Goal: Task Accomplishment & Management: Manage account settings

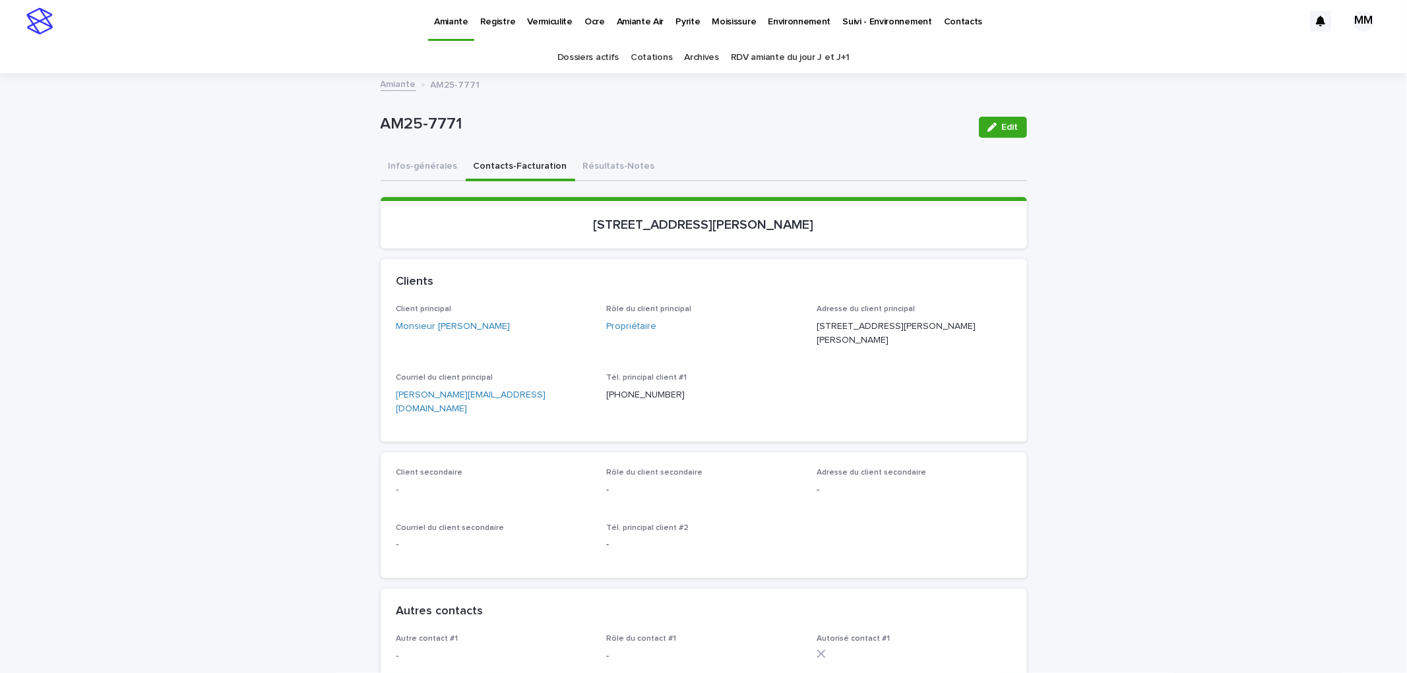
click at [424, 164] on button "Infos-générales" at bounding box center [423, 168] width 85 height 28
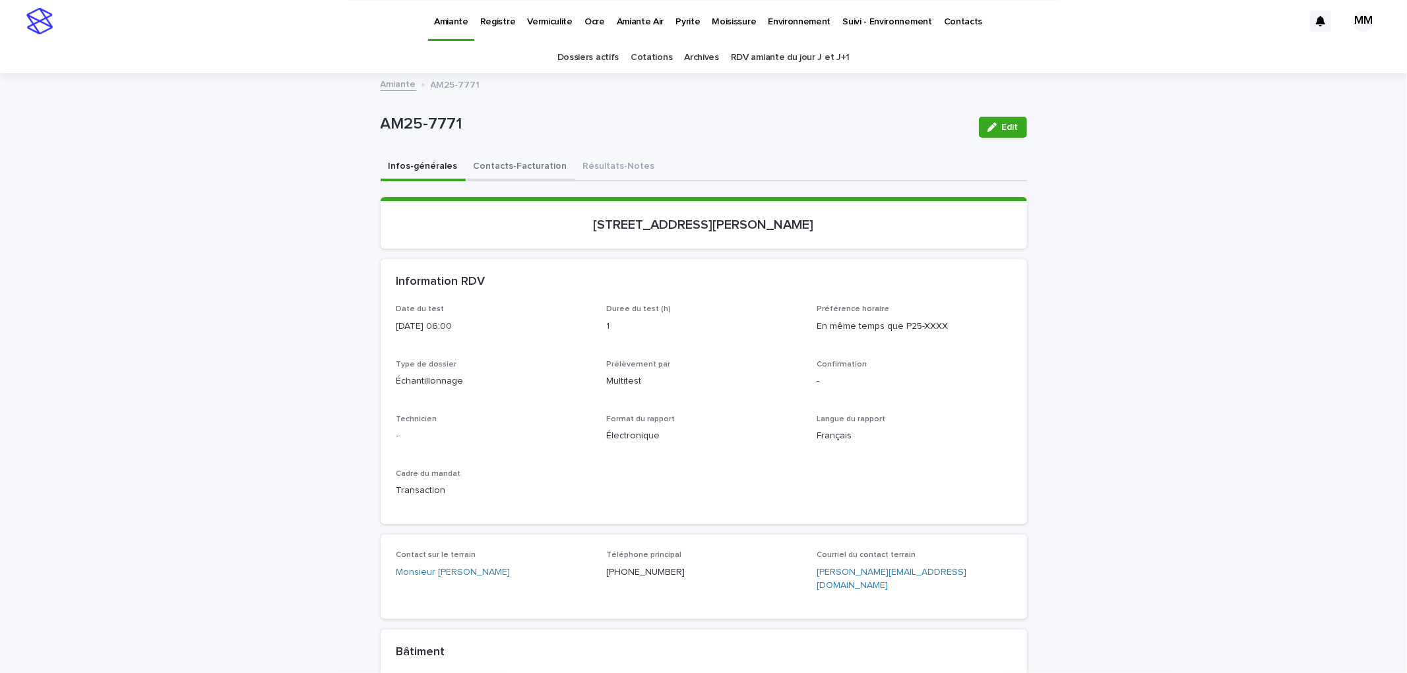
click at [516, 163] on button "Contacts-Facturation" at bounding box center [520, 168] width 109 height 28
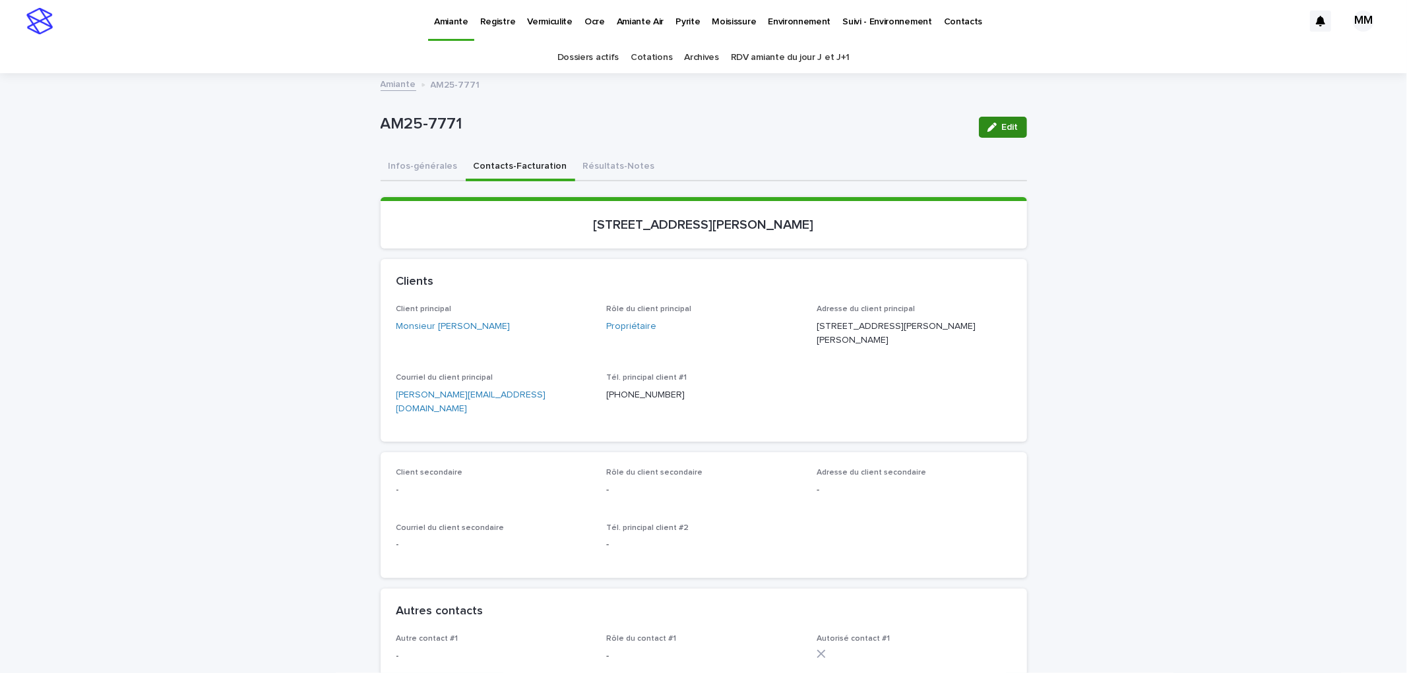
drag, startPoint x: 987, startPoint y: 123, endPoint x: 652, endPoint y: 419, distance: 447.1
click at [987, 124] on icon "button" at bounding box center [991, 127] width 9 height 9
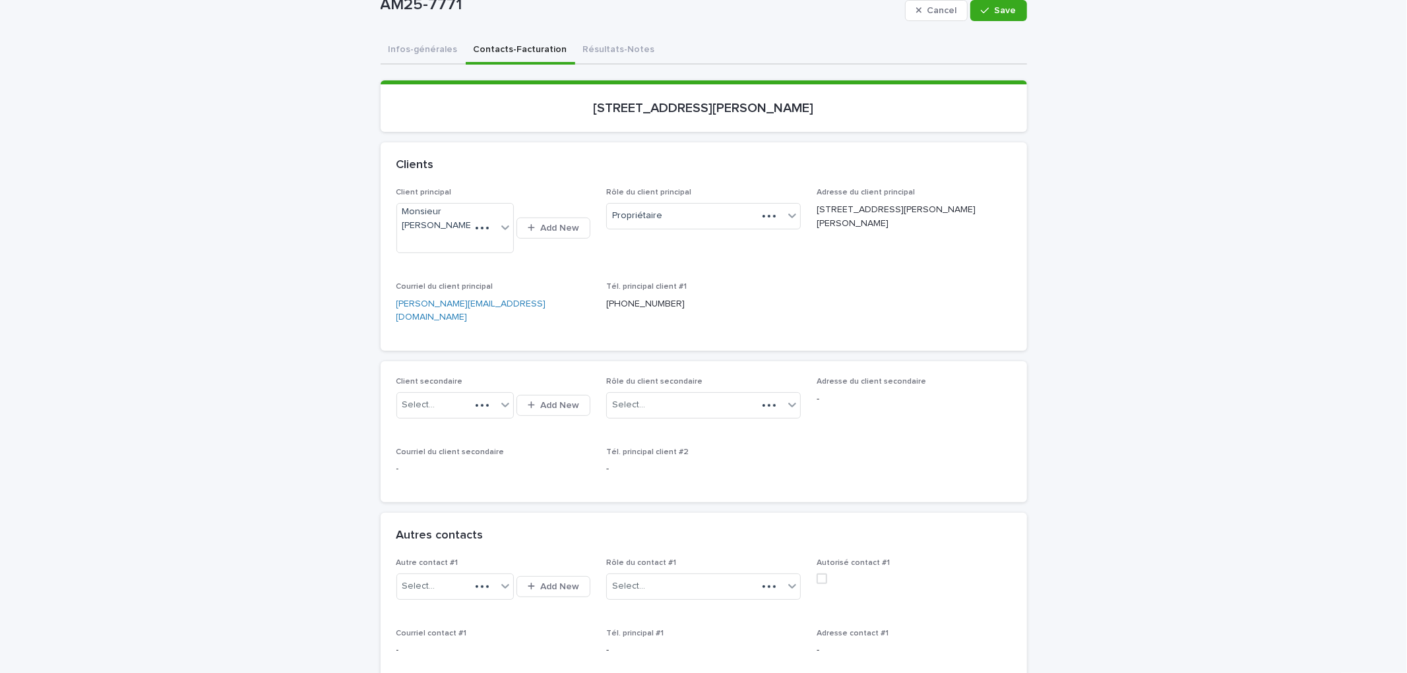
scroll to position [146, 0]
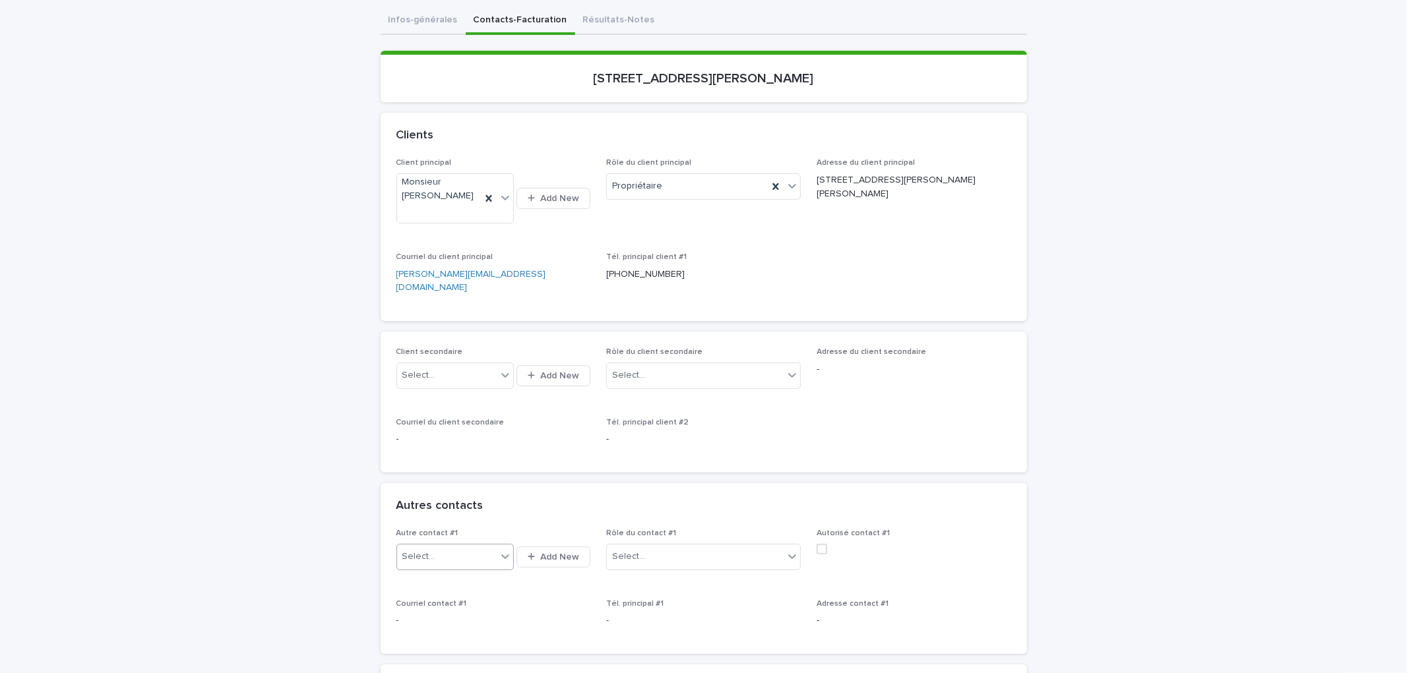
click at [433, 546] on div "Select..." at bounding box center [447, 557] width 100 height 22
type input "**********"
click at [476, 575] on div "Madame Véronique Molini (Remax Crystal)" at bounding box center [449, 567] width 117 height 23
click at [642, 546] on div "Select..." at bounding box center [695, 557] width 177 height 22
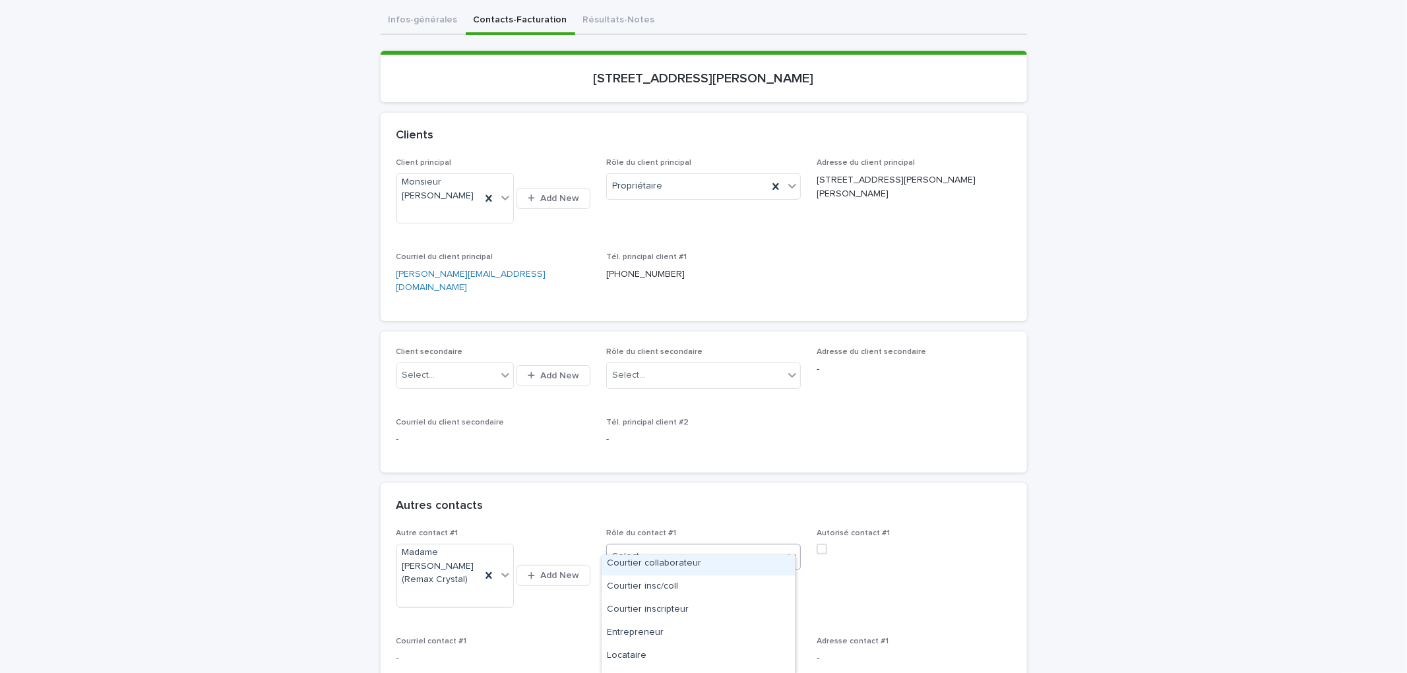
scroll to position [113, 0]
click at [685, 571] on div "Courtier inscripteur" at bounding box center [697, 570] width 193 height 23
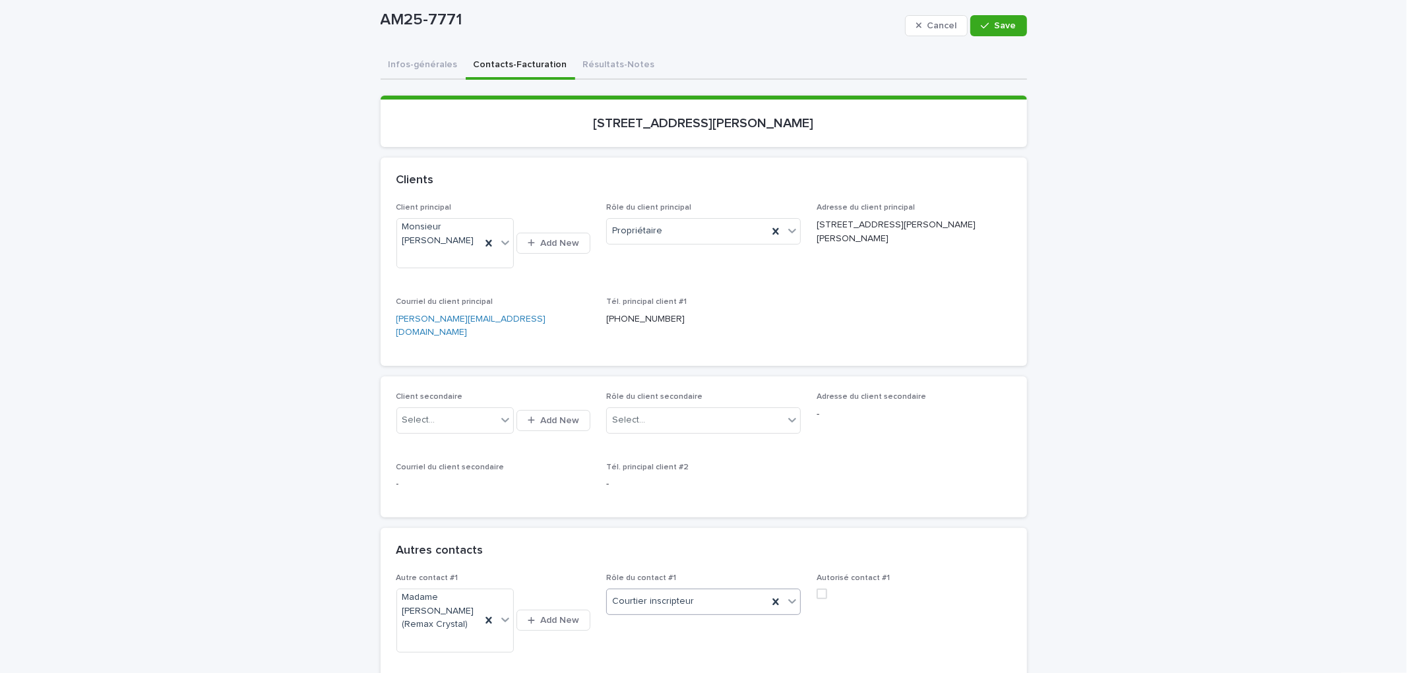
scroll to position [0, 0]
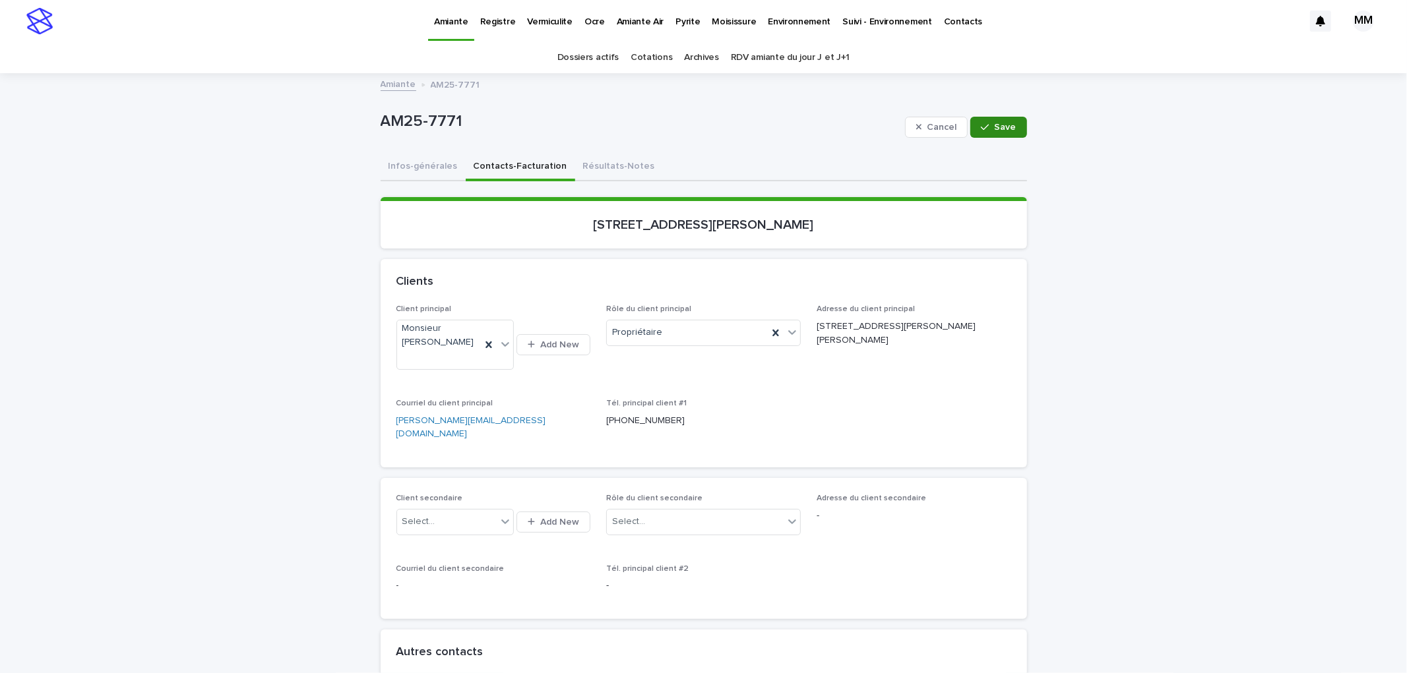
drag, startPoint x: 1003, startPoint y: 132, endPoint x: 984, endPoint y: 301, distance: 170.6
click at [1004, 131] on button "Save" at bounding box center [998, 127] width 56 height 21
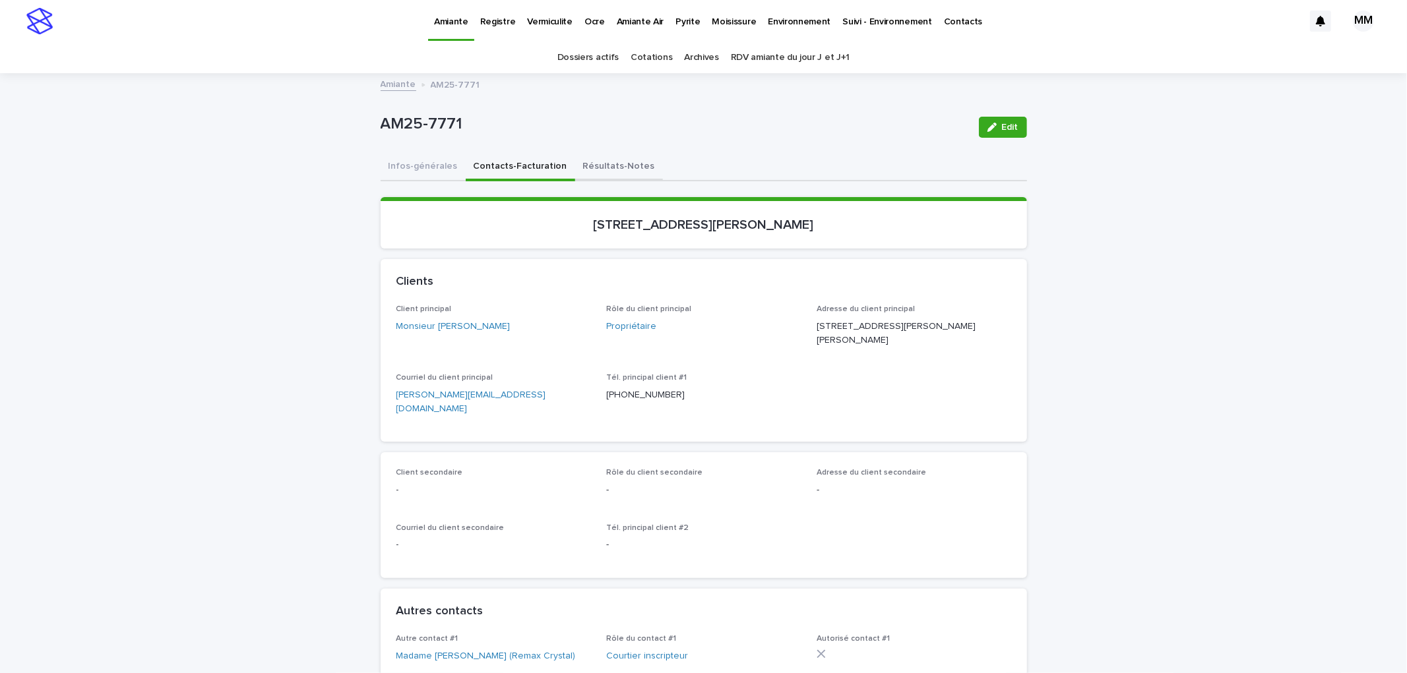
click at [582, 160] on button "Résultats-Notes" at bounding box center [619, 168] width 88 height 28
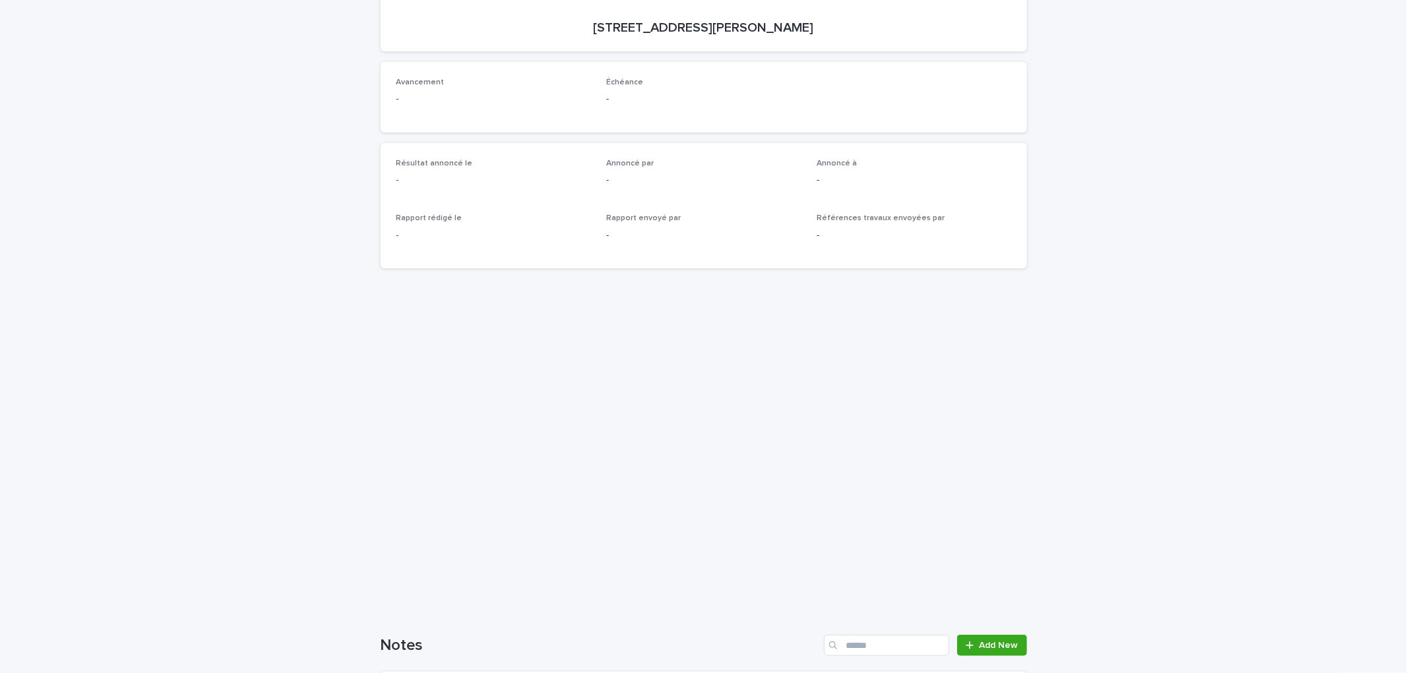
scroll to position [465, 0]
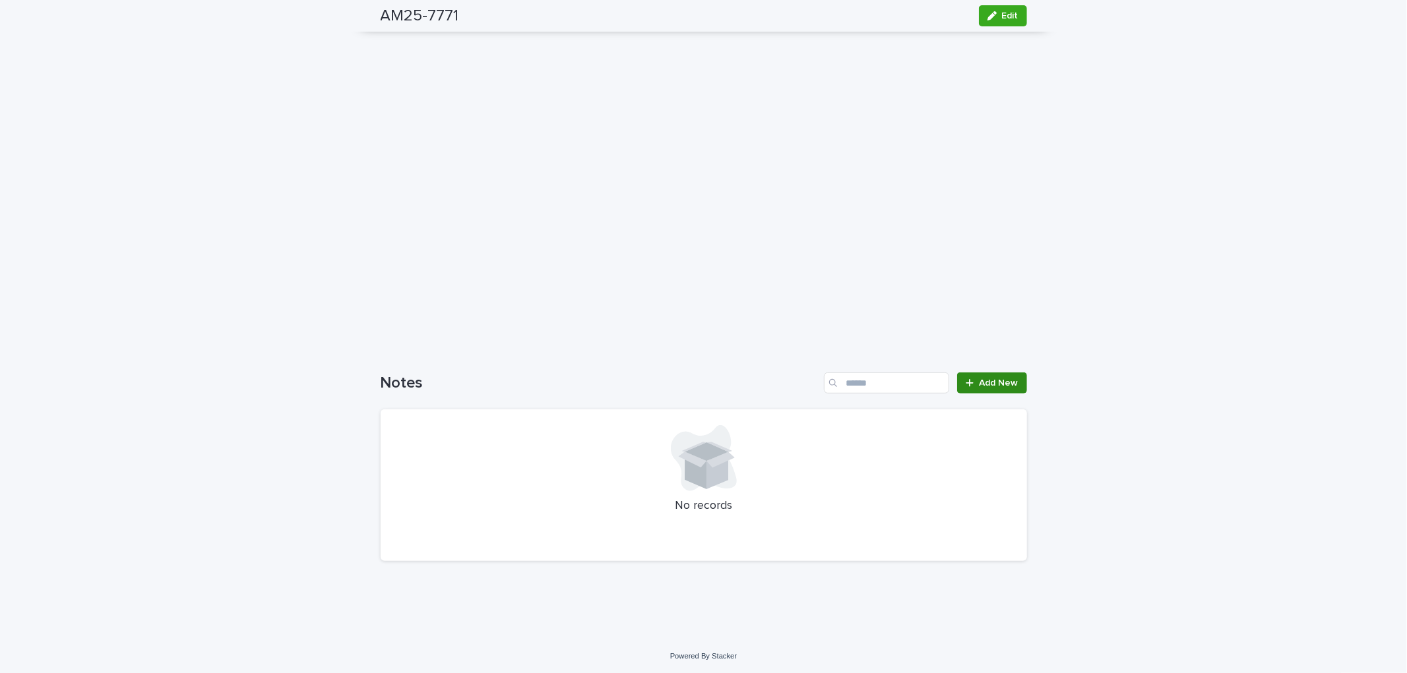
click at [1000, 384] on span "Add New" at bounding box center [998, 383] width 39 height 9
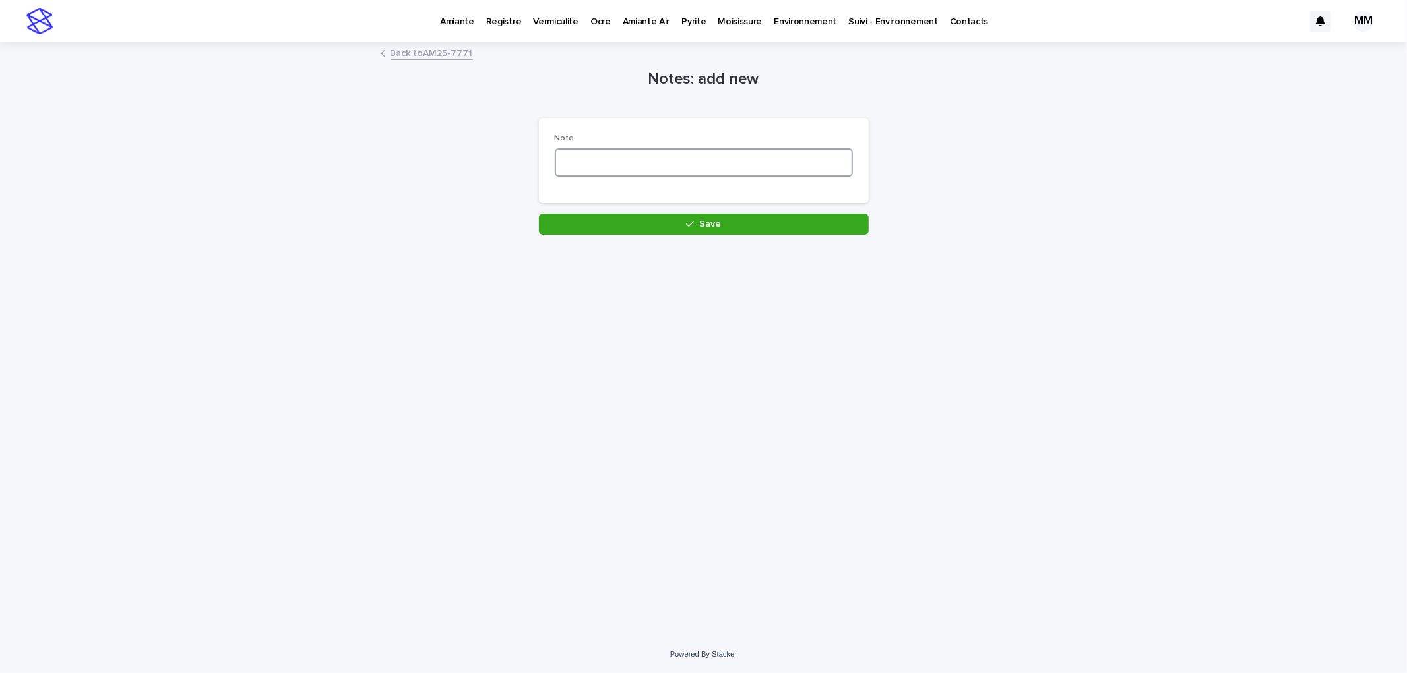
click at [635, 162] on textarea at bounding box center [704, 162] width 298 height 28
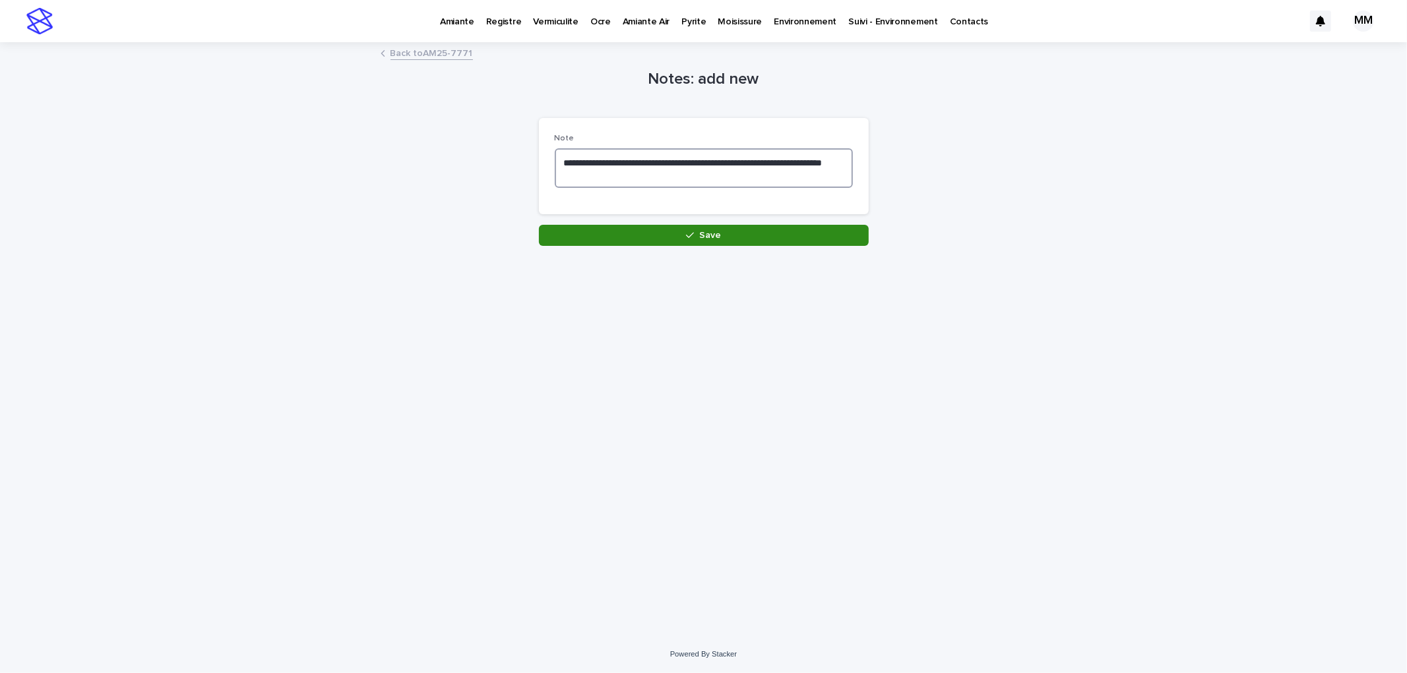
type textarea "**********"
click at [719, 235] on span "Save" at bounding box center [710, 235] width 22 height 9
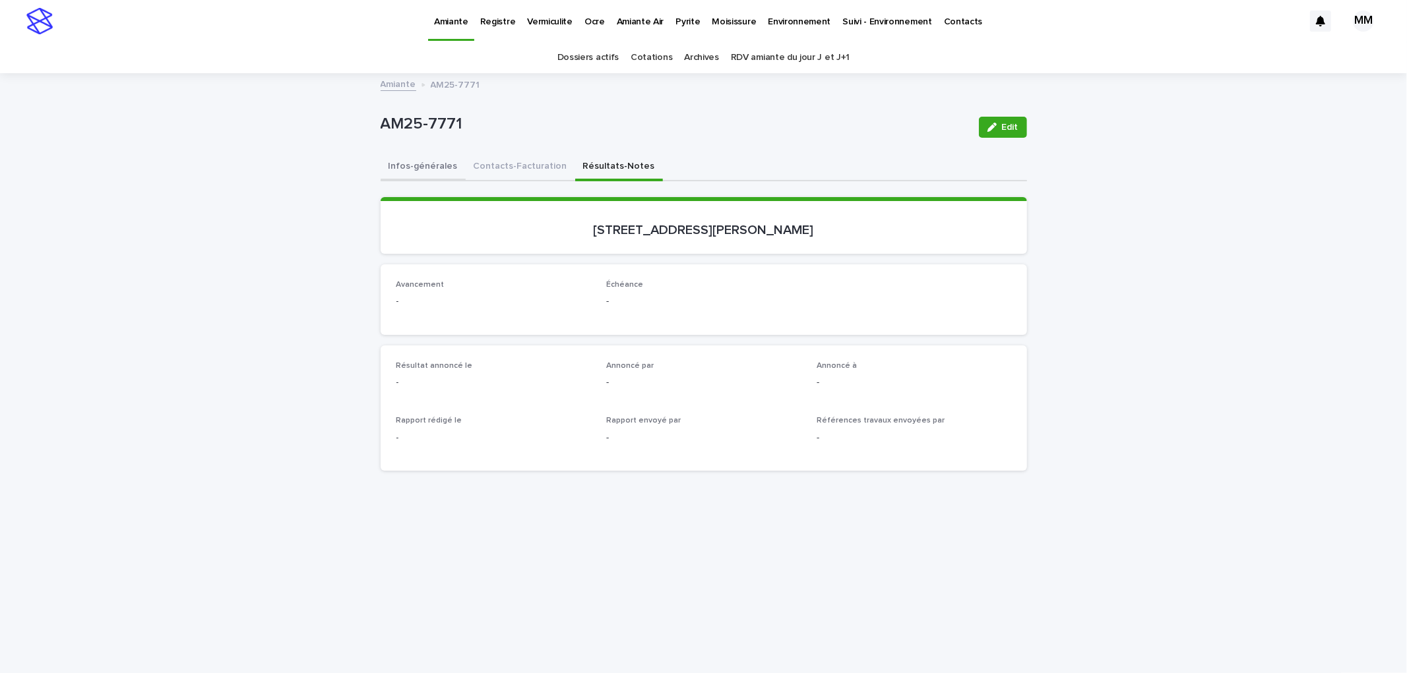
drag, startPoint x: 398, startPoint y: 166, endPoint x: 734, endPoint y: 156, distance: 336.5
click at [398, 166] on button "Infos-générales" at bounding box center [423, 168] width 85 height 28
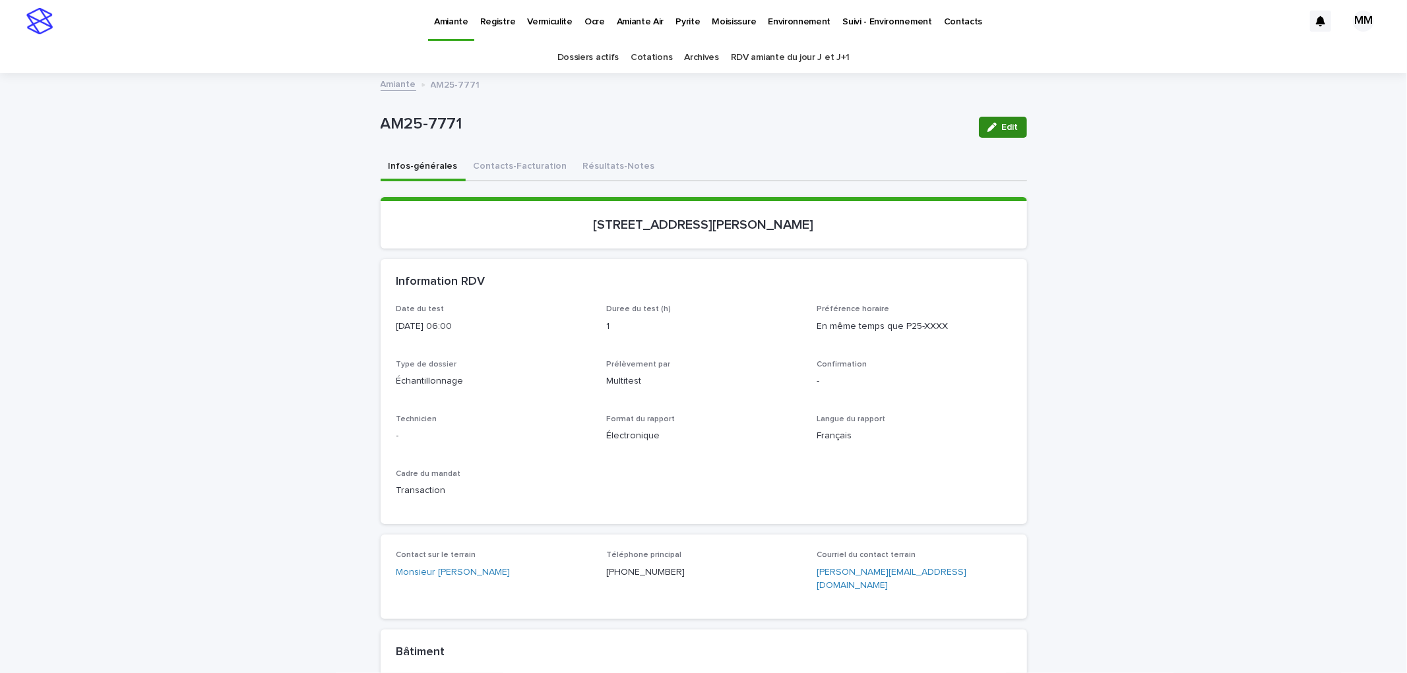
click at [1005, 120] on button "Edit" at bounding box center [1003, 127] width 48 height 21
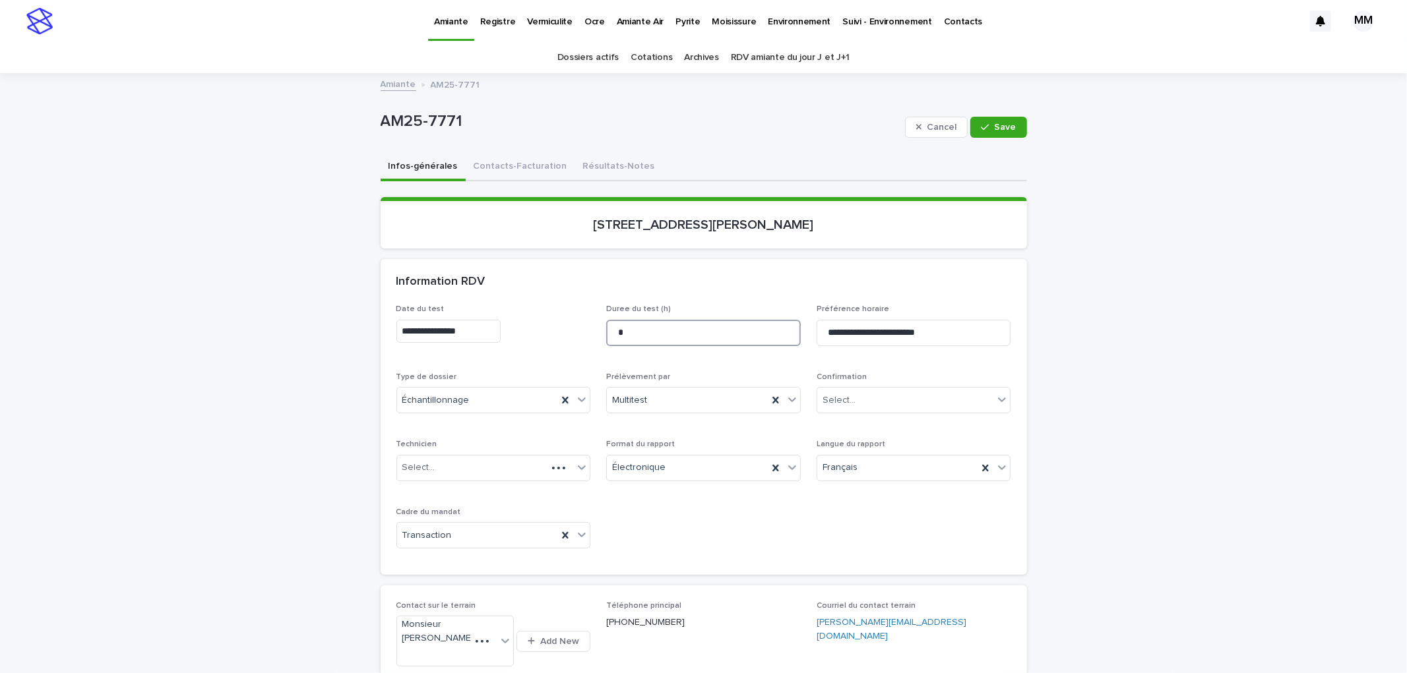
click at [649, 322] on input "*" at bounding box center [703, 333] width 195 height 26
type input "*"
click at [981, 119] on button "Save" at bounding box center [998, 127] width 56 height 21
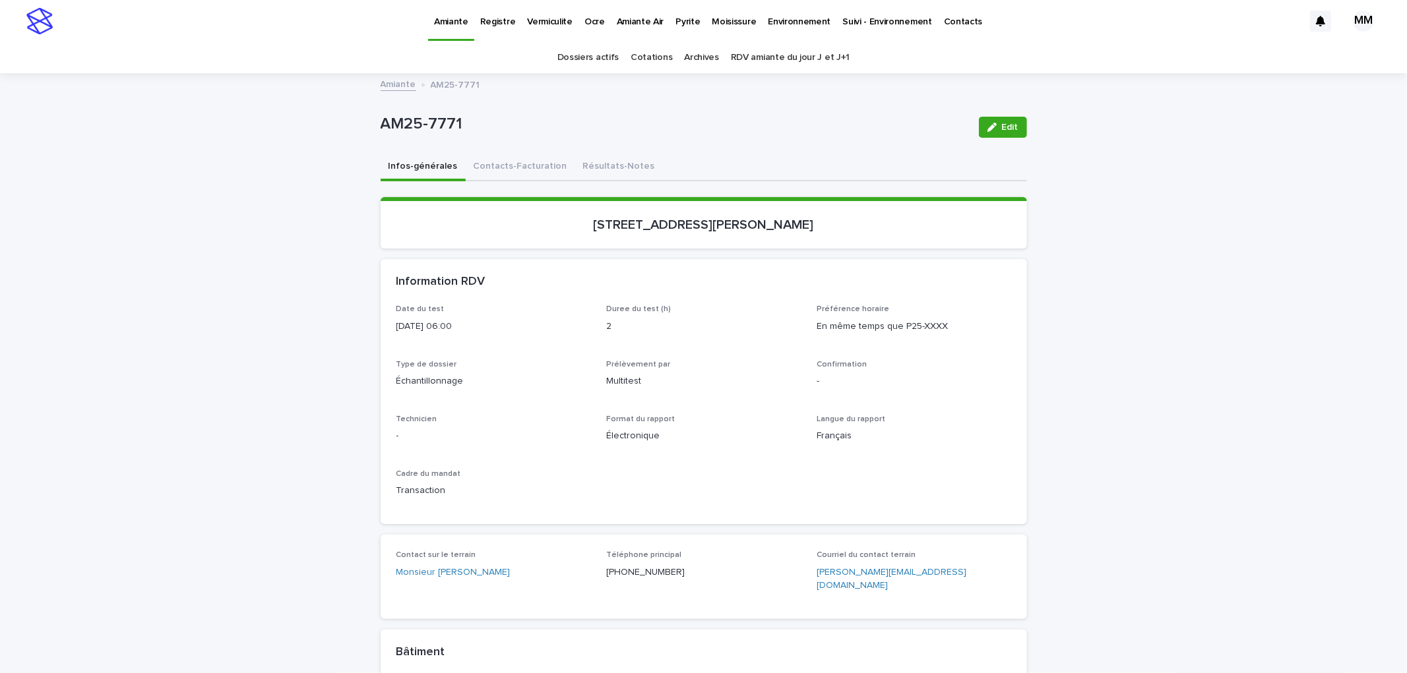
drag, startPoint x: 997, startPoint y: 131, endPoint x: 962, endPoint y: 348, distance: 219.8
click at [1002, 131] on span "Edit" at bounding box center [1010, 127] width 16 height 9
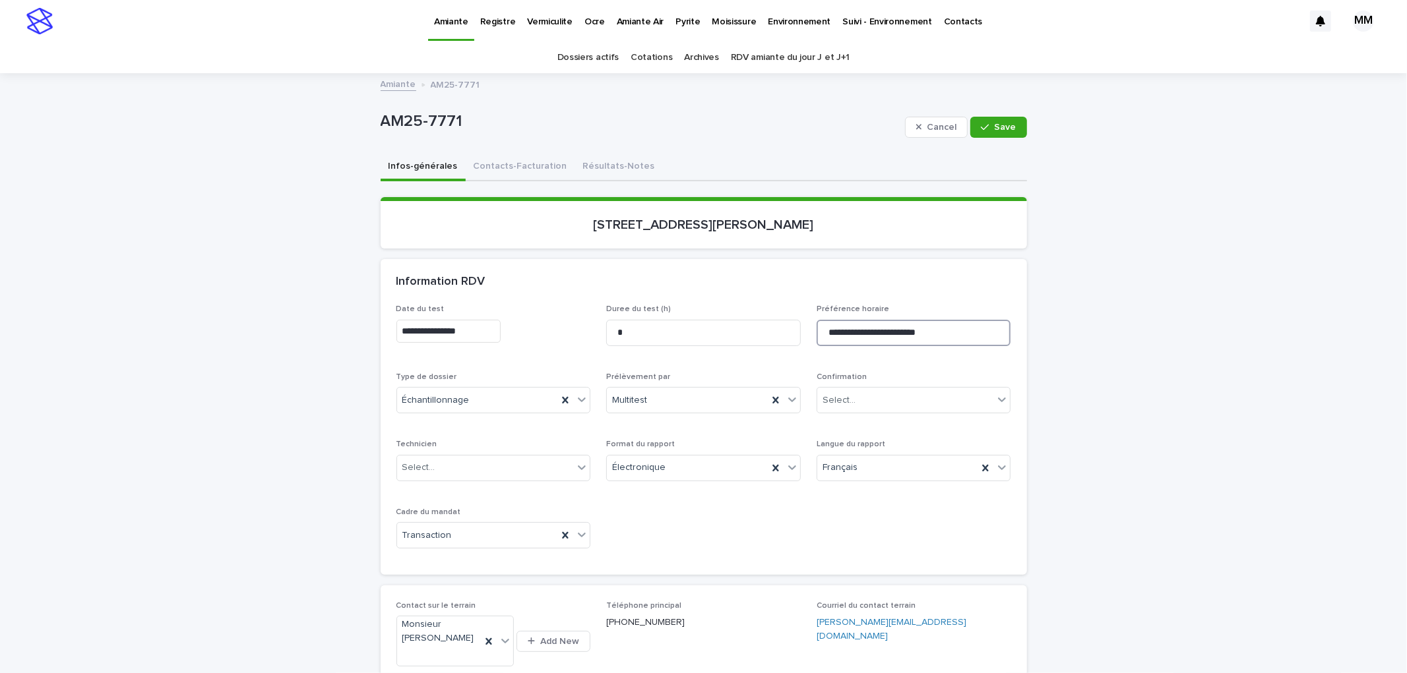
drag, startPoint x: 959, startPoint y: 330, endPoint x: 926, endPoint y: 330, distance: 33.0
click at [926, 330] on input "**********" at bounding box center [913, 333] width 195 height 26
type input "**********"
click at [995, 119] on button "Save" at bounding box center [998, 127] width 56 height 21
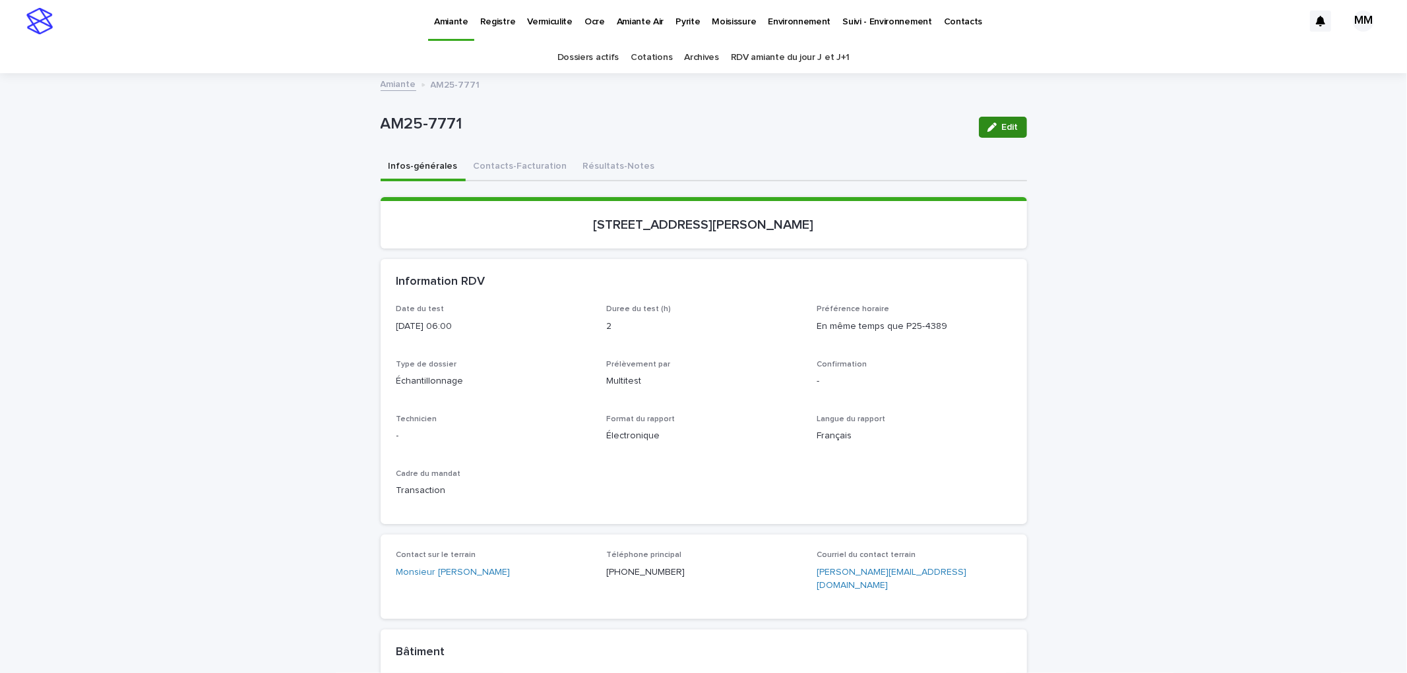
click at [995, 127] on div "button" at bounding box center [994, 127] width 15 height 9
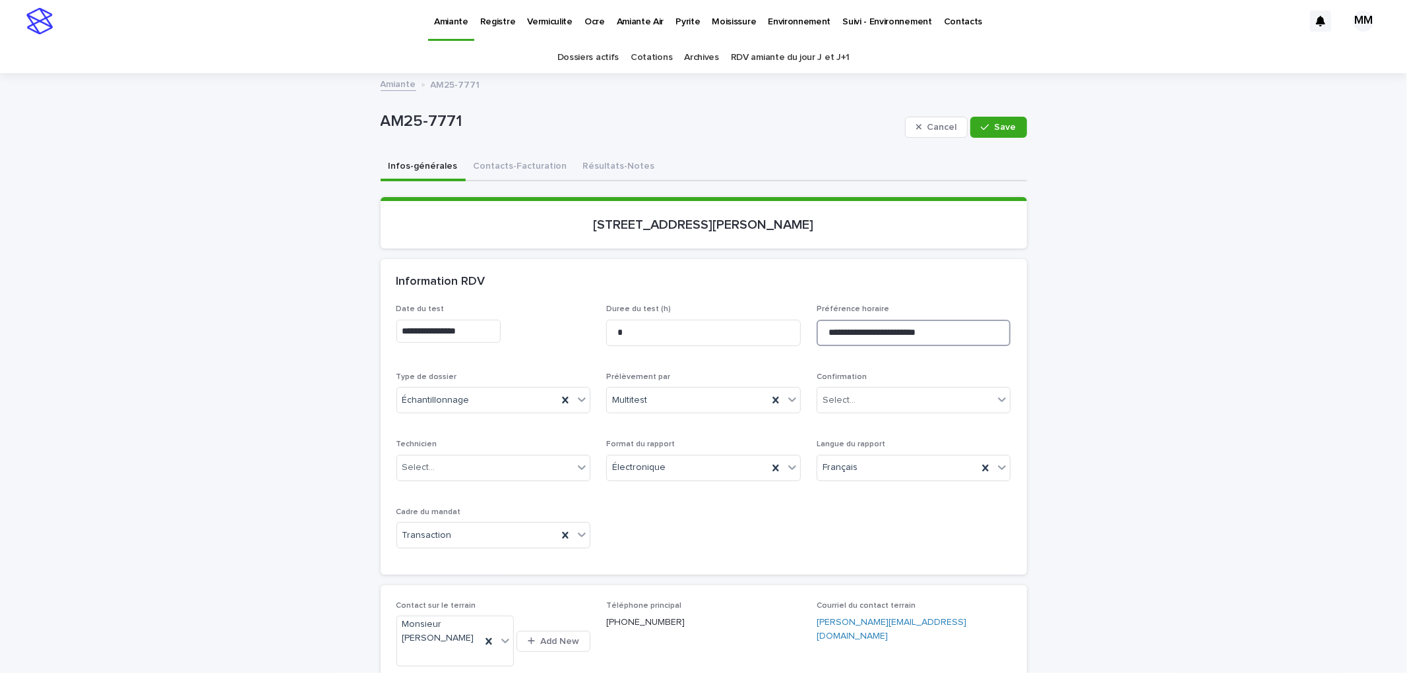
click at [960, 333] on input "**********" at bounding box center [913, 333] width 195 height 26
type input "**********"
click at [1003, 132] on button "Save" at bounding box center [998, 127] width 56 height 21
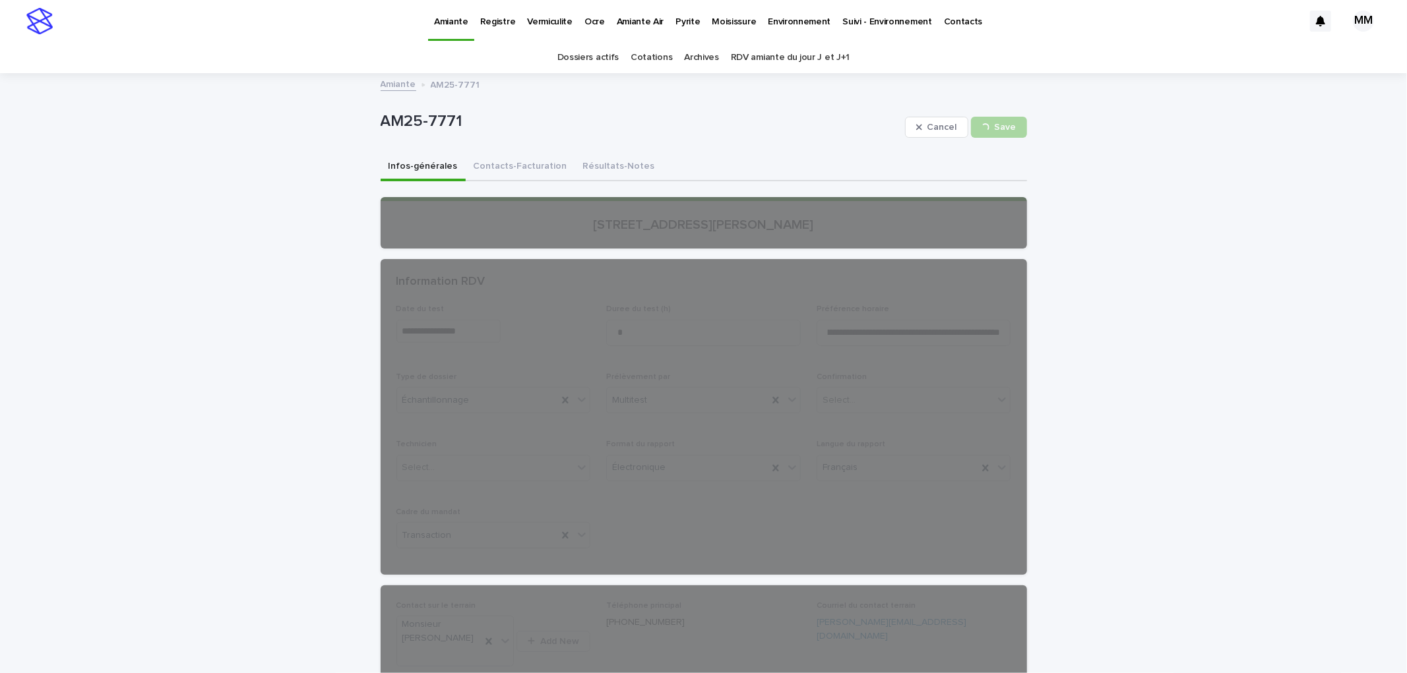
scroll to position [0, 0]
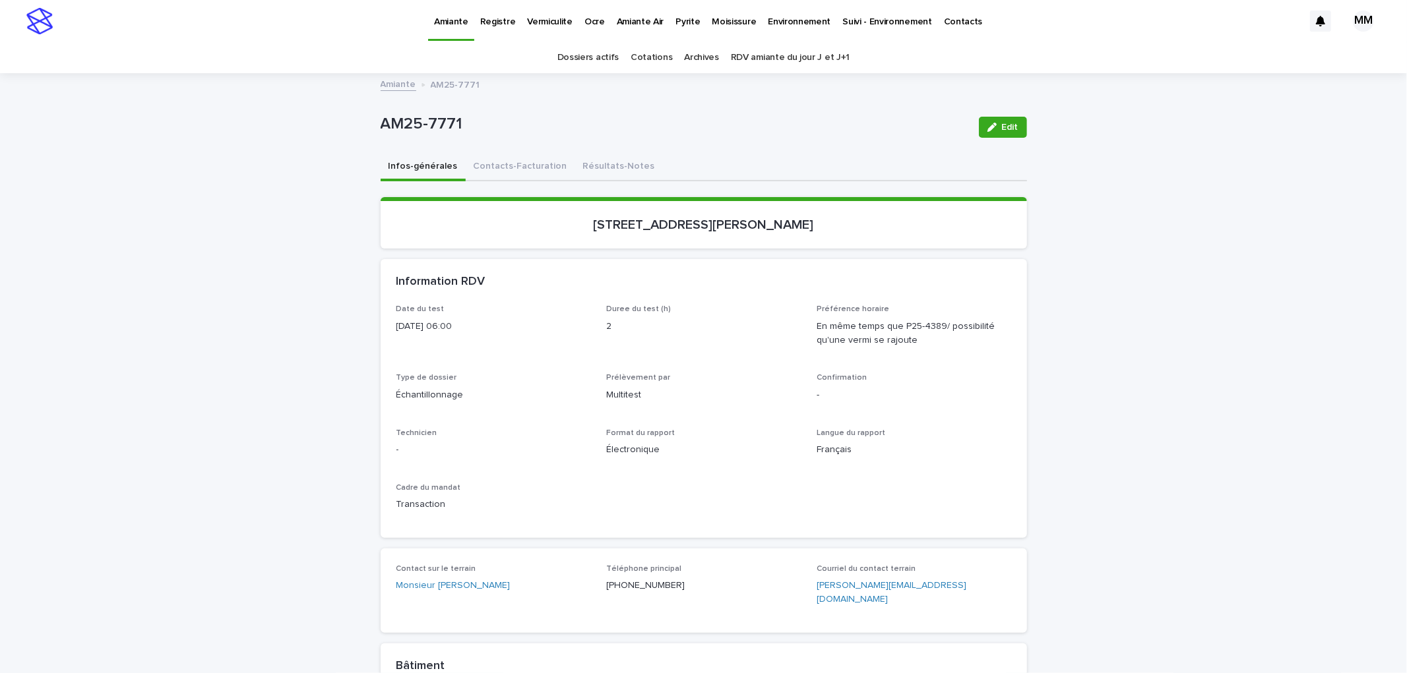
click at [397, 79] on link "Amiante" at bounding box center [399, 83] width 36 height 15
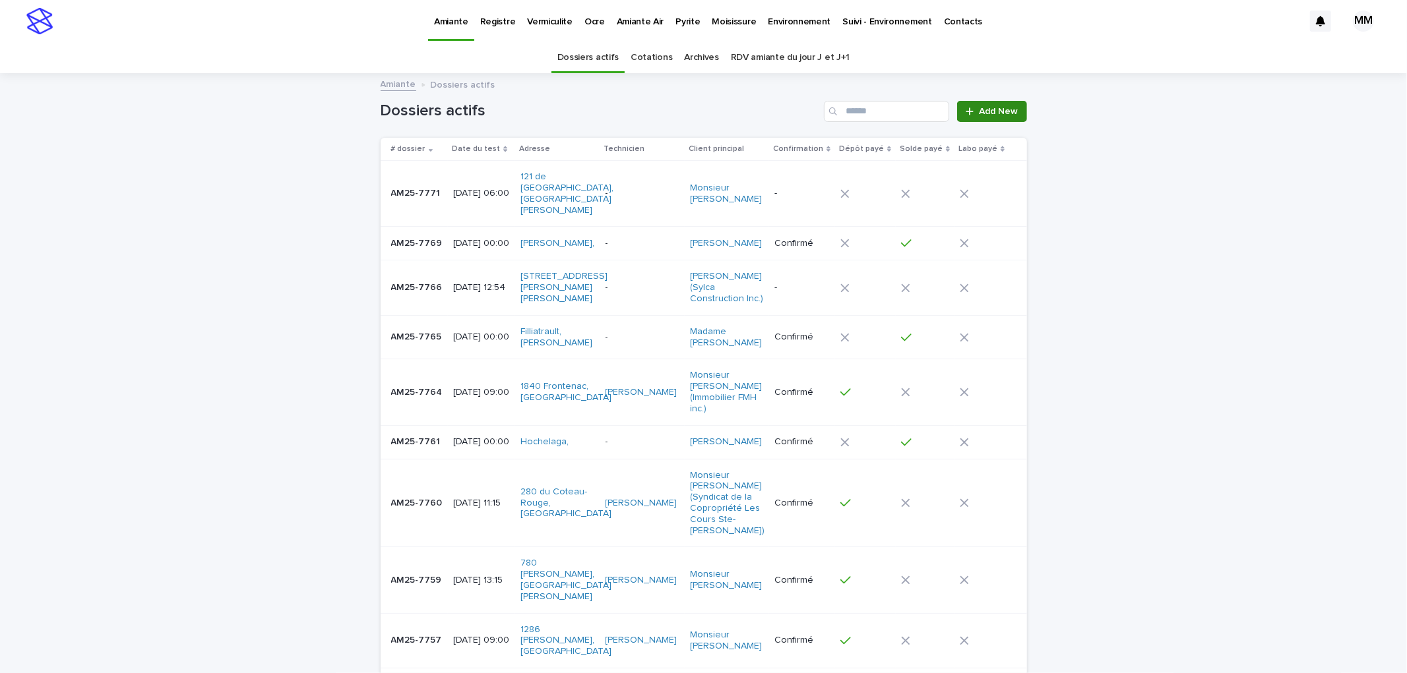
click at [991, 115] on span "Add New" at bounding box center [998, 111] width 39 height 9
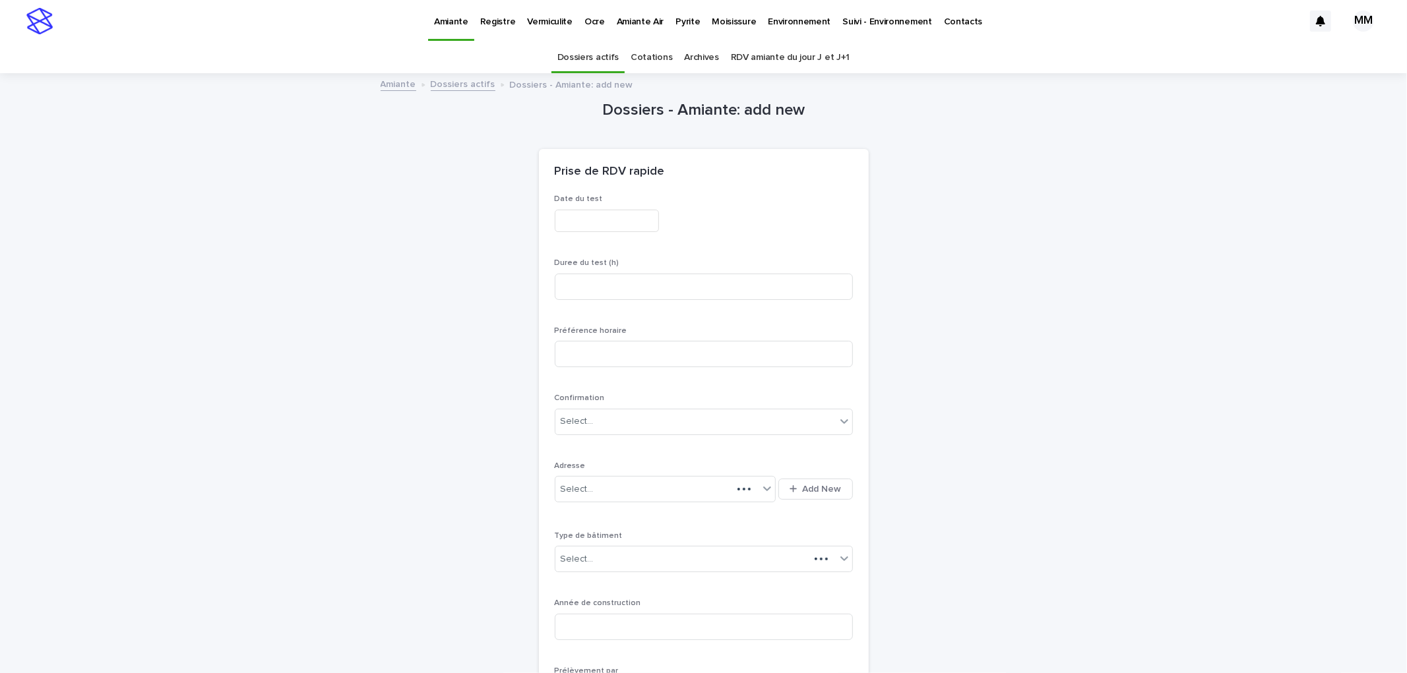
scroll to position [42, 0]
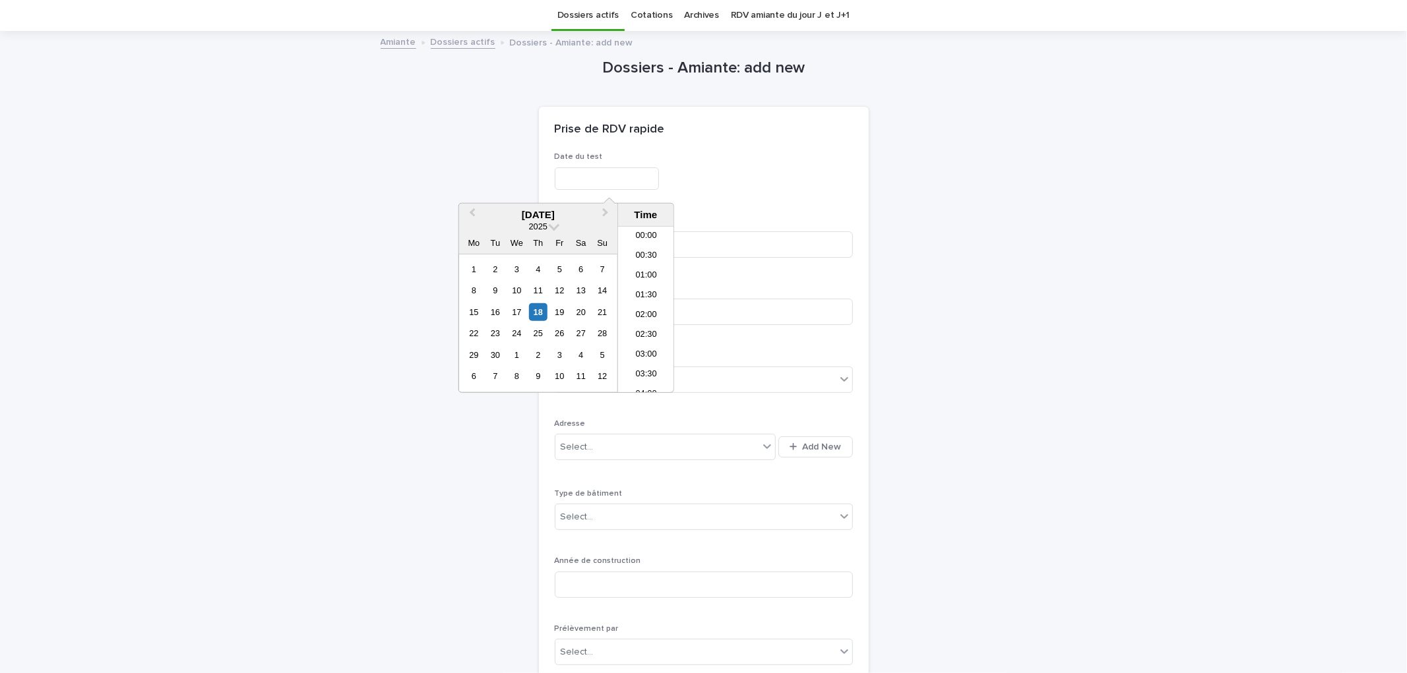
click at [563, 183] on input "text" at bounding box center [607, 179] width 104 height 23
click at [479, 336] on div "22" at bounding box center [474, 333] width 18 height 18
type input "**********"
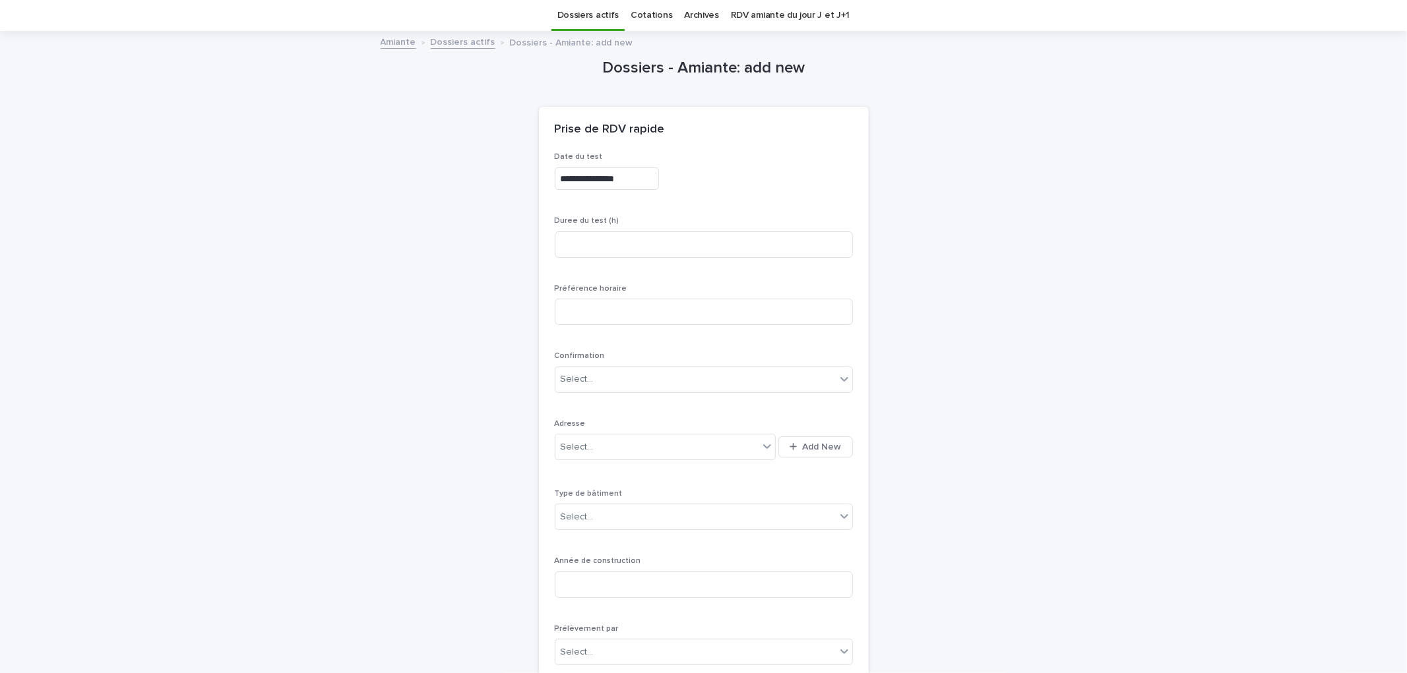
click at [700, 140] on div "Prise de RDV rapide" at bounding box center [704, 130] width 330 height 46
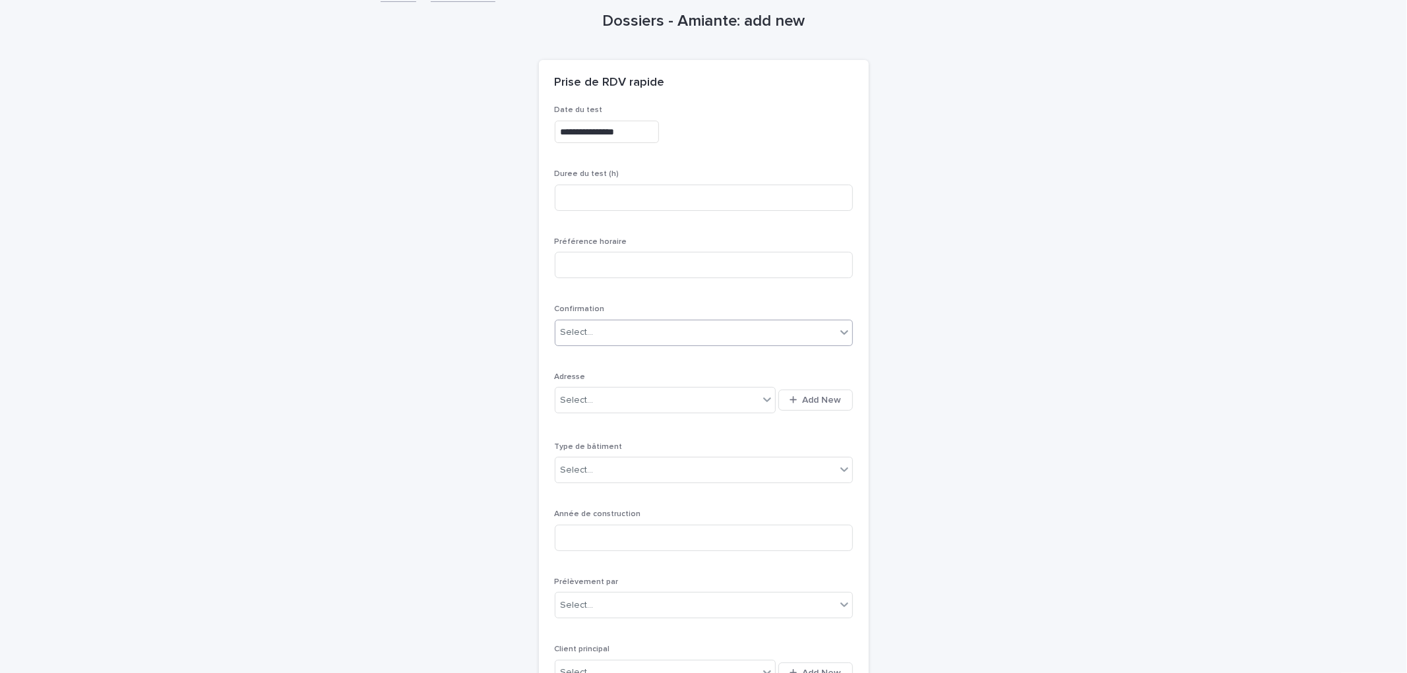
scroll to position [115, 0]
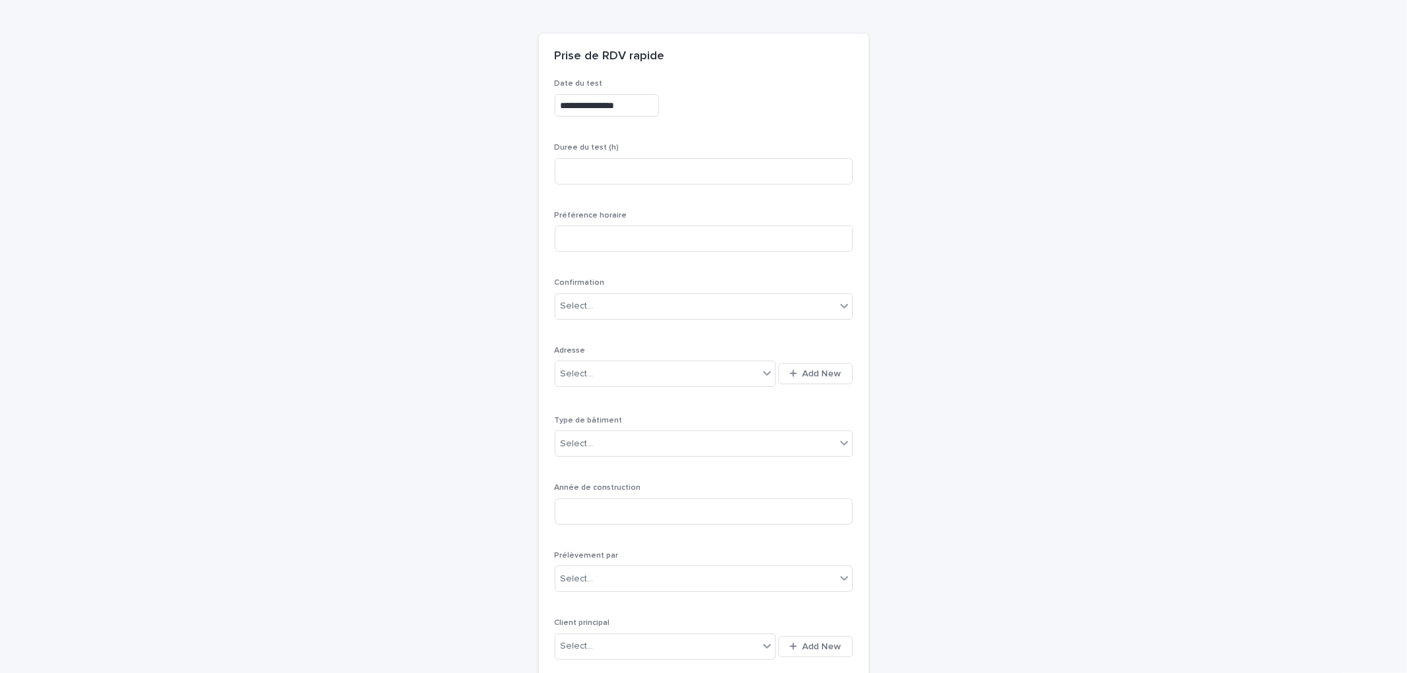
click at [670, 150] on p "Duree du test (h)" at bounding box center [704, 147] width 298 height 9
click at [683, 175] on input at bounding box center [704, 171] width 298 height 26
type input "*"
click at [879, 311] on div "**********" at bounding box center [704, 476] width 646 height 1034
click at [831, 379] on button "Add New" at bounding box center [815, 373] width 74 height 21
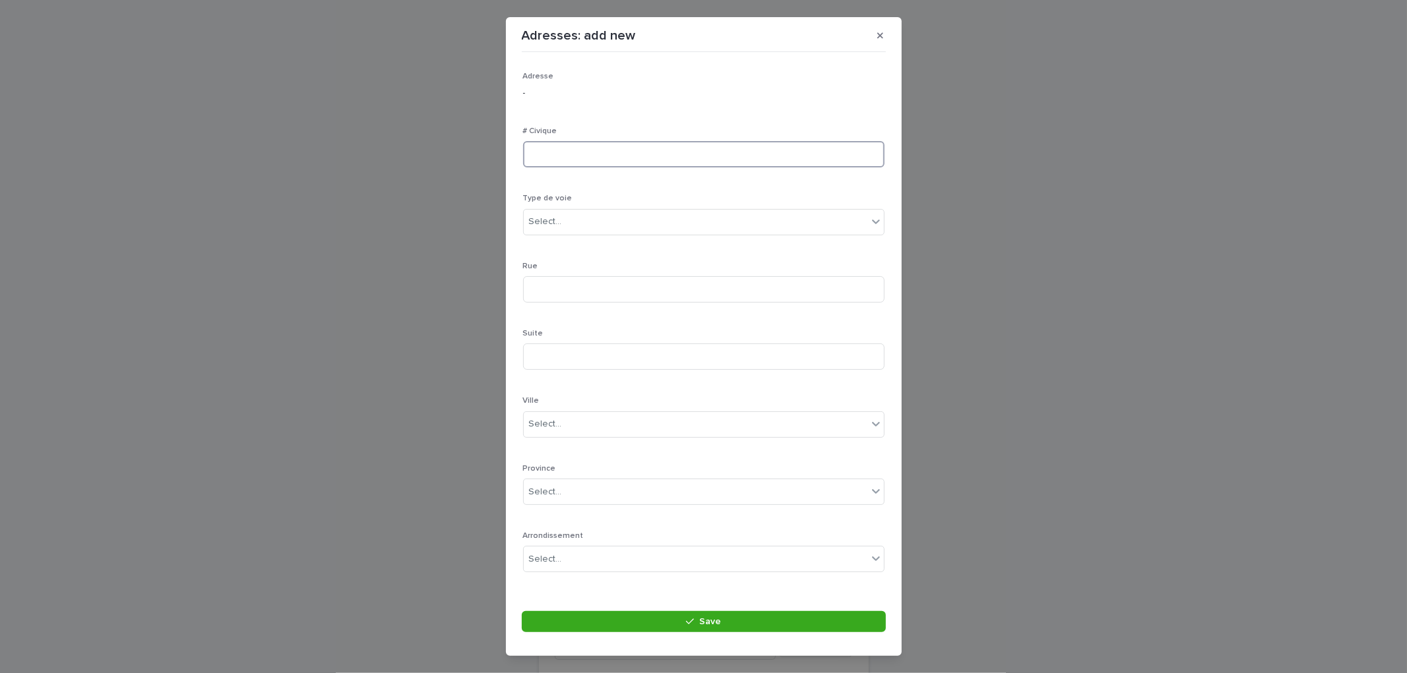
click at [598, 166] on input at bounding box center [703, 154] width 361 height 26
type input "****"
click at [591, 213] on div "Select..." at bounding box center [696, 222] width 344 height 22
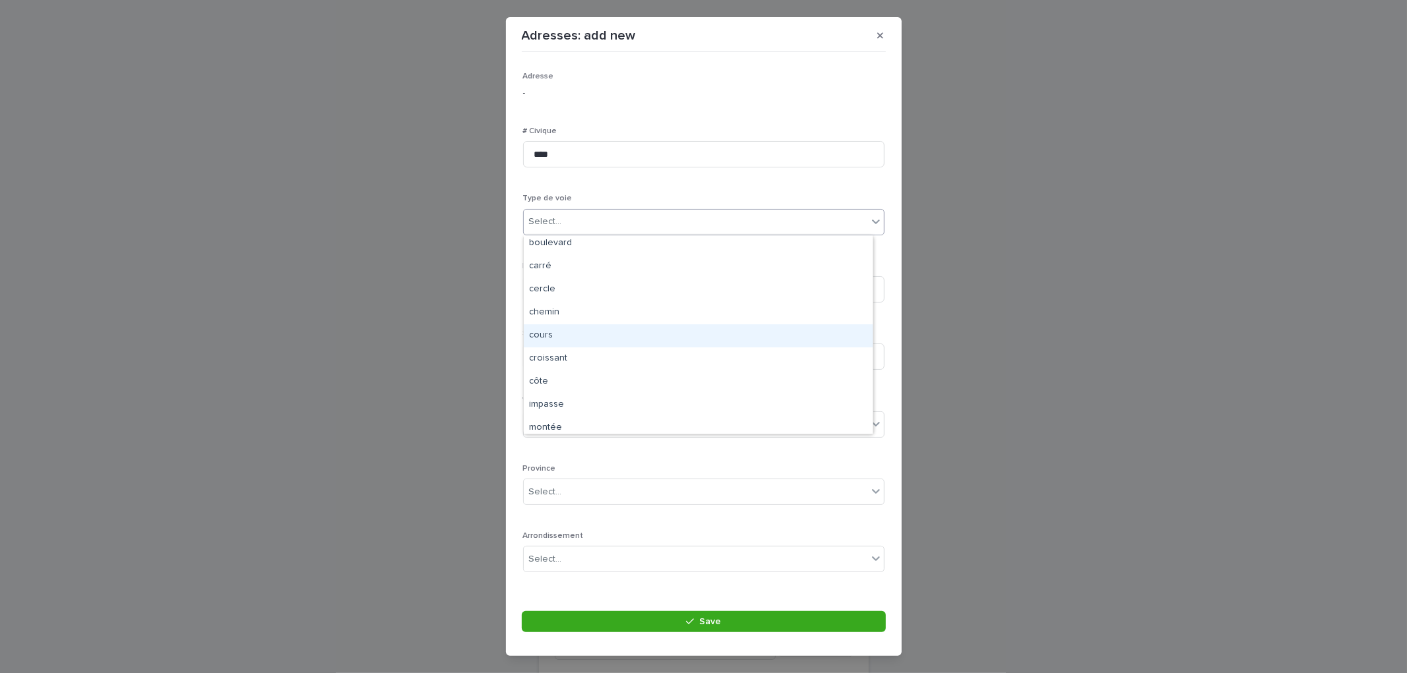
scroll to position [0, 0]
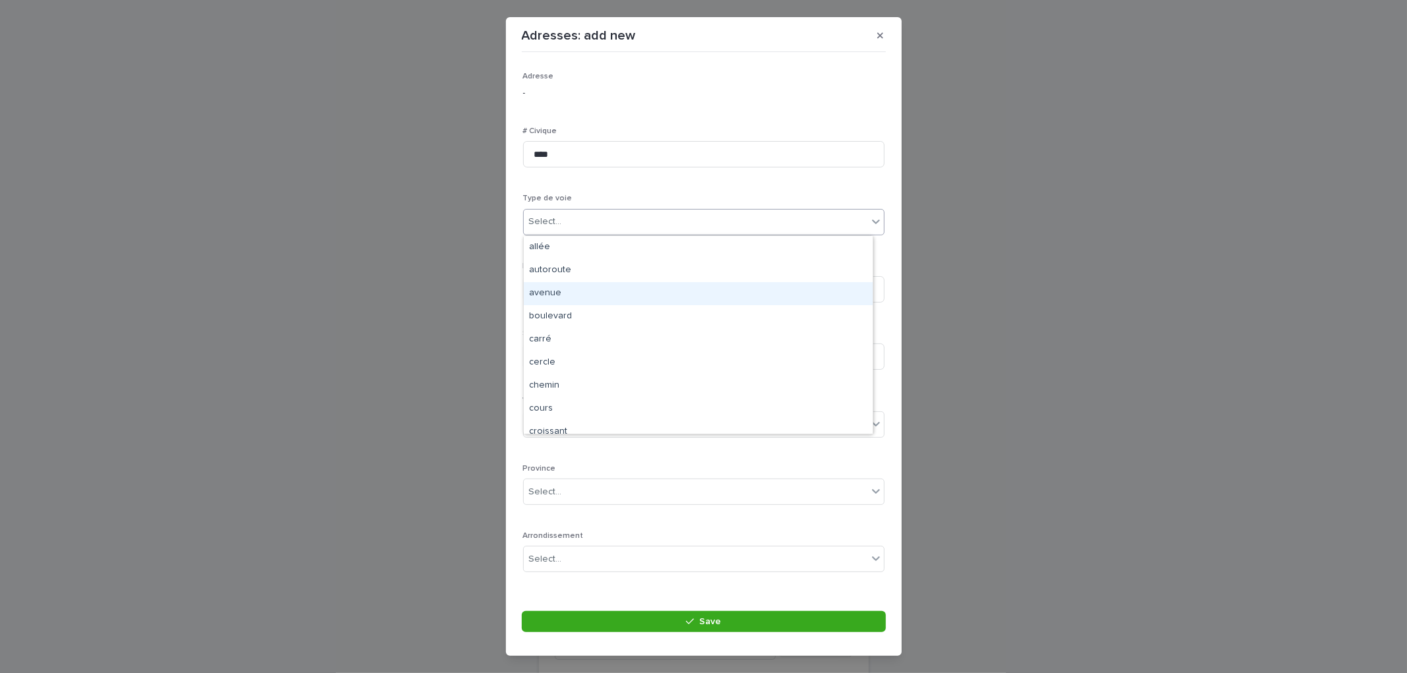
click at [565, 289] on div "avenue" at bounding box center [698, 293] width 349 height 23
click at [563, 292] on input at bounding box center [703, 289] width 361 height 26
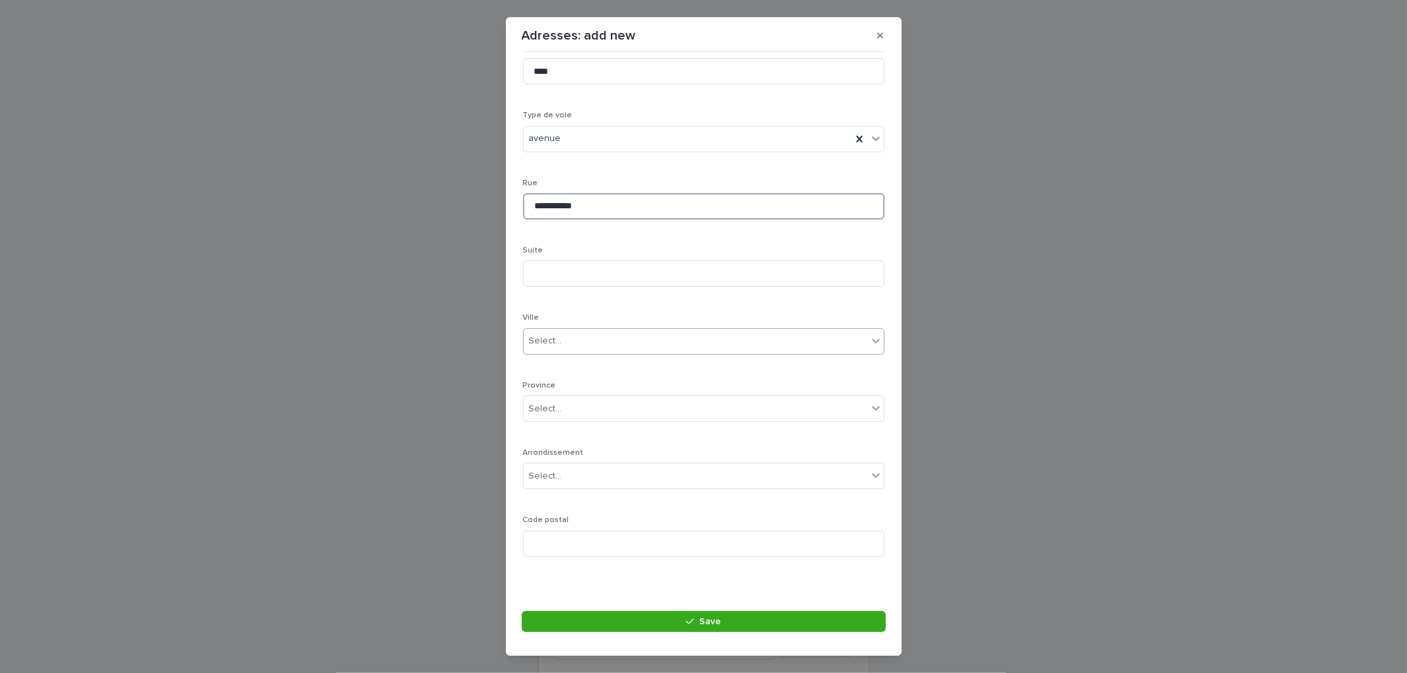
scroll to position [86, 0]
type input "**********"
click at [605, 328] on div "Select..." at bounding box center [696, 339] width 344 height 22
type input "********"
click at [582, 365] on div "Montréal" at bounding box center [698, 364] width 349 height 23
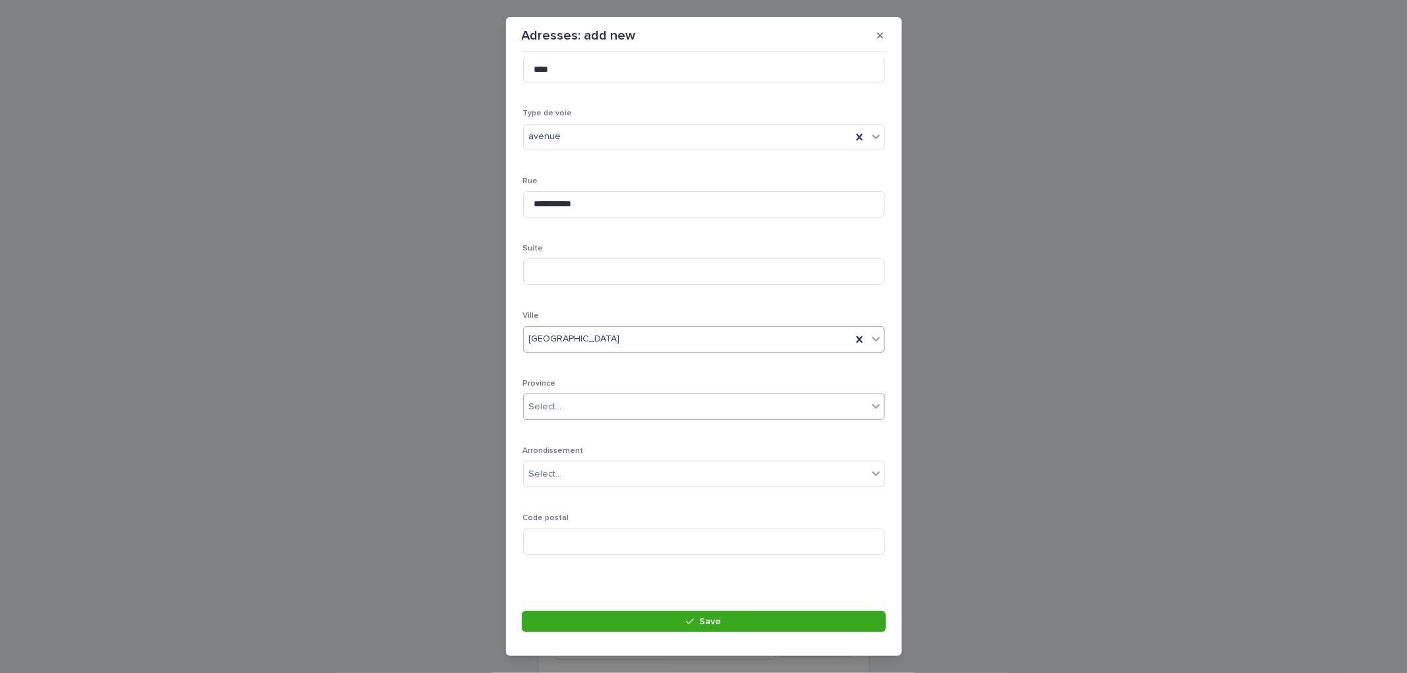
click at [590, 404] on div "Select..." at bounding box center [696, 407] width 344 height 22
type input "**"
click at [550, 423] on div "QC" at bounding box center [698, 431] width 349 height 23
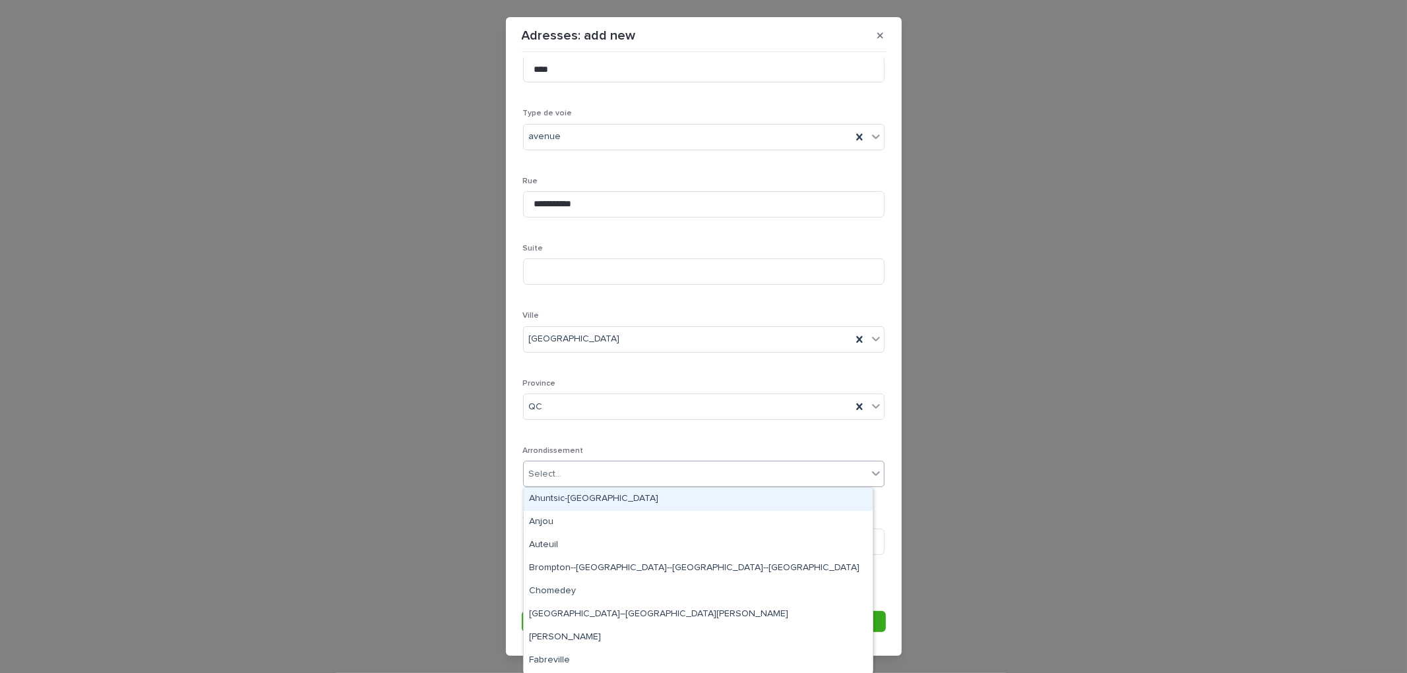
click at [576, 477] on div "Select..." at bounding box center [696, 475] width 344 height 22
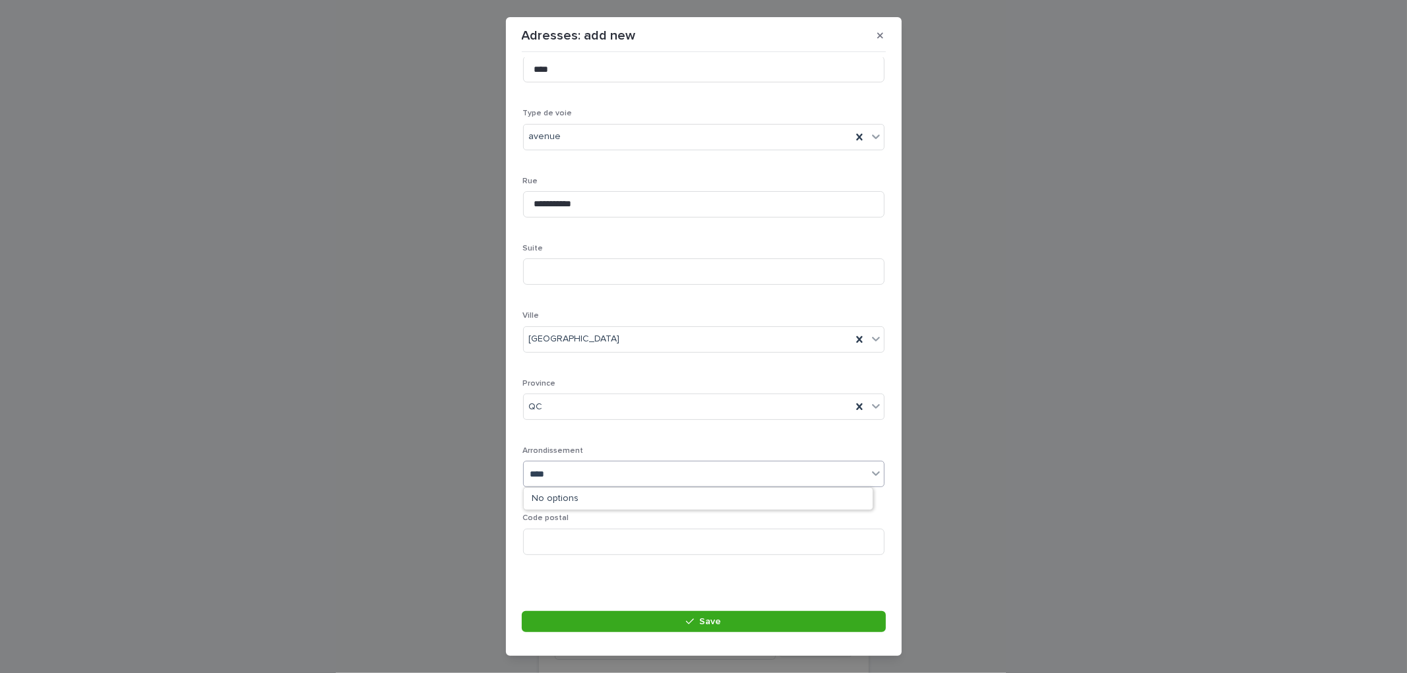
type input "***"
click at [586, 501] on div "Le Plateau-Mont-Royal" at bounding box center [698, 499] width 349 height 23
click at [620, 541] on input at bounding box center [703, 542] width 361 height 26
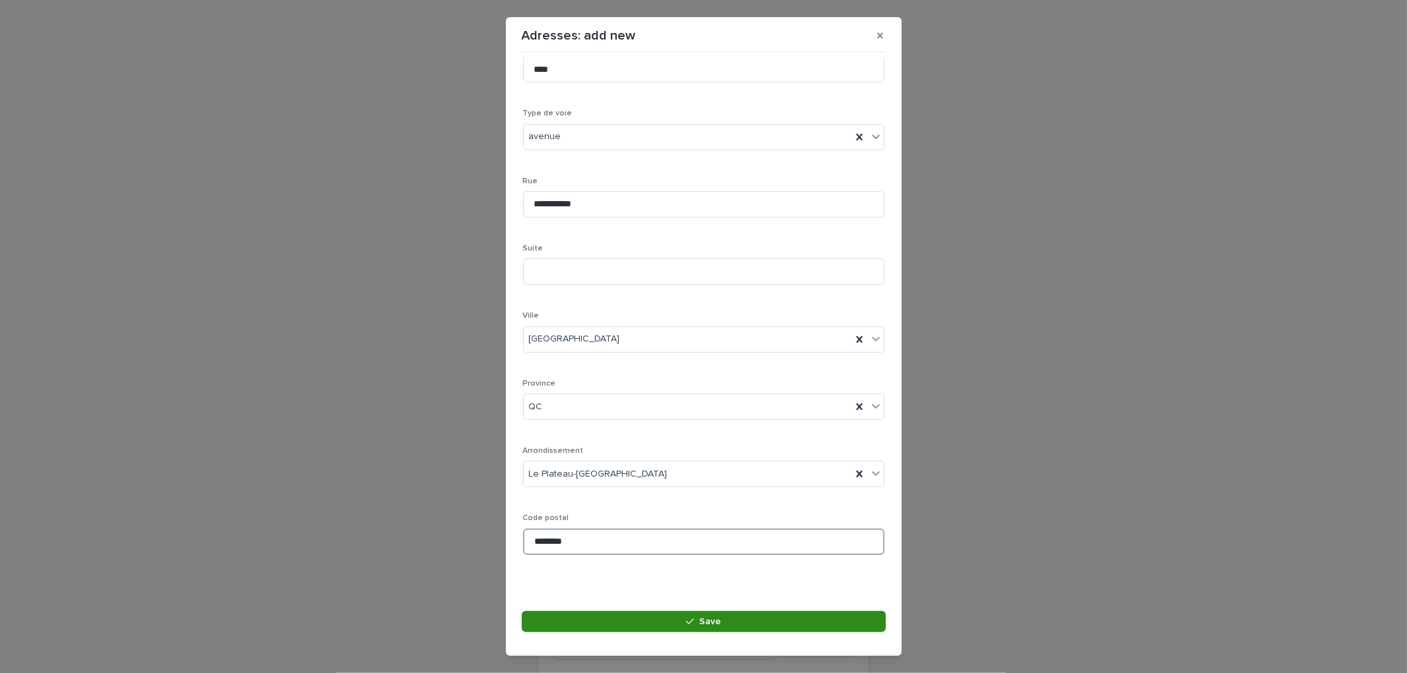
type input "*******"
click at [724, 622] on button "Save" at bounding box center [704, 621] width 364 height 21
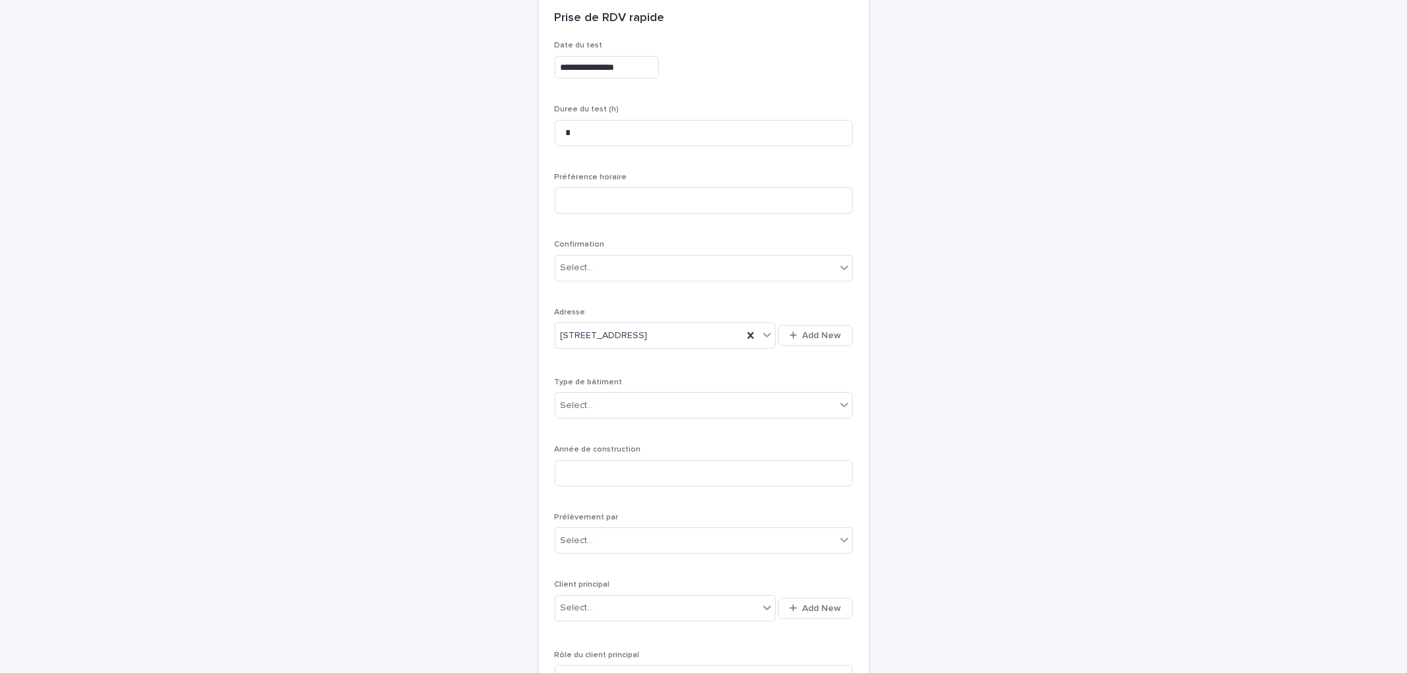
scroll to position [189, 0]
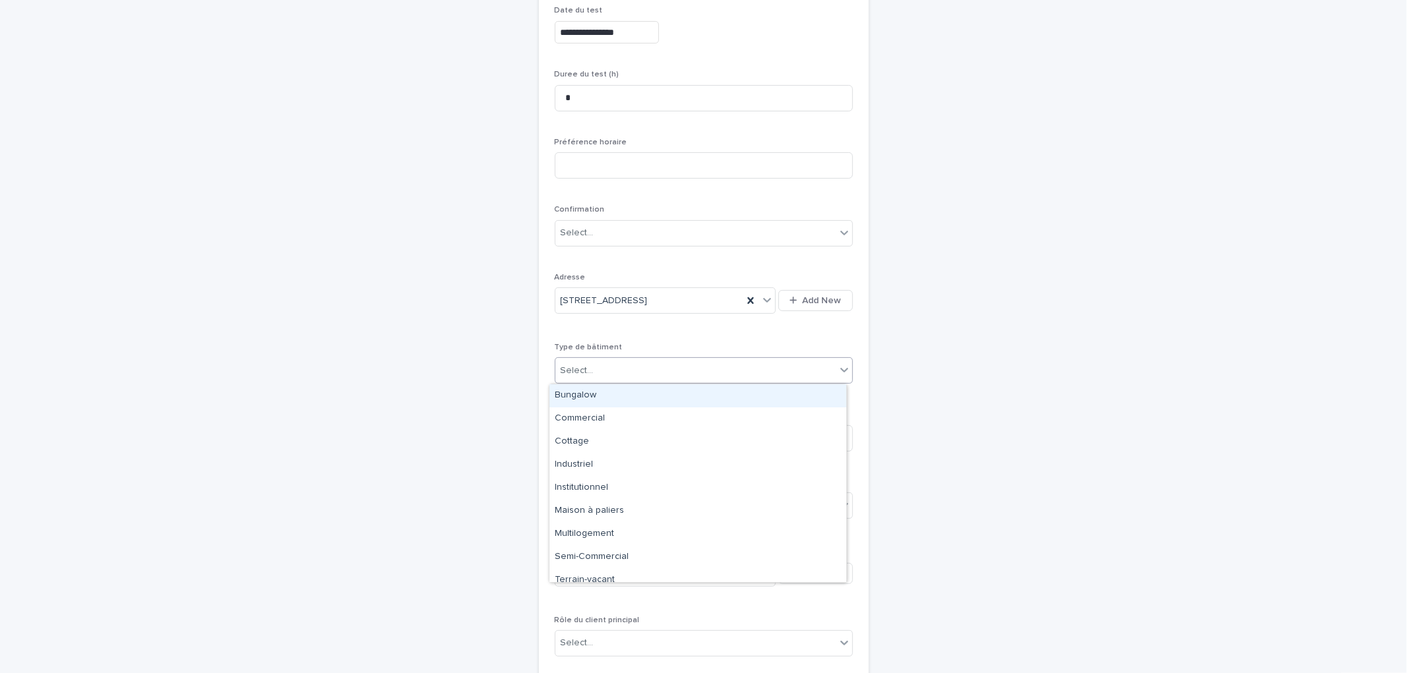
click at [598, 378] on div "Select..." at bounding box center [695, 371] width 280 height 22
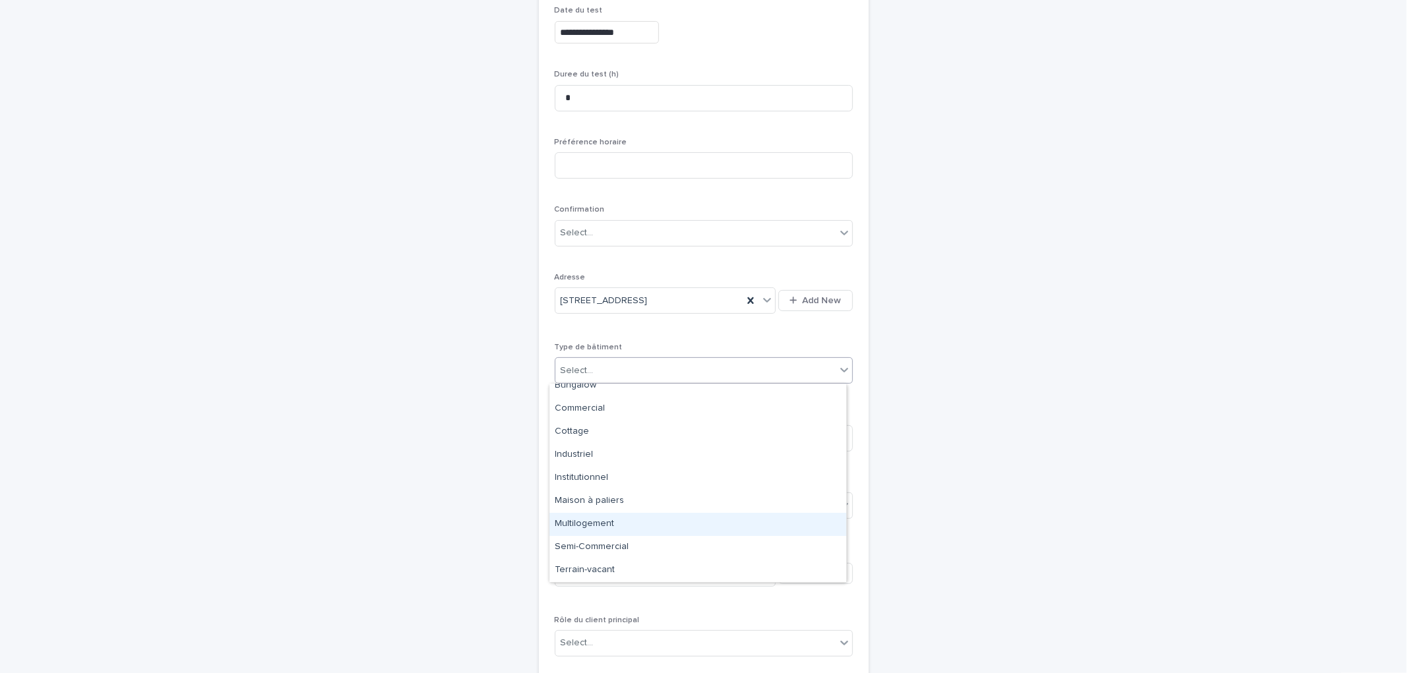
click at [609, 521] on div "Multilogement" at bounding box center [697, 524] width 297 height 23
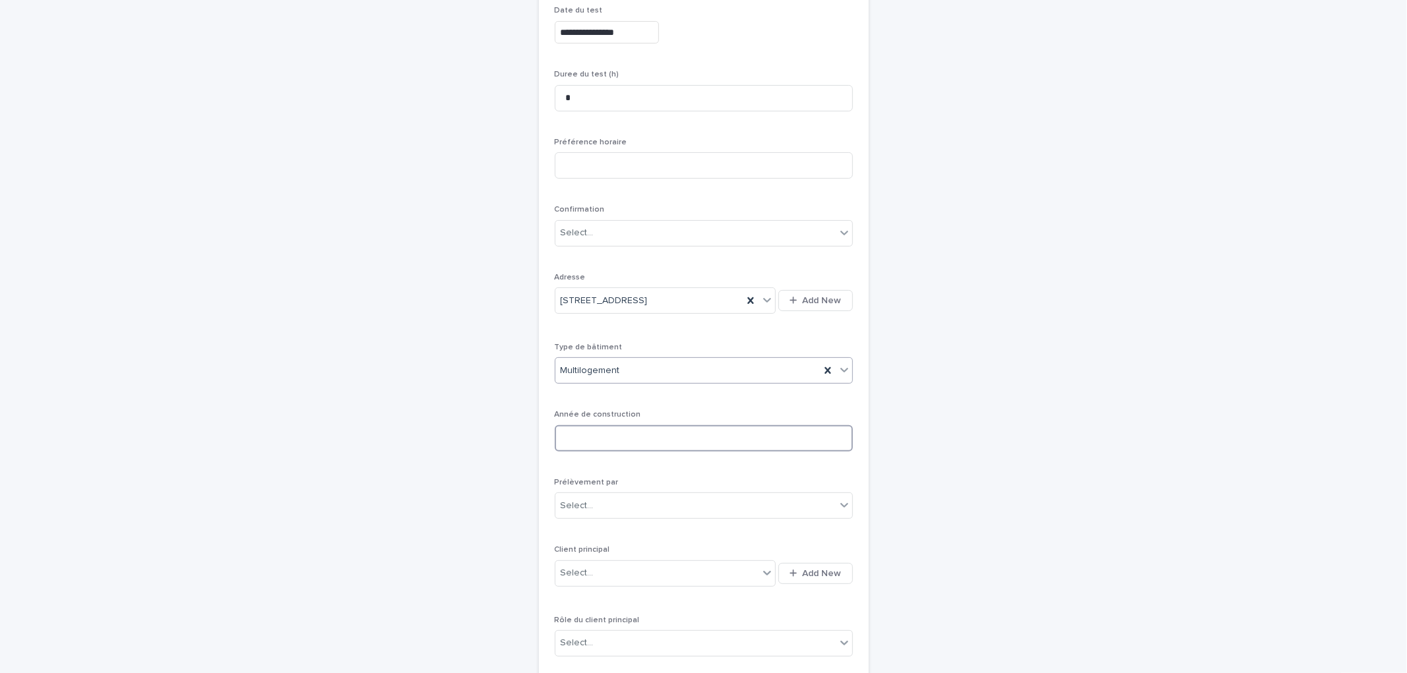
click at [607, 445] on input at bounding box center [704, 438] width 298 height 26
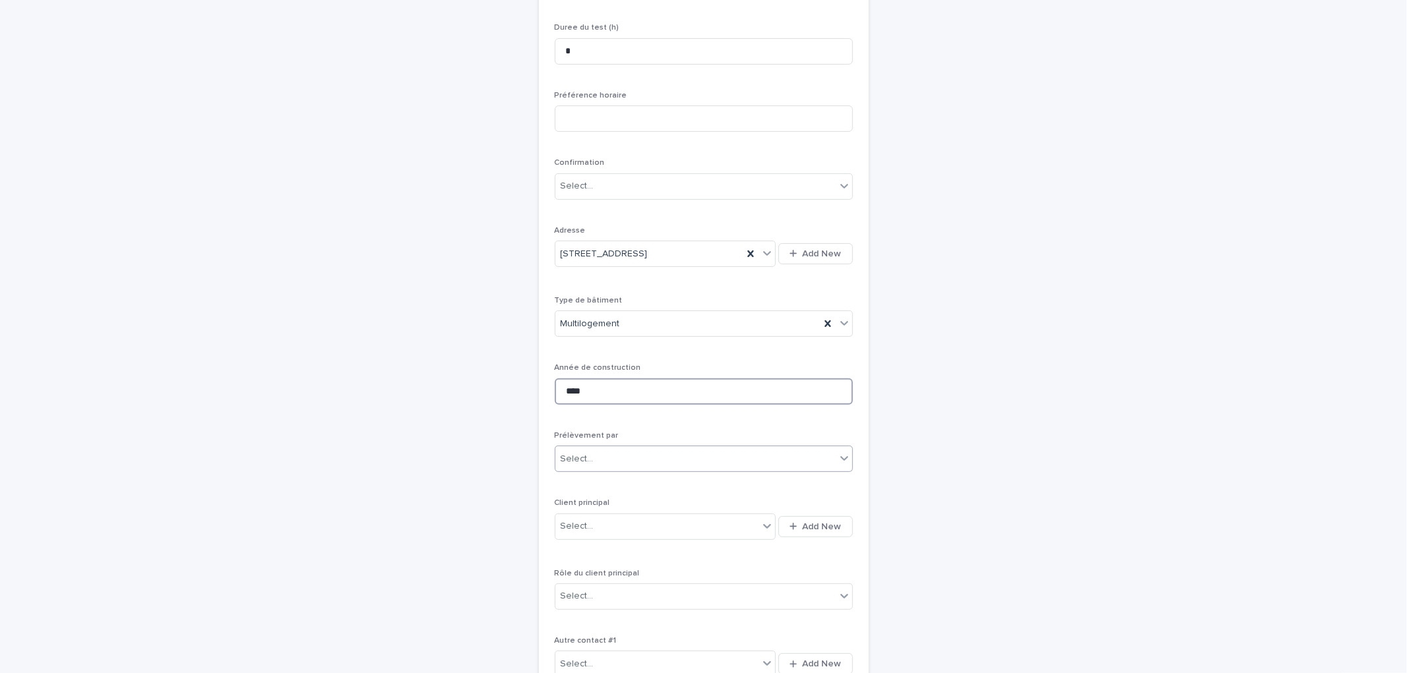
scroll to position [262, 0]
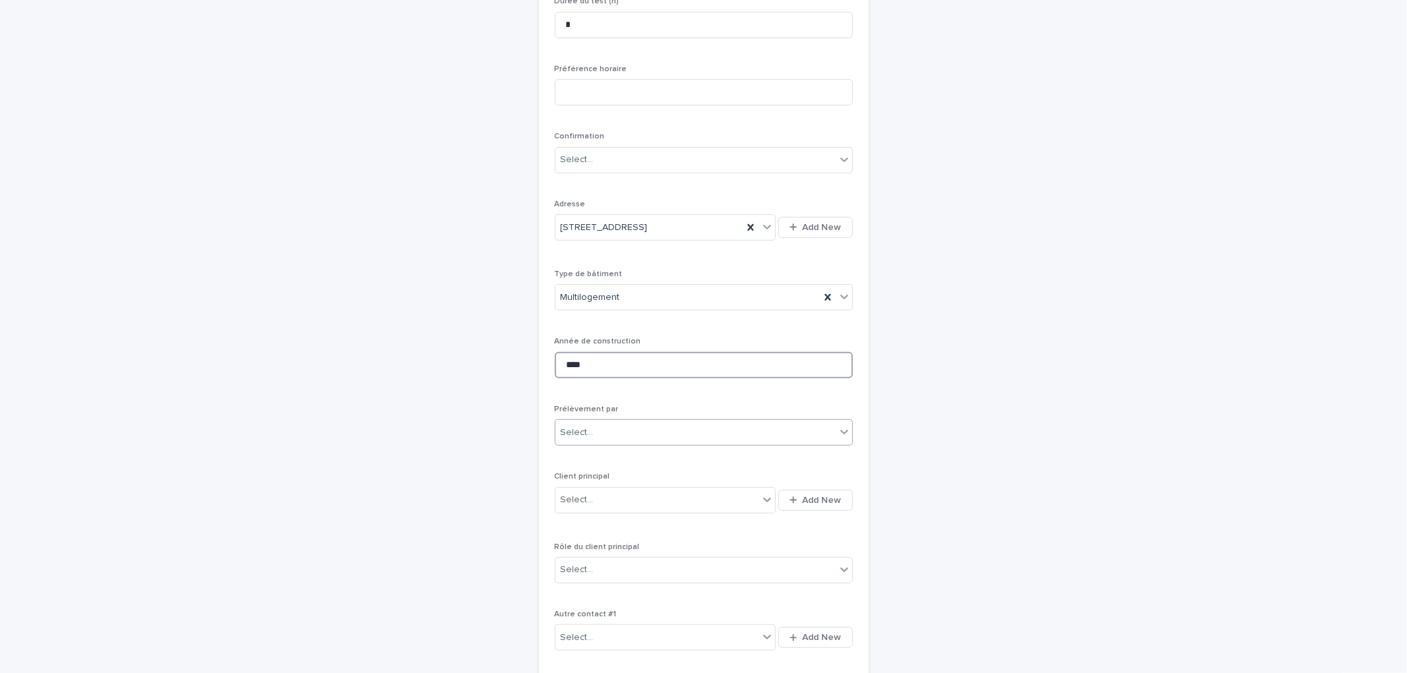
type input "****"
click at [598, 439] on div "Select..." at bounding box center [695, 433] width 280 height 22
click at [605, 458] on div "Multitest" at bounding box center [697, 457] width 297 height 23
click at [792, 496] on icon "button" at bounding box center [792, 500] width 7 height 9
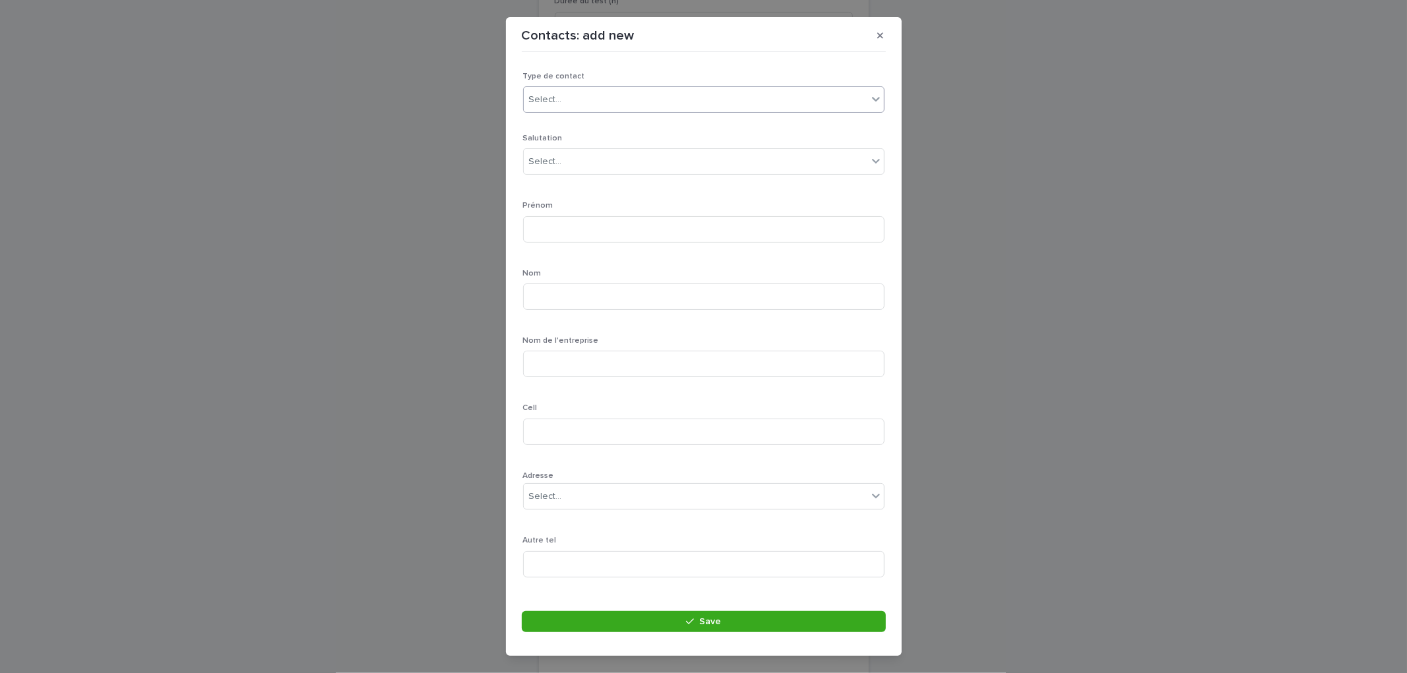
click at [625, 93] on div "Select..." at bounding box center [696, 100] width 344 height 22
click at [567, 129] on div "Particulier" at bounding box center [698, 124] width 349 height 23
click at [596, 161] on div "Select..." at bounding box center [696, 162] width 344 height 22
click at [553, 229] on div "Mr." at bounding box center [698, 233] width 349 height 23
click at [583, 231] on input at bounding box center [703, 229] width 361 height 26
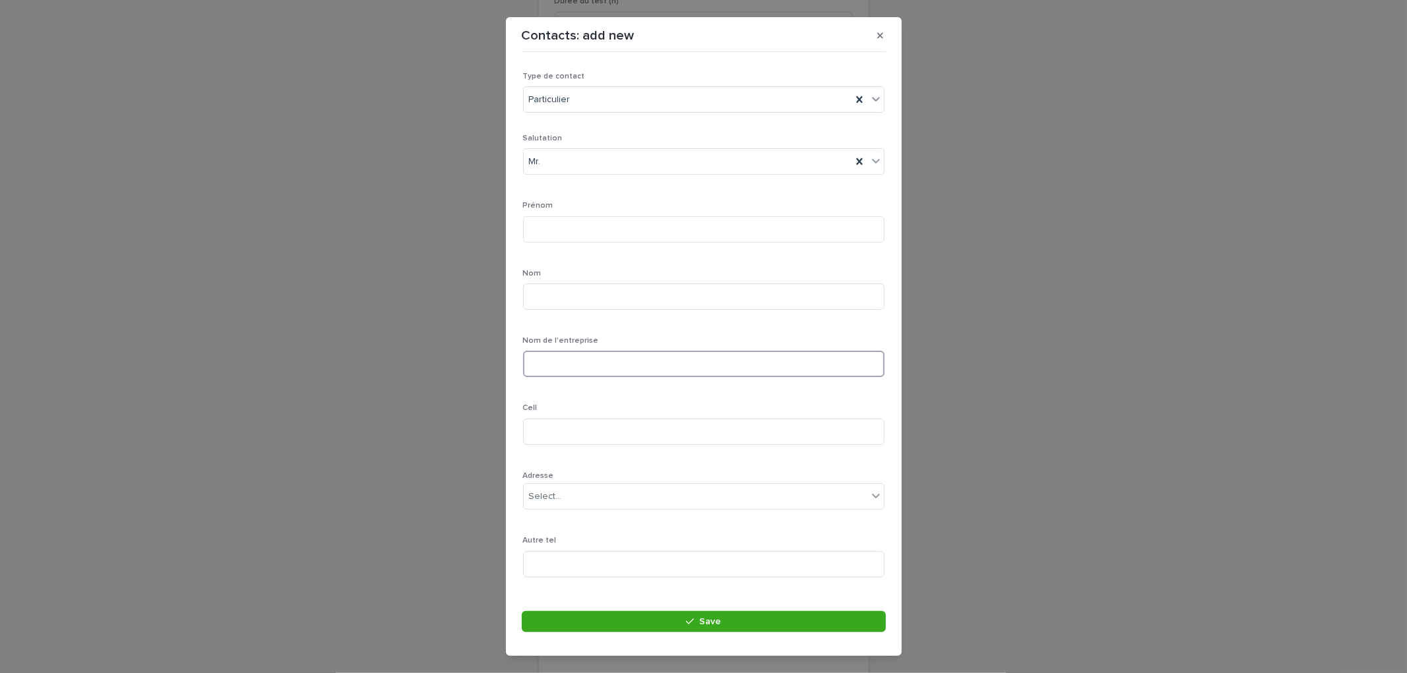
click at [565, 369] on input at bounding box center [703, 364] width 361 height 26
drag, startPoint x: 561, startPoint y: 155, endPoint x: 583, endPoint y: 173, distance: 28.6
click at [561, 155] on div "Mr." at bounding box center [688, 162] width 328 height 22
click at [546, 259] on div "Ms." at bounding box center [698, 256] width 349 height 23
click at [568, 218] on input at bounding box center [703, 229] width 361 height 26
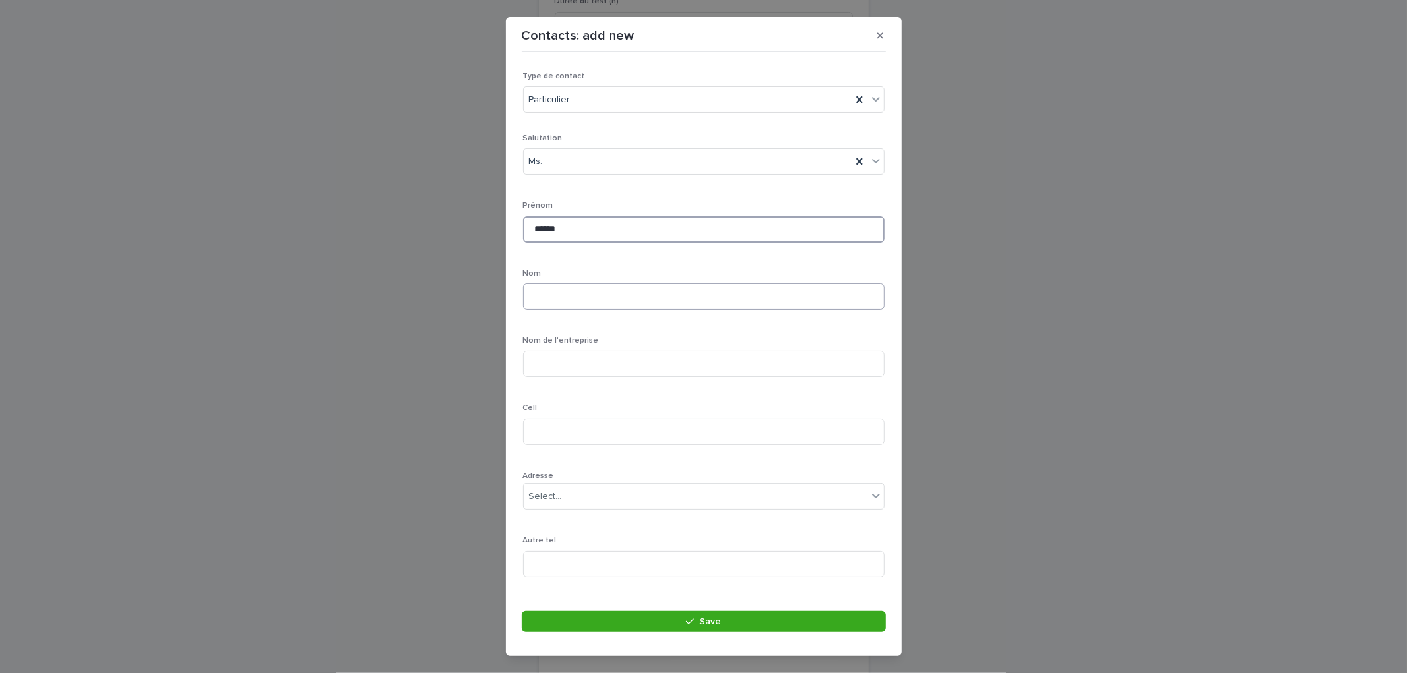
type input "******"
click at [617, 289] on input at bounding box center [703, 297] width 361 height 26
type input "*"
type input "**********"
click at [661, 328] on div "**********" at bounding box center [703, 429] width 361 height 590
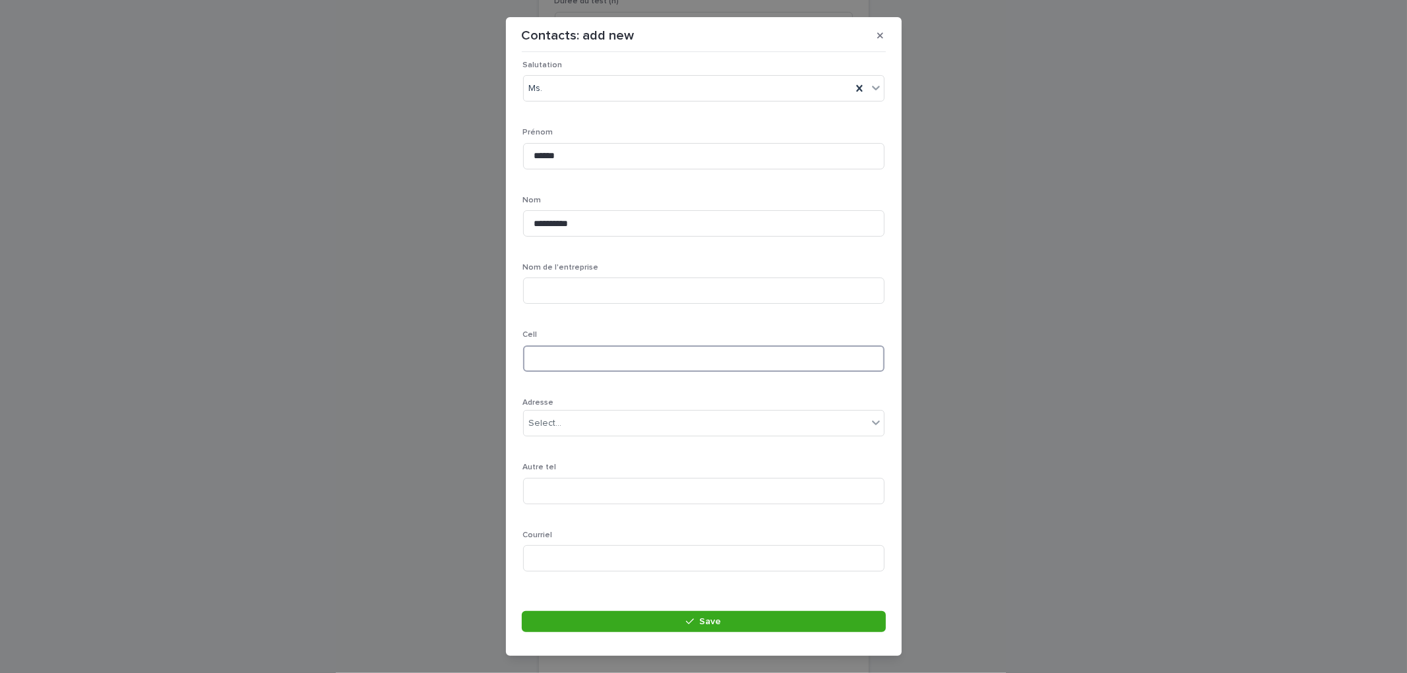
drag, startPoint x: 551, startPoint y: 368, endPoint x: 632, endPoint y: 341, distance: 85.5
click at [555, 368] on input at bounding box center [703, 359] width 361 height 26
drag, startPoint x: 600, startPoint y: 485, endPoint x: 610, endPoint y: 483, distance: 10.0
click at [600, 485] on input at bounding box center [703, 475] width 361 height 26
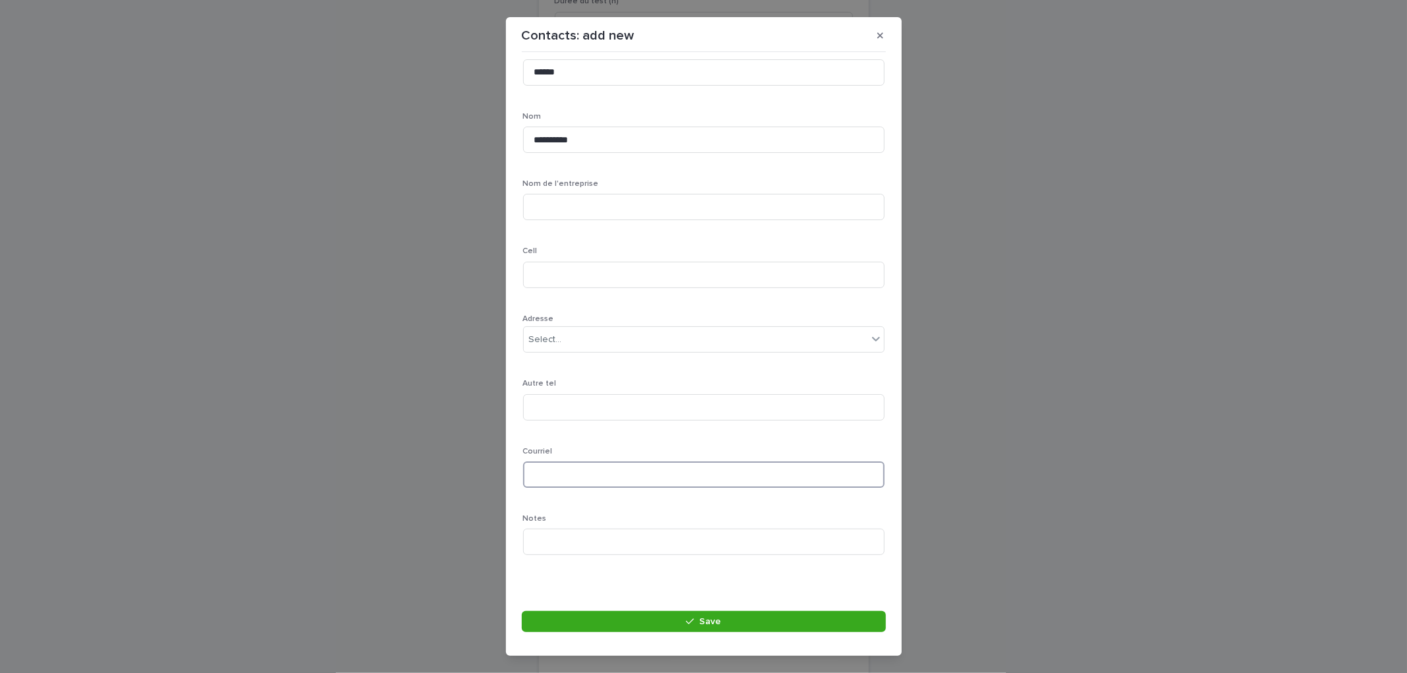
click at [572, 481] on input at bounding box center [703, 475] width 361 height 26
click at [577, 470] on input "**********" at bounding box center [703, 475] width 361 height 26
type input "**********"
drag, startPoint x: 588, startPoint y: 472, endPoint x: 476, endPoint y: 473, distance: 112.8
click at [476, 473] on div "**********" at bounding box center [703, 336] width 1407 height 673
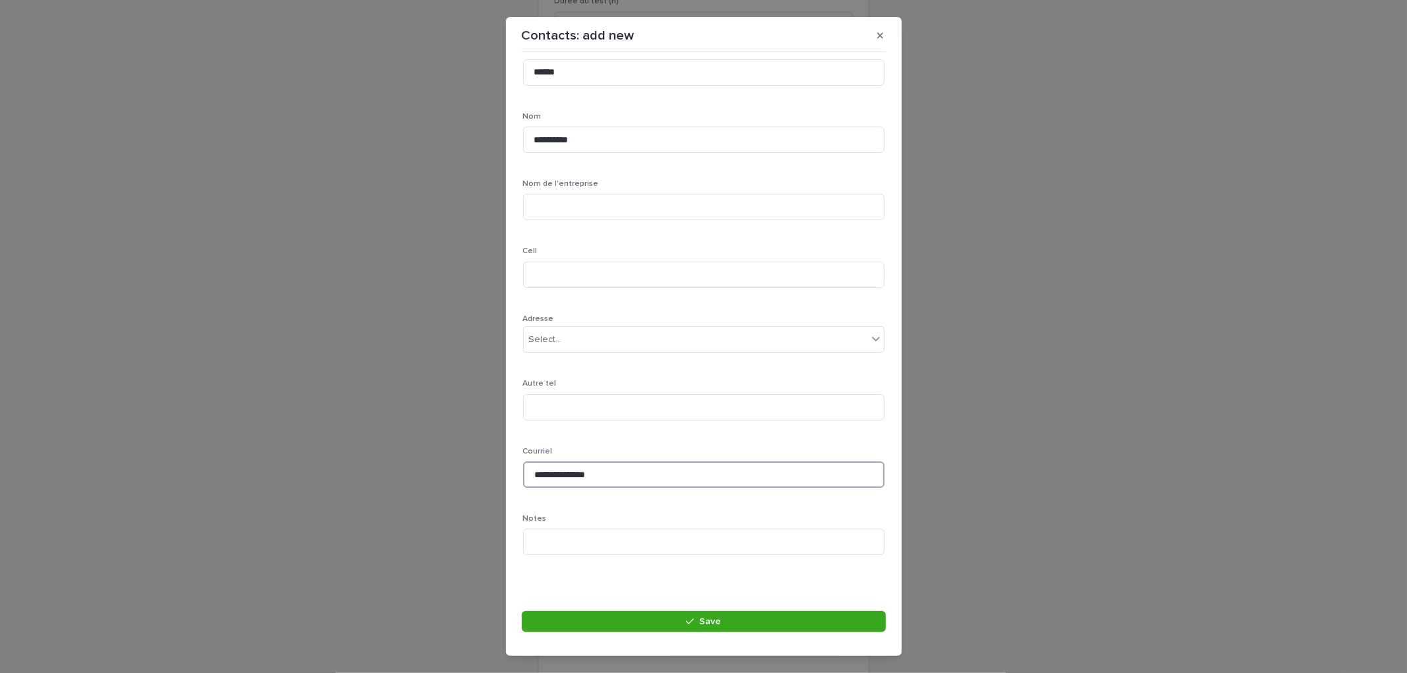
drag, startPoint x: 652, startPoint y: 473, endPoint x: 308, endPoint y: 459, distance: 343.9
click at [307, 459] on div "**********" at bounding box center [703, 336] width 1407 height 673
type input "**********"
drag, startPoint x: 665, startPoint y: 384, endPoint x: 597, endPoint y: 363, distance: 71.3
click at [665, 384] on p "Autre tel" at bounding box center [703, 383] width 361 height 9
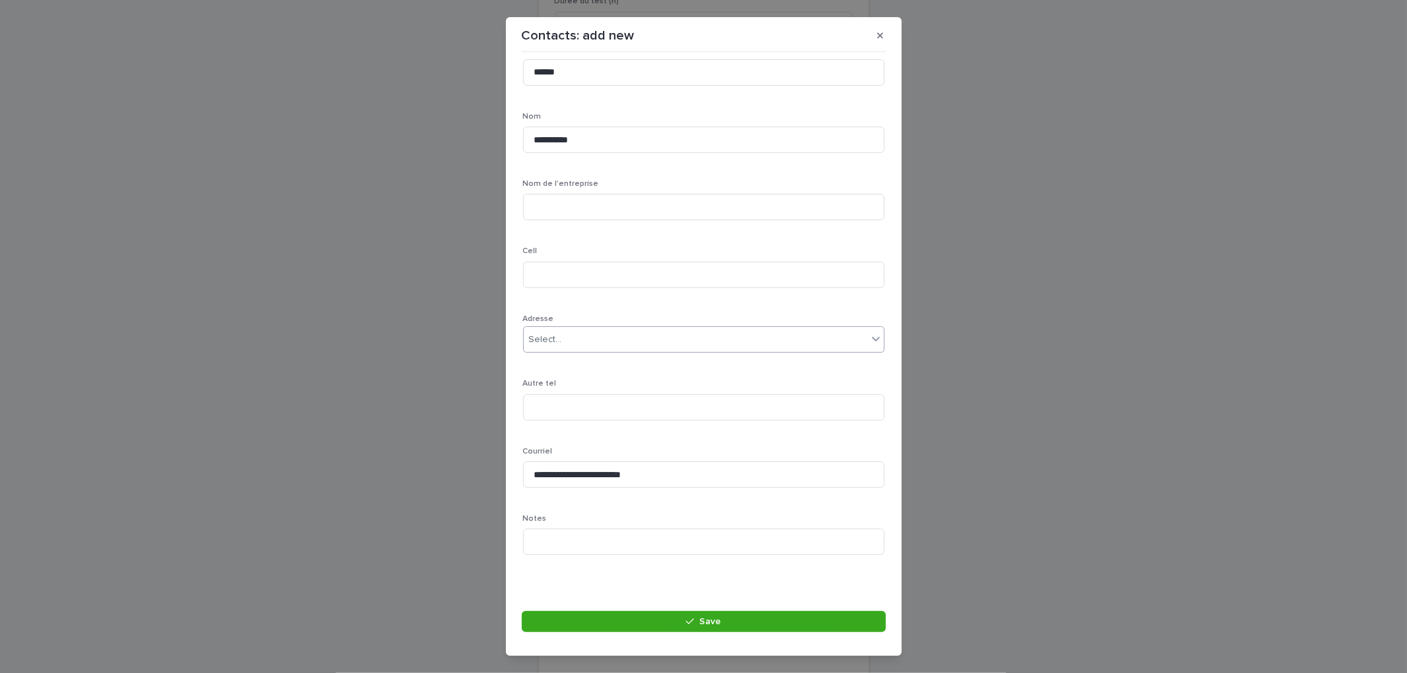
click at [592, 344] on div "Select..." at bounding box center [696, 340] width 344 height 22
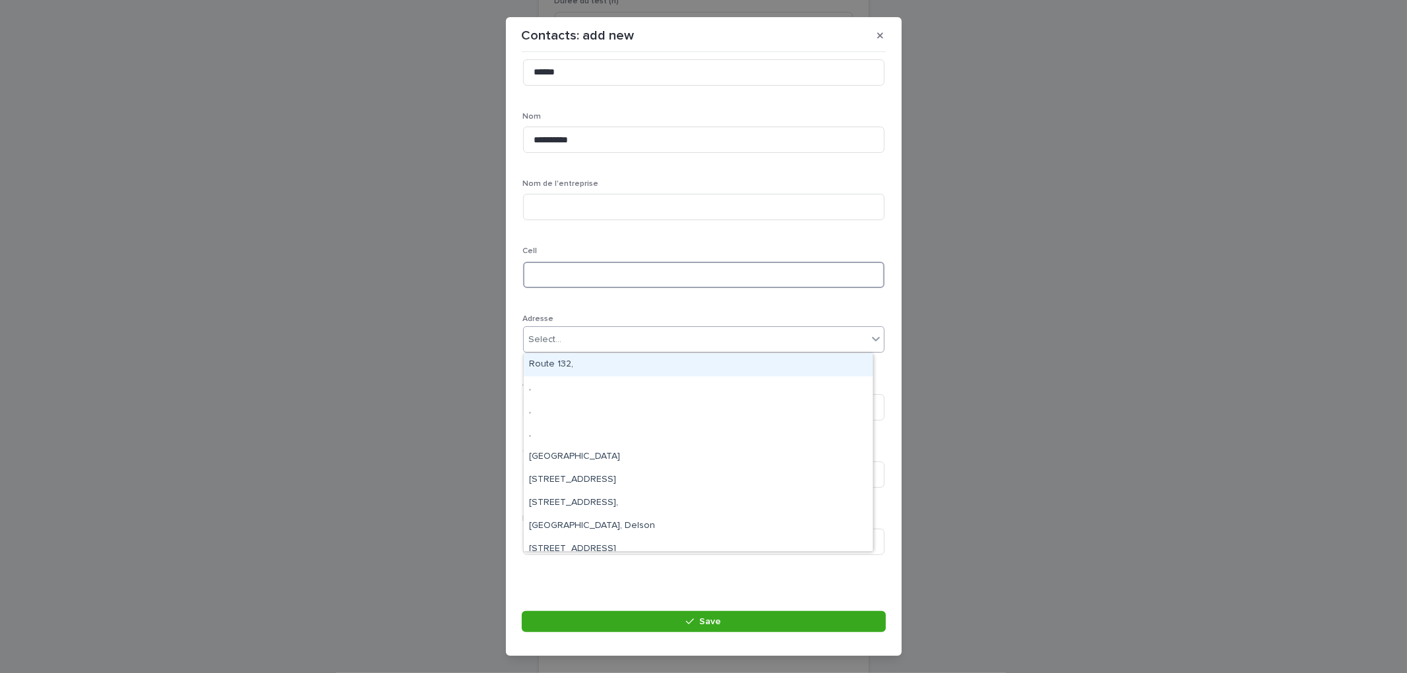
click at [653, 274] on input at bounding box center [703, 275] width 361 height 26
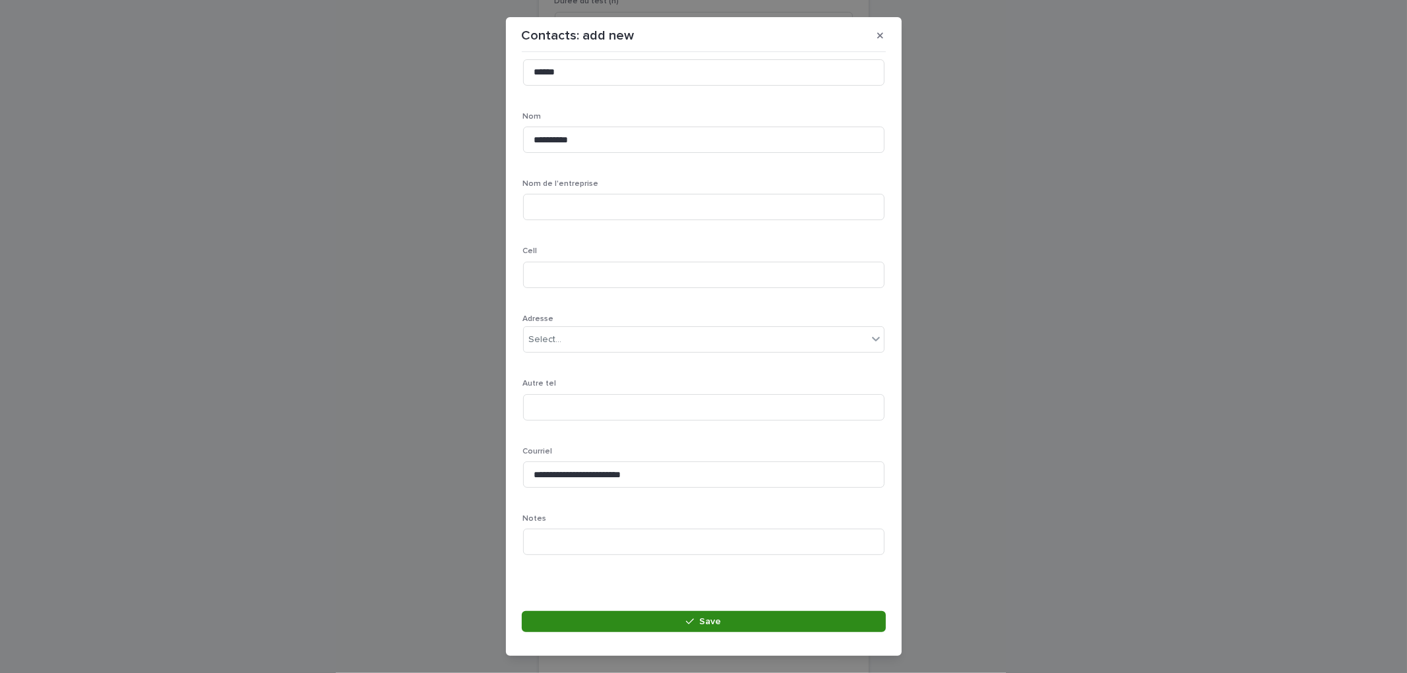
click at [678, 619] on button "Save" at bounding box center [704, 621] width 364 height 21
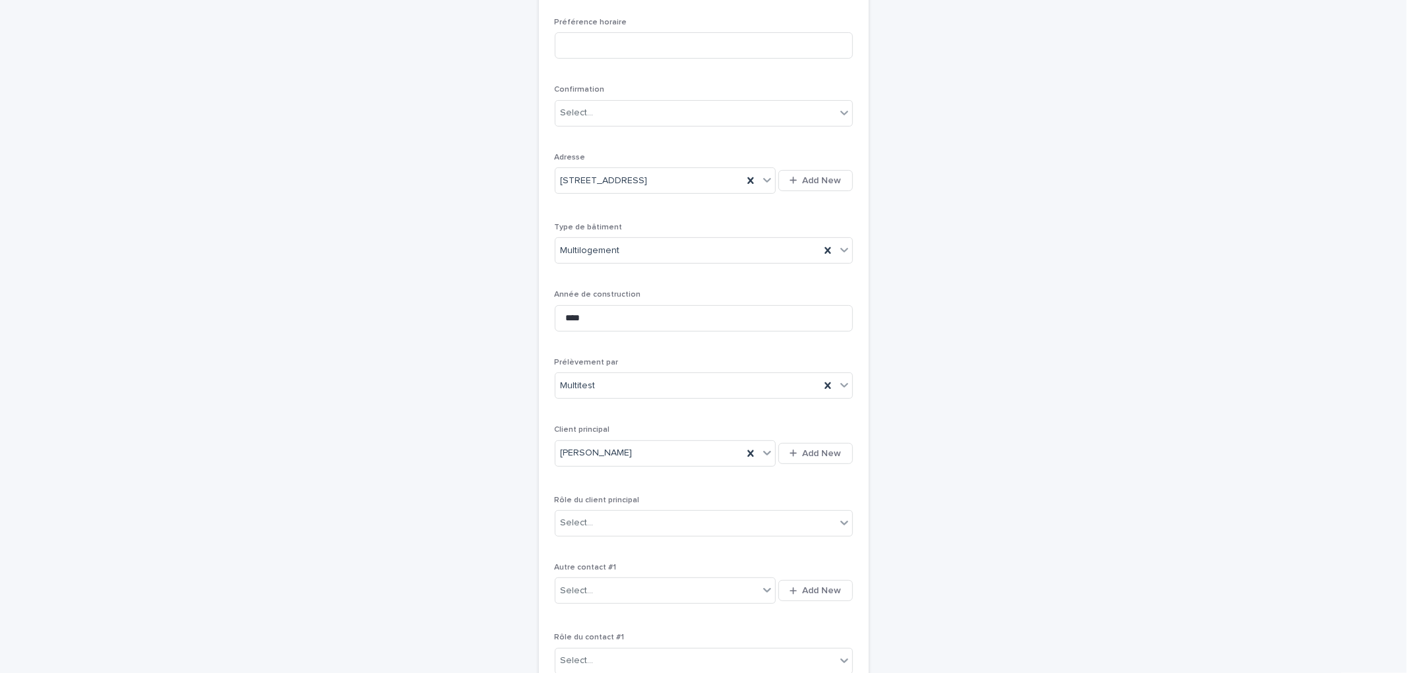
scroll to position [335, 0]
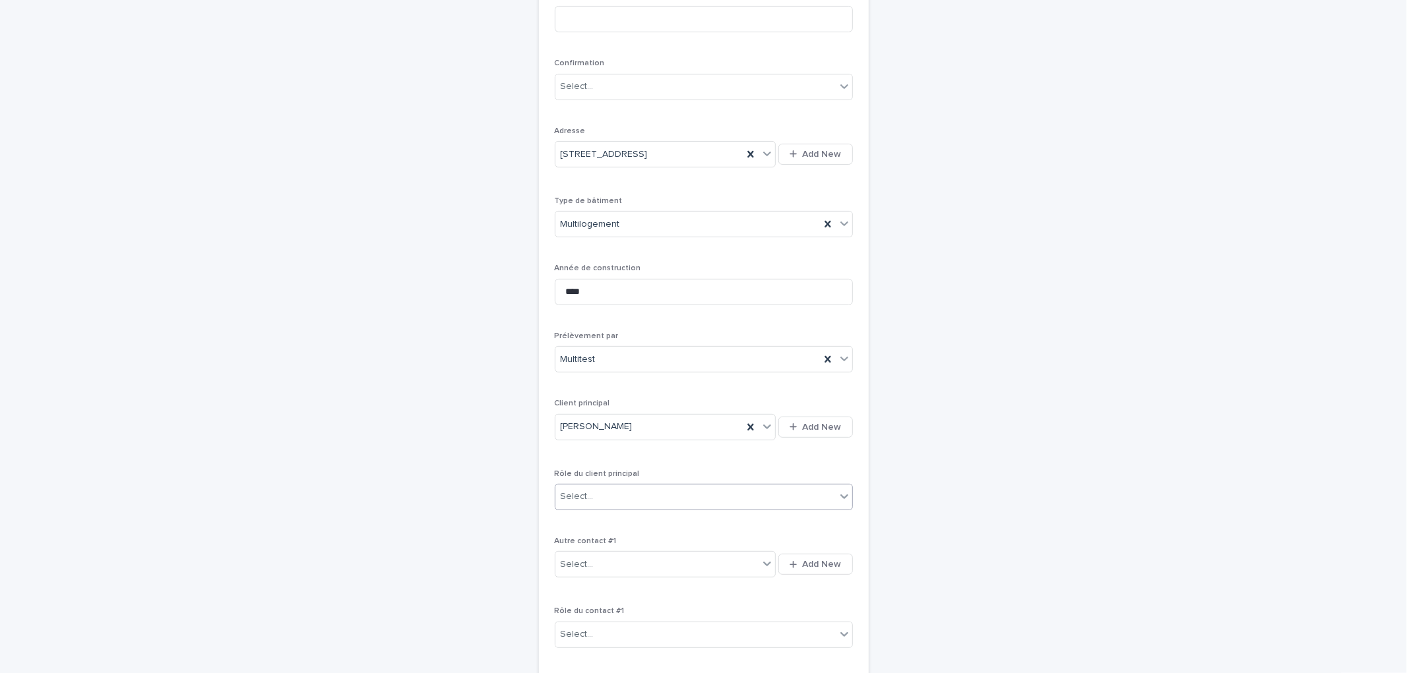
drag, startPoint x: 627, startPoint y: 489, endPoint x: 642, endPoint y: 506, distance: 22.9
click at [627, 489] on div "Select..." at bounding box center [695, 497] width 280 height 22
click at [687, 464] on div "**********" at bounding box center [704, 293] width 298 height 867
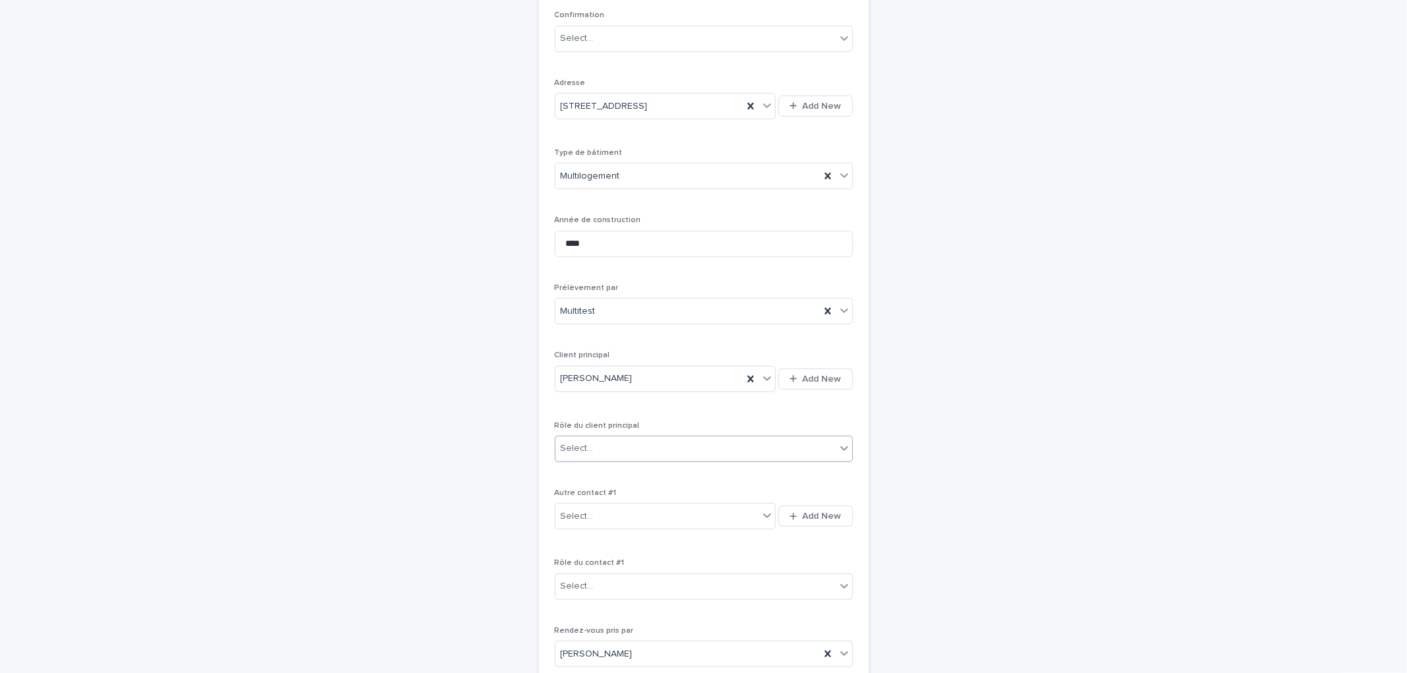
scroll to position [409, 0]
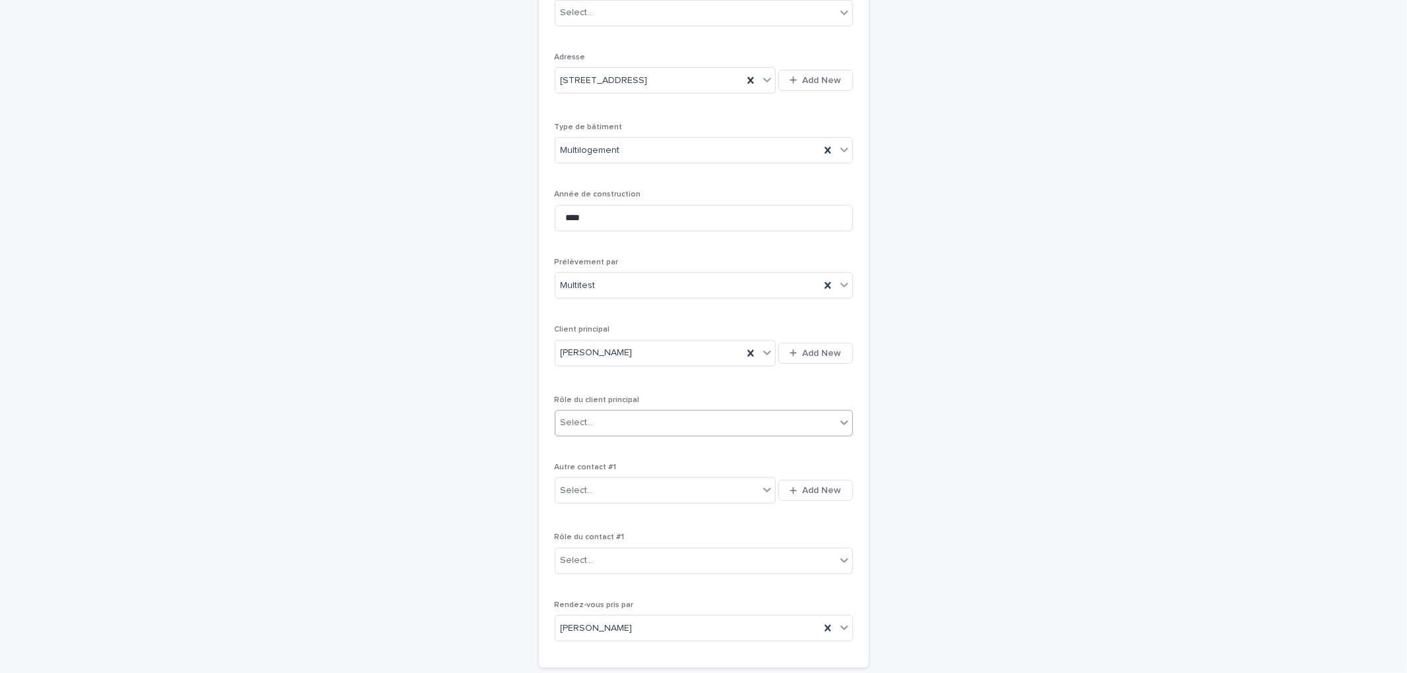
click at [595, 427] on input "text" at bounding box center [595, 422] width 1 height 11
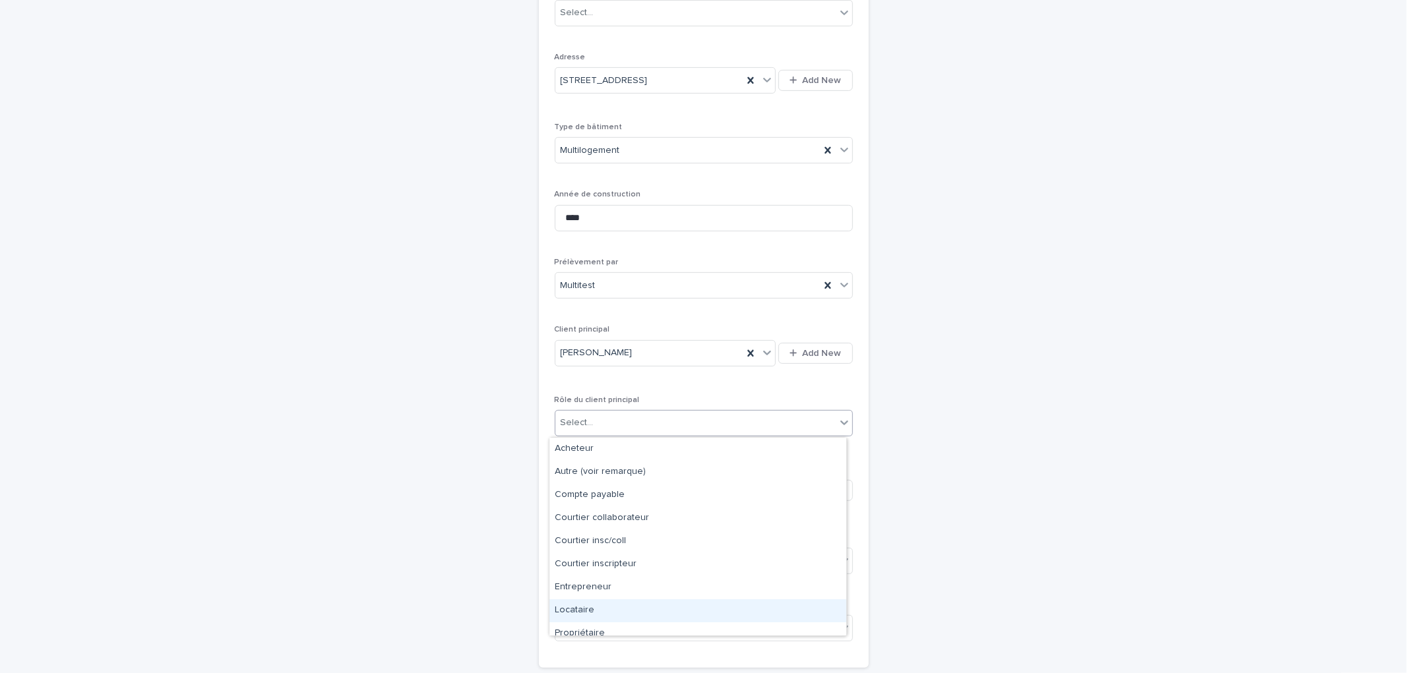
scroll to position [33, 0]
click at [599, 595] on div "Propriétaire" at bounding box center [697, 601] width 297 height 23
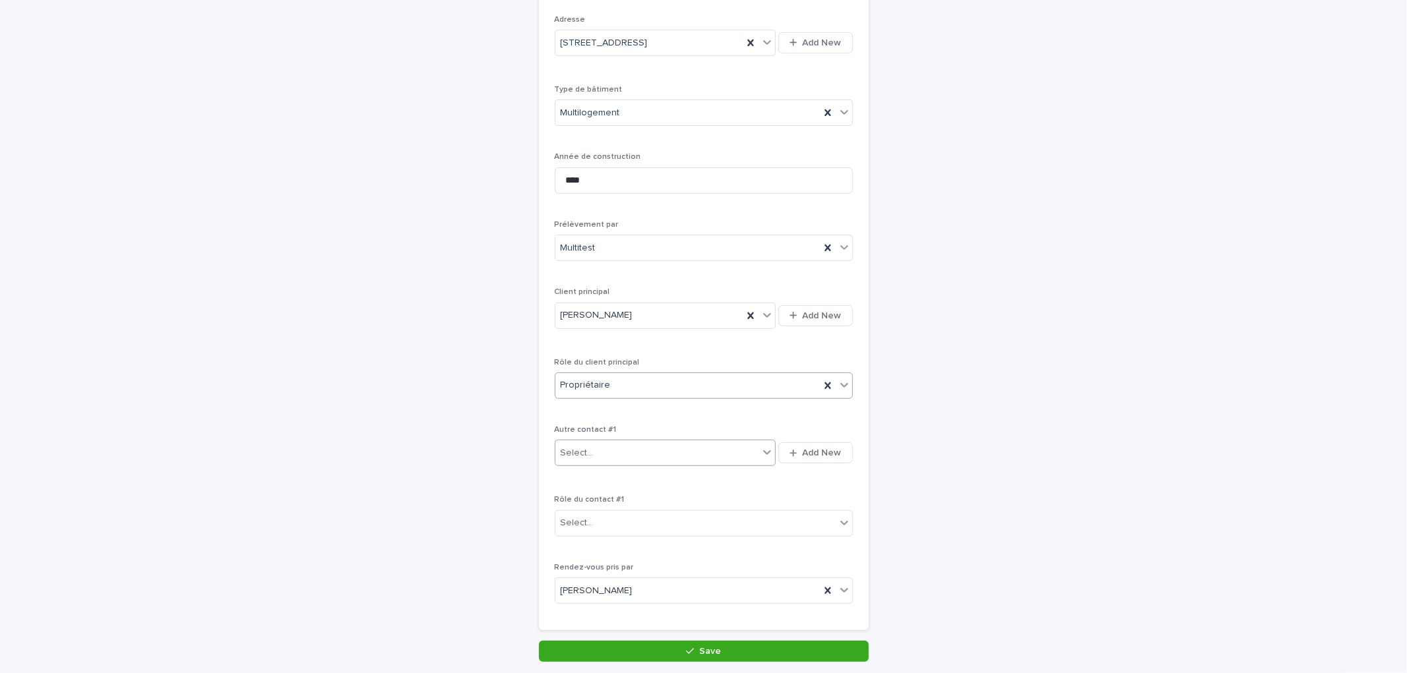
scroll to position [539, 0]
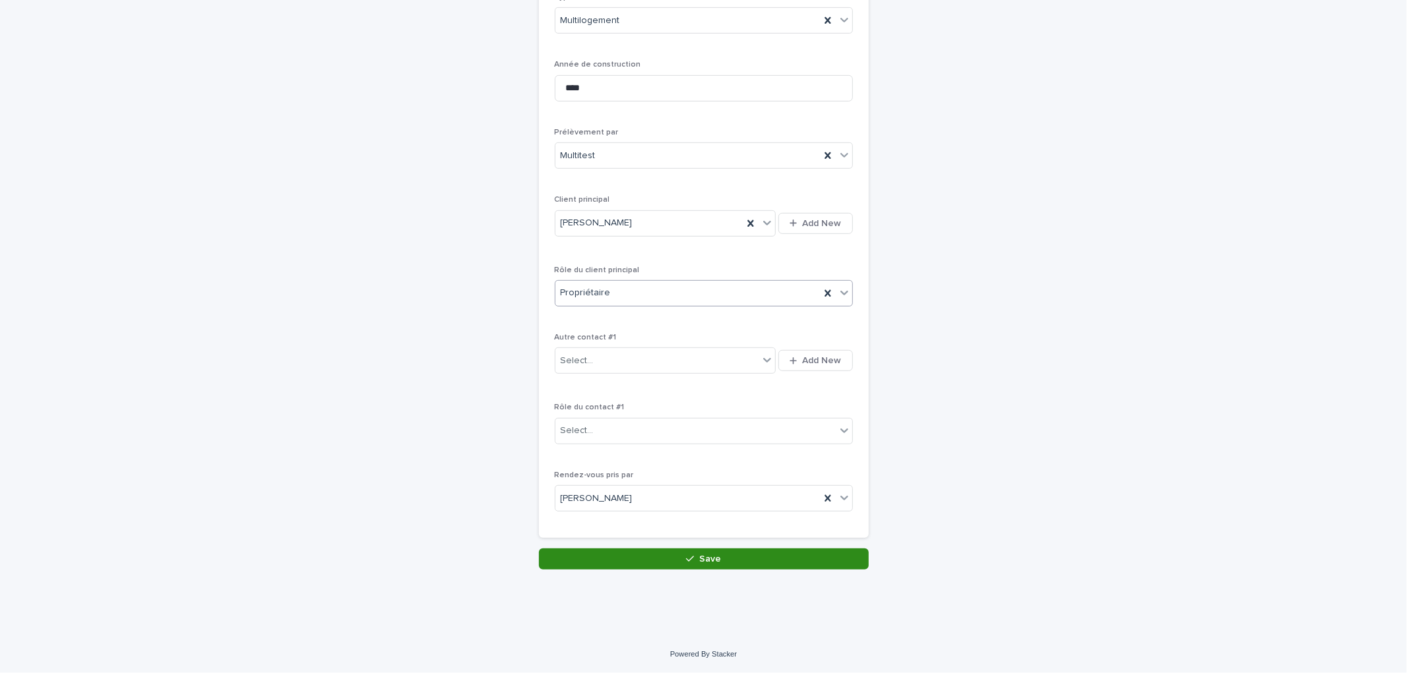
drag, startPoint x: 700, startPoint y: 558, endPoint x: 689, endPoint y: 331, distance: 227.1
click at [700, 557] on span "Save" at bounding box center [710, 559] width 22 height 9
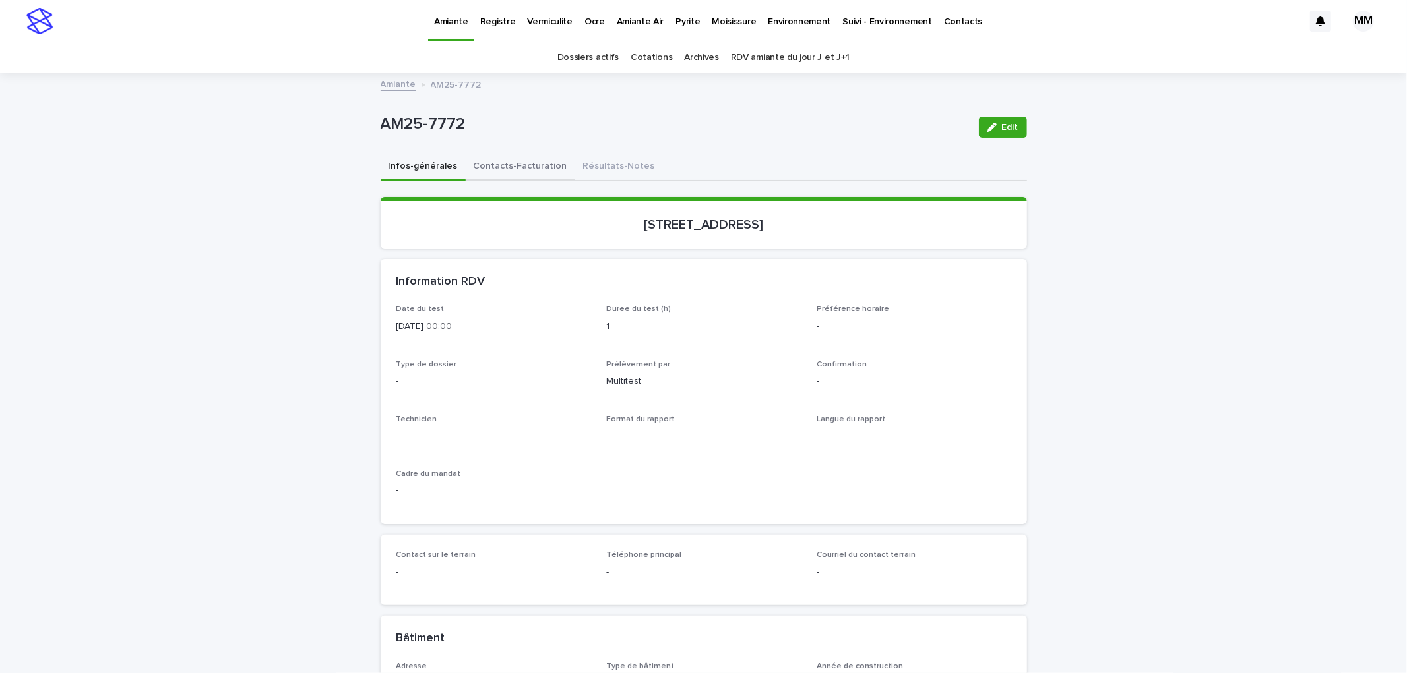
click at [537, 170] on button "Contacts-Facturation" at bounding box center [520, 168] width 109 height 28
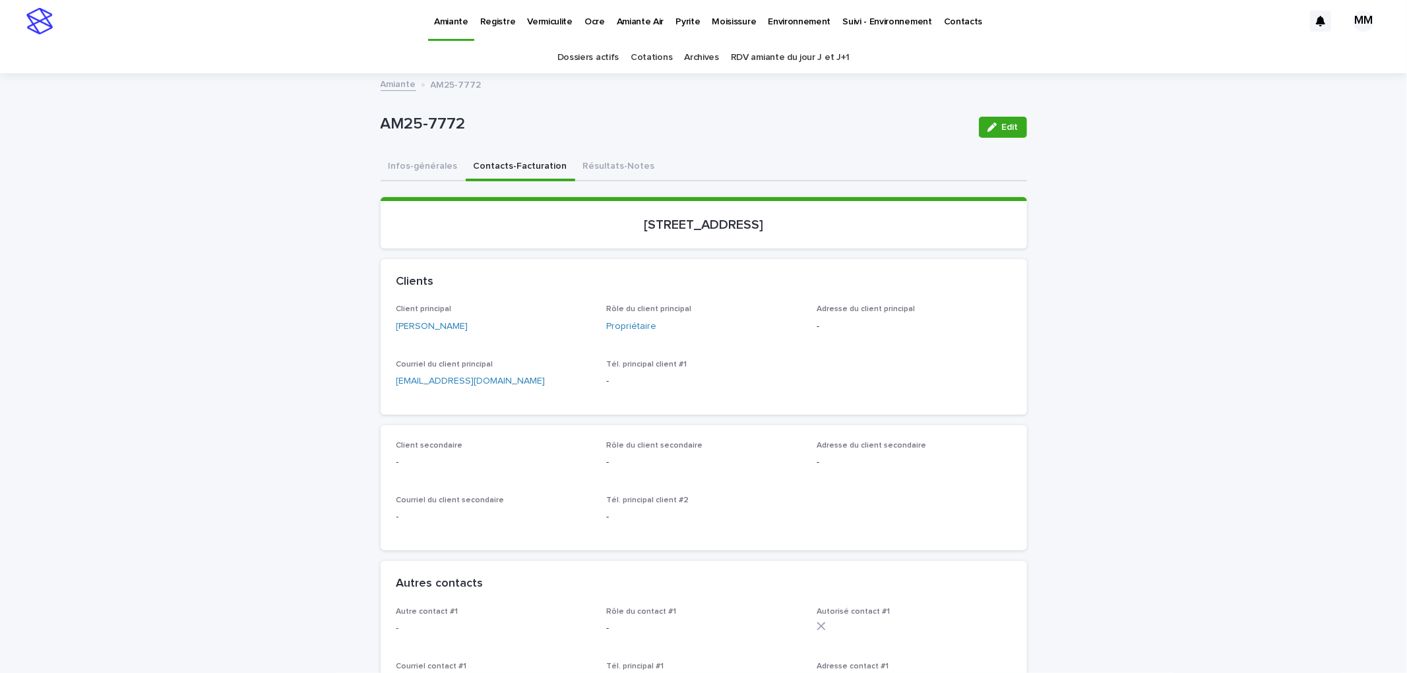
drag, startPoint x: 987, startPoint y: 127, endPoint x: 704, endPoint y: 423, distance: 409.1
click at [988, 127] on icon "button" at bounding box center [991, 127] width 9 height 9
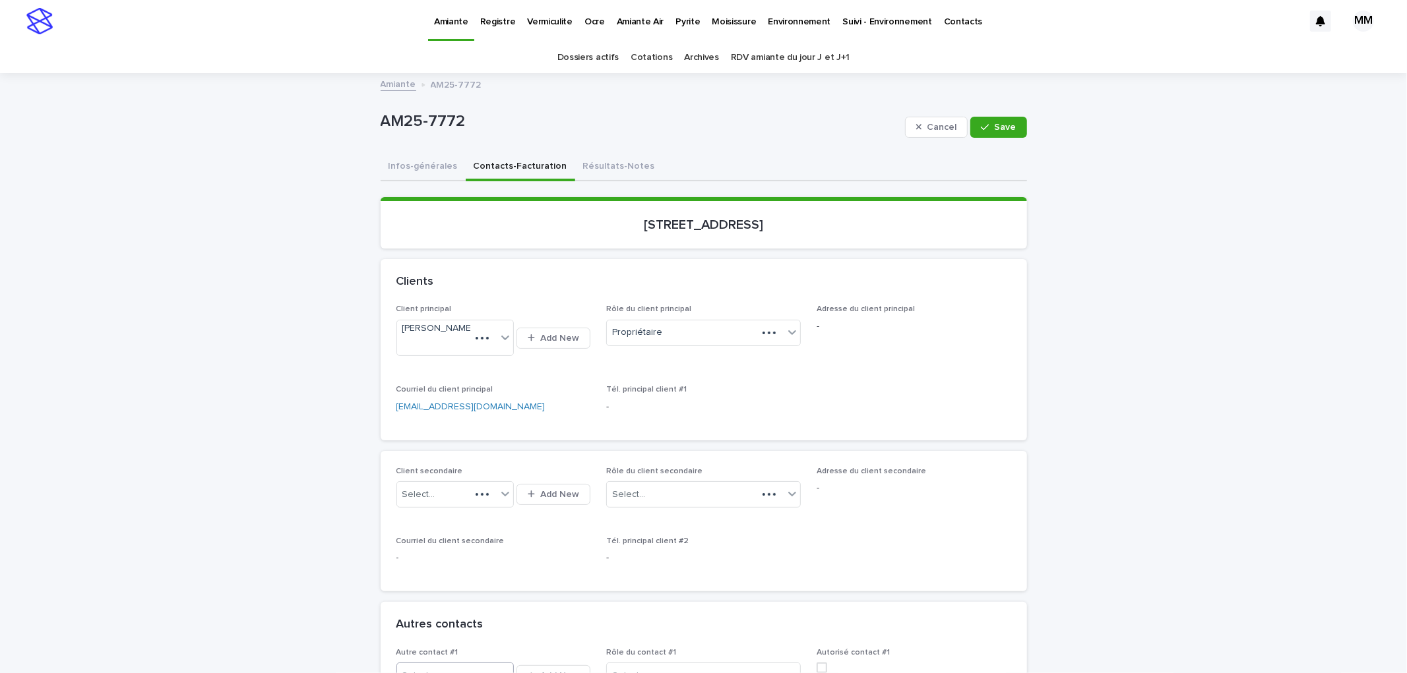
scroll to position [146, 0]
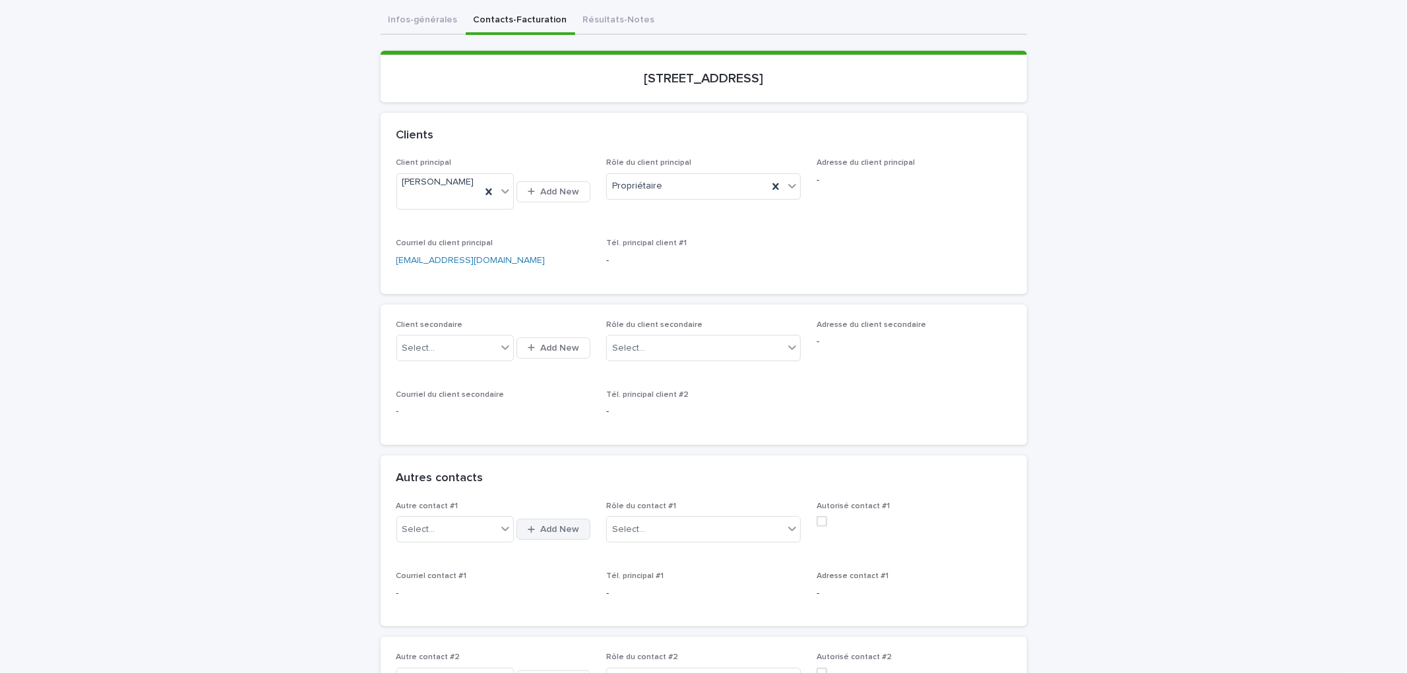
click at [540, 534] on span "Add New" at bounding box center [559, 529] width 39 height 9
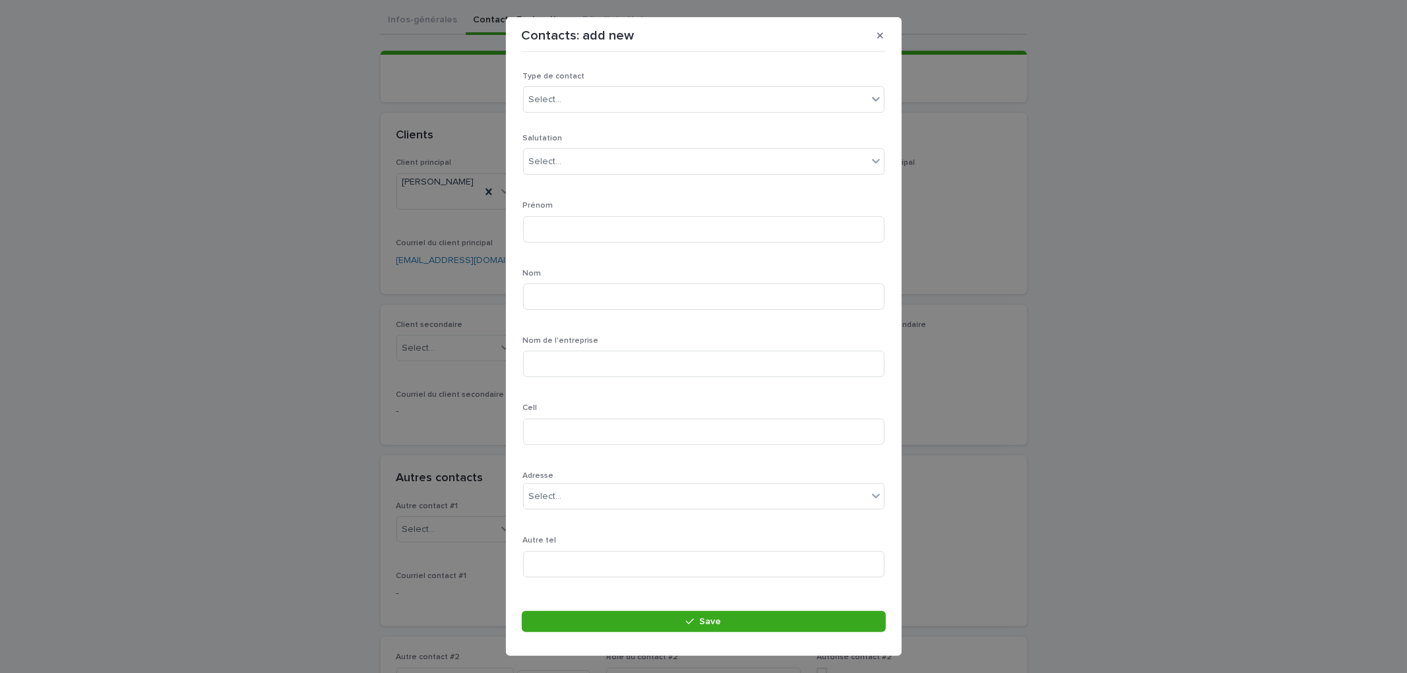
click at [616, 79] on p "Type de contact" at bounding box center [703, 76] width 361 height 9
click at [609, 95] on div "Select..." at bounding box center [696, 100] width 344 height 22
drag, startPoint x: 581, startPoint y: 120, endPoint x: 590, endPoint y: 128, distance: 11.7
click at [581, 121] on div "Particulier" at bounding box center [698, 124] width 349 height 23
click at [587, 169] on div "Select..." at bounding box center [696, 162] width 344 height 22
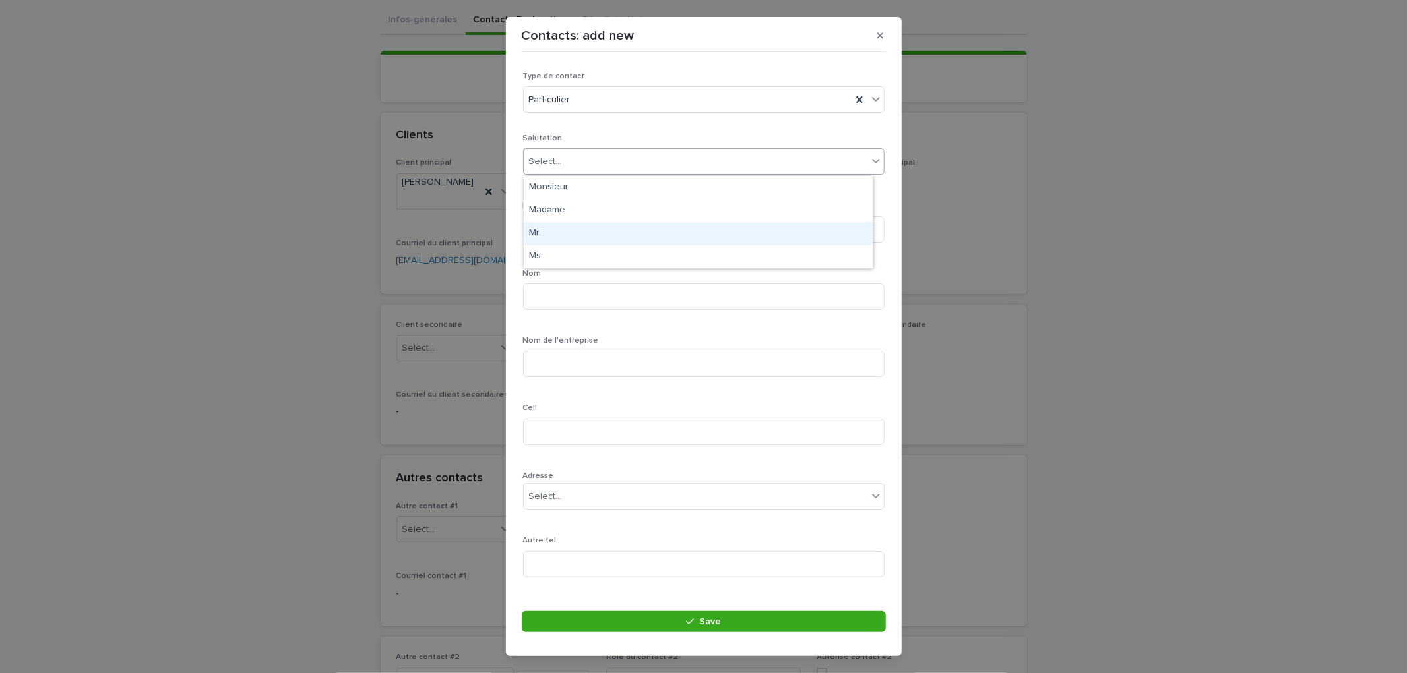
click at [561, 238] on div "Mr." at bounding box center [698, 233] width 349 height 23
click at [583, 238] on input at bounding box center [703, 229] width 361 height 26
type input "****"
drag, startPoint x: 586, startPoint y: 301, endPoint x: 576, endPoint y: 302, distance: 9.3
click at [576, 302] on input at bounding box center [703, 297] width 361 height 26
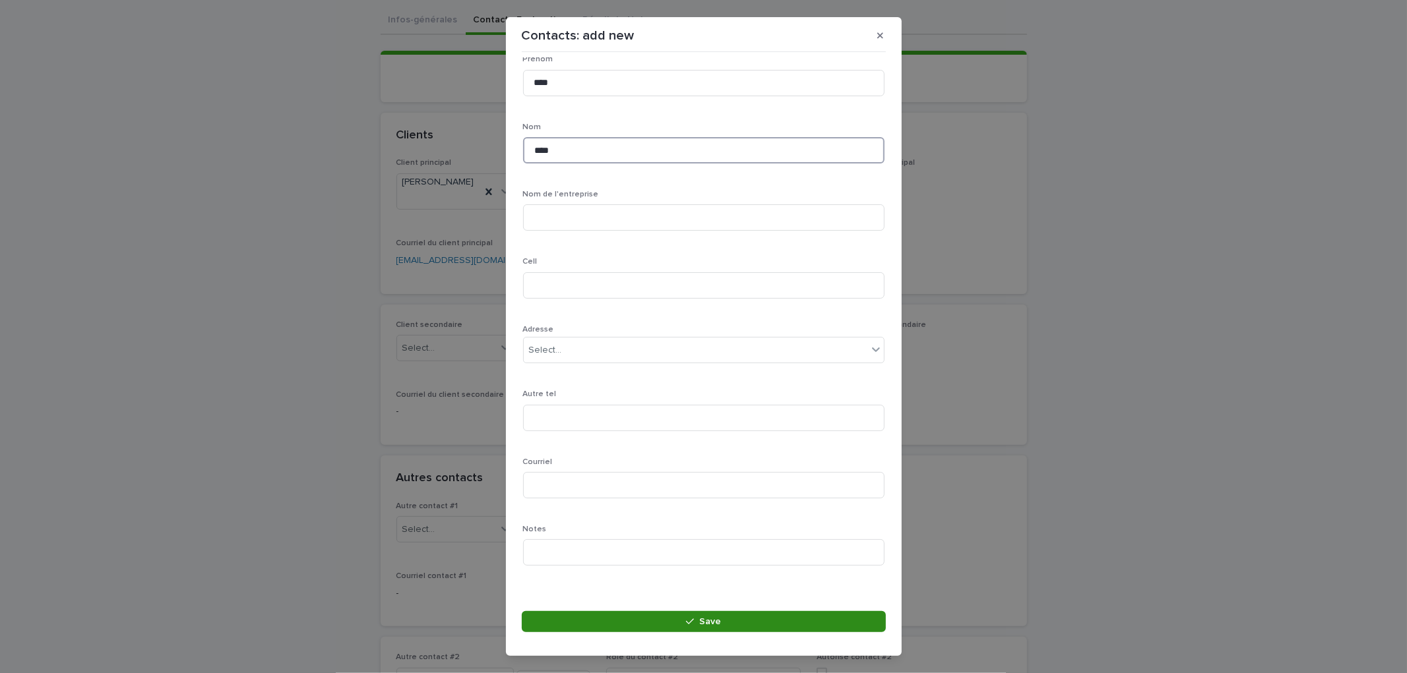
type input "****"
click at [717, 615] on button "Save" at bounding box center [704, 621] width 364 height 21
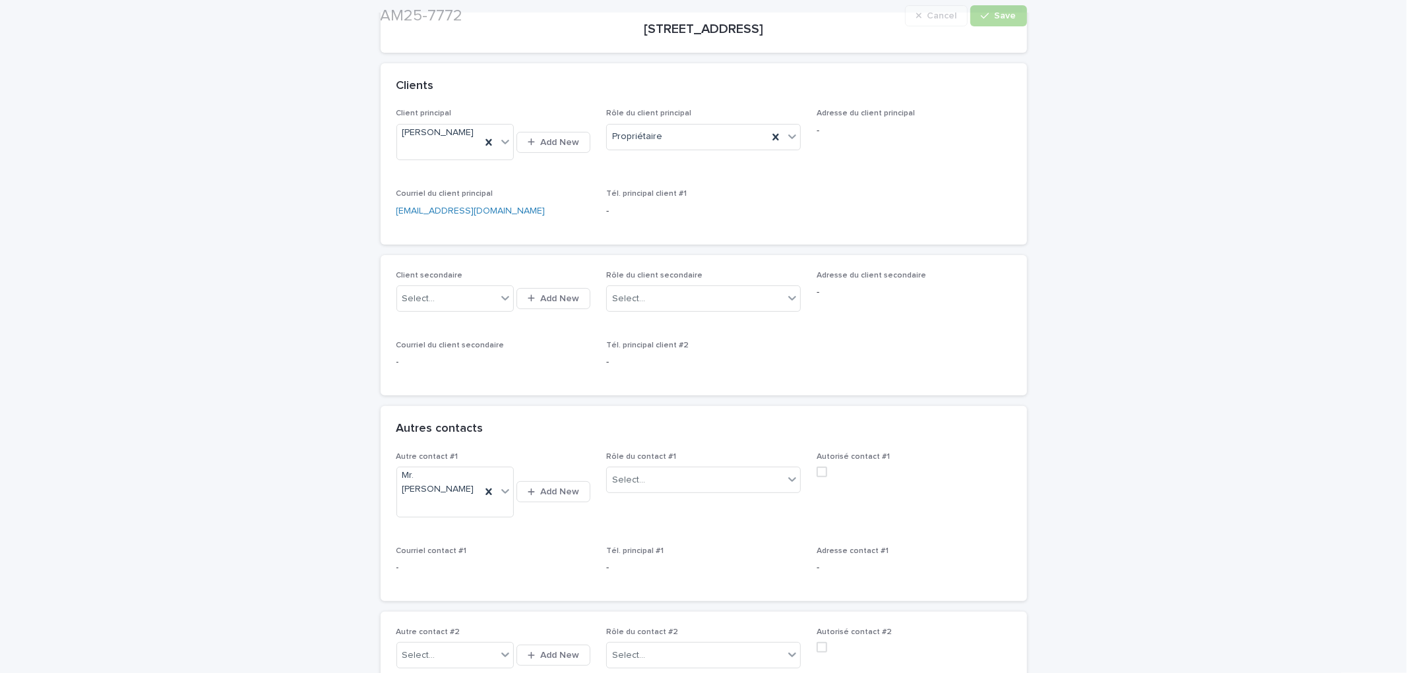
scroll to position [293, 0]
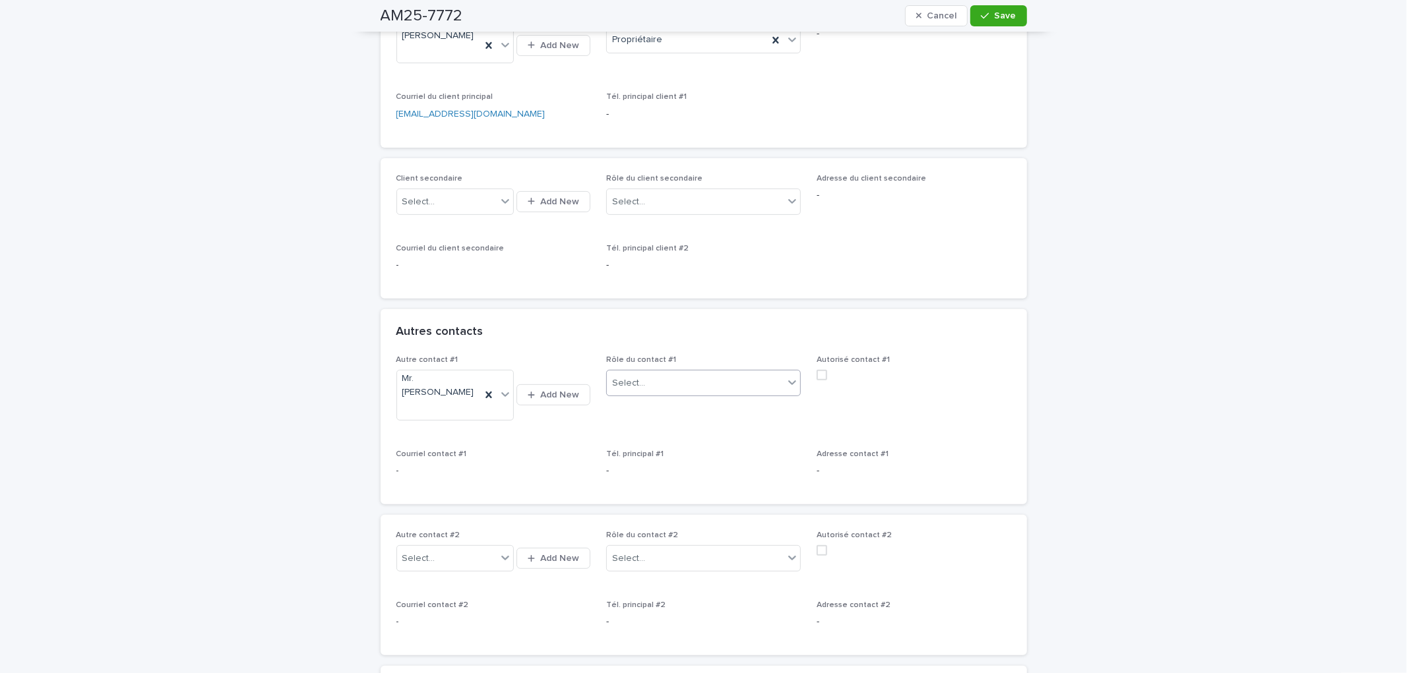
click at [660, 394] on div "Select..." at bounding box center [695, 384] width 177 height 22
click at [662, 445] on div "Autre (voir remarque)" at bounding box center [697, 444] width 193 height 23
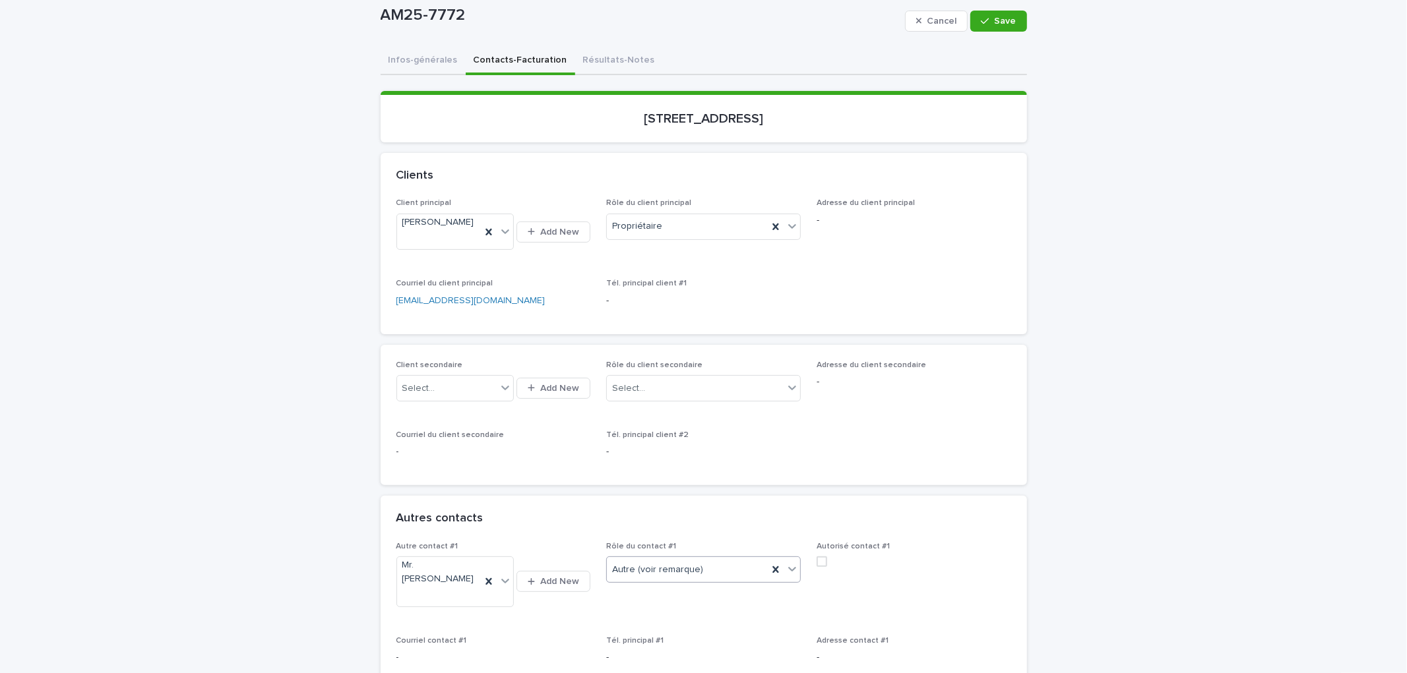
scroll to position [73, 0]
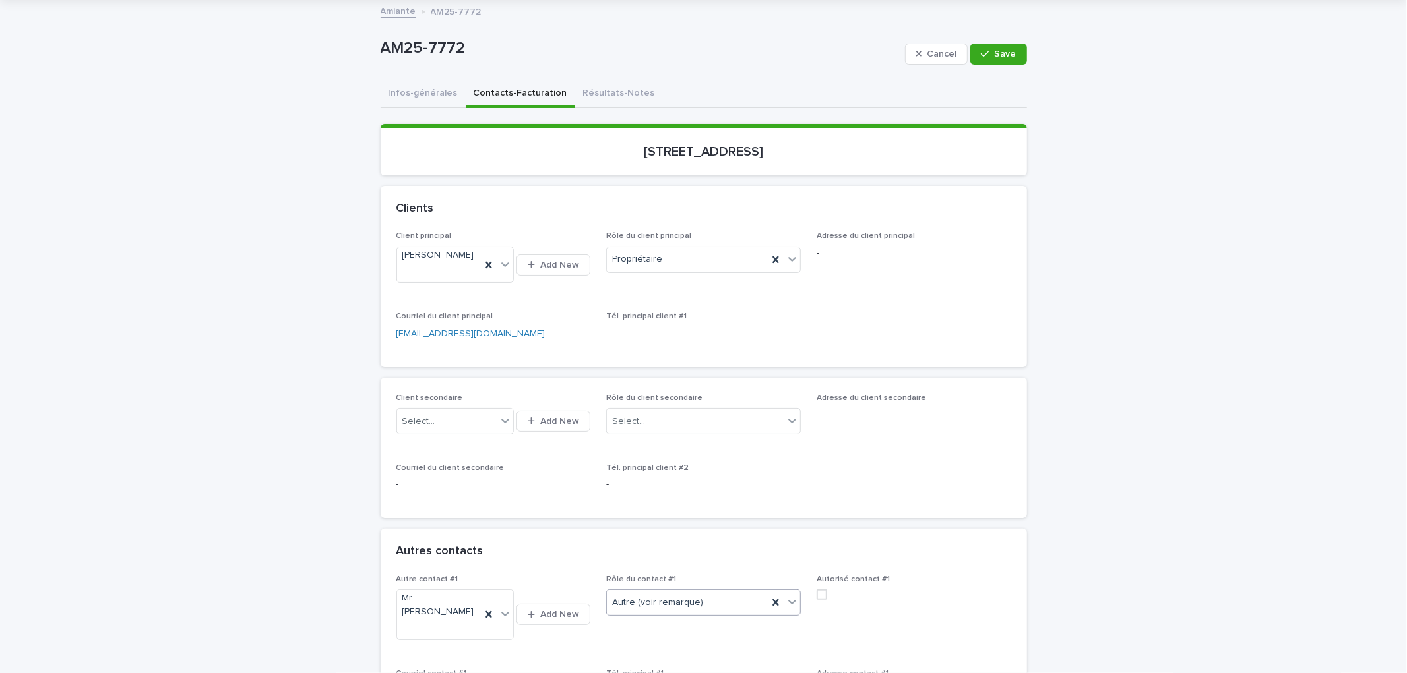
click at [820, 600] on span at bounding box center [821, 595] width 11 height 11
click at [985, 53] on icon "button" at bounding box center [985, 53] width 8 height 9
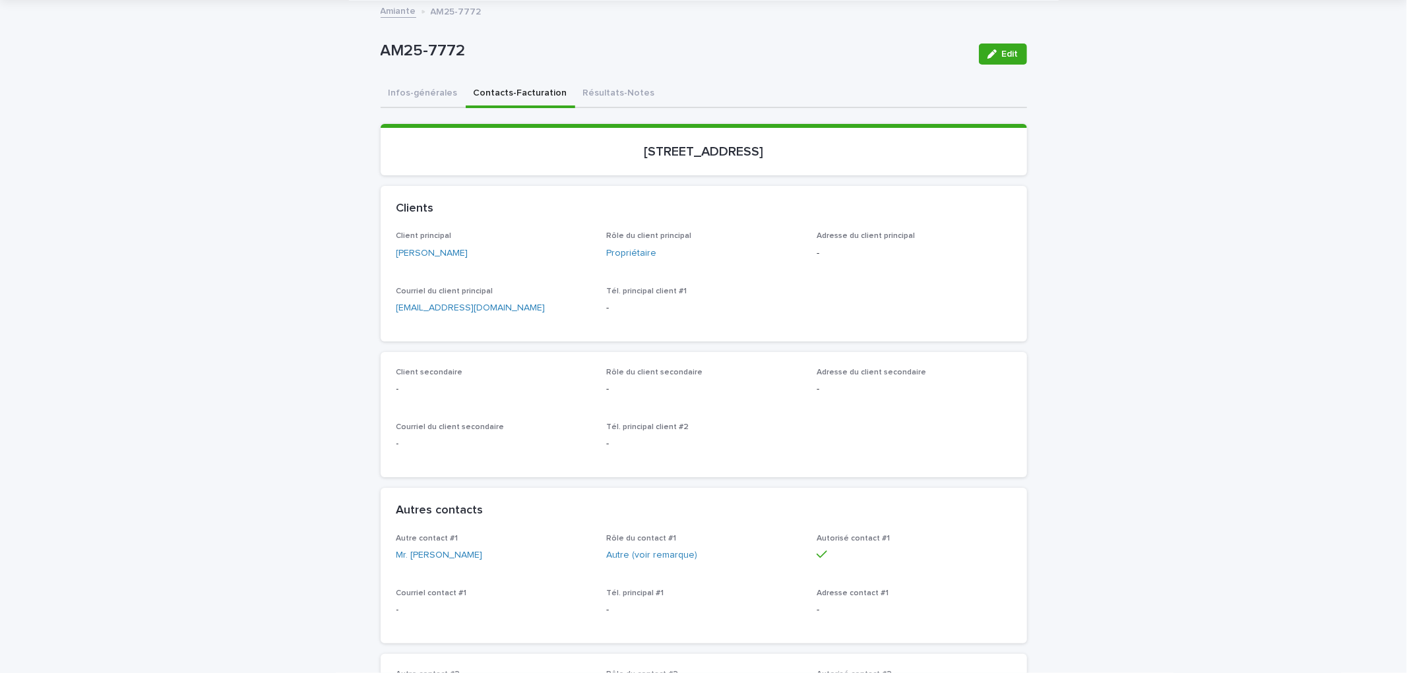
drag, startPoint x: 399, startPoint y: 99, endPoint x: 732, endPoint y: 66, distance: 334.7
click at [399, 98] on button "Infos-générales" at bounding box center [423, 94] width 85 height 28
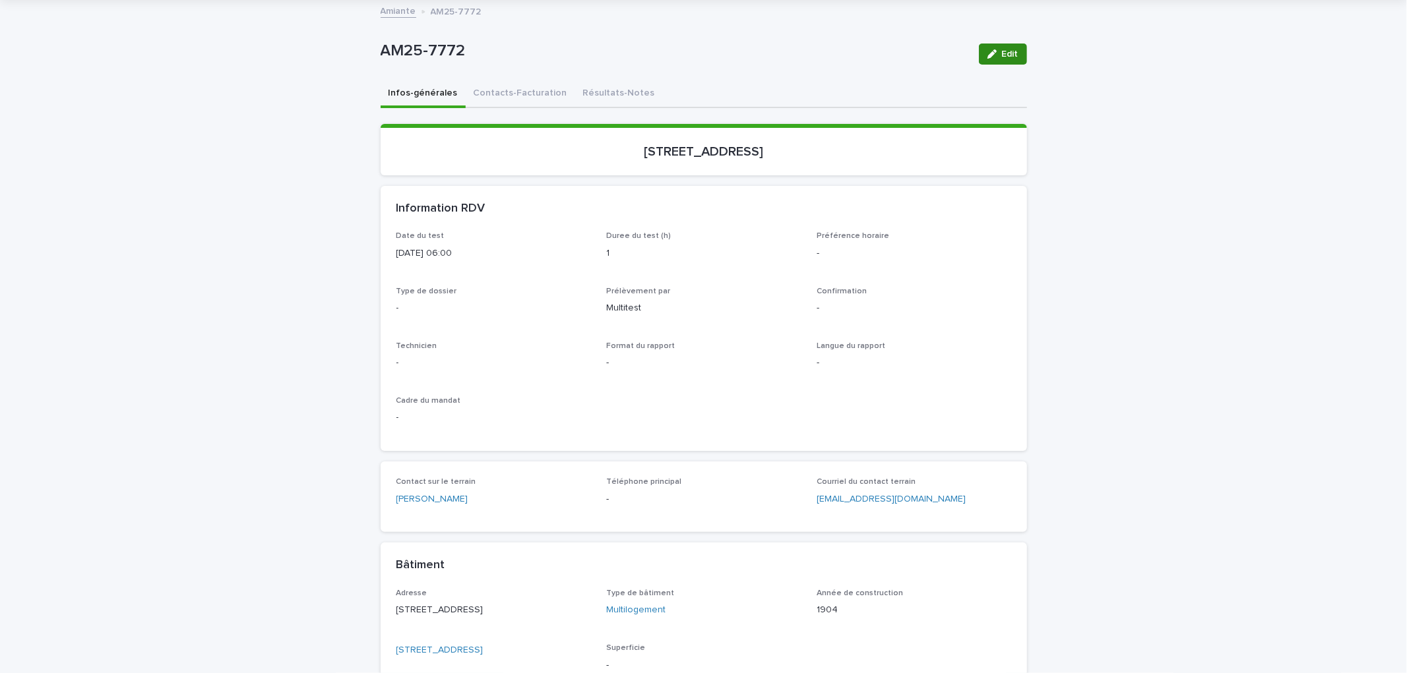
click at [1002, 51] on span "Edit" at bounding box center [1010, 53] width 16 height 9
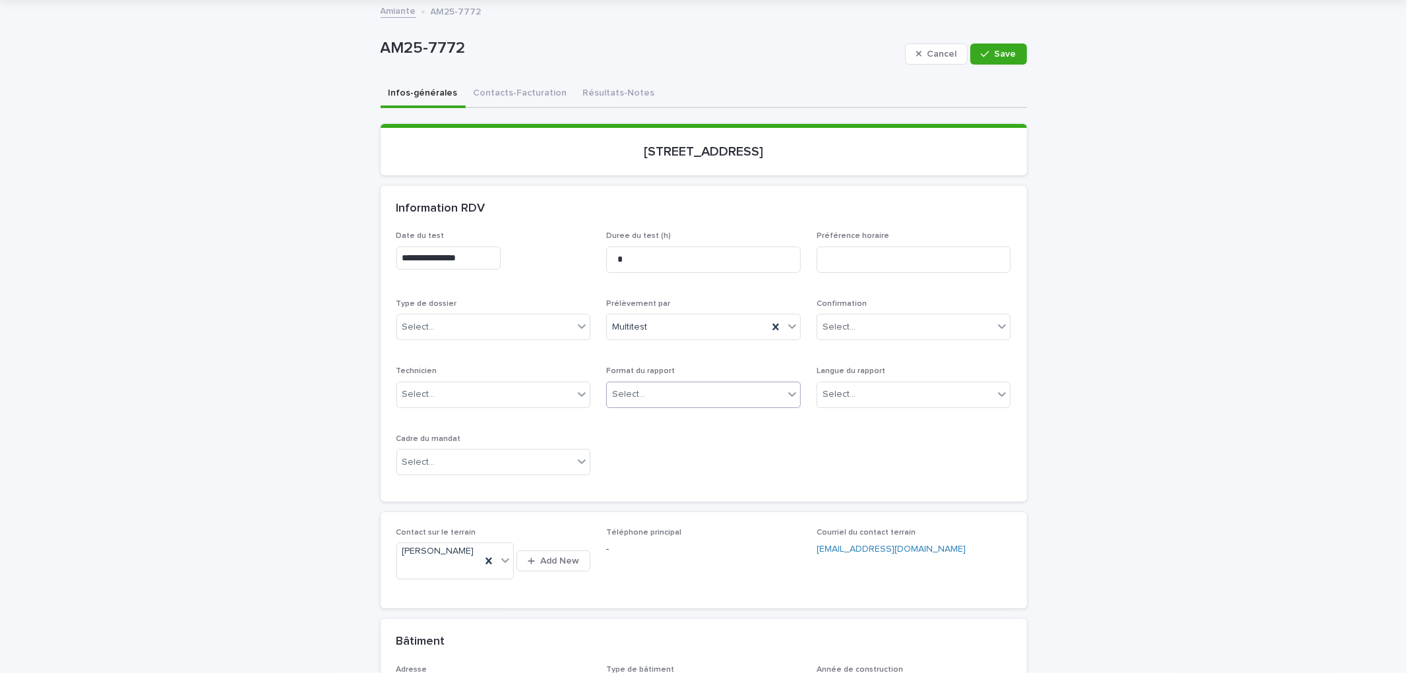
click at [644, 396] on div "Select..." at bounding box center [695, 395] width 177 height 22
click at [650, 418] on div "Électronique" at bounding box center [697, 419] width 193 height 23
drag, startPoint x: 768, startPoint y: 451, endPoint x: 683, endPoint y: 473, distance: 87.2
click at [772, 470] on div "**********" at bounding box center [703, 358] width 615 height 255
click at [477, 464] on div "Select..." at bounding box center [485, 463] width 177 height 22
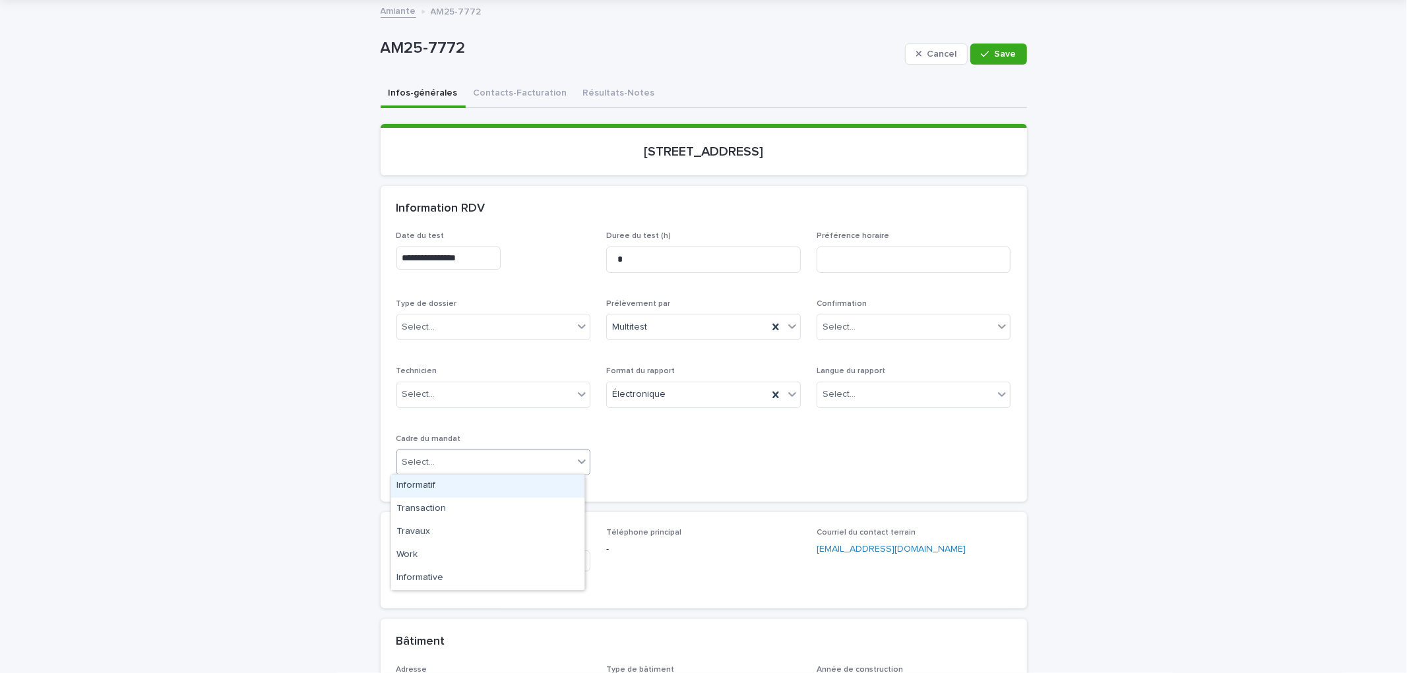
click at [417, 489] on div "Informatif" at bounding box center [487, 486] width 193 height 23
drag, startPoint x: 618, startPoint y: 483, endPoint x: 499, endPoint y: 370, distance: 164.7
click at [618, 479] on div "**********" at bounding box center [703, 358] width 615 height 255
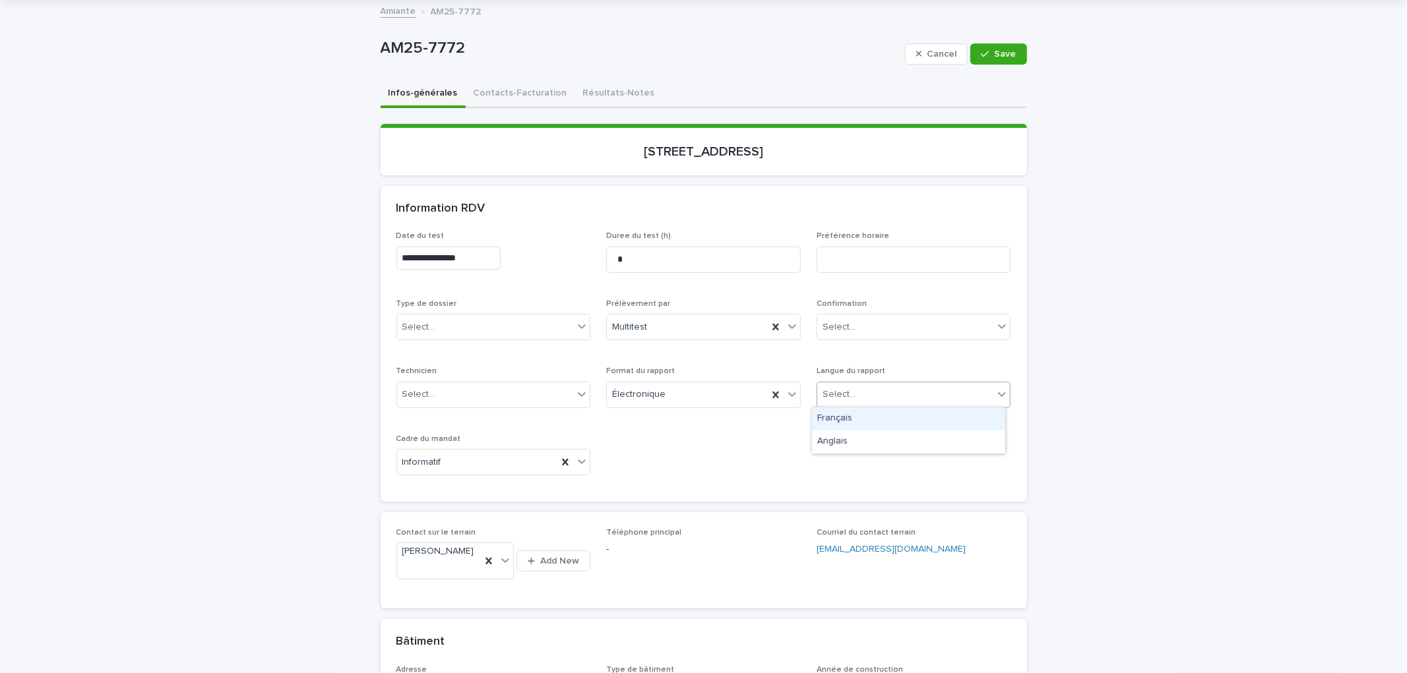
click at [966, 386] on div "Select..." at bounding box center [905, 395] width 177 height 22
click at [860, 441] on div "Anglais" at bounding box center [908, 442] width 193 height 23
click at [776, 460] on div "**********" at bounding box center [703, 358] width 615 height 255
click at [417, 330] on div "Select..." at bounding box center [418, 328] width 33 height 14
click at [443, 354] on div "Échantillonnage" at bounding box center [487, 351] width 193 height 23
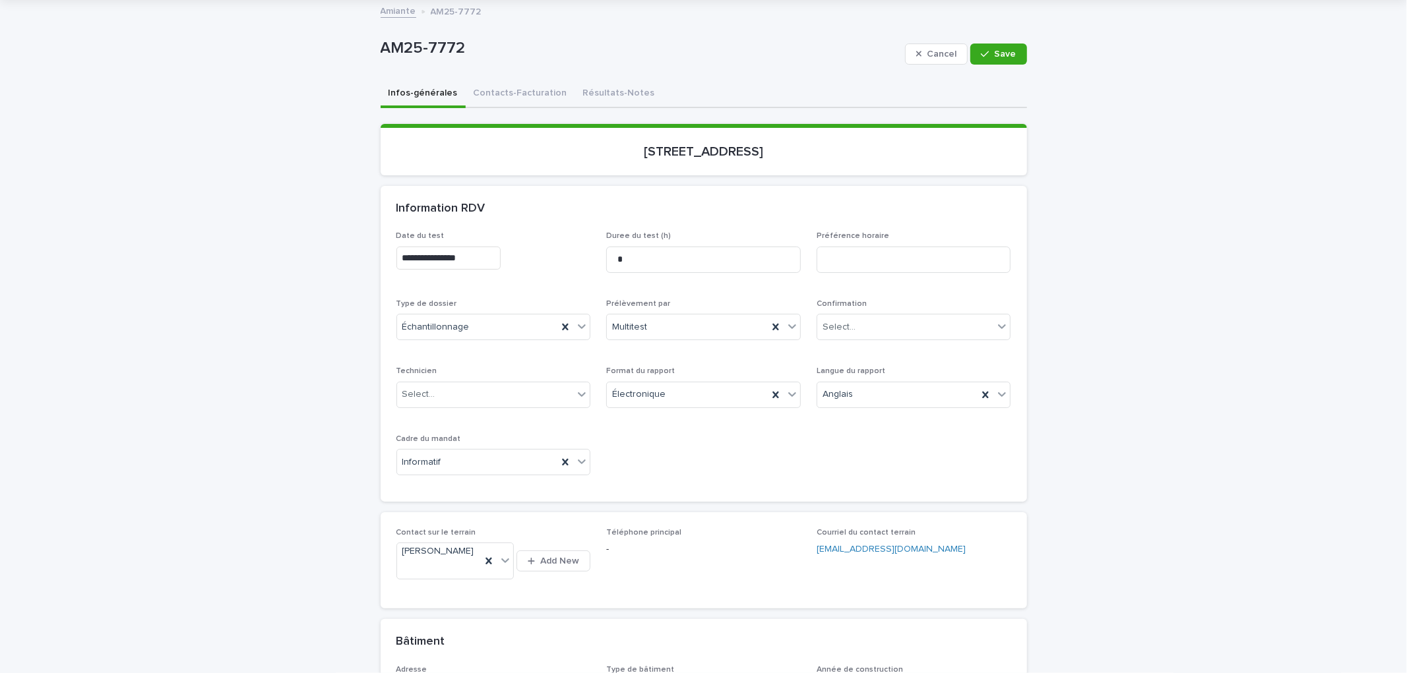
click at [843, 468] on div "**********" at bounding box center [703, 358] width 615 height 255
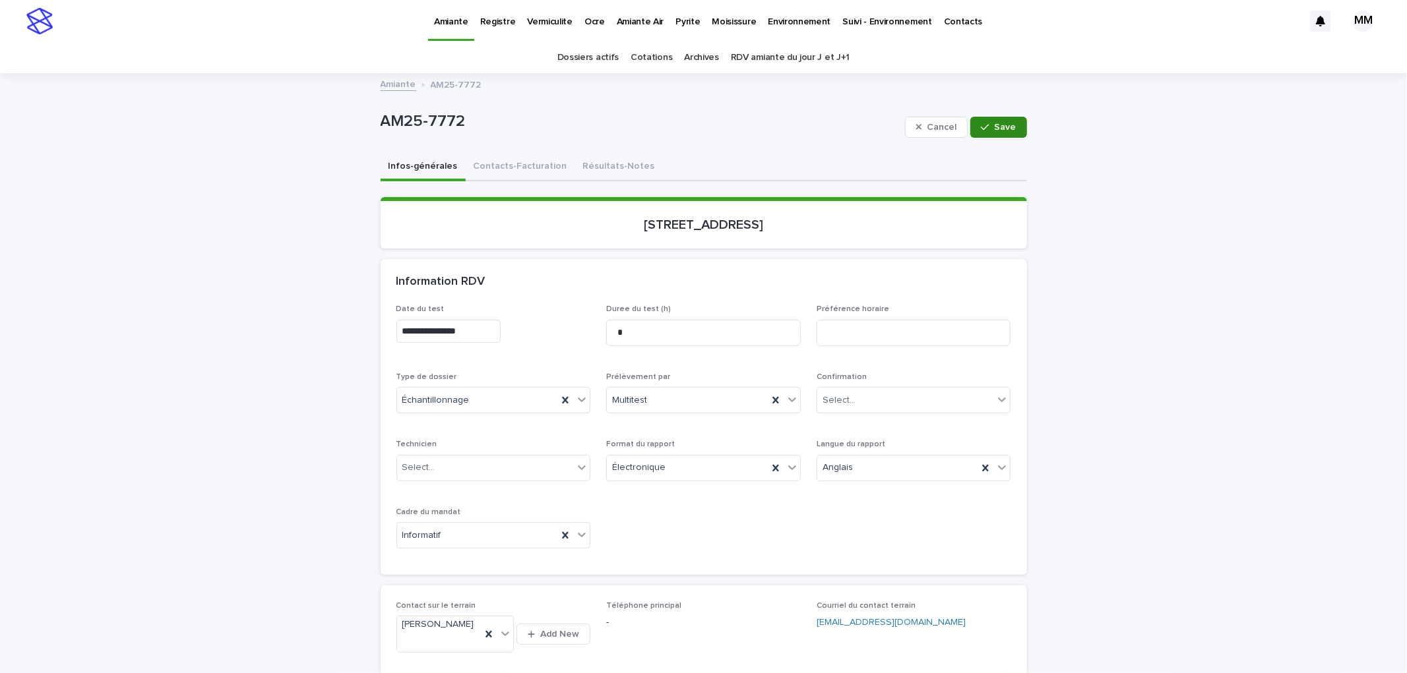
click at [1014, 122] on button "Save" at bounding box center [998, 127] width 56 height 21
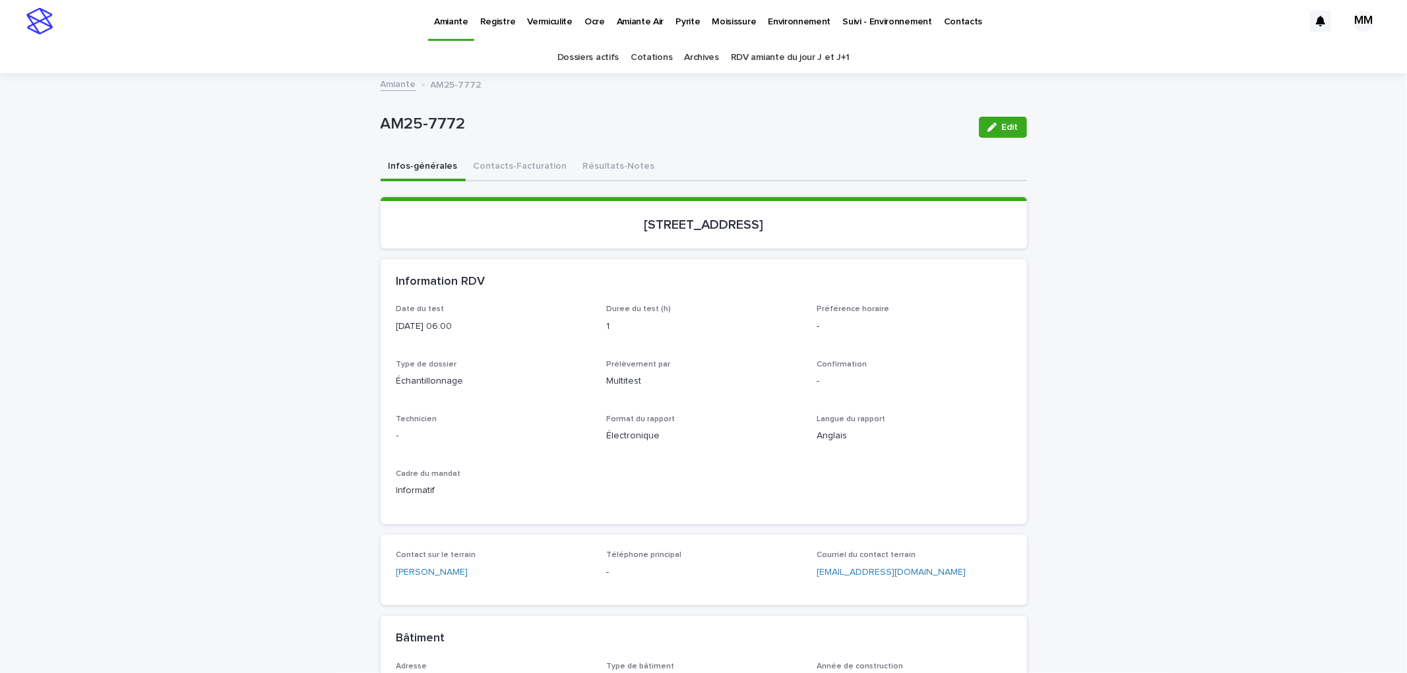
drag, startPoint x: 894, startPoint y: 419, endPoint x: 917, endPoint y: 268, distance: 153.4
click at [893, 403] on div "Date du test 2025-09-22 06:00 Duree du test (h) 1 Préférence horaire - Type de …" at bounding box center [703, 407] width 615 height 204
click at [1011, 282] on div "Information RDV" at bounding box center [704, 282] width 646 height 46
click at [510, 173] on button "Contacts-Facturation" at bounding box center [520, 168] width 109 height 28
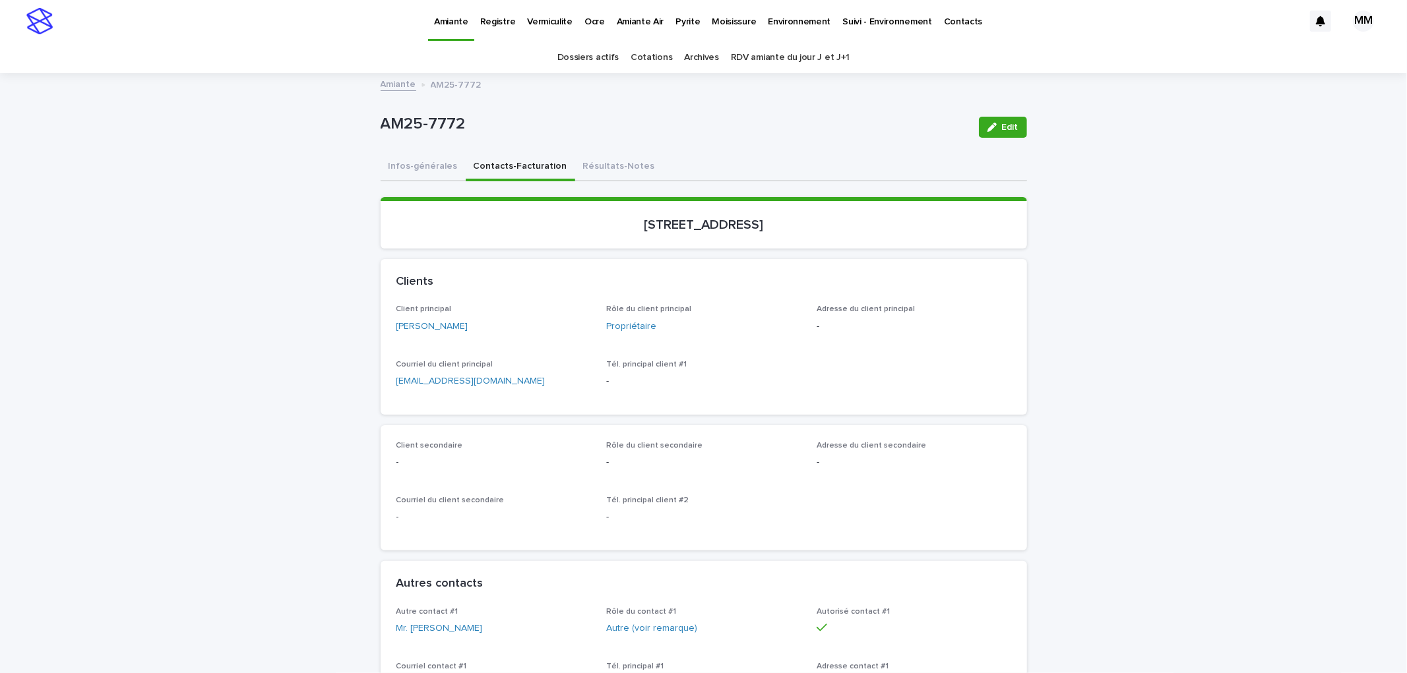
click at [512, 164] on button "Contacts-Facturation" at bounding box center [520, 168] width 109 height 28
drag, startPoint x: 406, startPoint y: 162, endPoint x: 981, endPoint y: 138, distance: 575.6
click at [406, 162] on button "Infos-générales" at bounding box center [423, 168] width 85 height 28
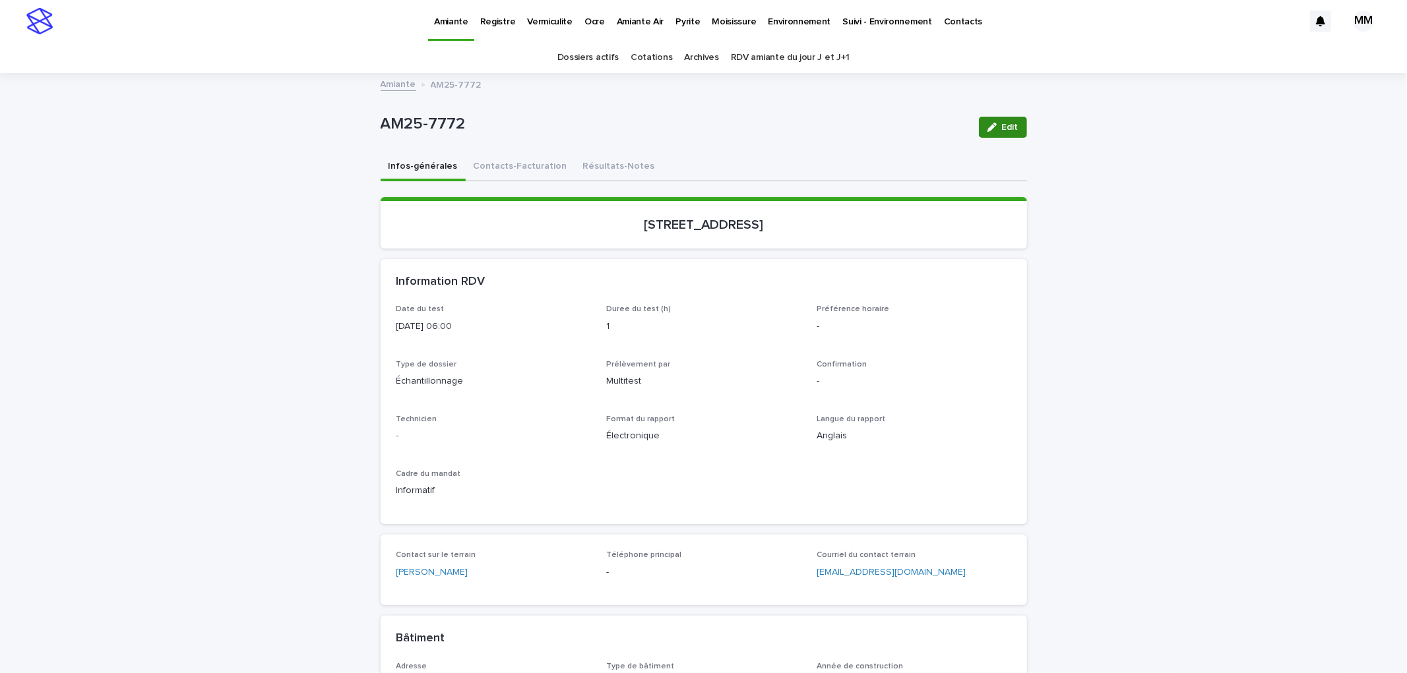
click at [1007, 123] on span "Edit" at bounding box center [1010, 127] width 16 height 9
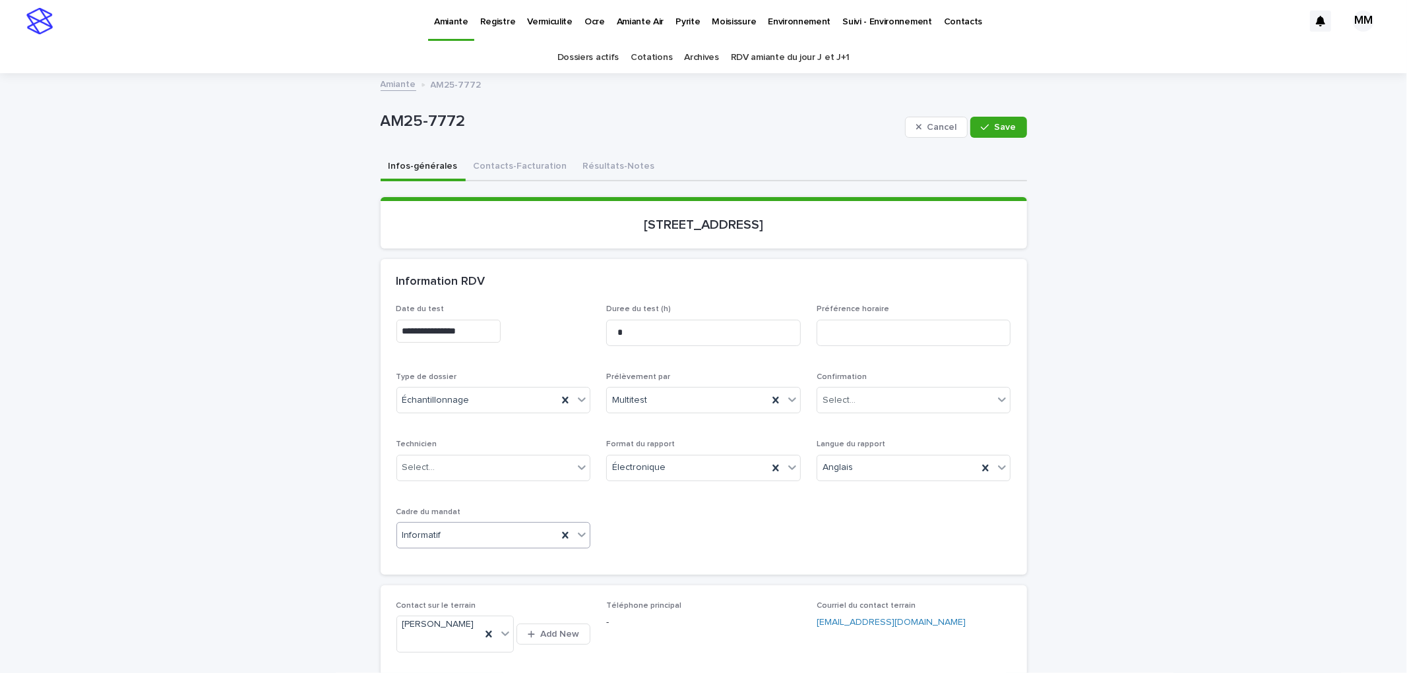
click at [458, 537] on div "Informatif" at bounding box center [477, 536] width 161 height 22
click at [456, 610] on div "Travaux" at bounding box center [487, 605] width 193 height 23
click at [996, 122] on div "Cancel Save" at bounding box center [966, 127] width 122 height 53
click at [1001, 129] on span "Save" at bounding box center [1006, 127] width 22 height 9
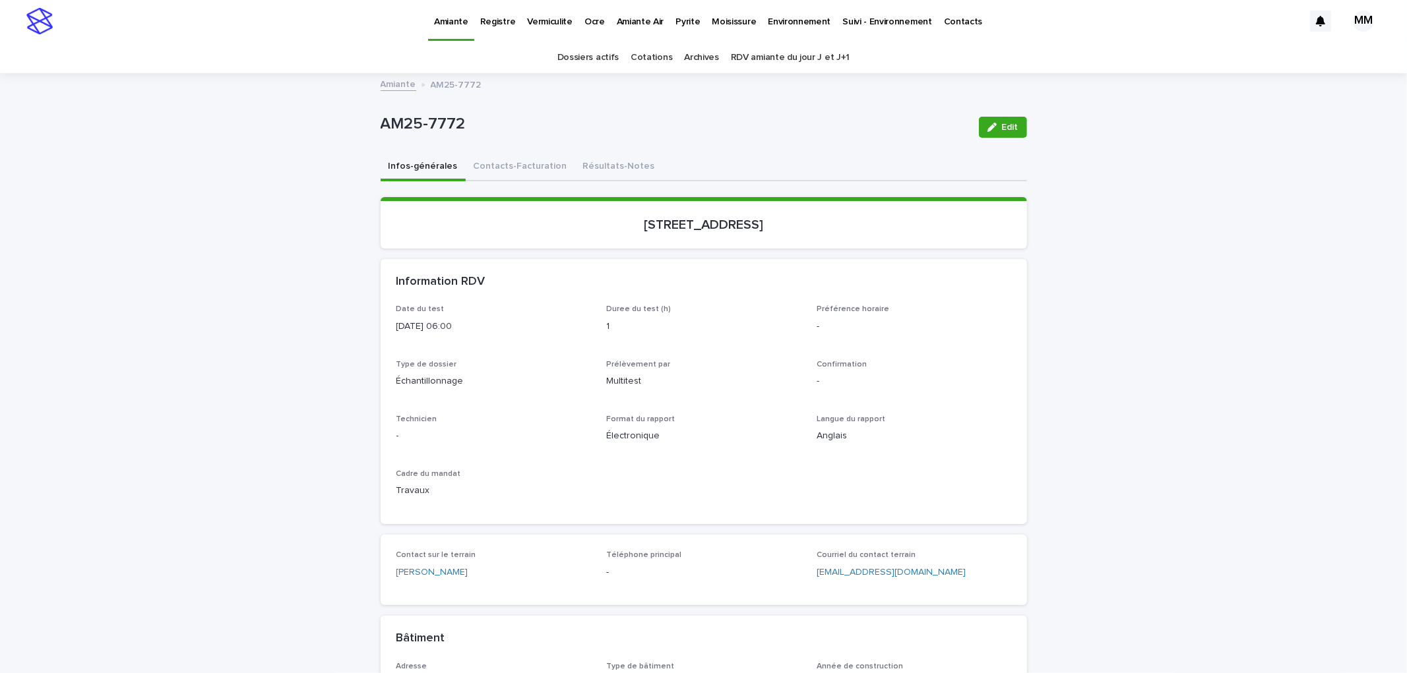
drag, startPoint x: 594, startPoint y: 176, endPoint x: 681, endPoint y: 174, distance: 87.1
click at [594, 173] on button "Résultats-Notes" at bounding box center [619, 168] width 88 height 28
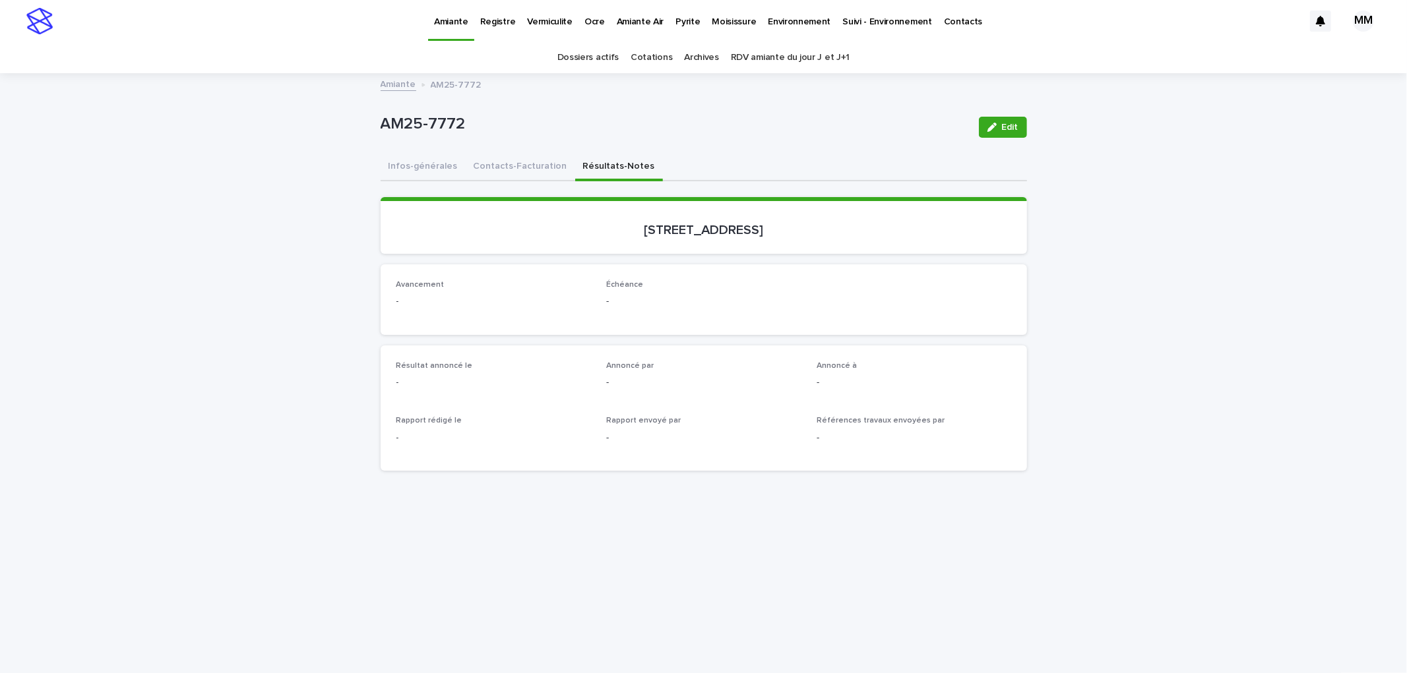
click at [528, 158] on button "Contacts-Facturation" at bounding box center [520, 168] width 109 height 28
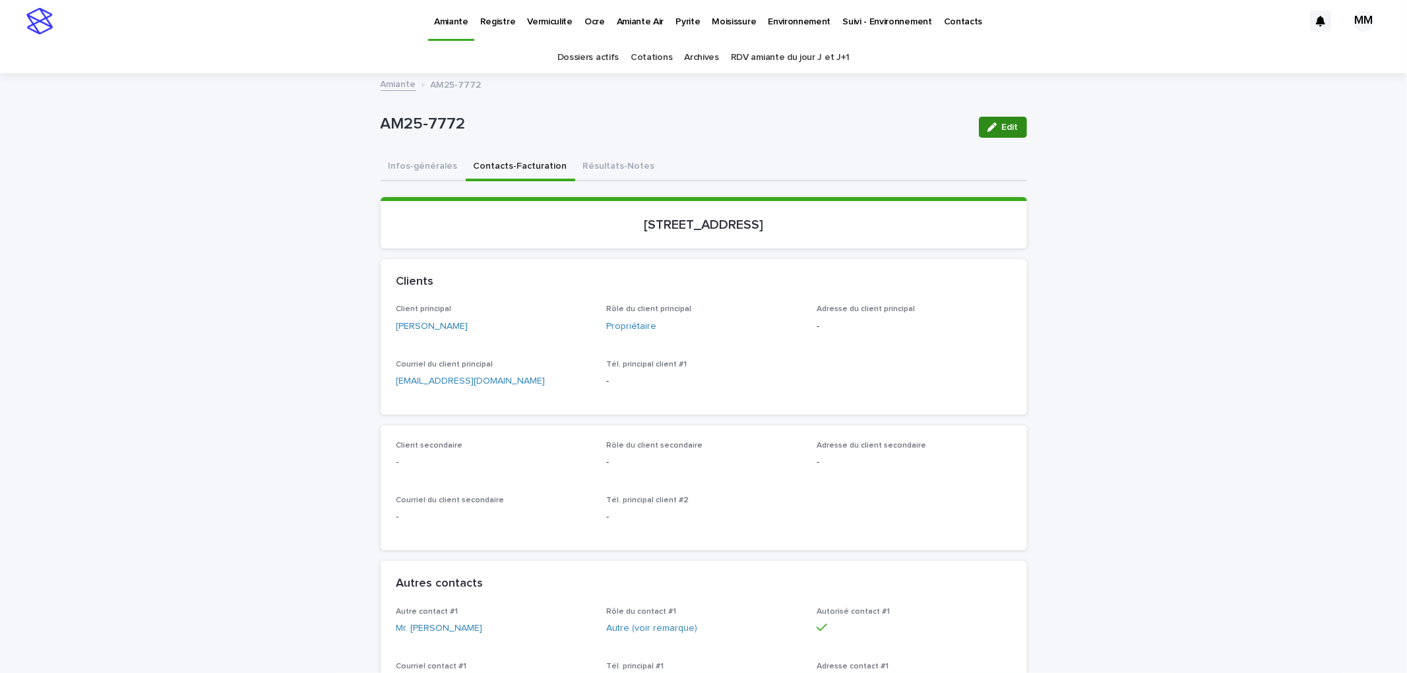
click at [989, 123] on icon "button" at bounding box center [991, 127] width 9 height 9
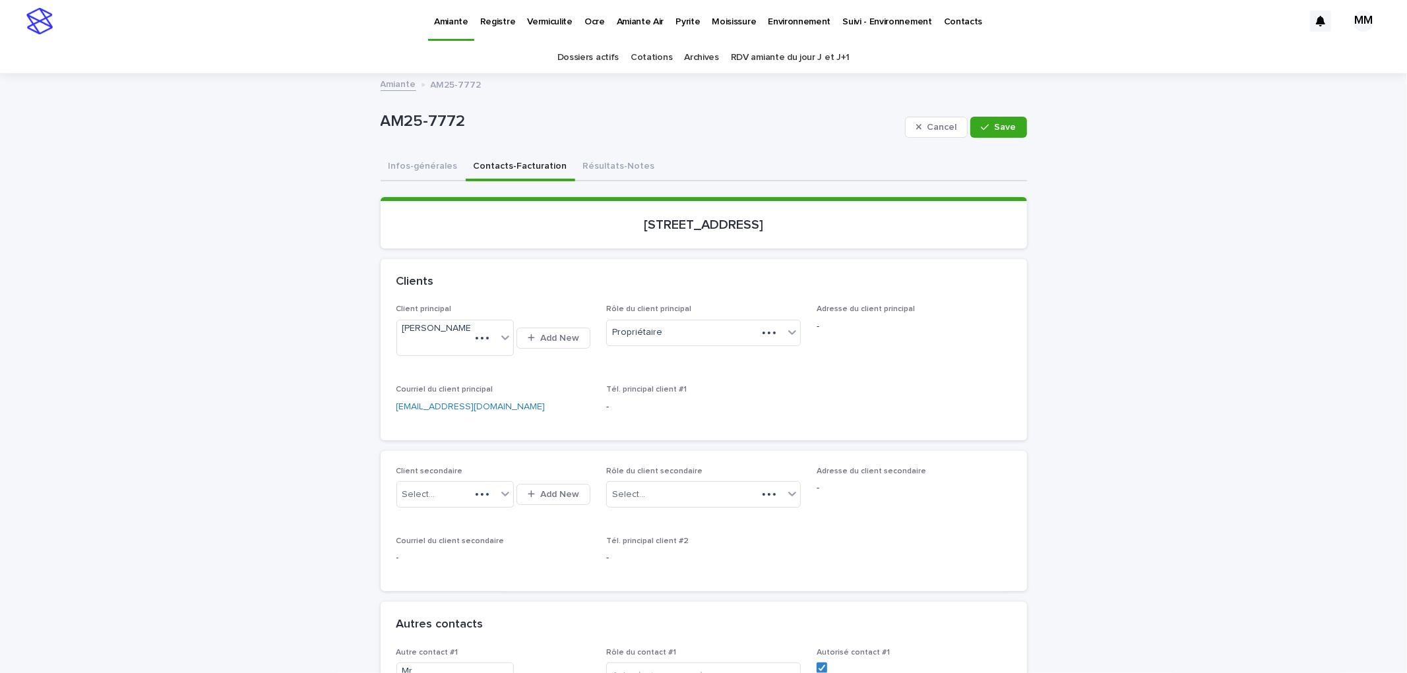
scroll to position [220, 0]
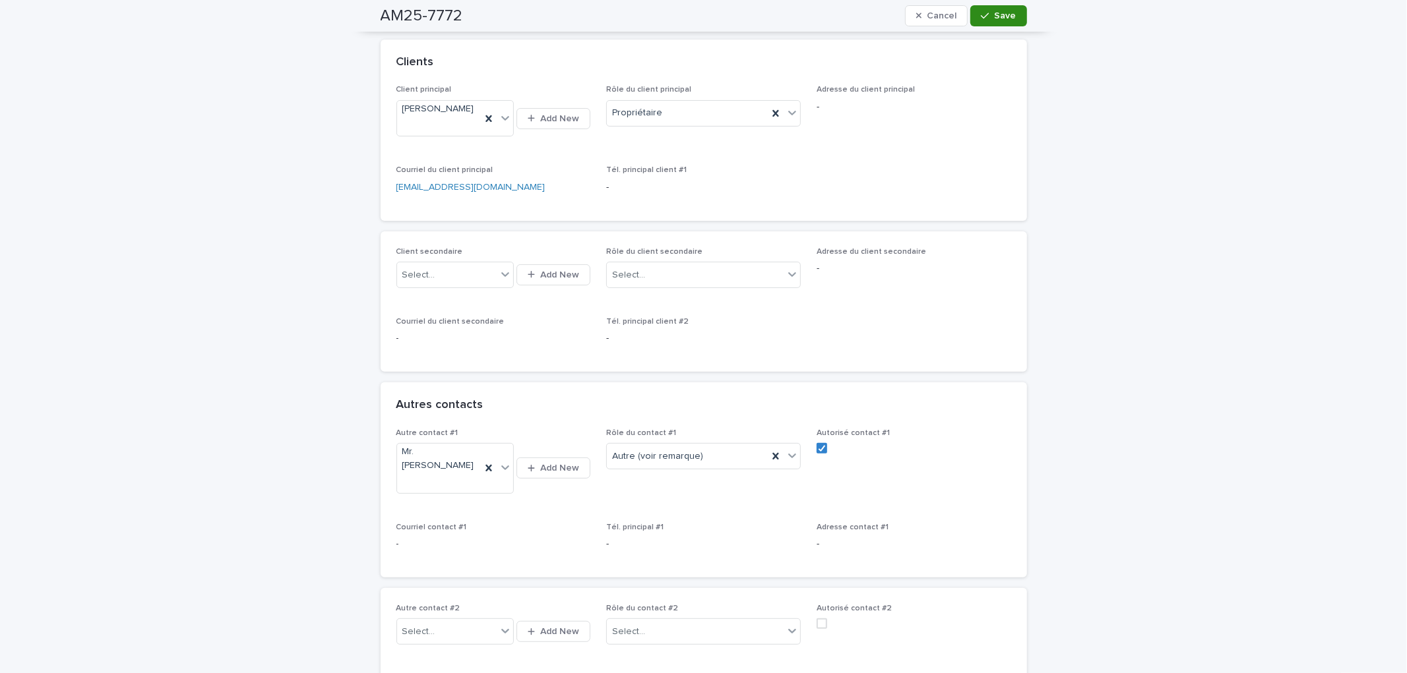
click at [989, 25] on button "Save" at bounding box center [998, 15] width 56 height 21
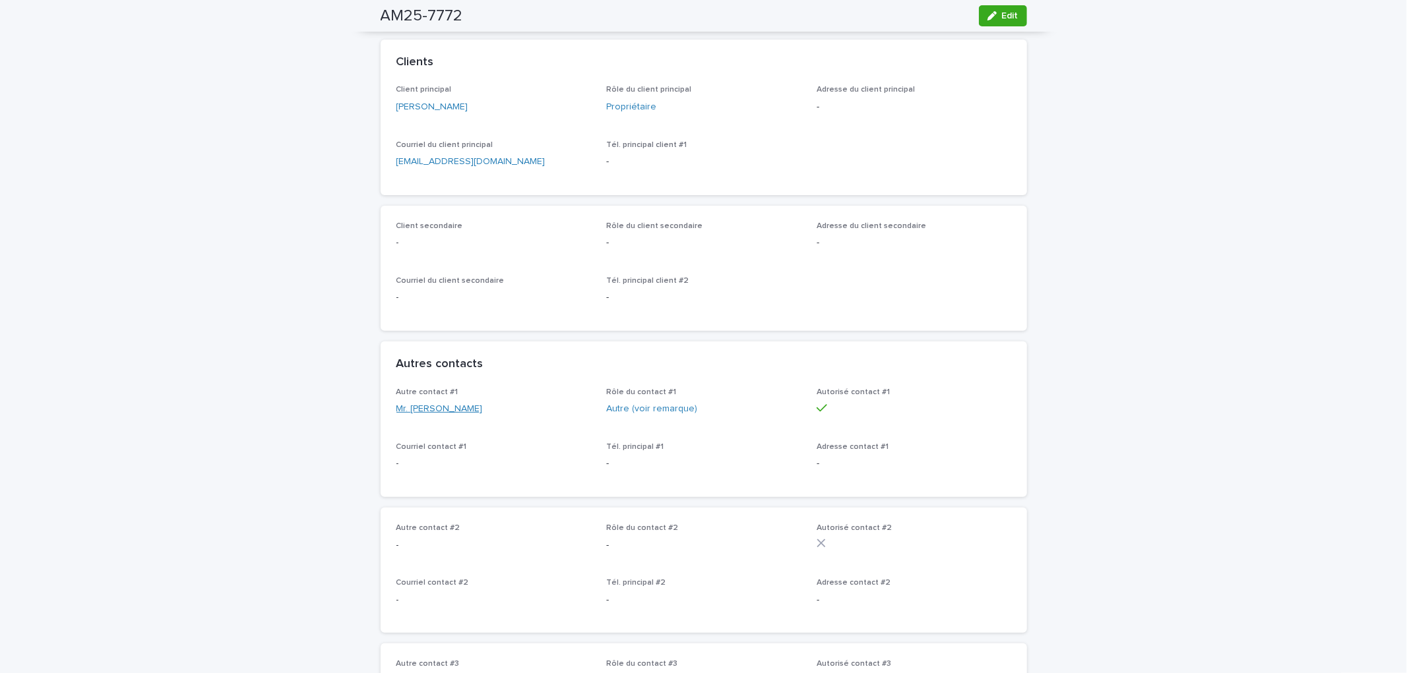
click at [425, 406] on link "Mr. Mark Even" at bounding box center [439, 409] width 86 height 14
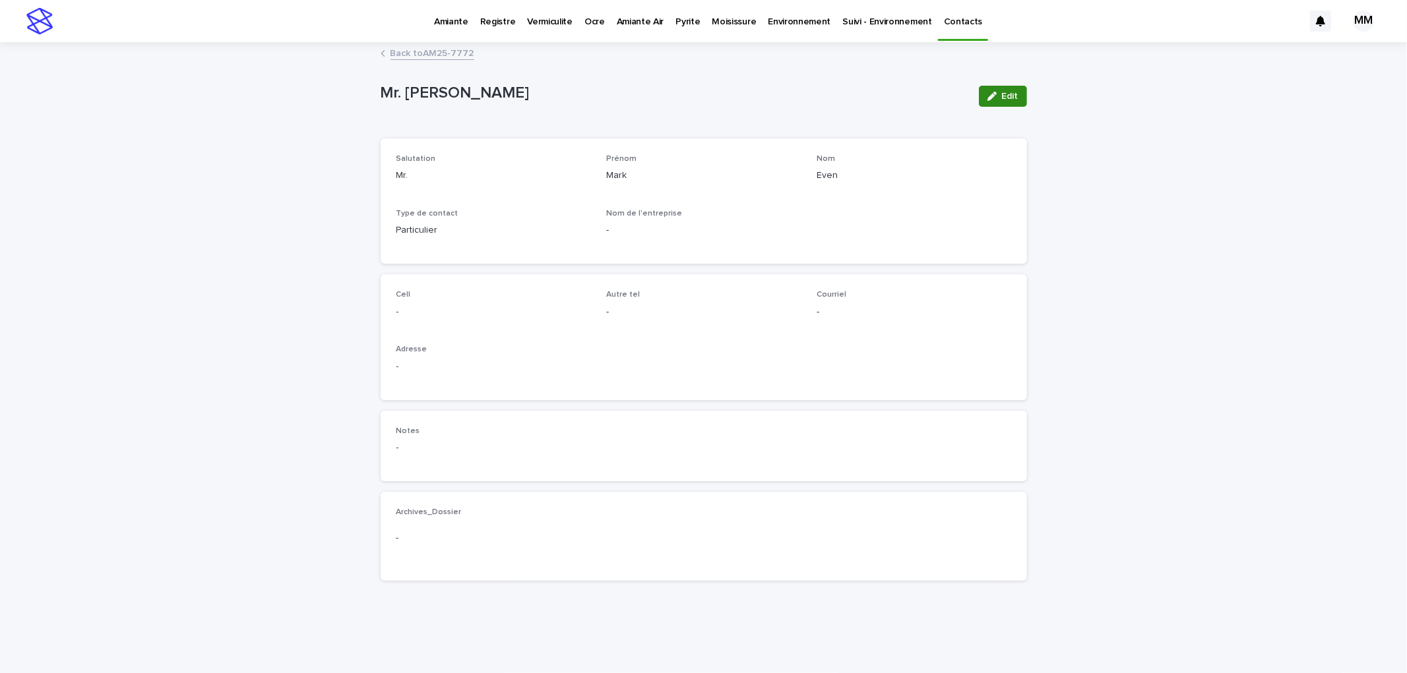
click at [993, 90] on button "Edit" at bounding box center [1003, 96] width 48 height 21
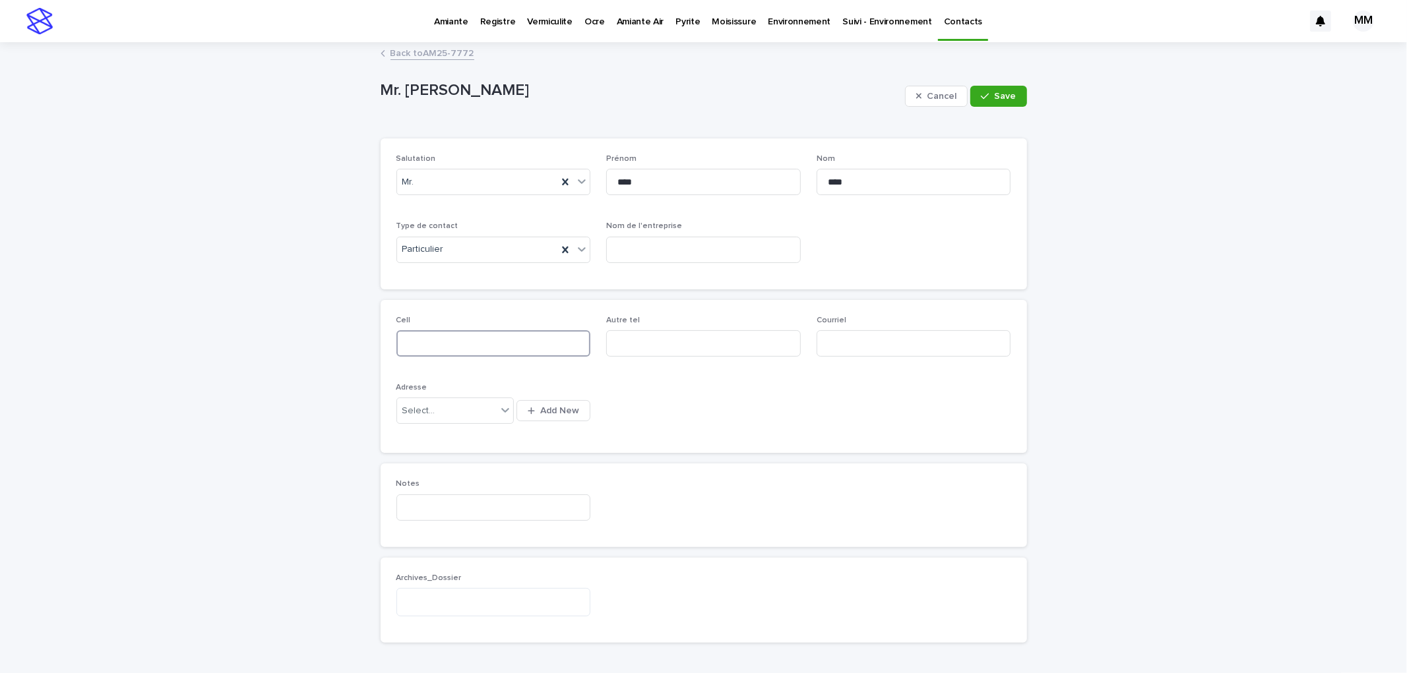
click at [429, 347] on input at bounding box center [493, 343] width 195 height 26
drag, startPoint x: 402, startPoint y: 348, endPoint x: 429, endPoint y: 347, distance: 27.1
click at [402, 348] on input at bounding box center [493, 343] width 195 height 26
paste input "**********"
type input "**********"
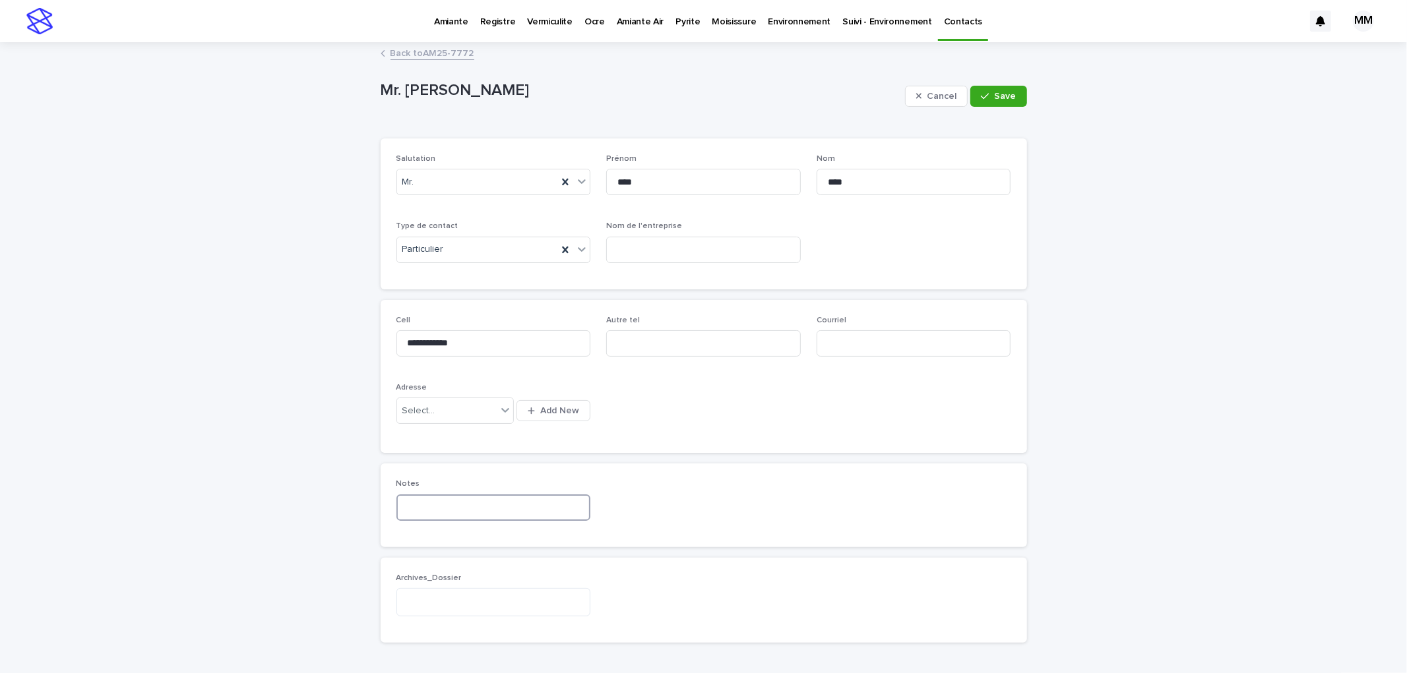
click at [426, 495] on input at bounding box center [493, 508] width 195 height 26
type input "**********"
drag, startPoint x: 994, startPoint y: 88, endPoint x: 988, endPoint y: 71, distance: 17.5
click at [995, 86] on button "Save" at bounding box center [998, 96] width 56 height 21
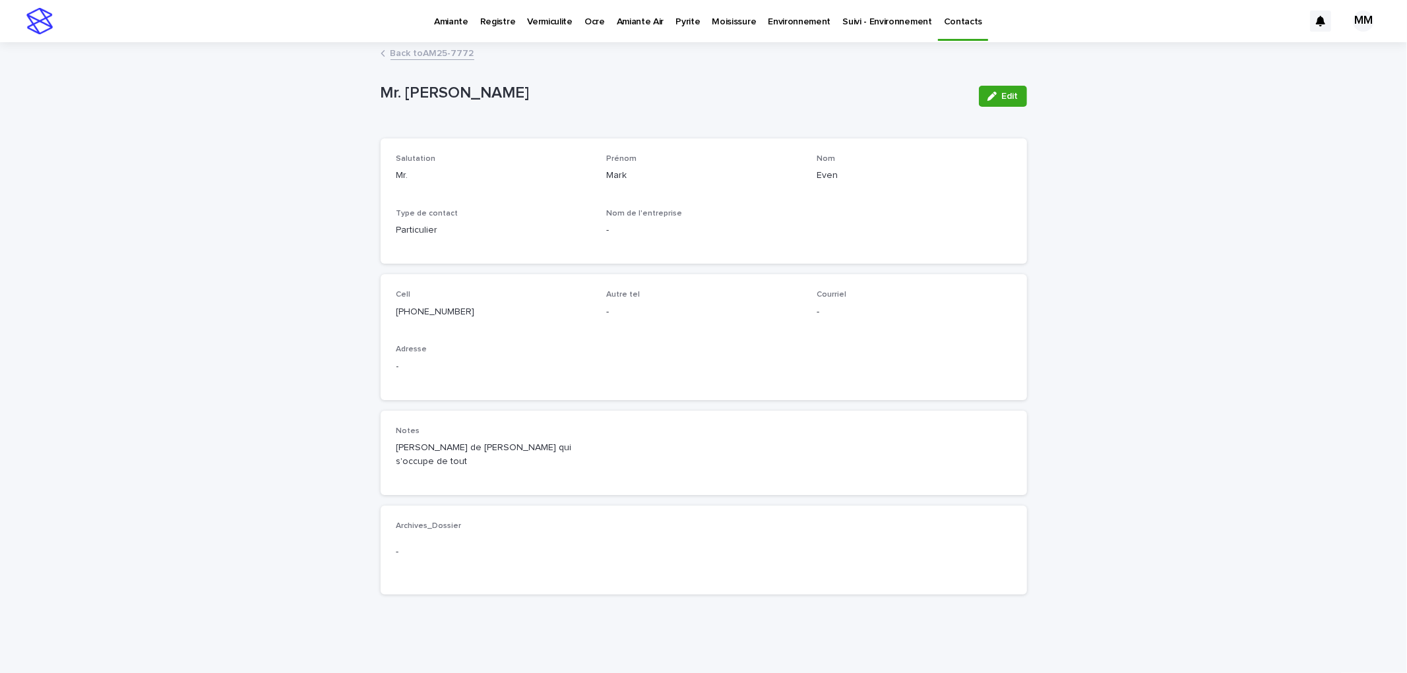
click at [414, 50] on link "Back to AM25-7772" at bounding box center [432, 52] width 84 height 15
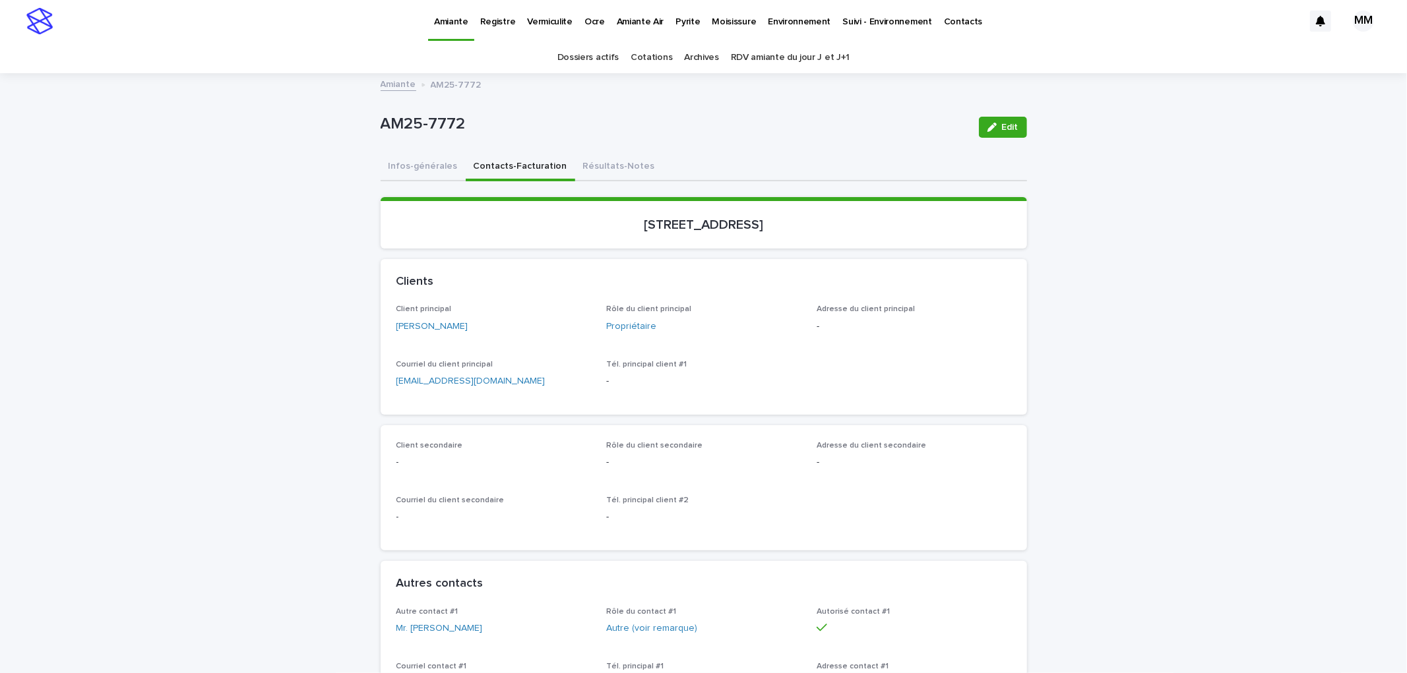
scroll to position [73, 0]
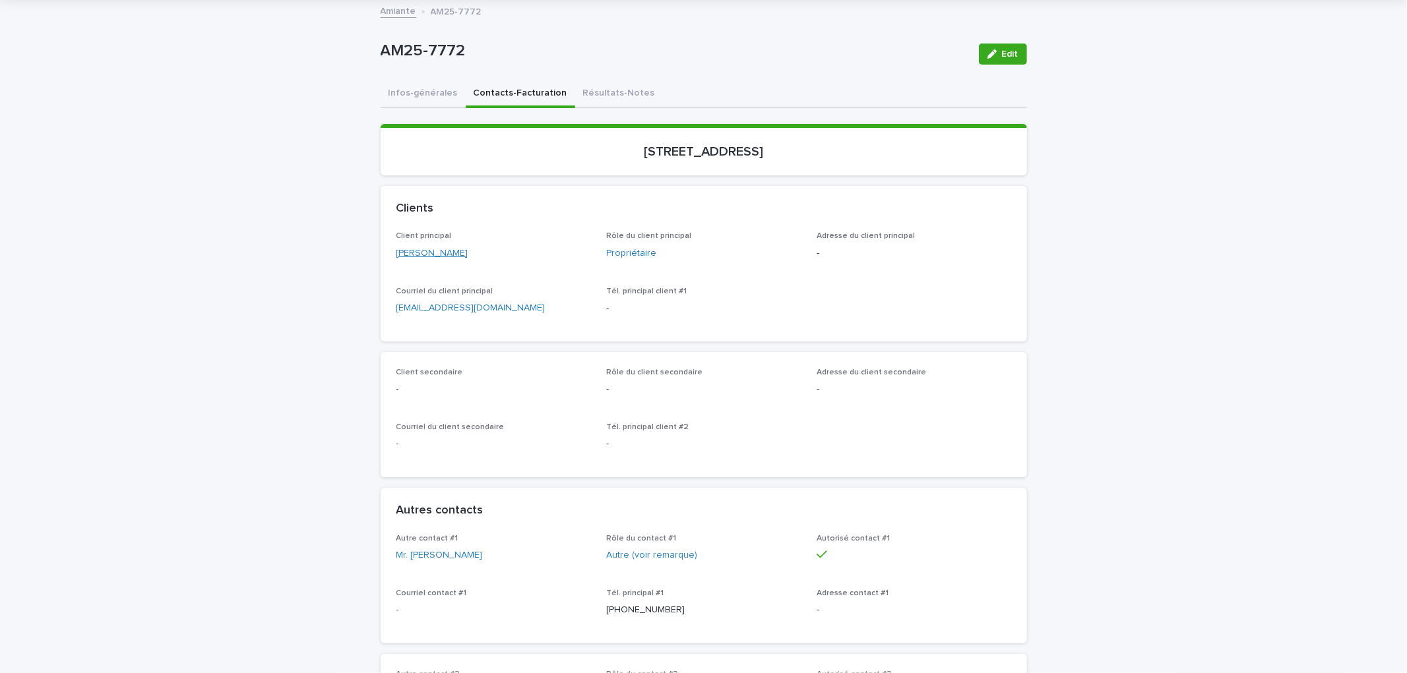
click at [452, 251] on link "Ms. Alizah Benchetrit" at bounding box center [432, 254] width 72 height 14
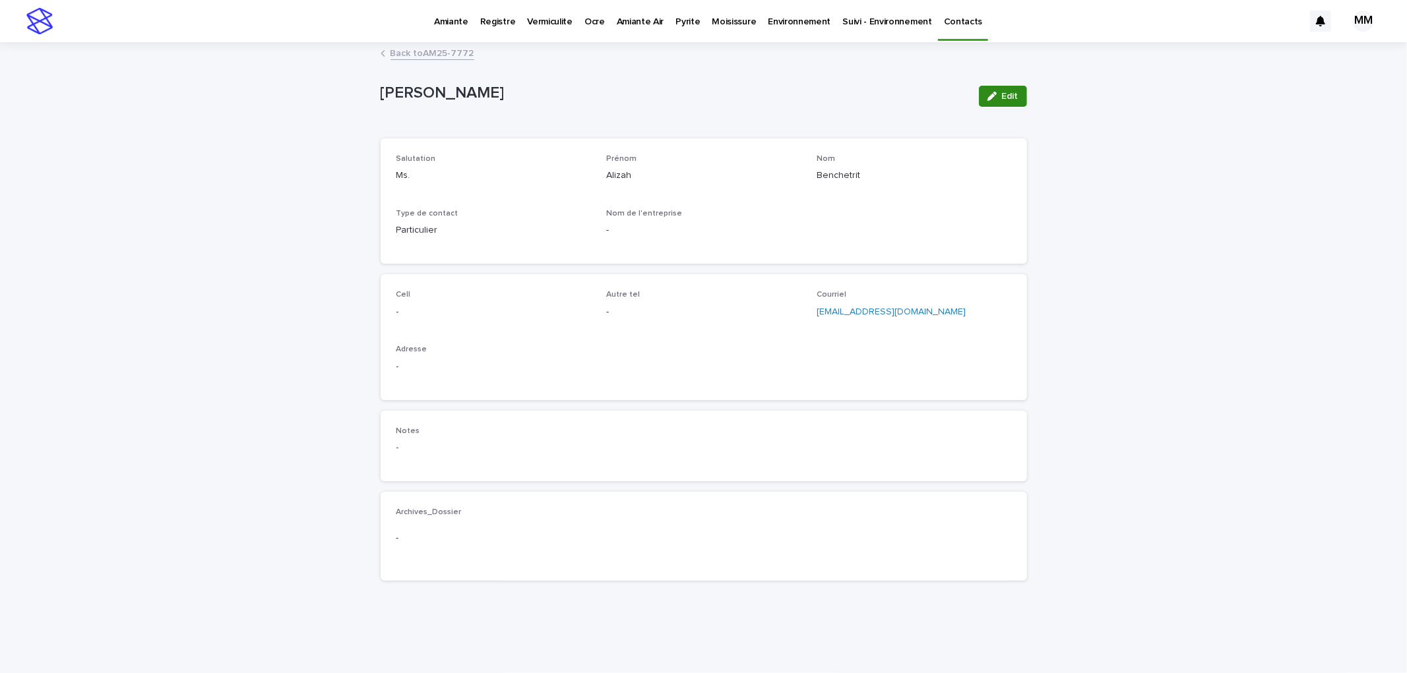
click at [991, 96] on icon "button" at bounding box center [991, 96] width 9 height 9
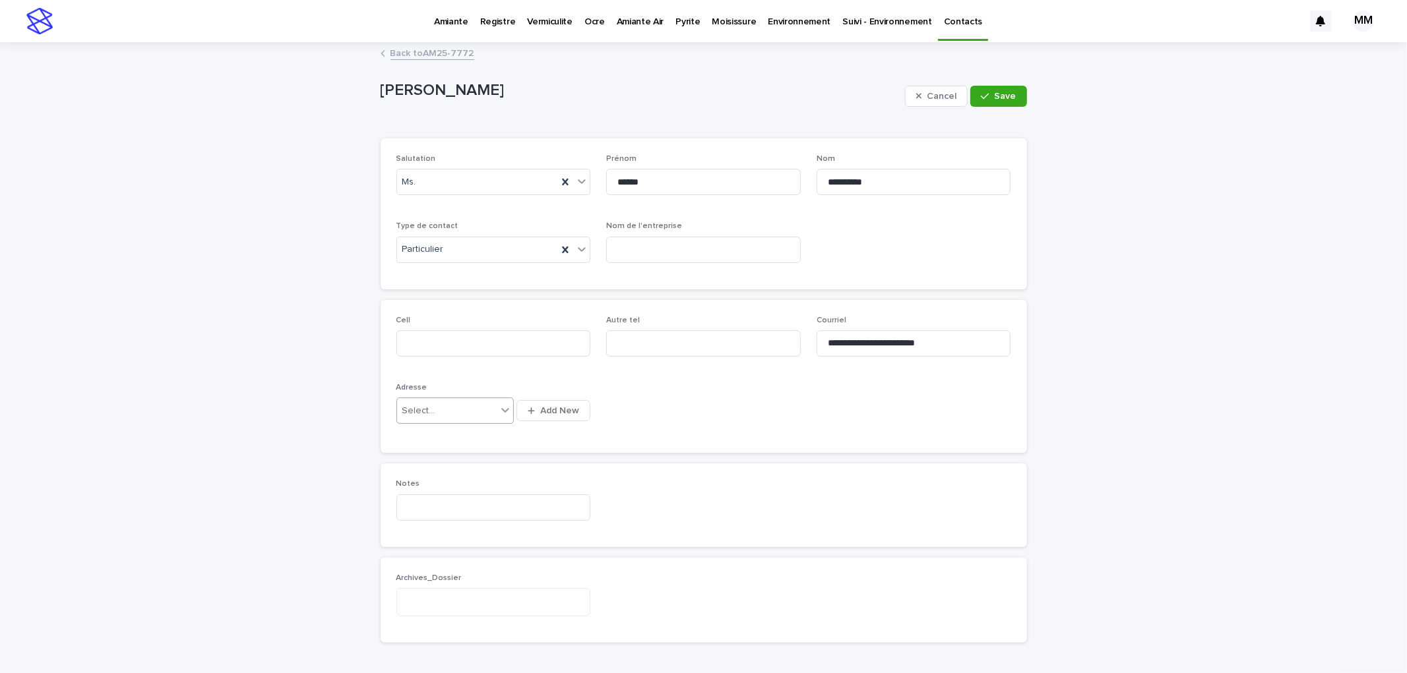
click at [448, 411] on div "Select..." at bounding box center [447, 411] width 100 height 22
type input "*"
click at [987, 100] on div "button" at bounding box center [987, 96] width 13 height 9
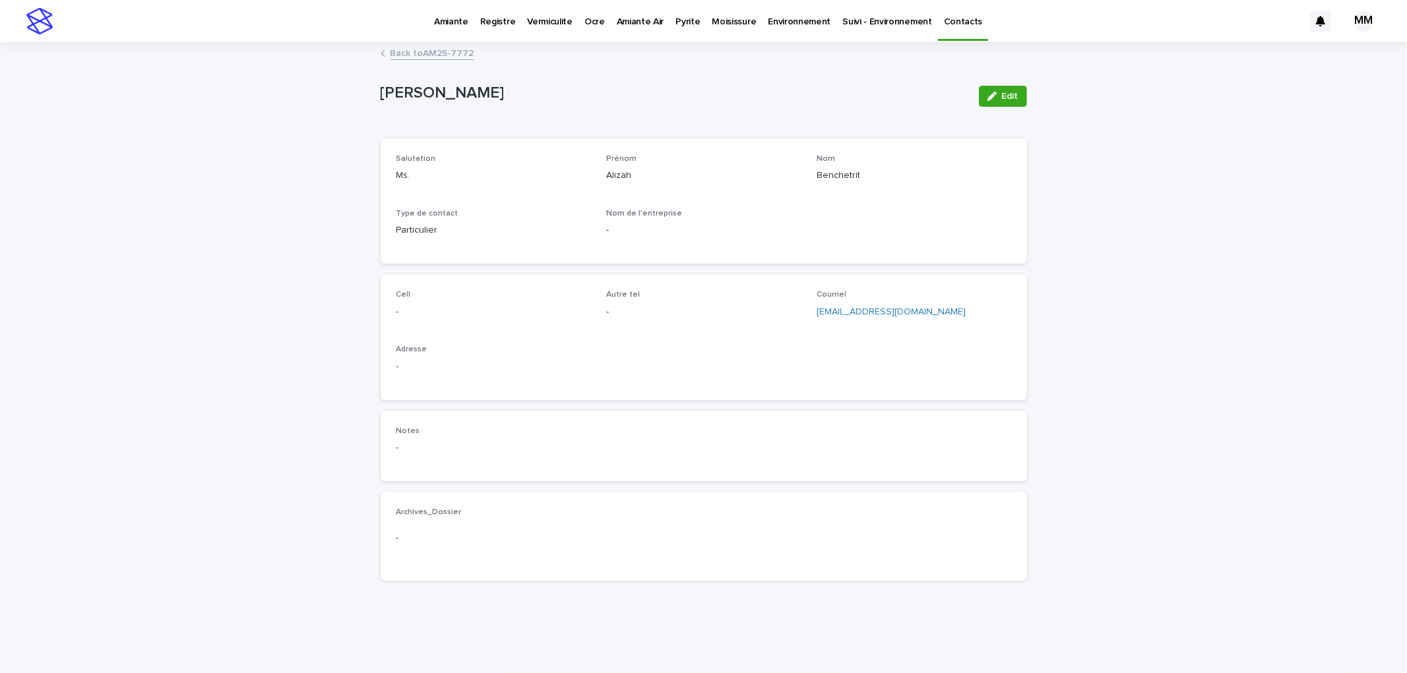
click at [419, 53] on link "Back to AM25-7772" at bounding box center [432, 52] width 84 height 15
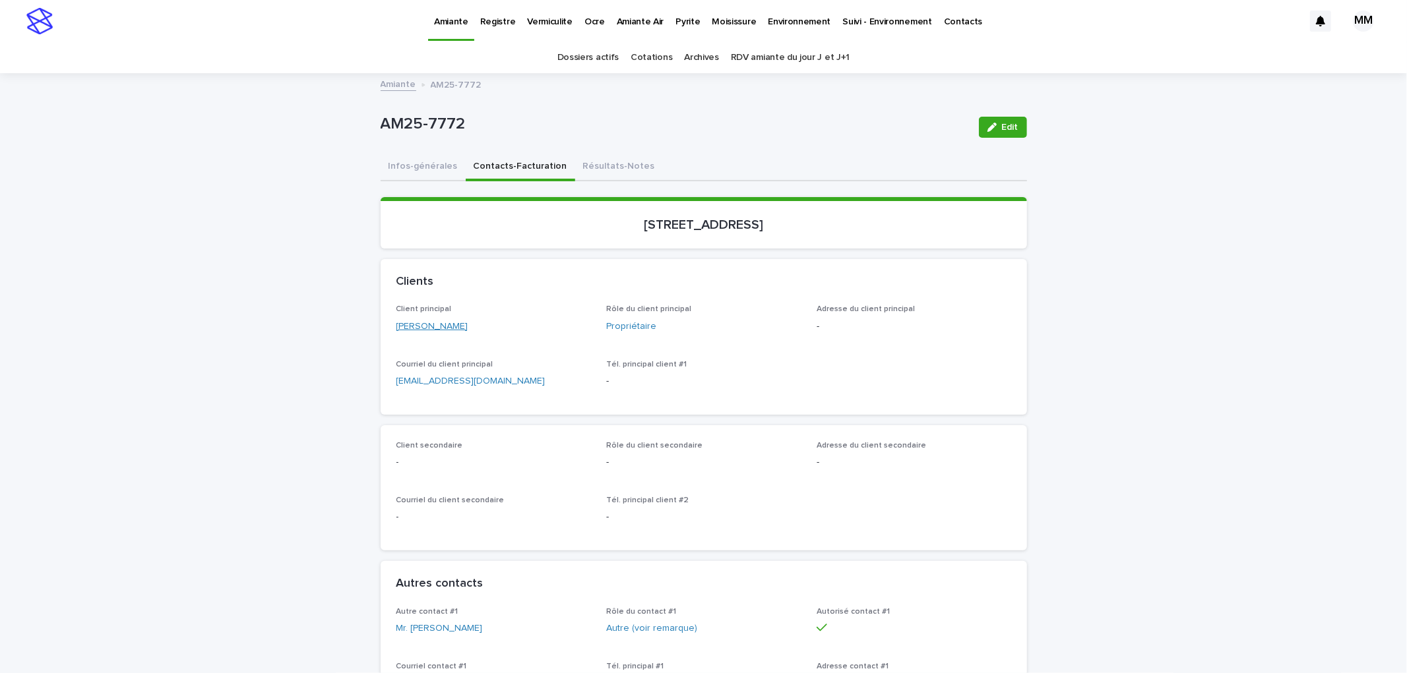
click at [468, 325] on link "Ms. Alizah Benchetrit" at bounding box center [432, 327] width 72 height 14
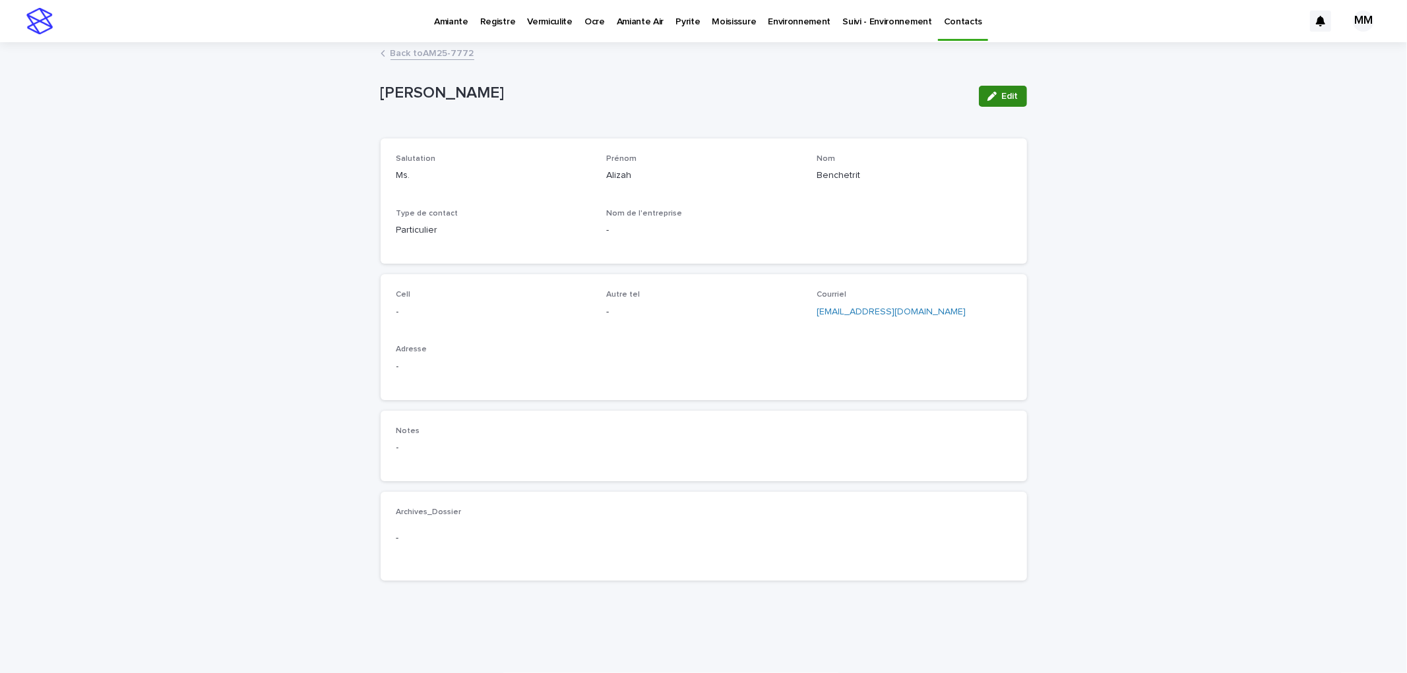
click at [998, 86] on button "Edit" at bounding box center [1003, 96] width 48 height 21
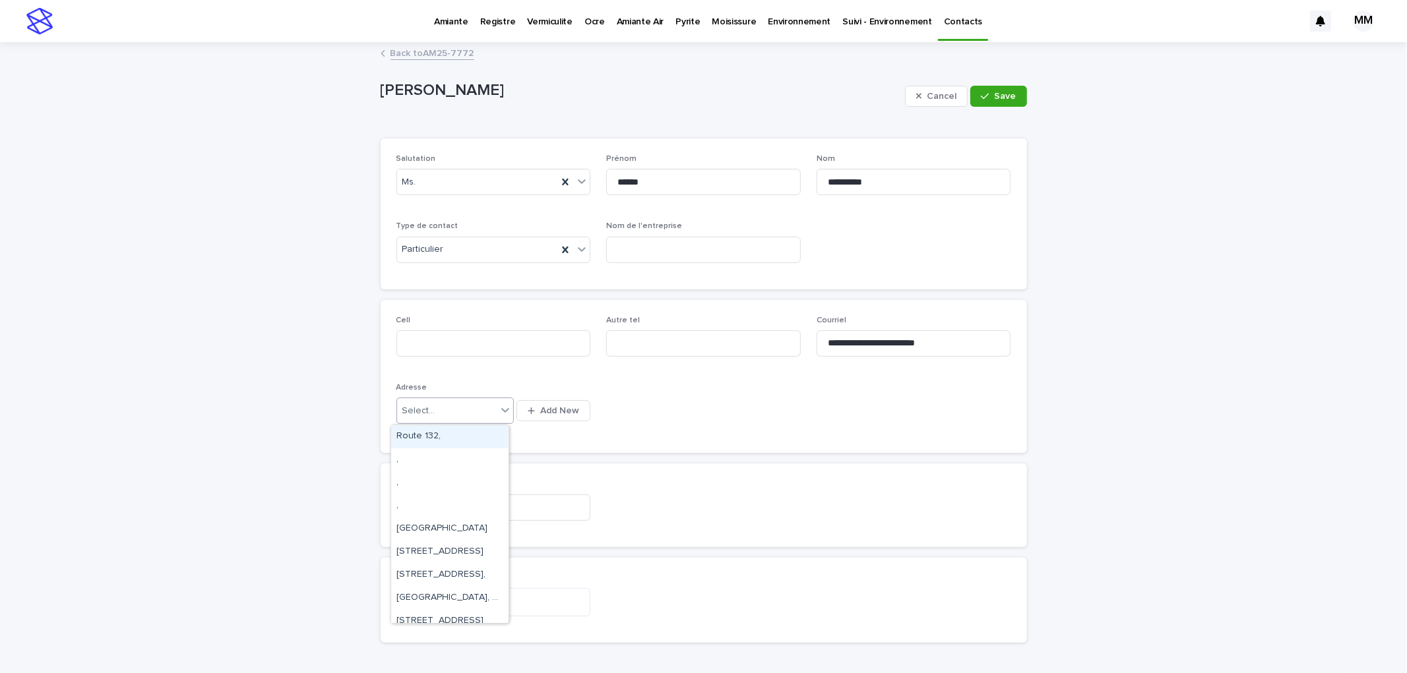
click at [416, 408] on div "Select..." at bounding box center [418, 411] width 33 height 14
type input "****"
click at [466, 433] on div "4362 des Érables, Montréal" at bounding box center [449, 436] width 117 height 23
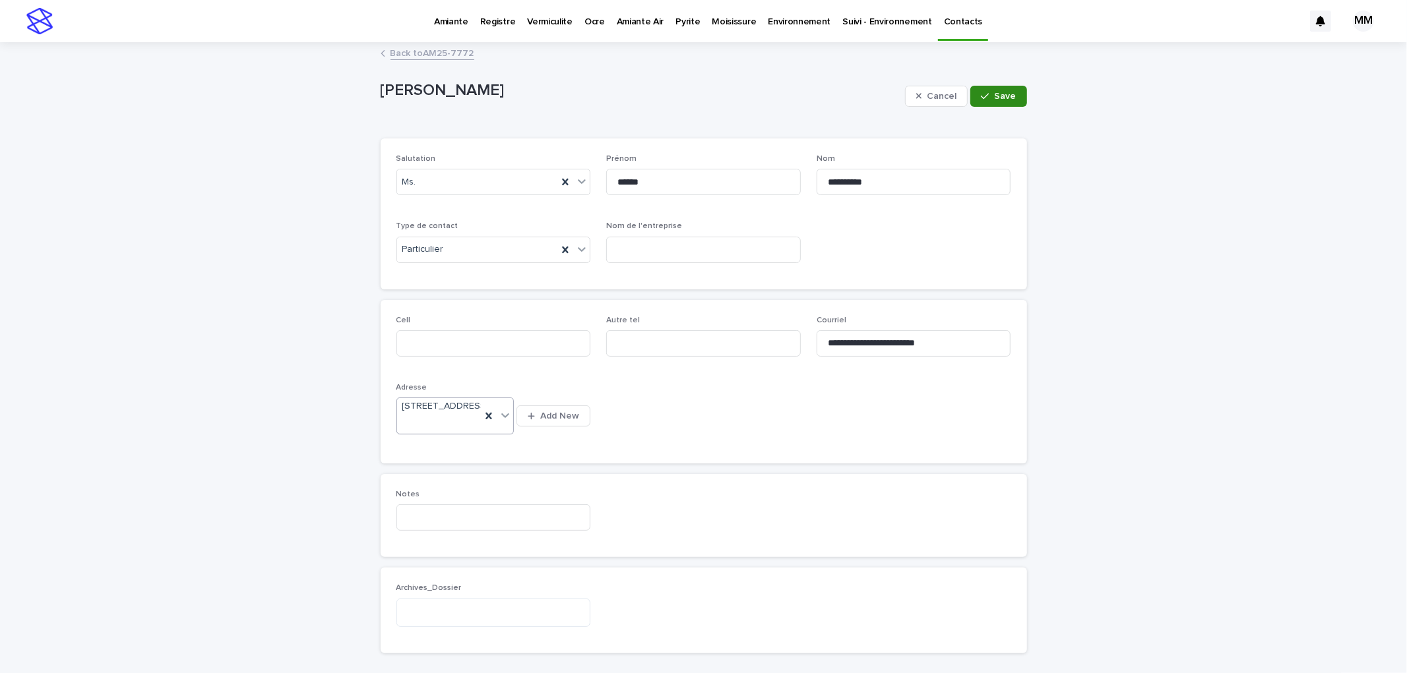
click at [1009, 103] on button "Save" at bounding box center [998, 96] width 56 height 21
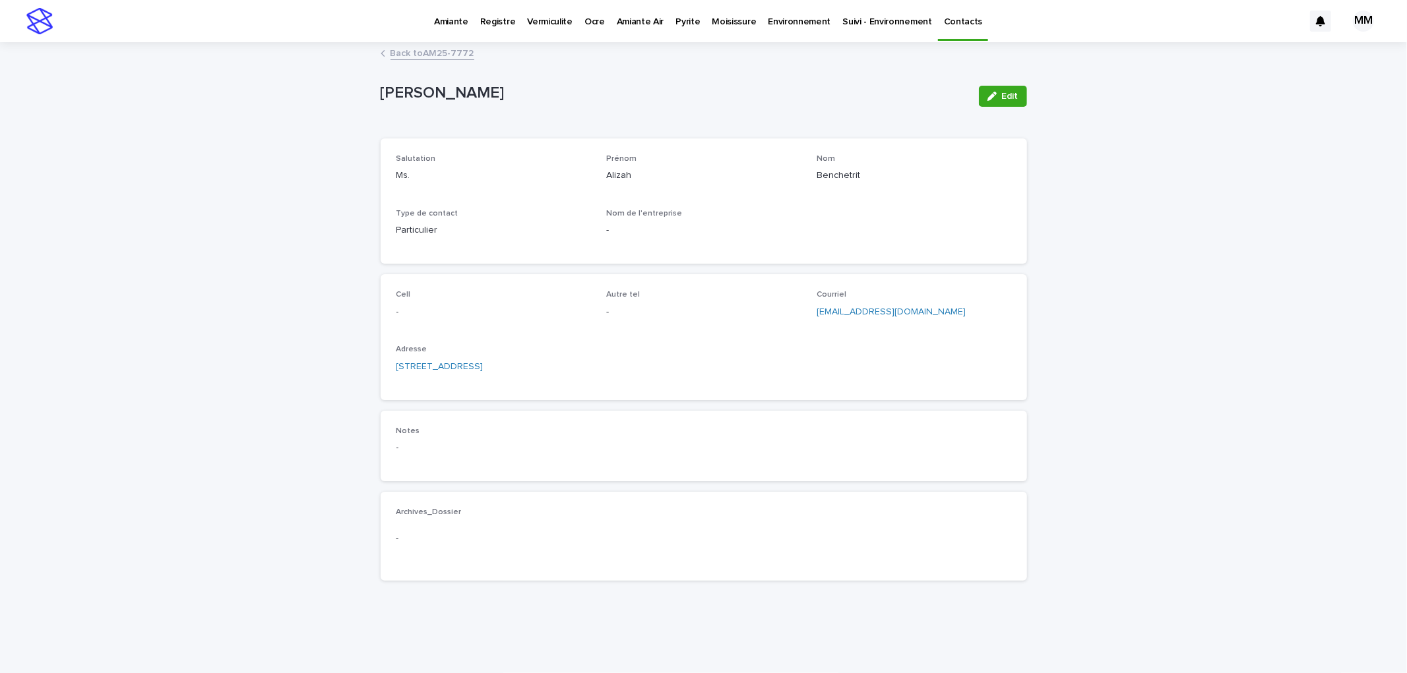
click at [400, 49] on link "Back to AM25-7772" at bounding box center [432, 52] width 84 height 15
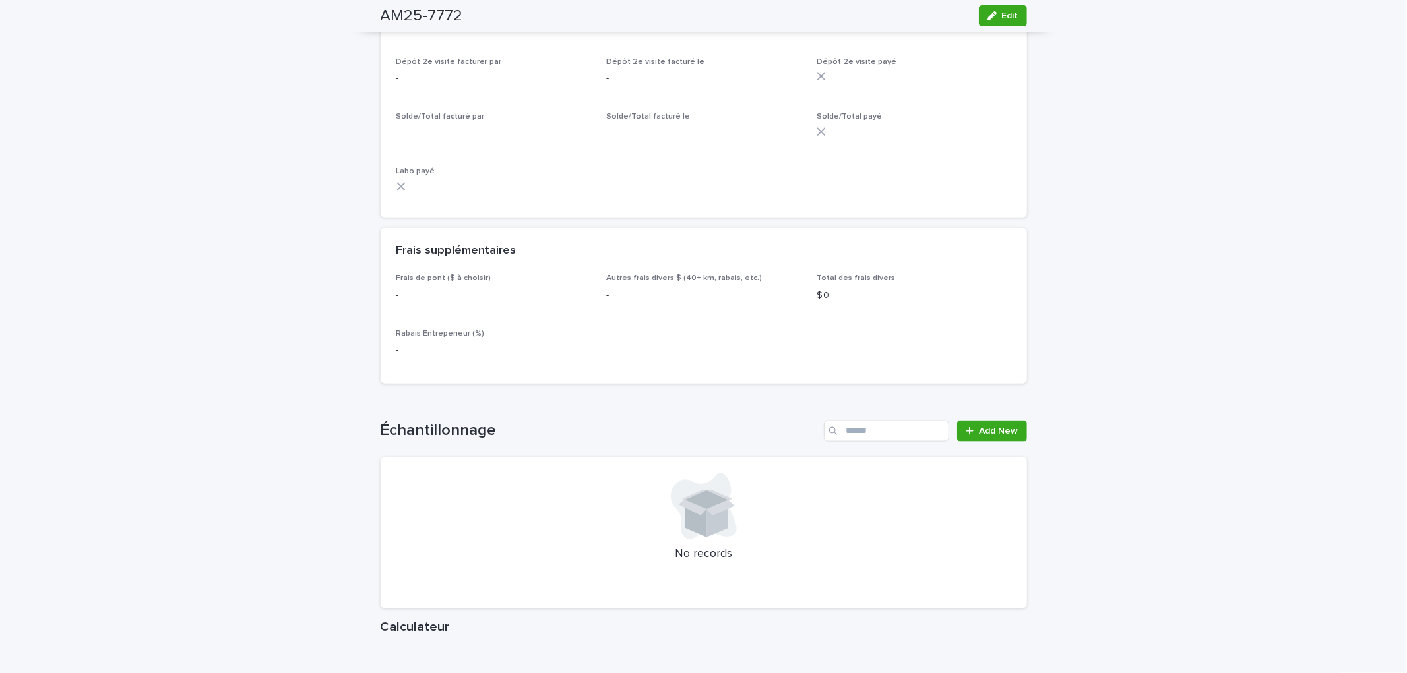
scroll to position [1026, 0]
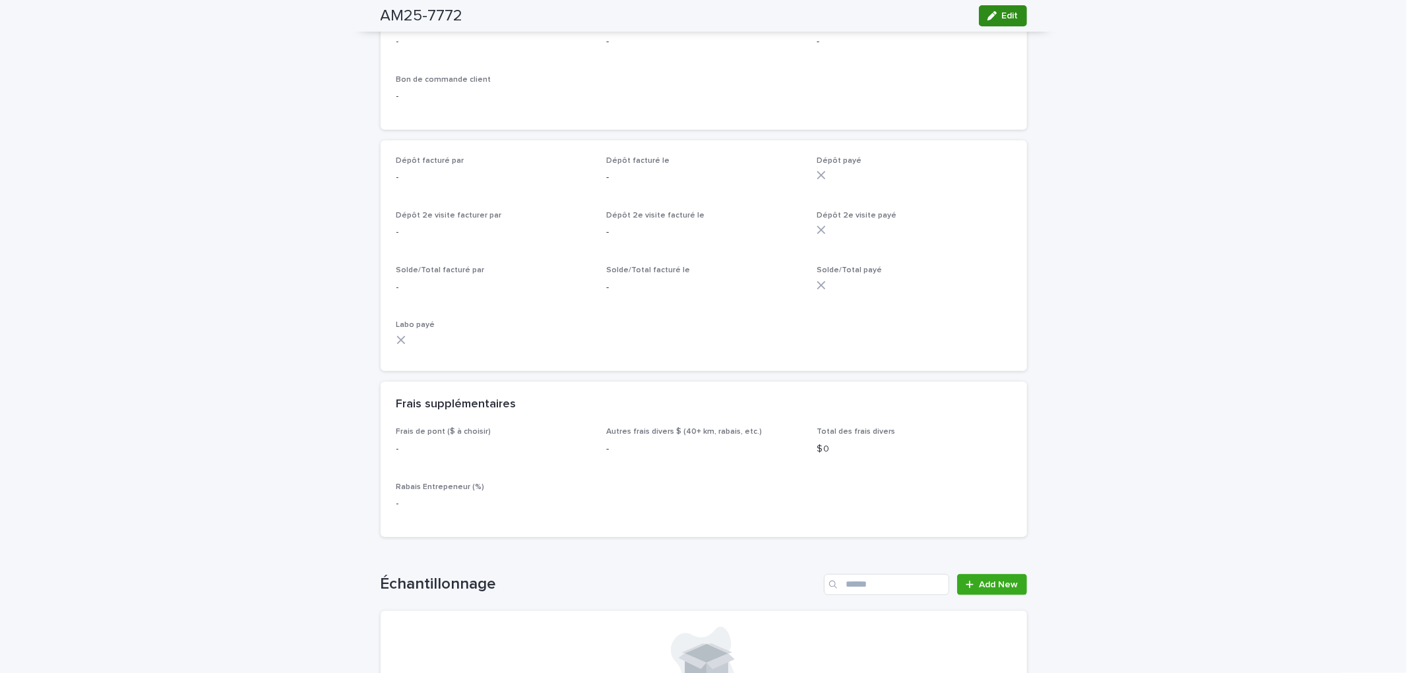
click at [1005, 15] on span "Edit" at bounding box center [1010, 15] width 16 height 9
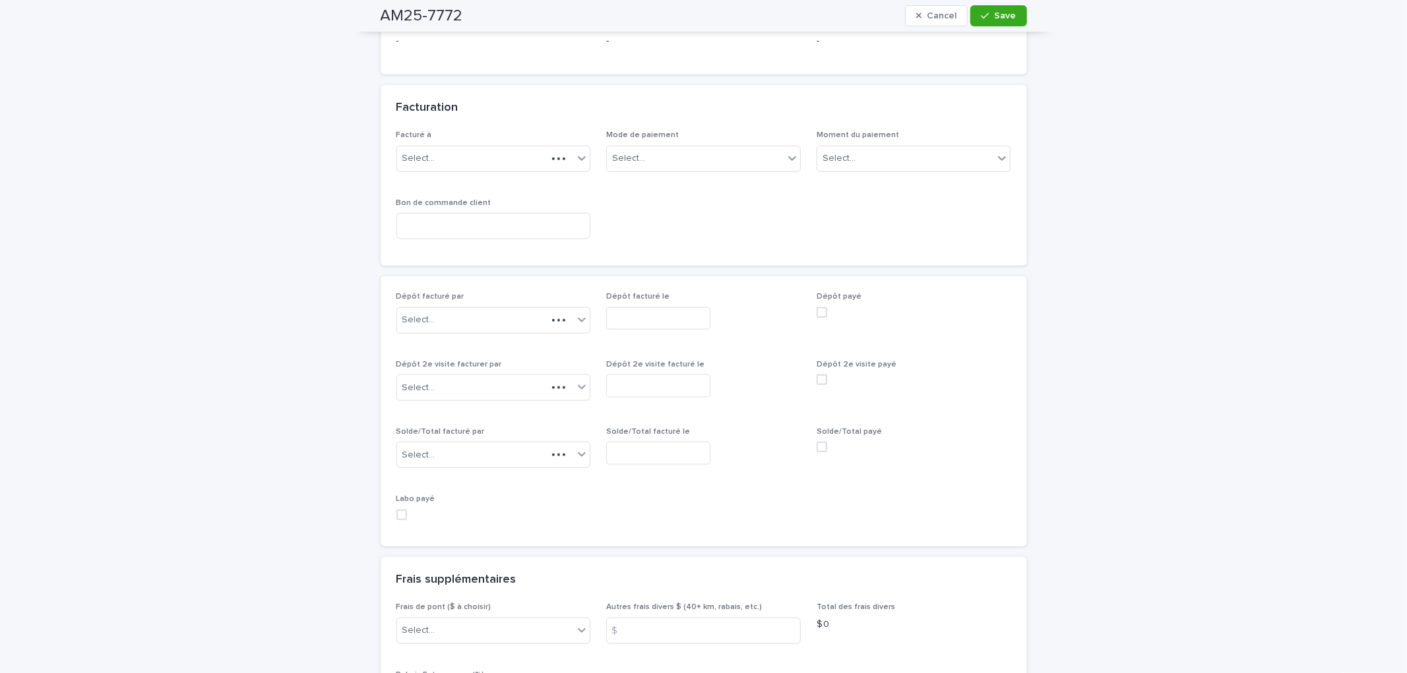
scroll to position [1123, 0]
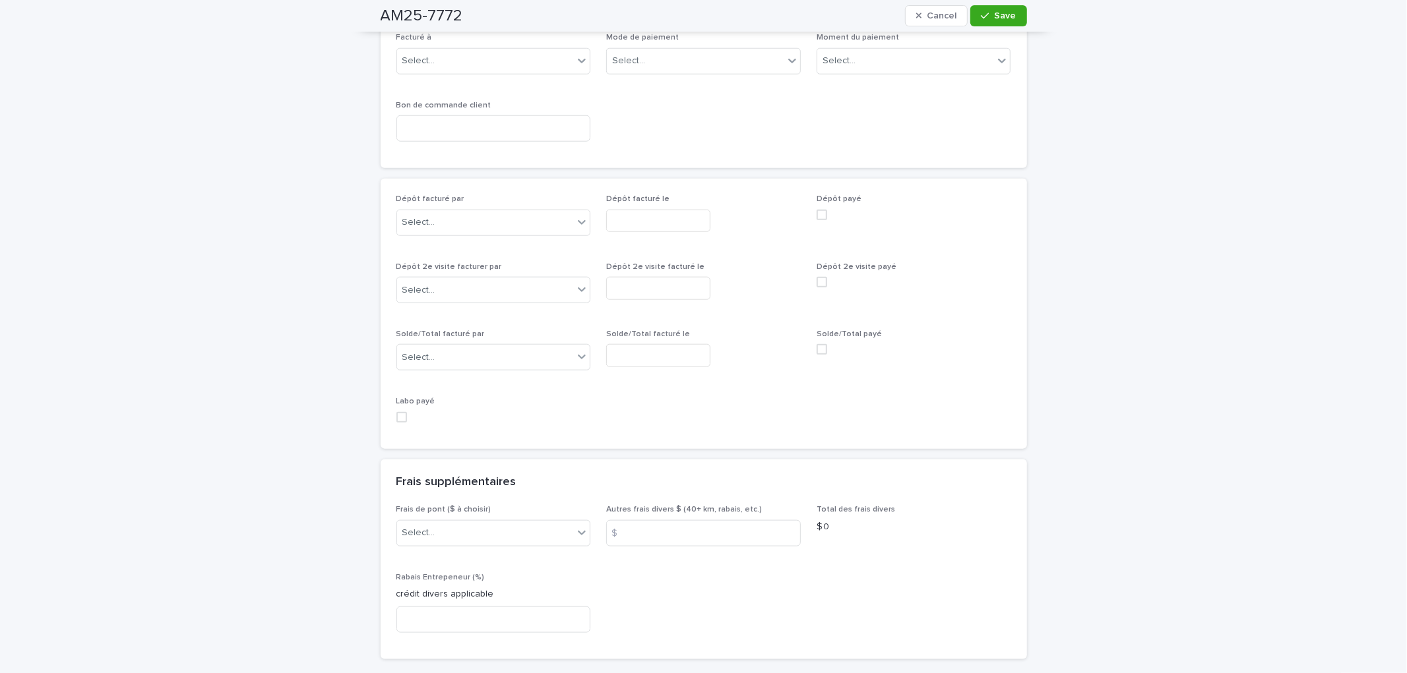
click at [483, 508] on div "Frais de pont ($ à choisir) Select..." at bounding box center [493, 530] width 195 height 51
click at [501, 524] on div "Select..." at bounding box center [485, 533] width 177 height 22
click at [456, 551] on div "A) Montréal/Laval 2024: 15$" at bounding box center [487, 547] width 193 height 23
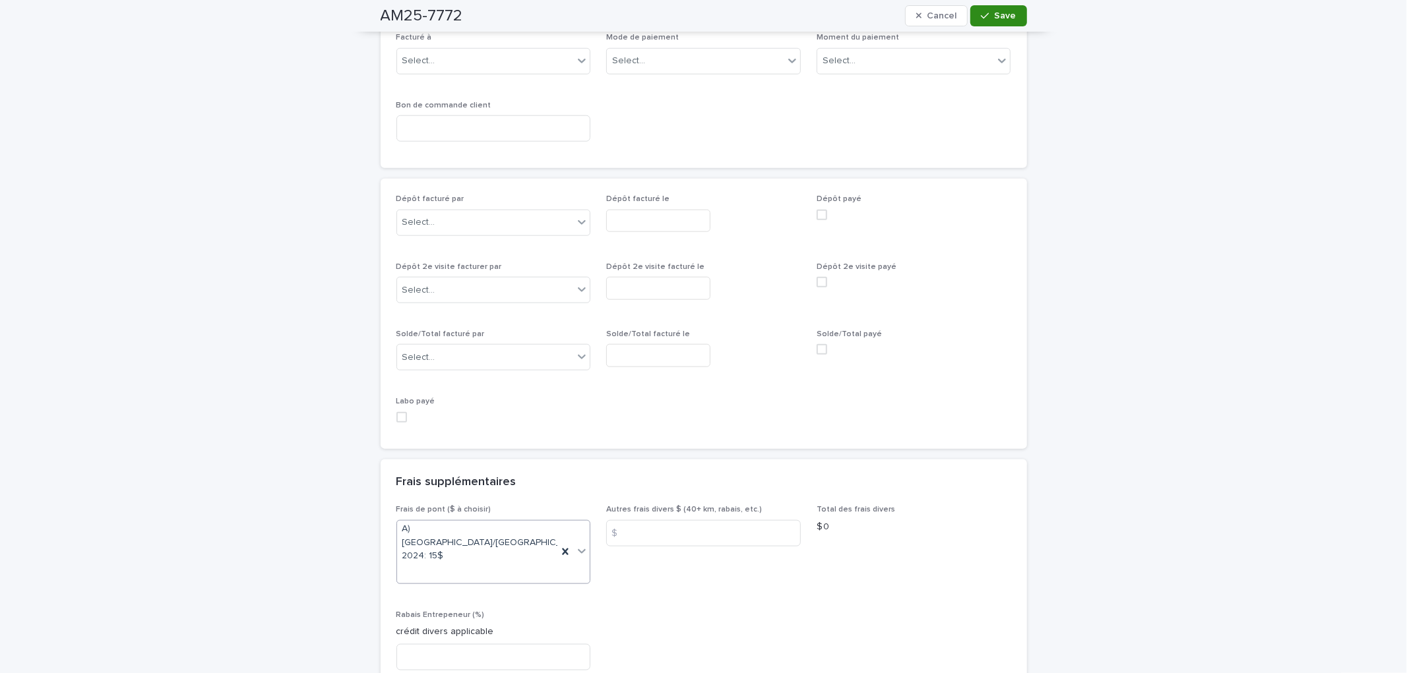
click at [985, 20] on icon "button" at bounding box center [985, 15] width 8 height 9
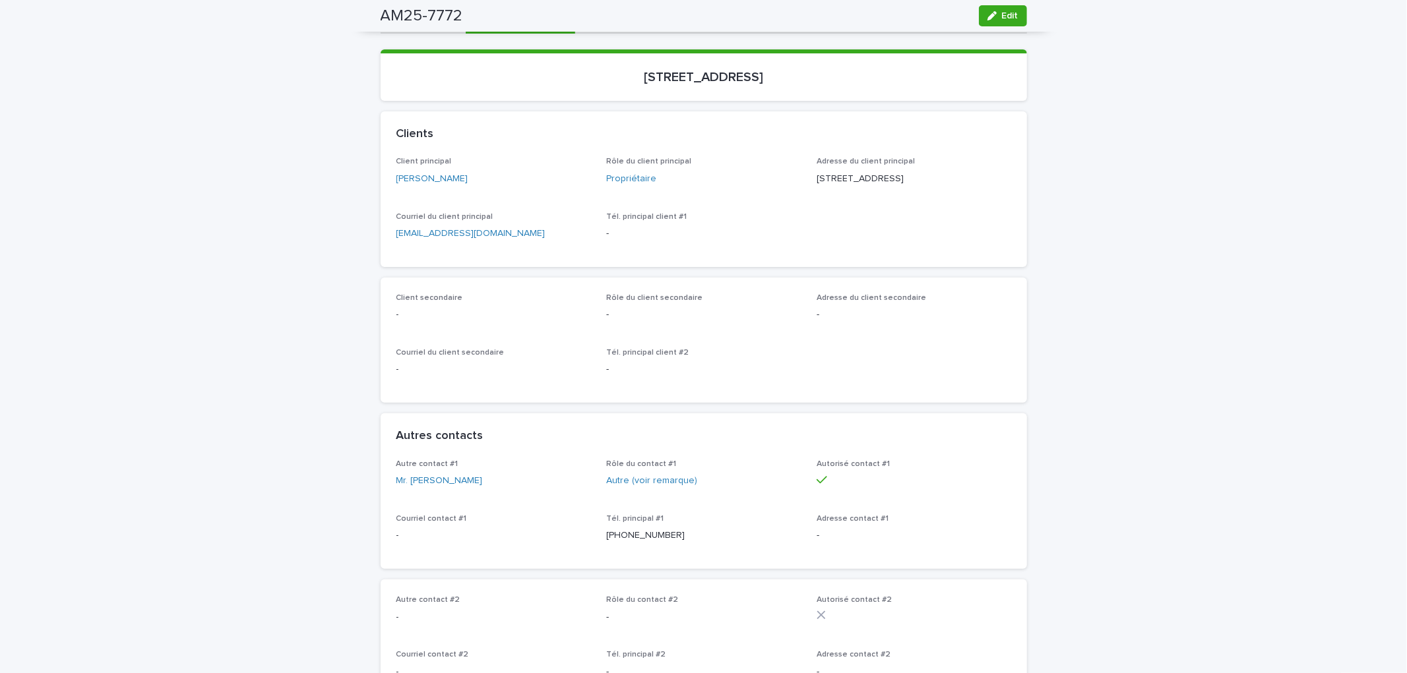
scroll to position [0, 0]
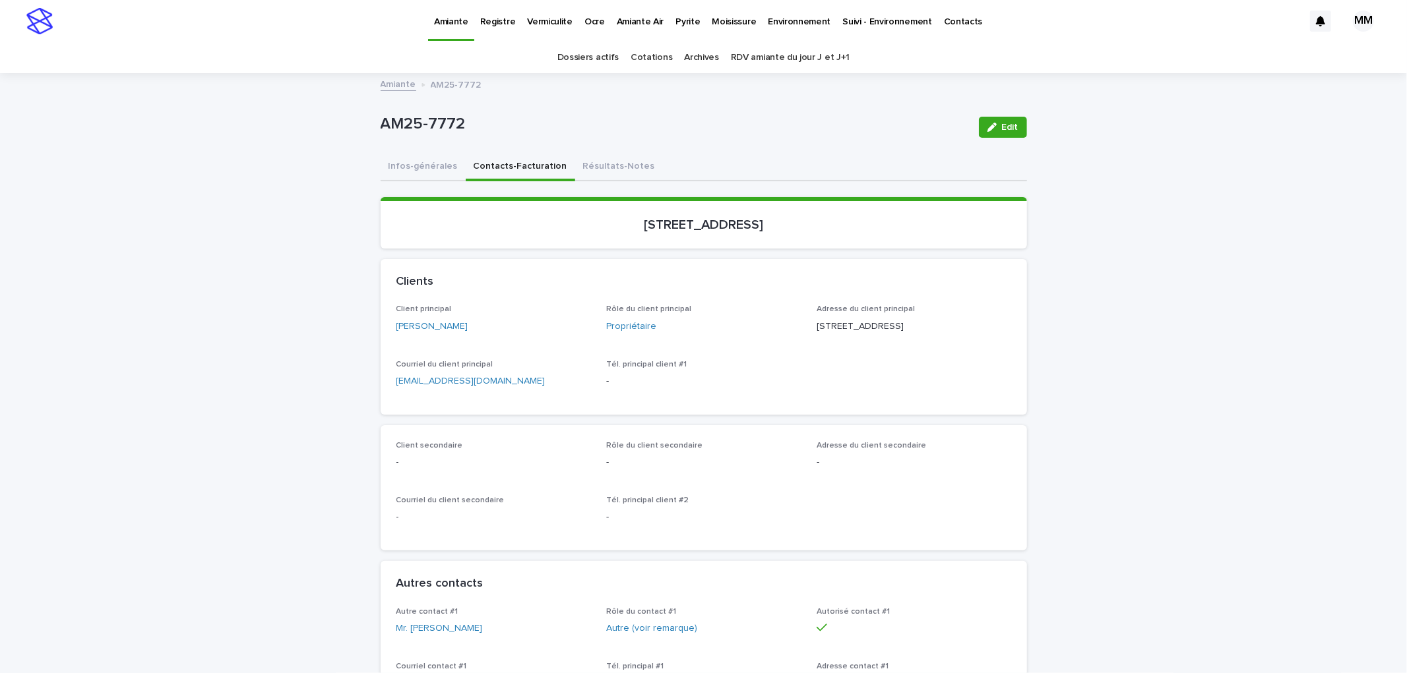
click at [617, 18] on p "Amiante Air" at bounding box center [640, 14] width 47 height 28
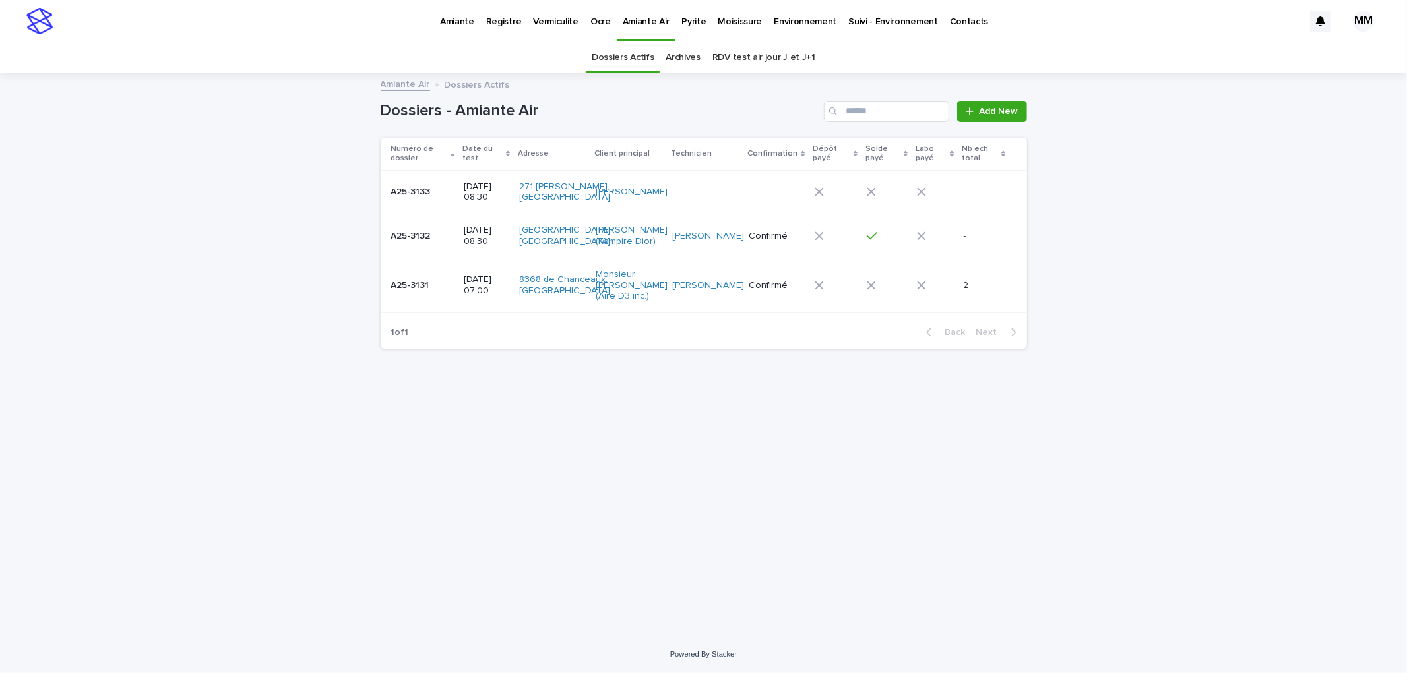
click at [446, 190] on p at bounding box center [422, 192] width 63 height 11
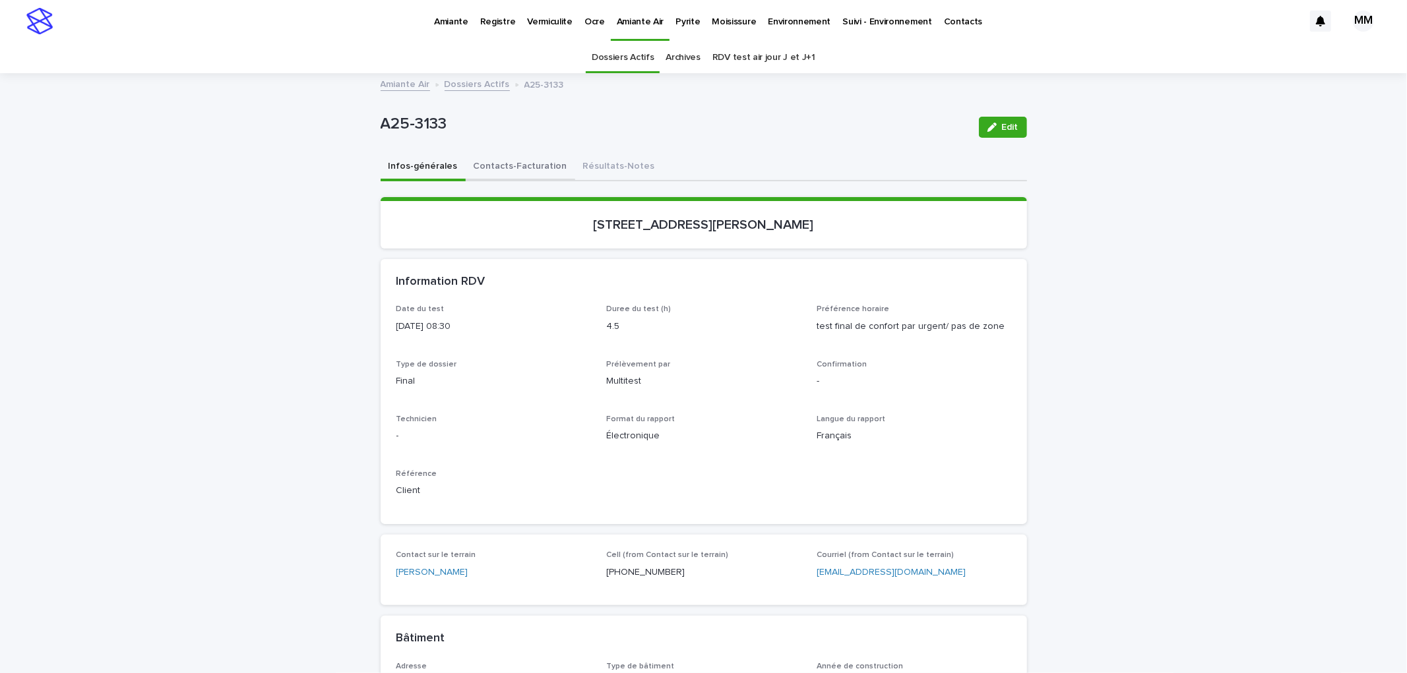
click at [501, 170] on button "Contacts-Facturation" at bounding box center [520, 168] width 109 height 28
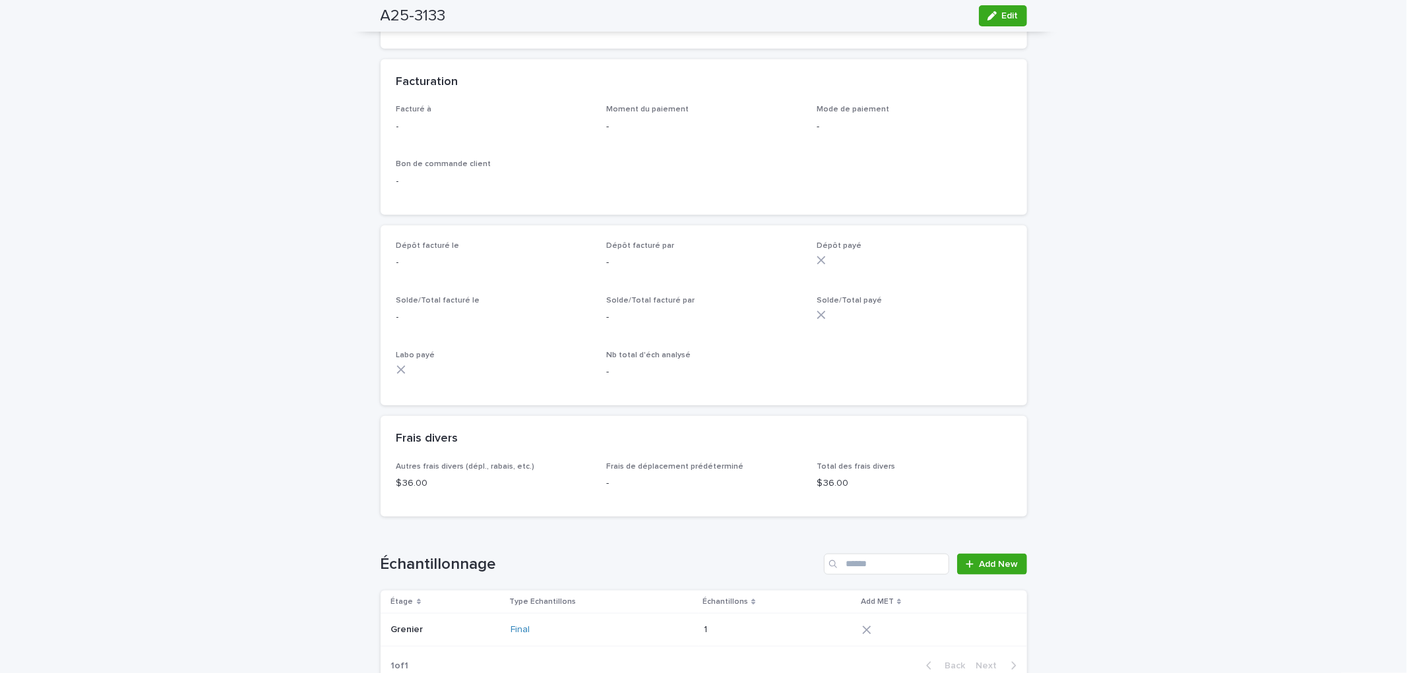
scroll to position [989, 0]
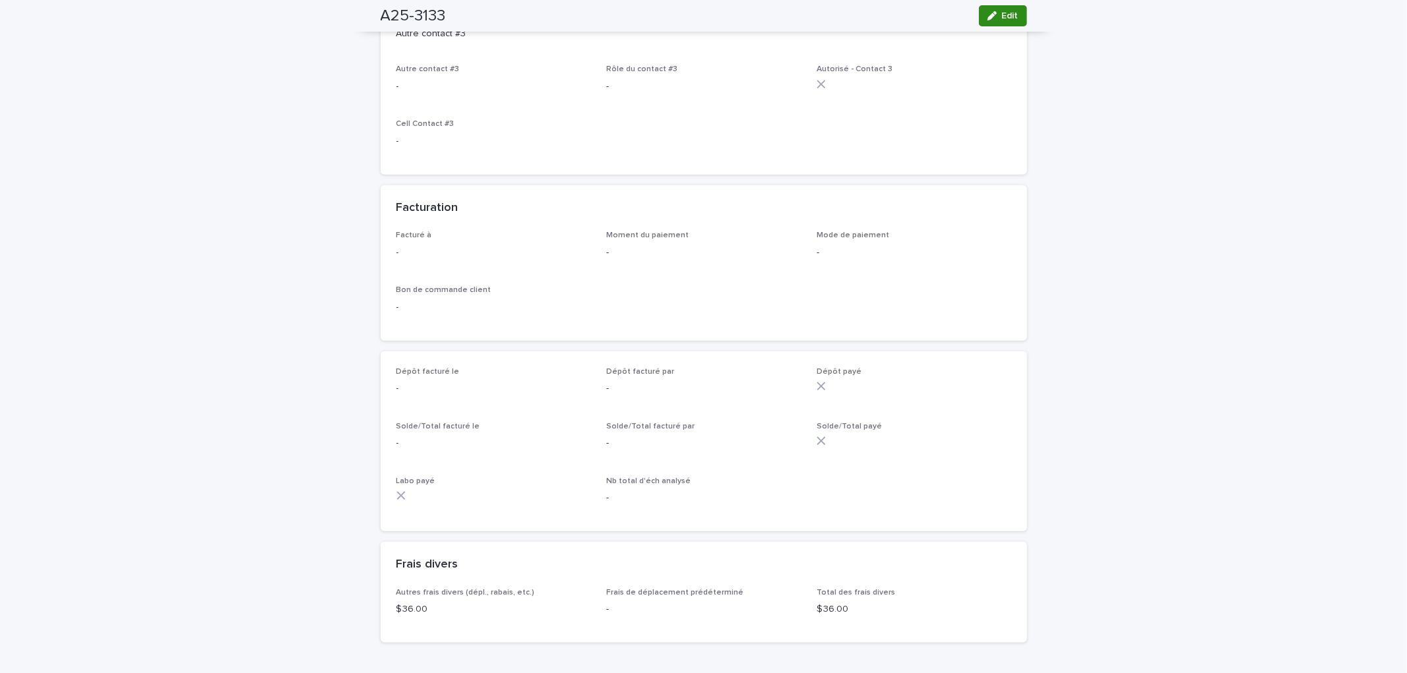
click at [987, 13] on icon "button" at bounding box center [991, 15] width 9 height 9
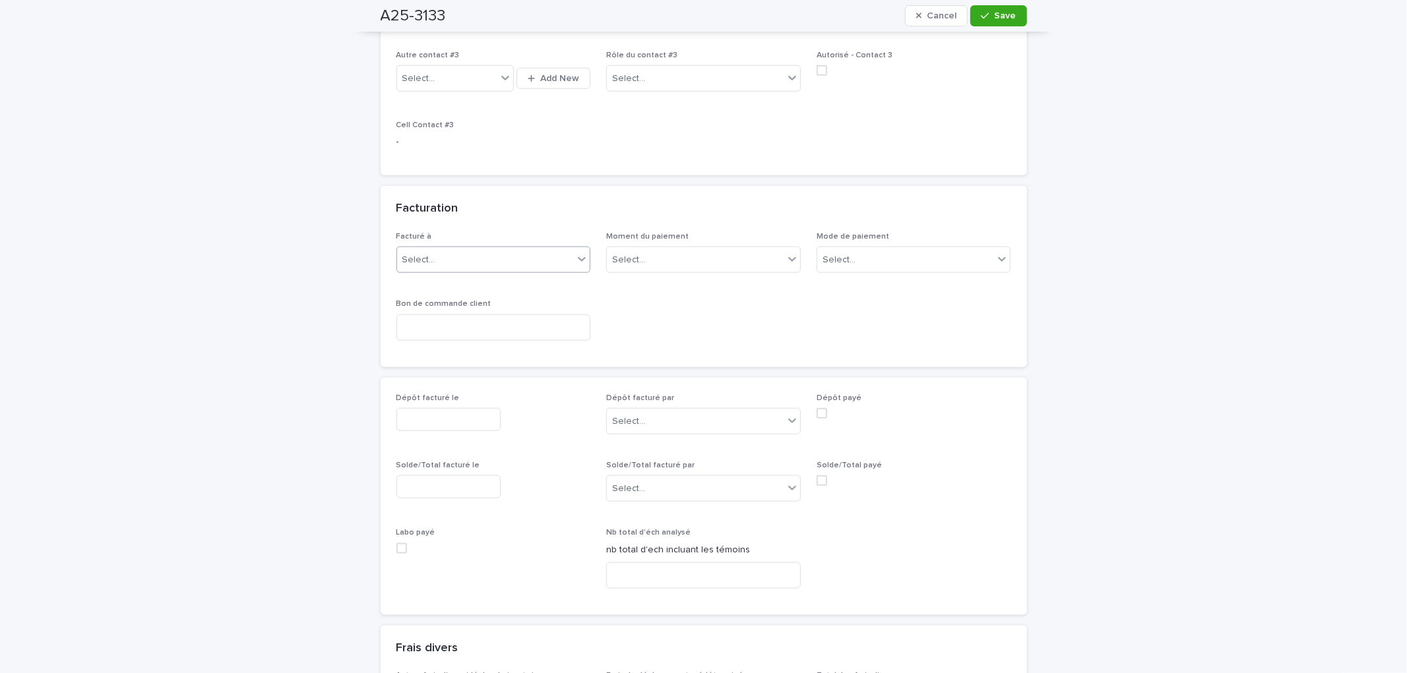
scroll to position [1080, 0]
click at [473, 249] on div "Select..." at bounding box center [485, 256] width 177 height 22
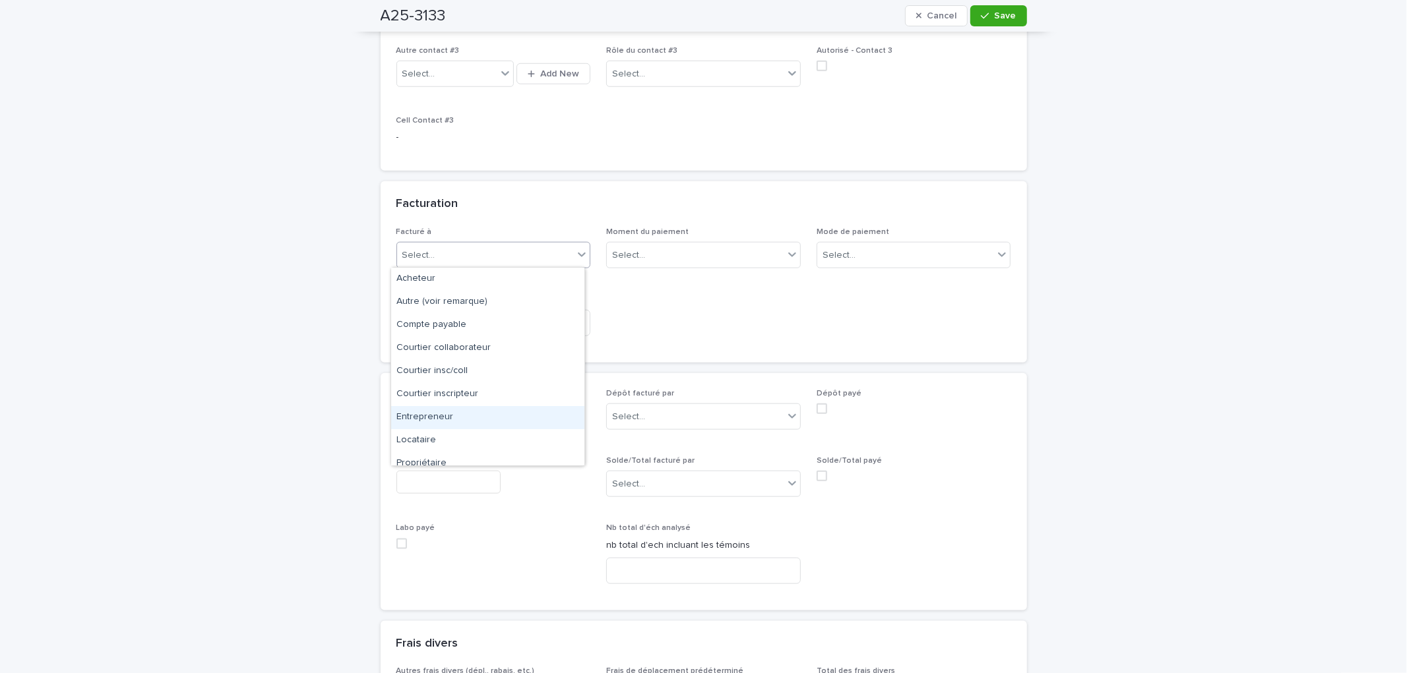
scroll to position [33, 0]
click at [468, 439] on div "Propriétaire" at bounding box center [487, 430] width 193 height 23
click at [855, 251] on div "Select..." at bounding box center [905, 256] width 177 height 22
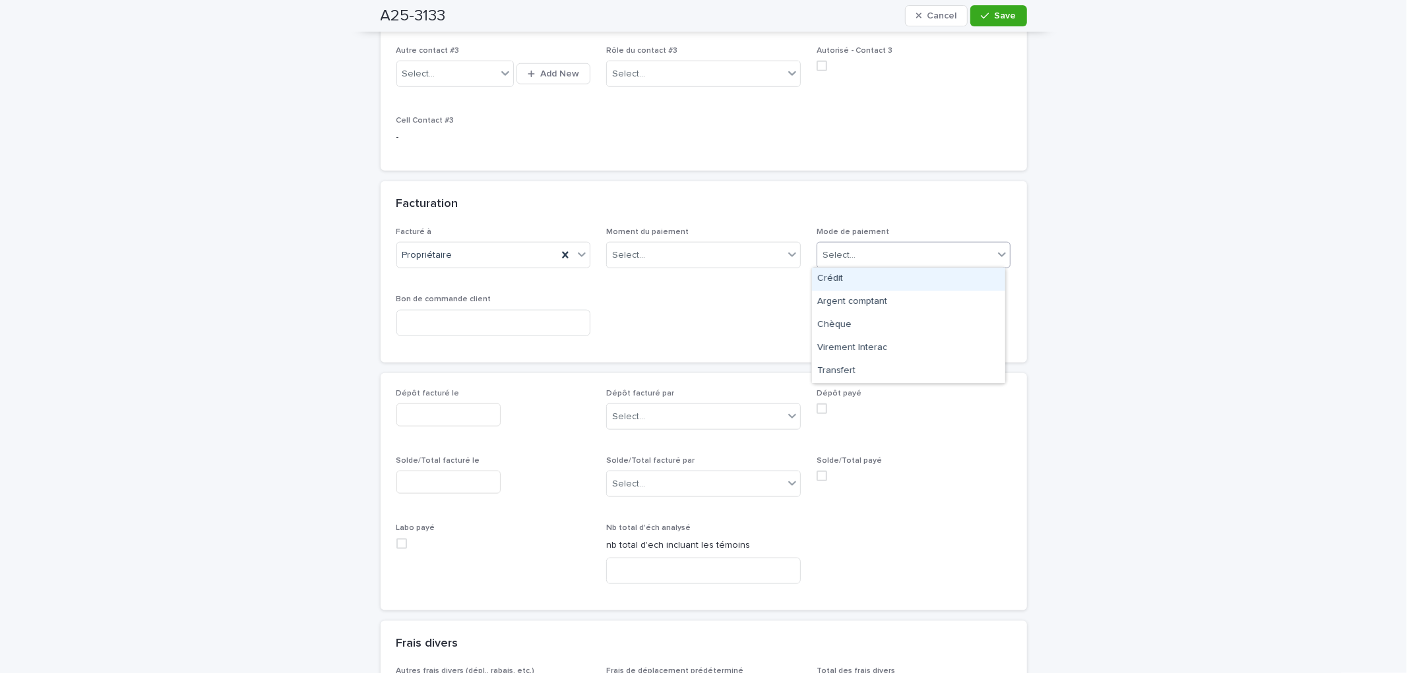
click at [865, 282] on div "Crédit" at bounding box center [908, 279] width 193 height 23
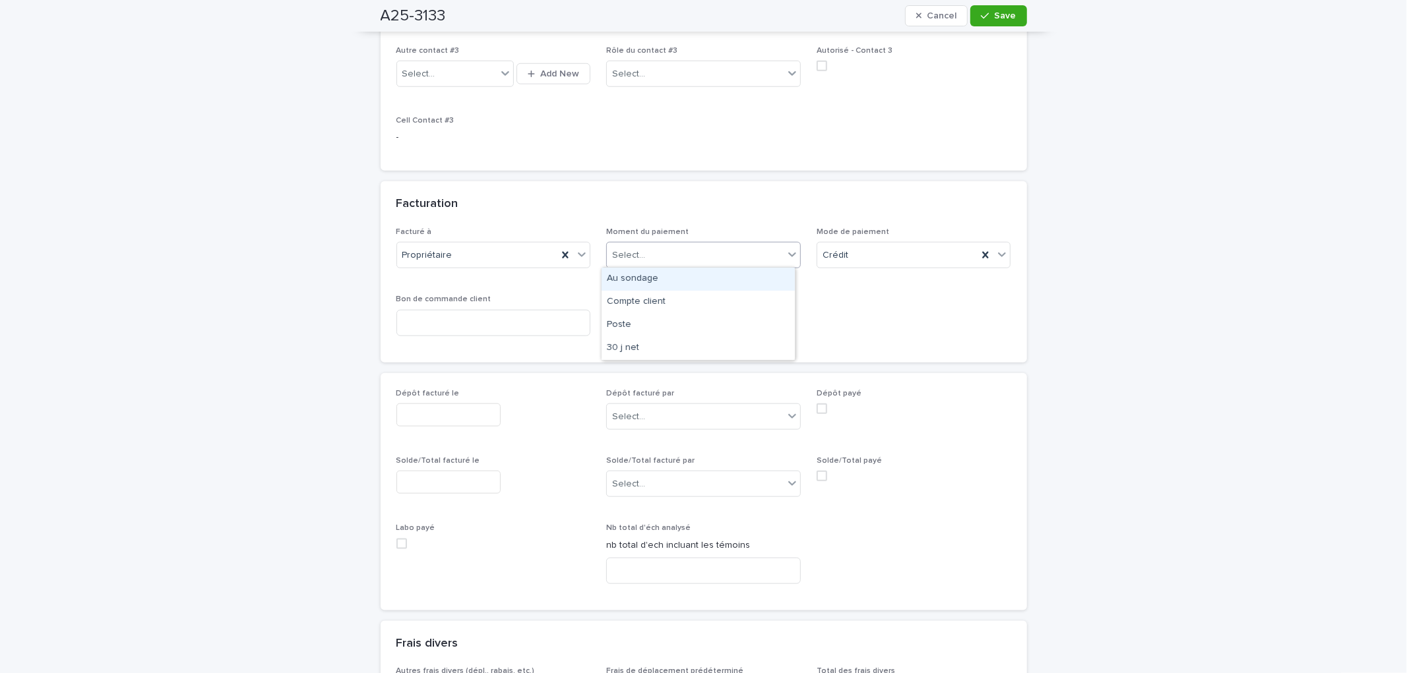
click at [684, 256] on div "Select..." at bounding box center [695, 256] width 177 height 22
click at [696, 286] on div "Au sondage" at bounding box center [697, 279] width 193 height 23
click at [995, 15] on span "Save" at bounding box center [1006, 15] width 22 height 9
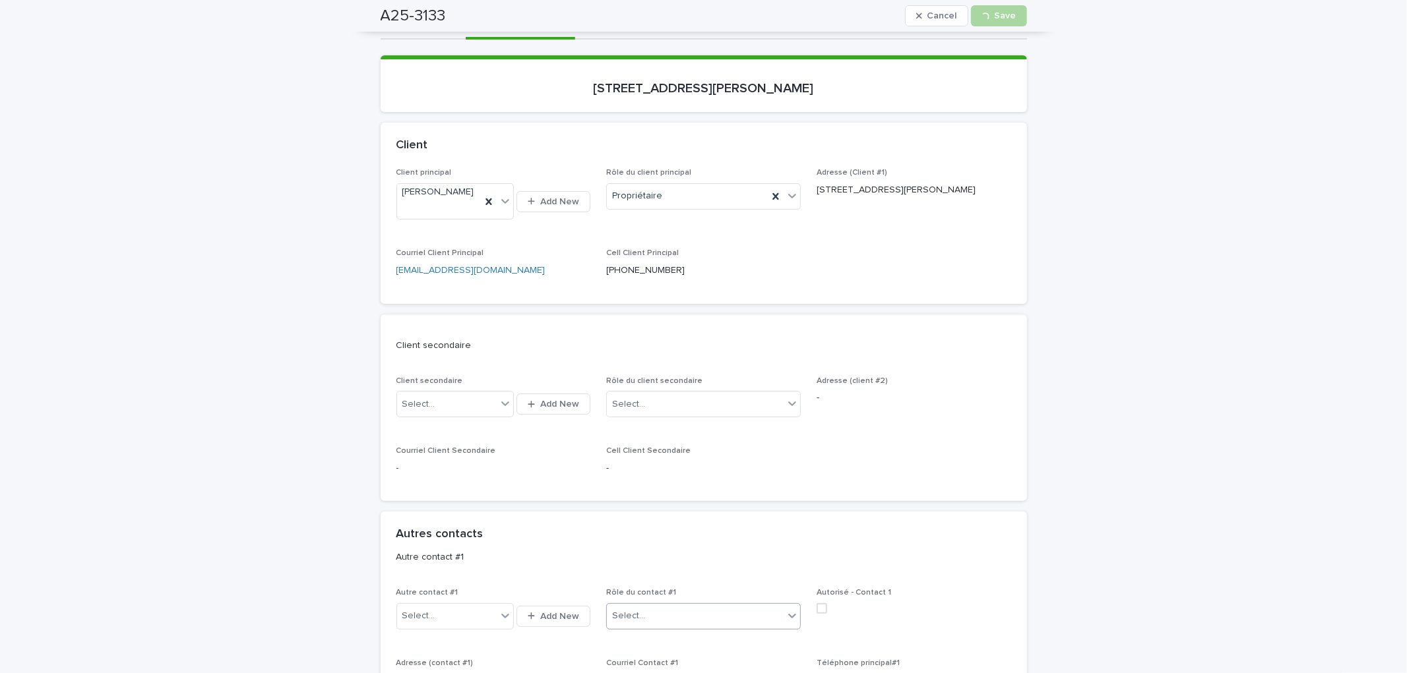
scroll to position [0, 0]
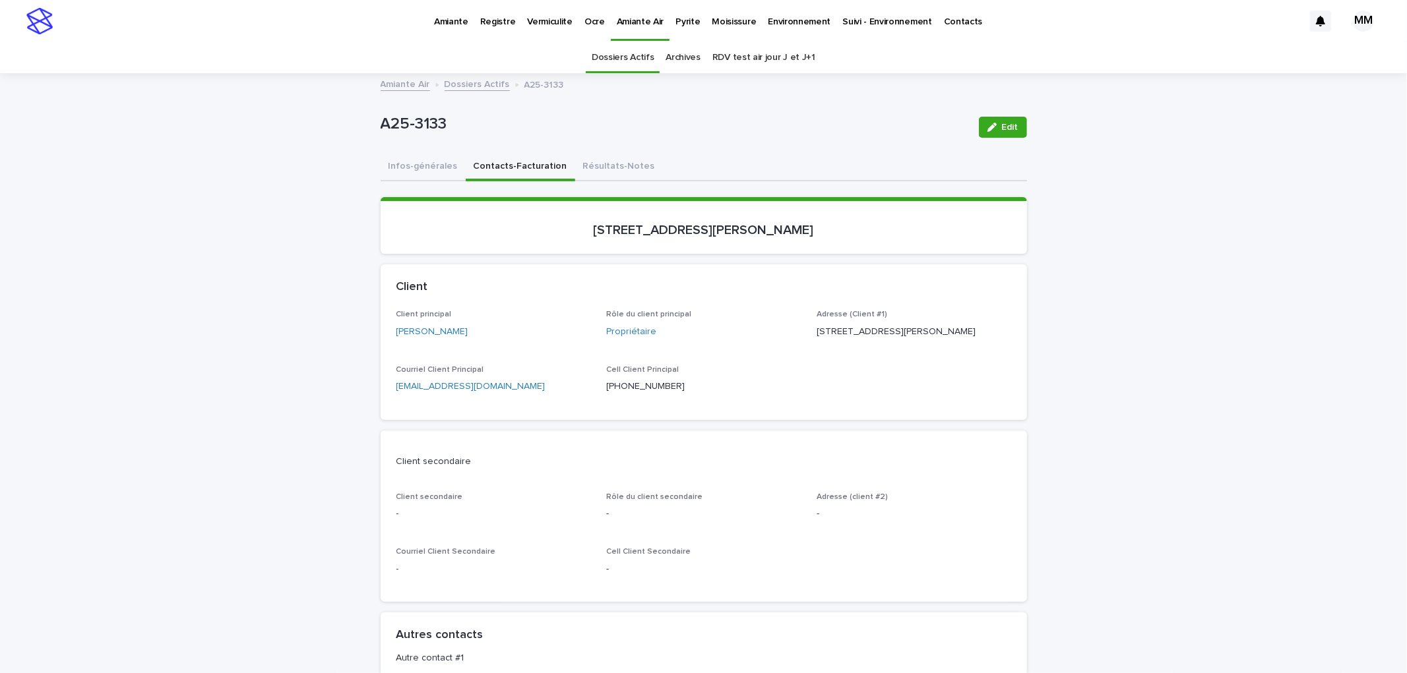
click at [434, 23] on p "Amiante" at bounding box center [451, 14] width 34 height 28
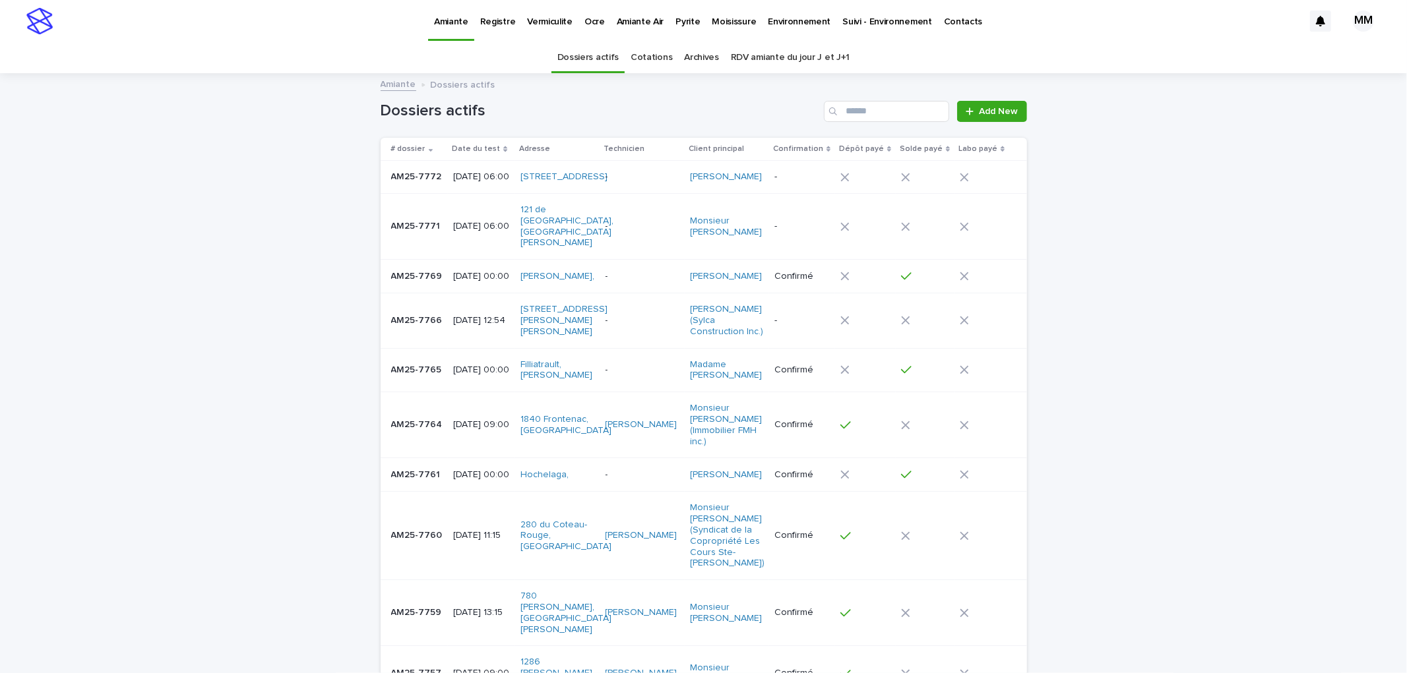
click at [477, 175] on p "2025-09-22 06:00" at bounding box center [481, 176] width 57 height 11
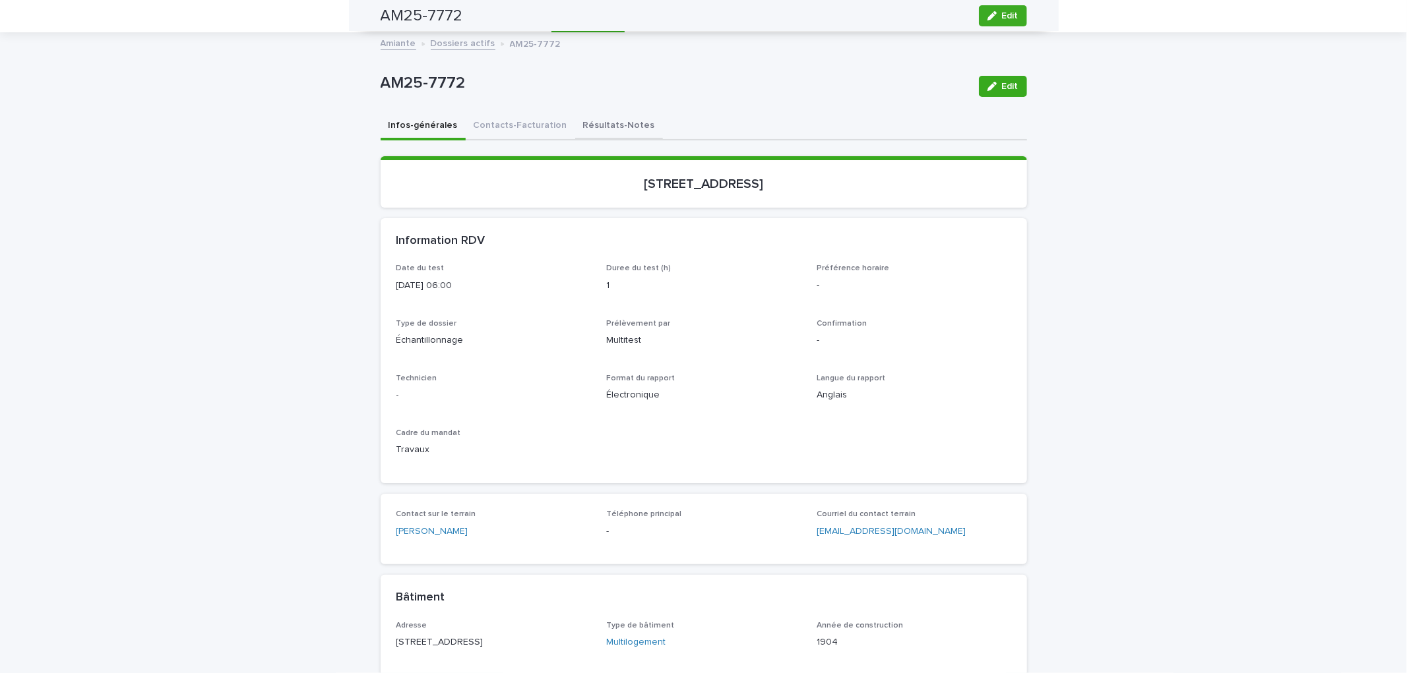
scroll to position [38, 0]
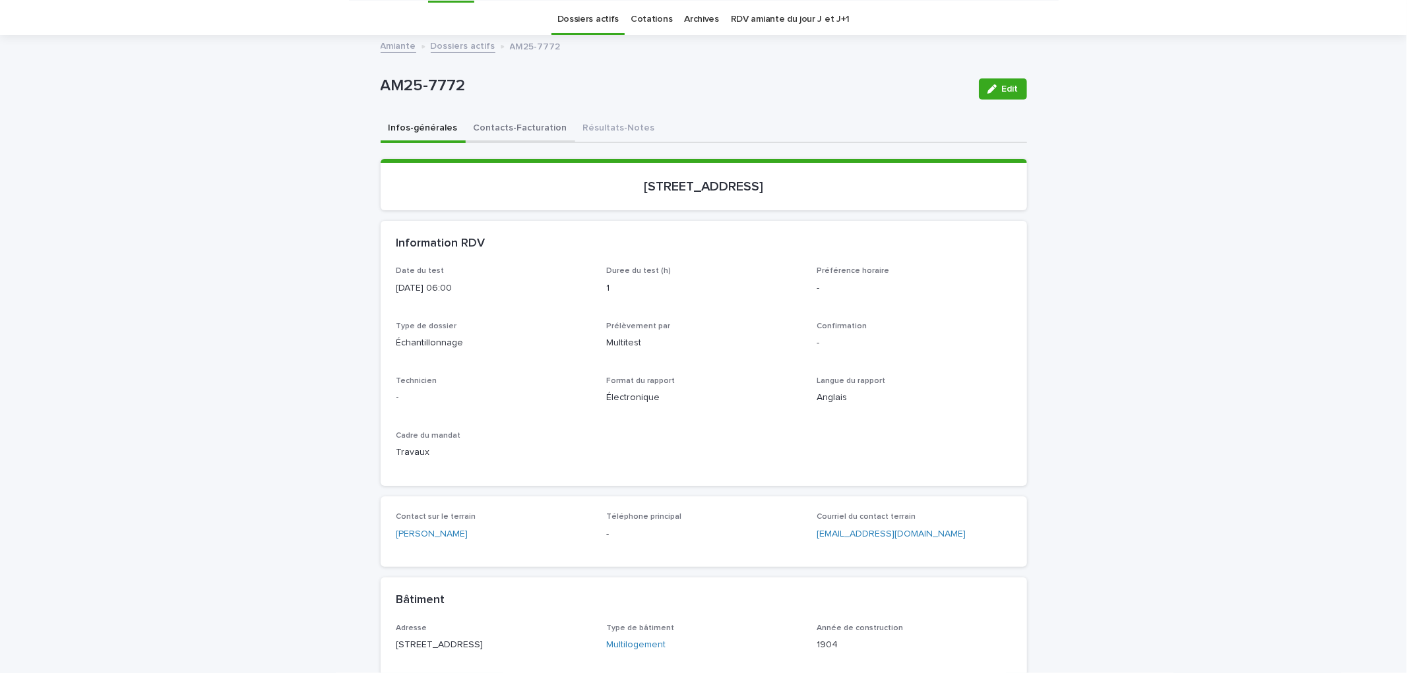
click at [528, 127] on button "Contacts-Facturation" at bounding box center [520, 129] width 109 height 28
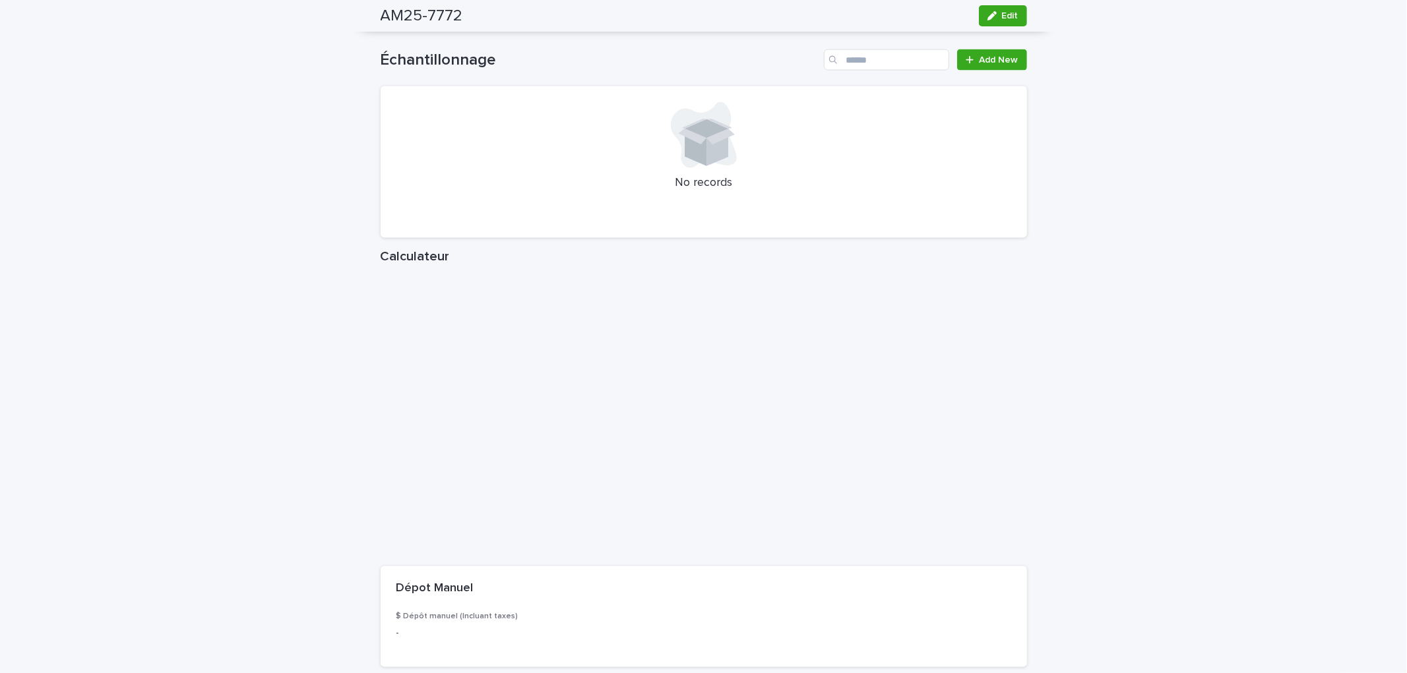
scroll to position [1504, 0]
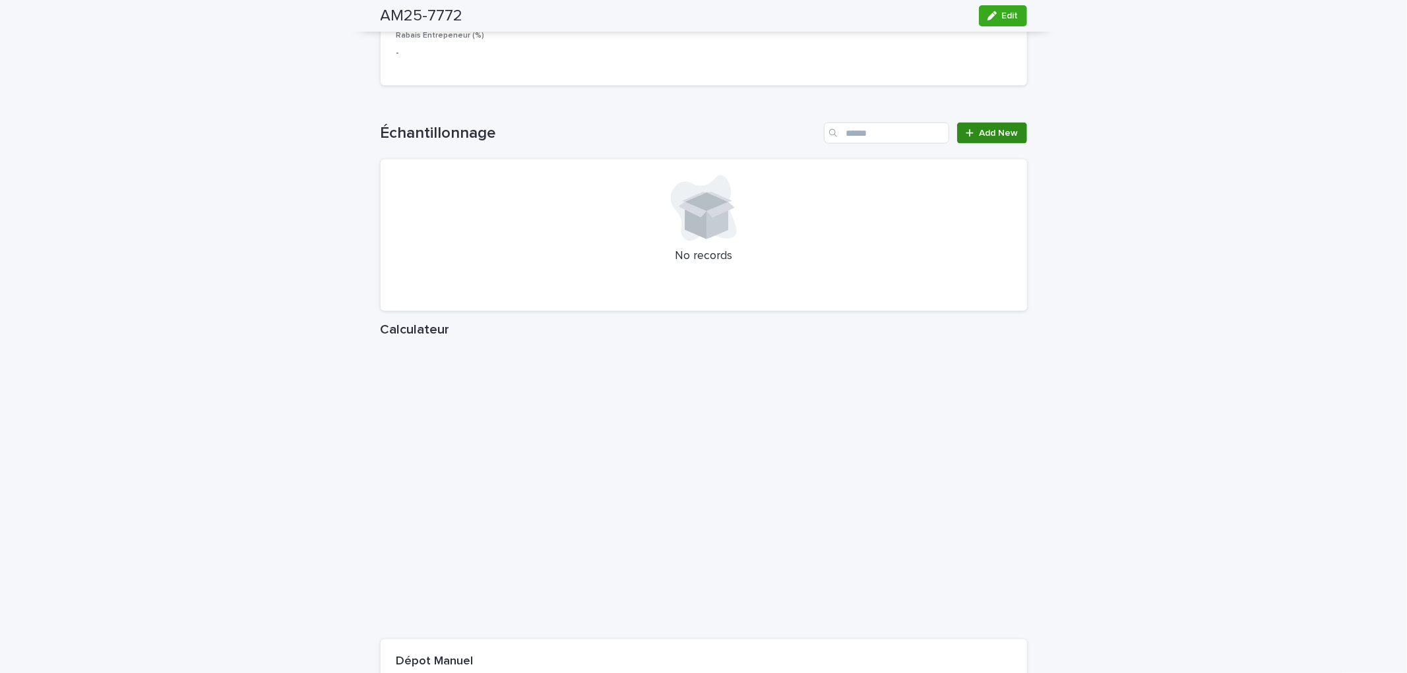
click at [993, 129] on span "Add New" at bounding box center [998, 133] width 39 height 9
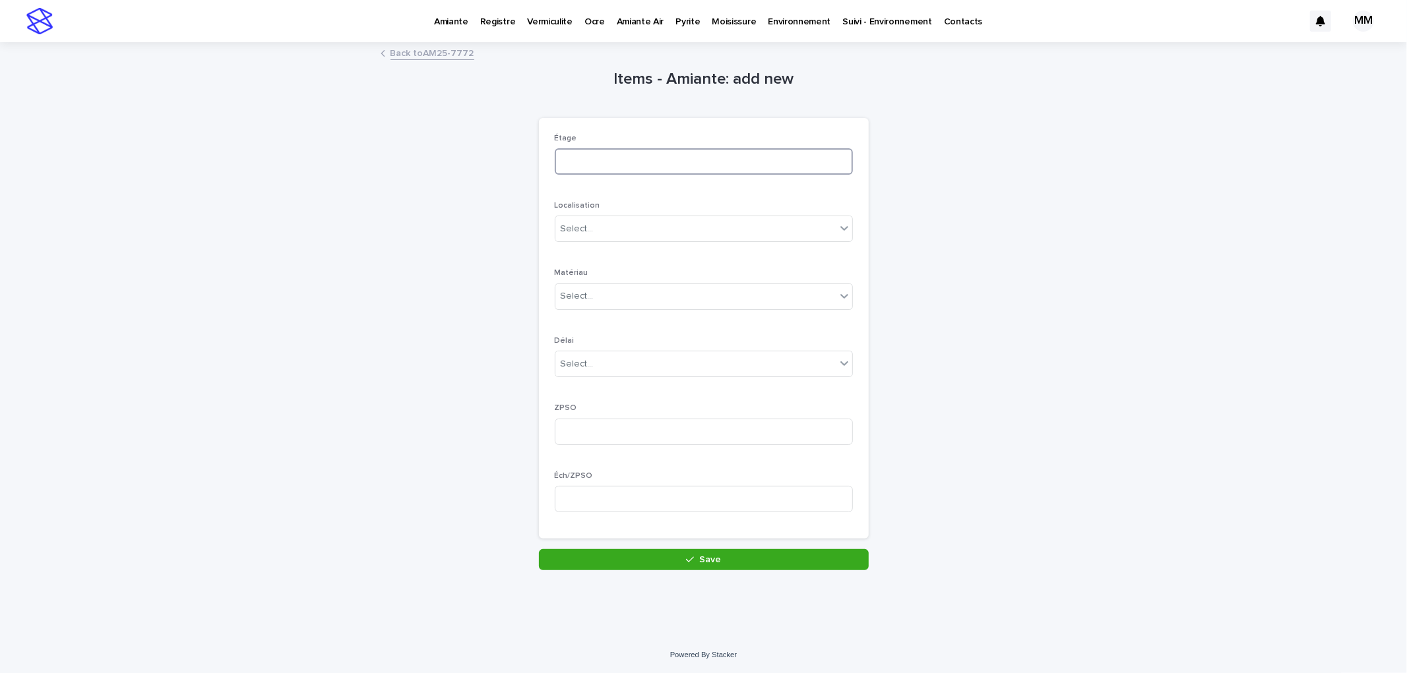
click at [618, 153] on input at bounding box center [704, 161] width 298 height 26
click at [638, 161] on input at bounding box center [704, 161] width 298 height 26
type input "***"
click at [623, 225] on div "Select..." at bounding box center [695, 229] width 280 height 22
click at [591, 351] on div "mur" at bounding box center [697, 347] width 297 height 23
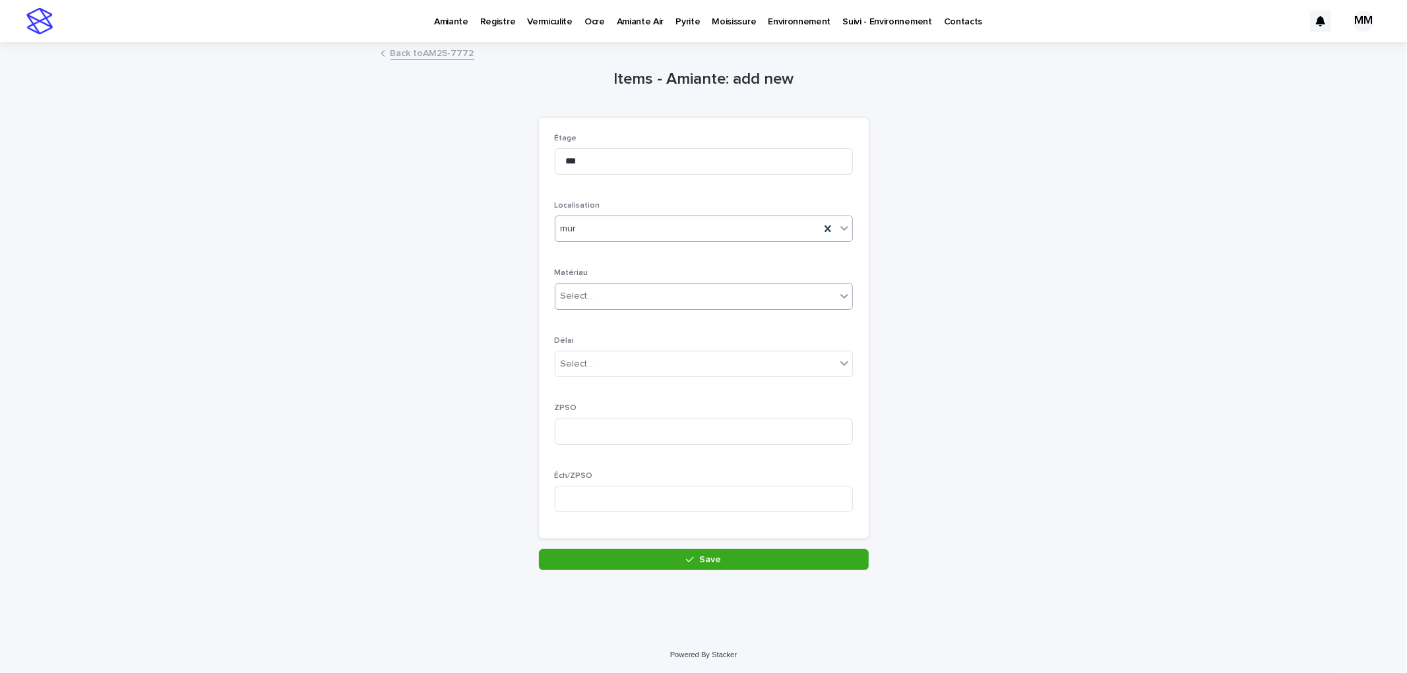
drag, startPoint x: 592, startPoint y: 291, endPoint x: 603, endPoint y: 295, distance: 11.5
click at [594, 290] on div "Select..." at bounding box center [695, 297] width 280 height 22
click at [600, 372] on div "MSP" at bounding box center [697, 368] width 297 height 23
click at [598, 367] on div "Select..." at bounding box center [695, 364] width 280 height 22
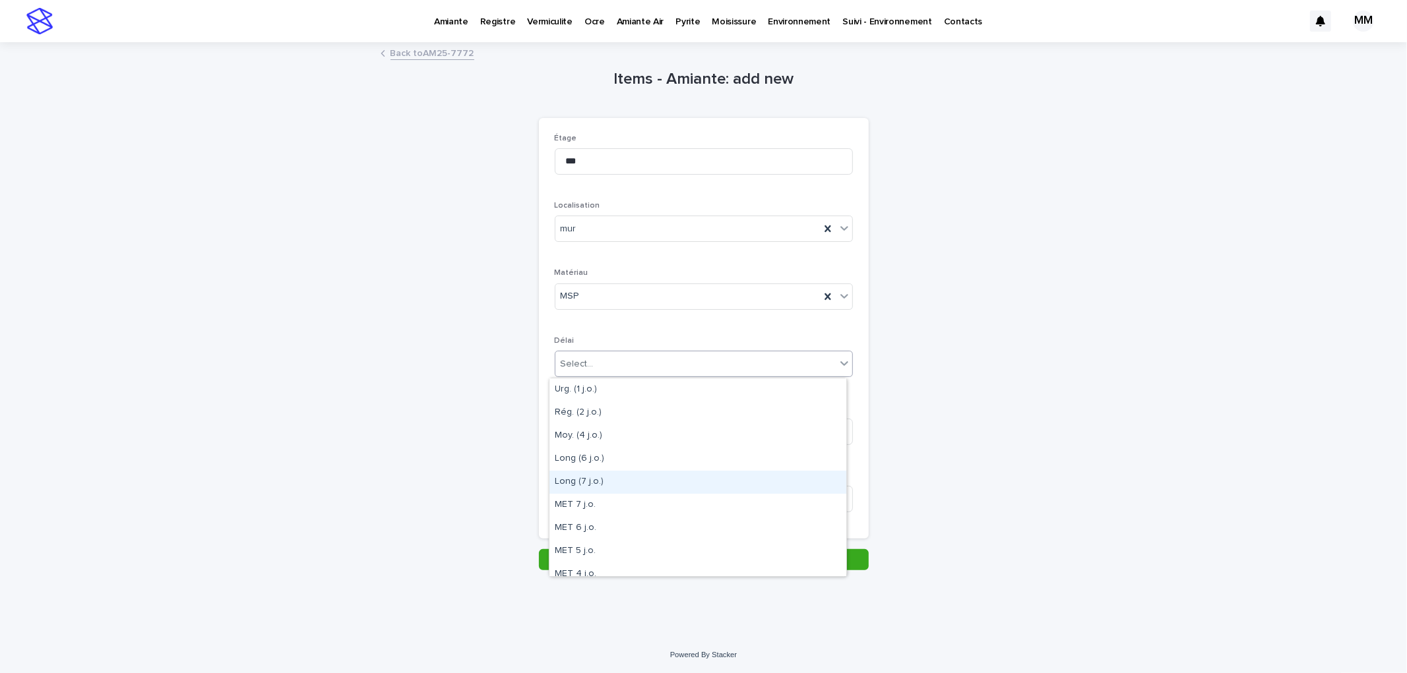
click at [574, 481] on div "Long (7 j.o.)" at bounding box center [697, 482] width 297 height 23
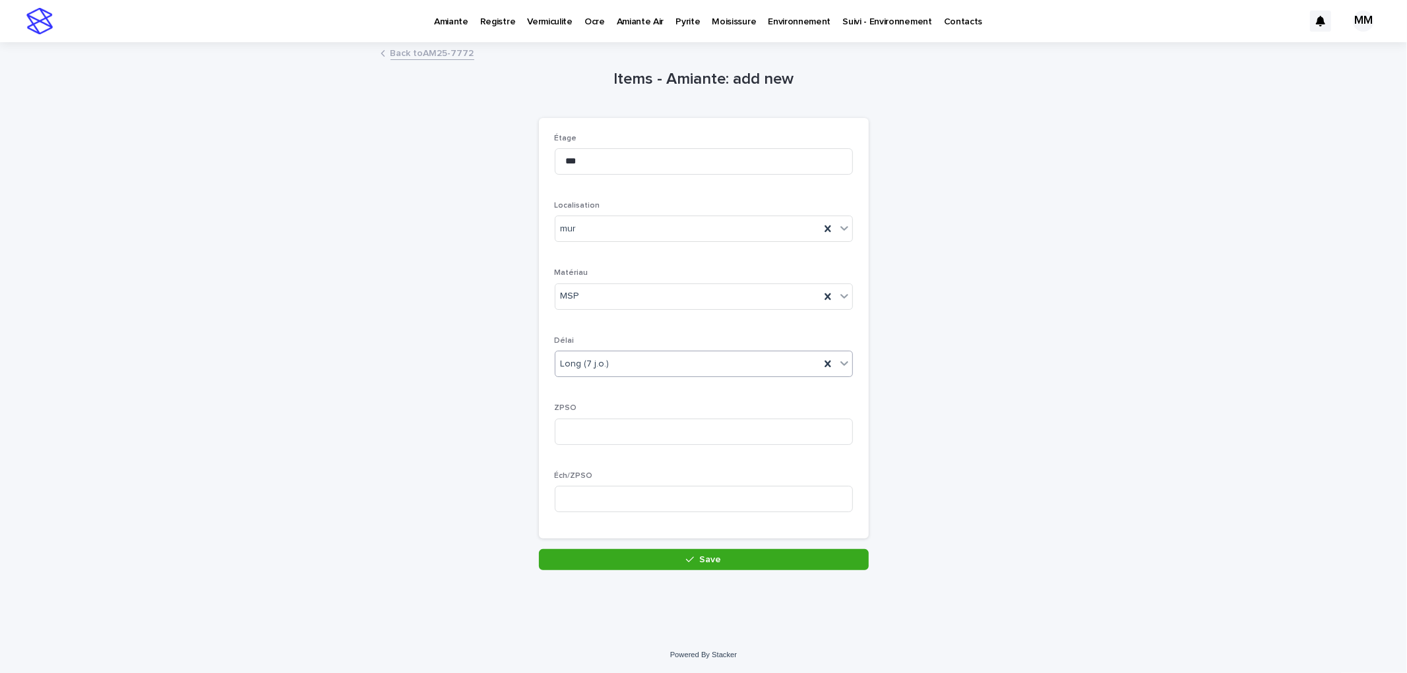
click at [584, 446] on div "ZPSO" at bounding box center [704, 429] width 298 height 51
click at [587, 438] on input at bounding box center [704, 432] width 298 height 26
type input "*"
drag, startPoint x: 598, startPoint y: 489, endPoint x: 633, endPoint y: 522, distance: 49.0
click at [598, 489] on input at bounding box center [704, 499] width 298 height 26
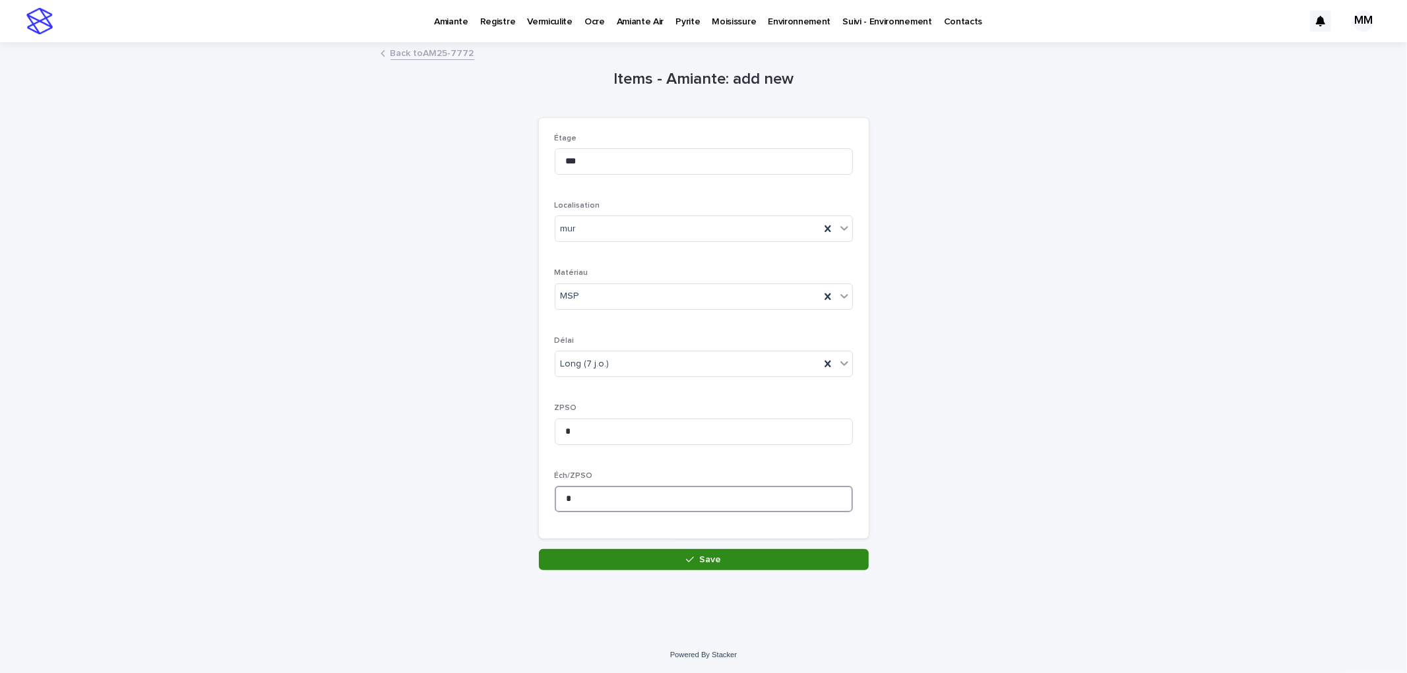
type input "*"
click at [697, 570] on button "Save" at bounding box center [704, 559] width 330 height 21
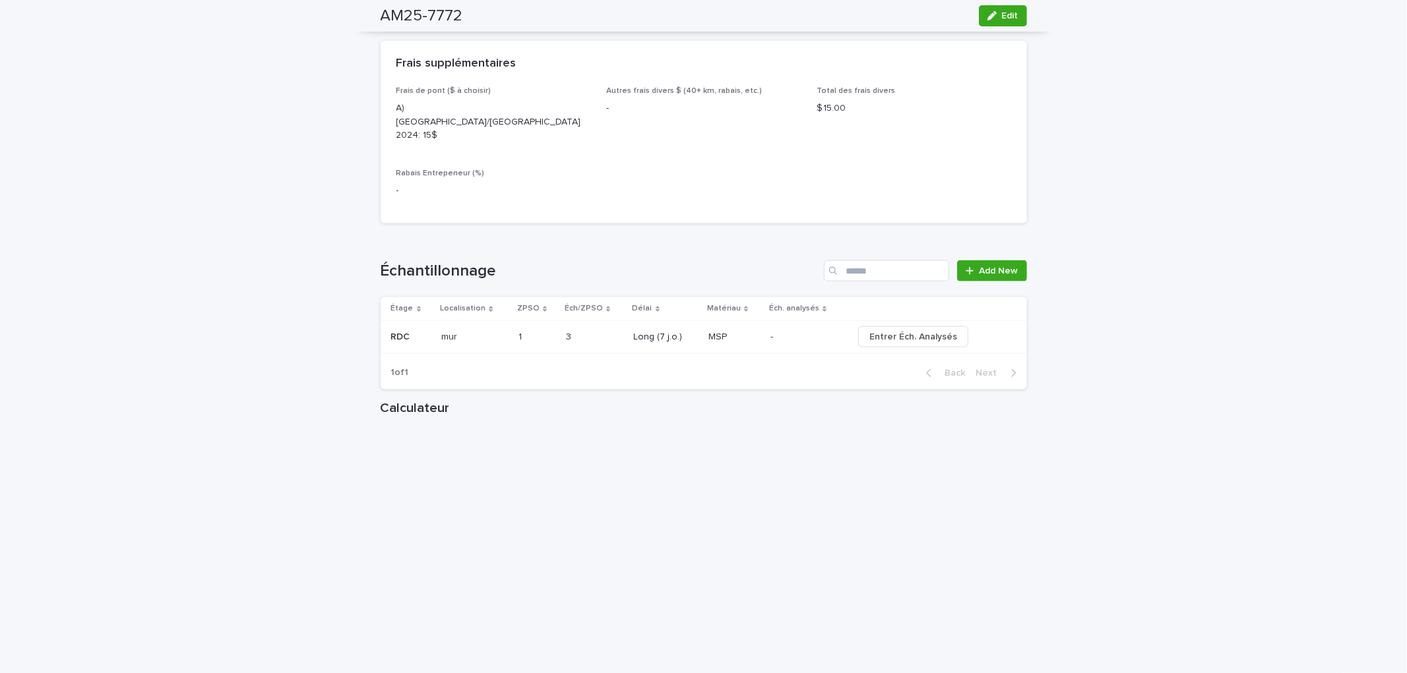
scroll to position [1392, 0]
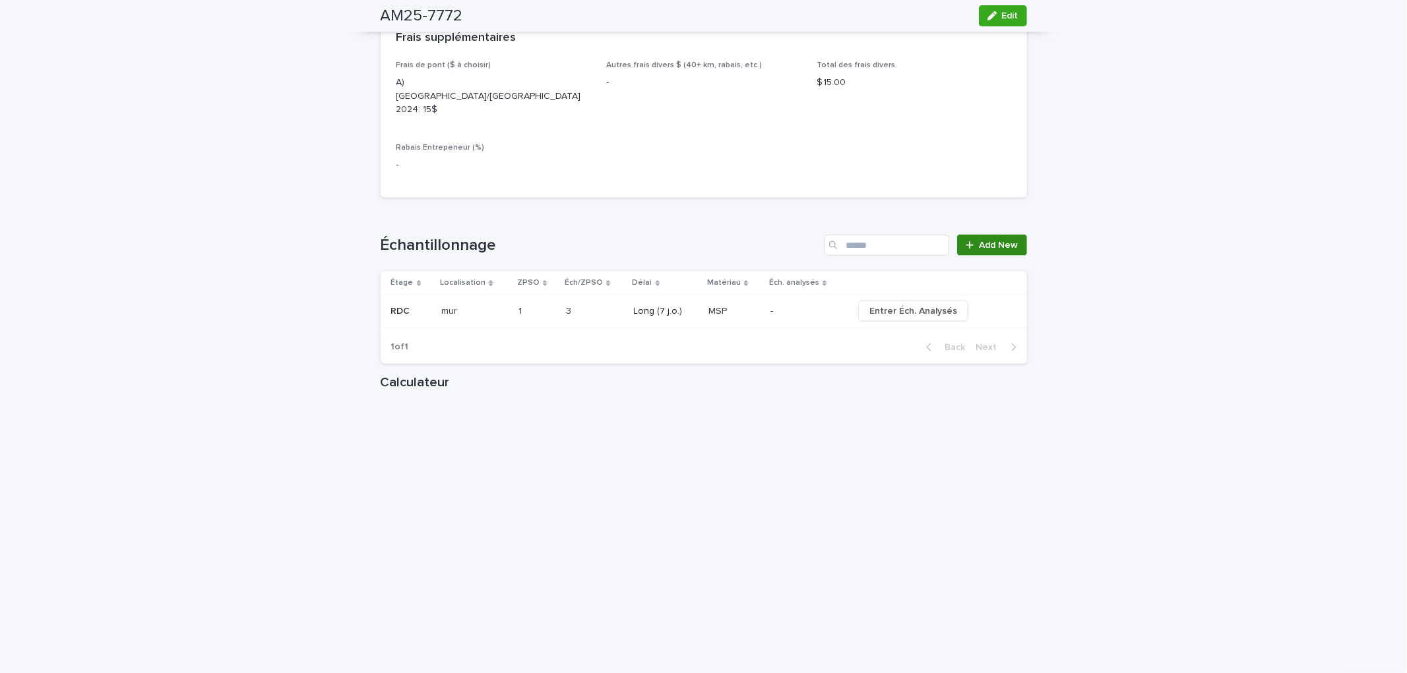
click at [979, 237] on link "Add New" at bounding box center [991, 245] width 69 height 21
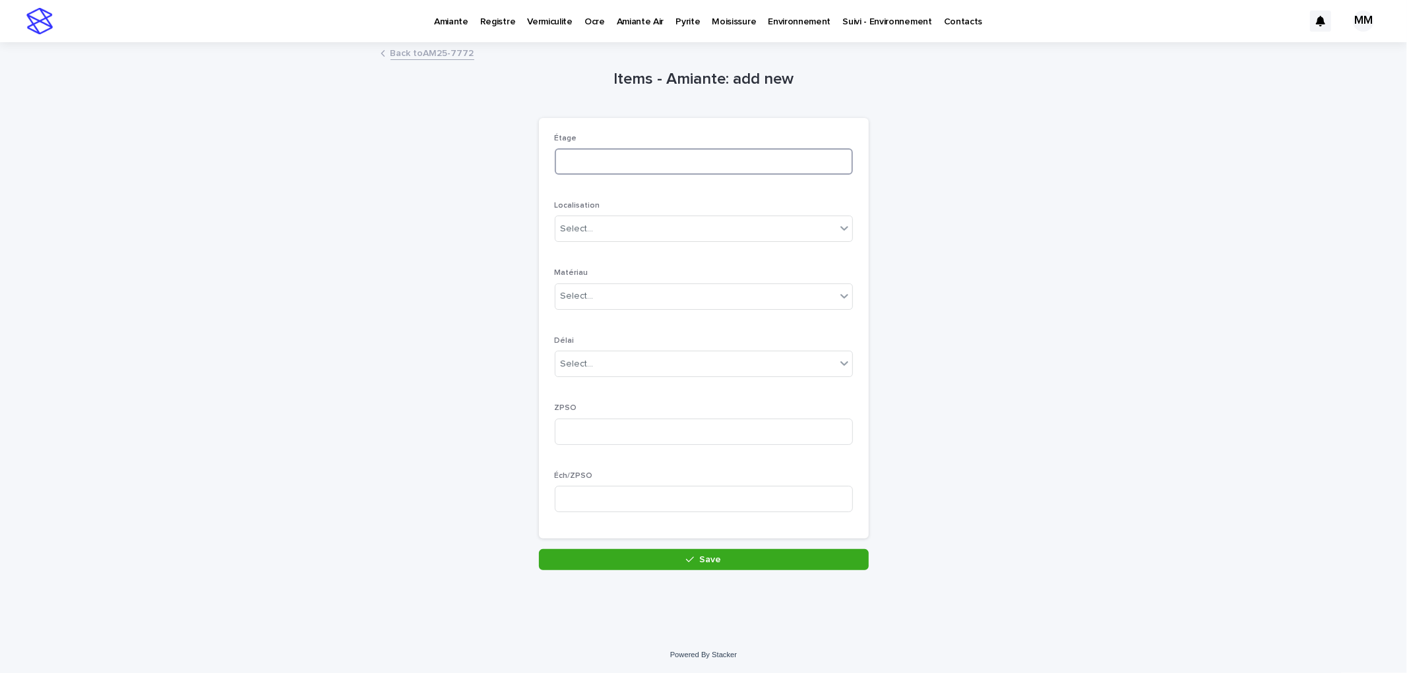
click at [590, 161] on input at bounding box center [704, 161] width 298 height 26
click at [431, 67] on div "Items - Amiante: add new Loading... Saving… Loading... Saving… Loading... Savin…" at bounding box center [704, 307] width 646 height 527
click at [441, 50] on link "Back to AM25-7772" at bounding box center [432, 52] width 84 height 15
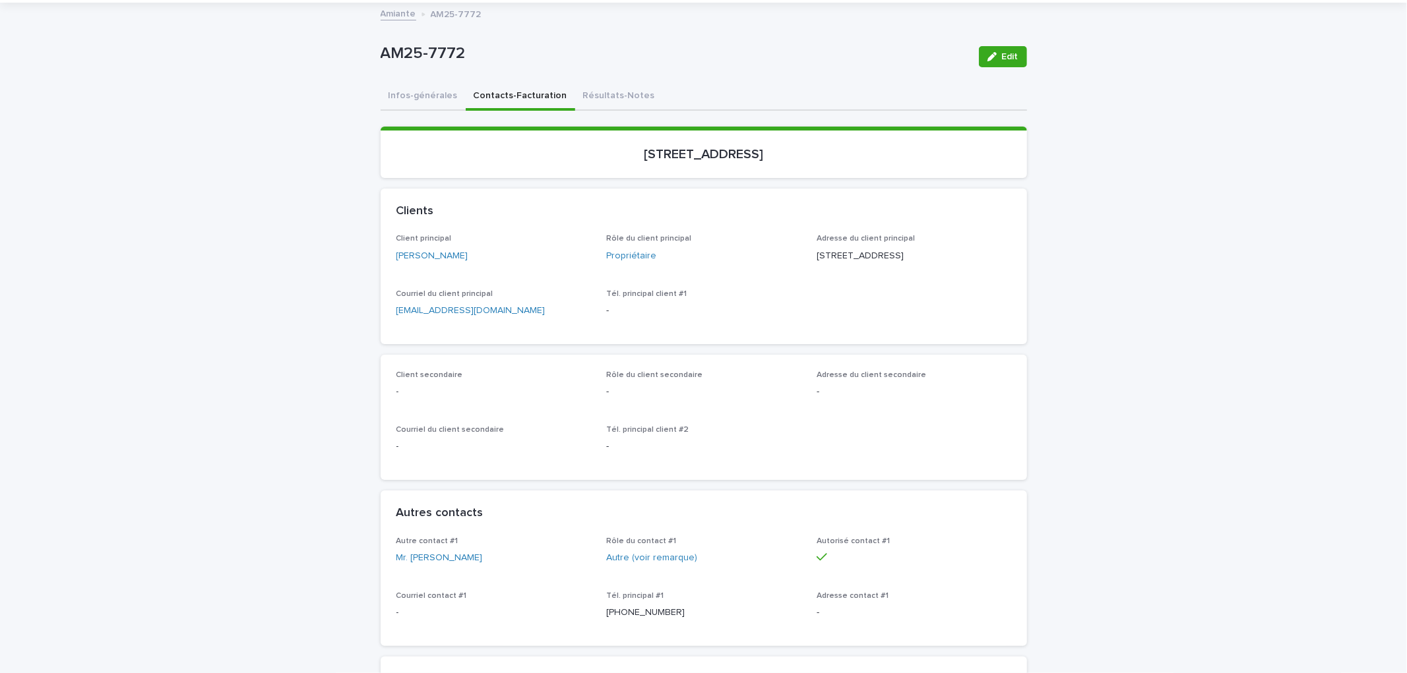
scroll to position [366, 0]
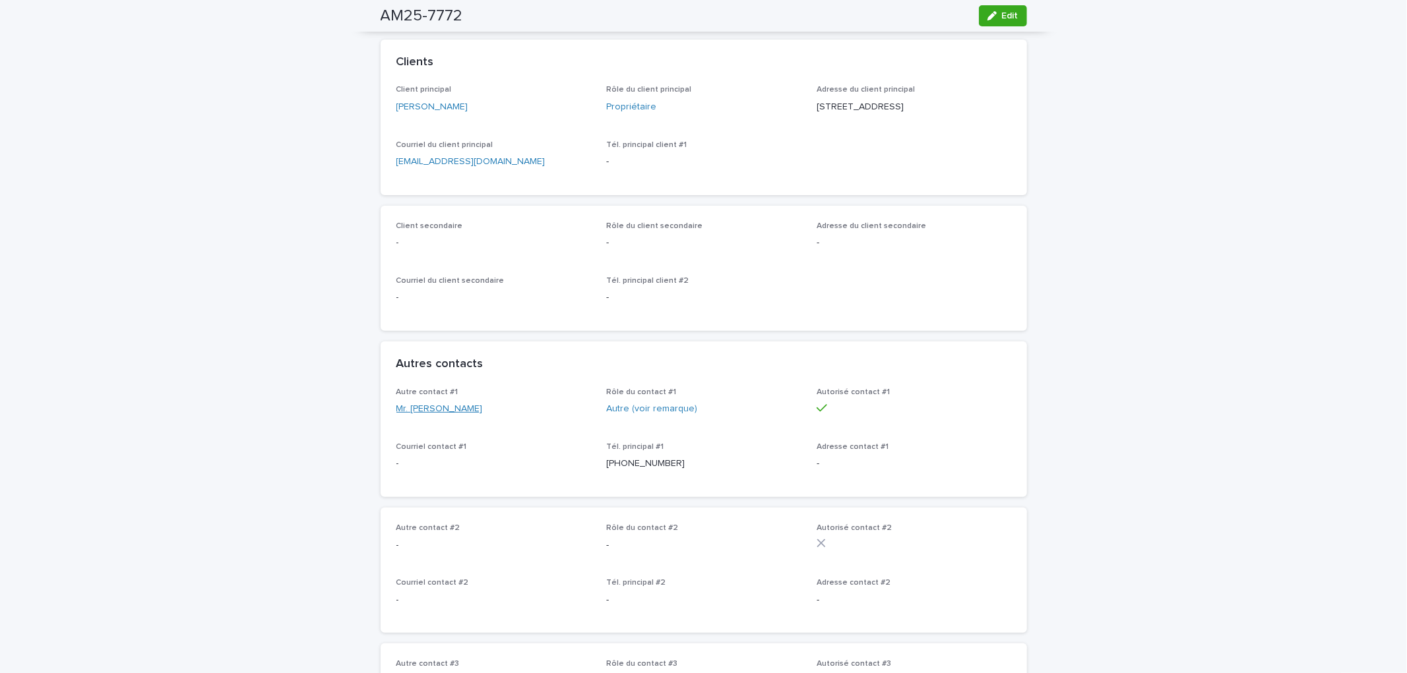
click at [442, 416] on link "Mr. Mark Even" at bounding box center [439, 409] width 86 height 14
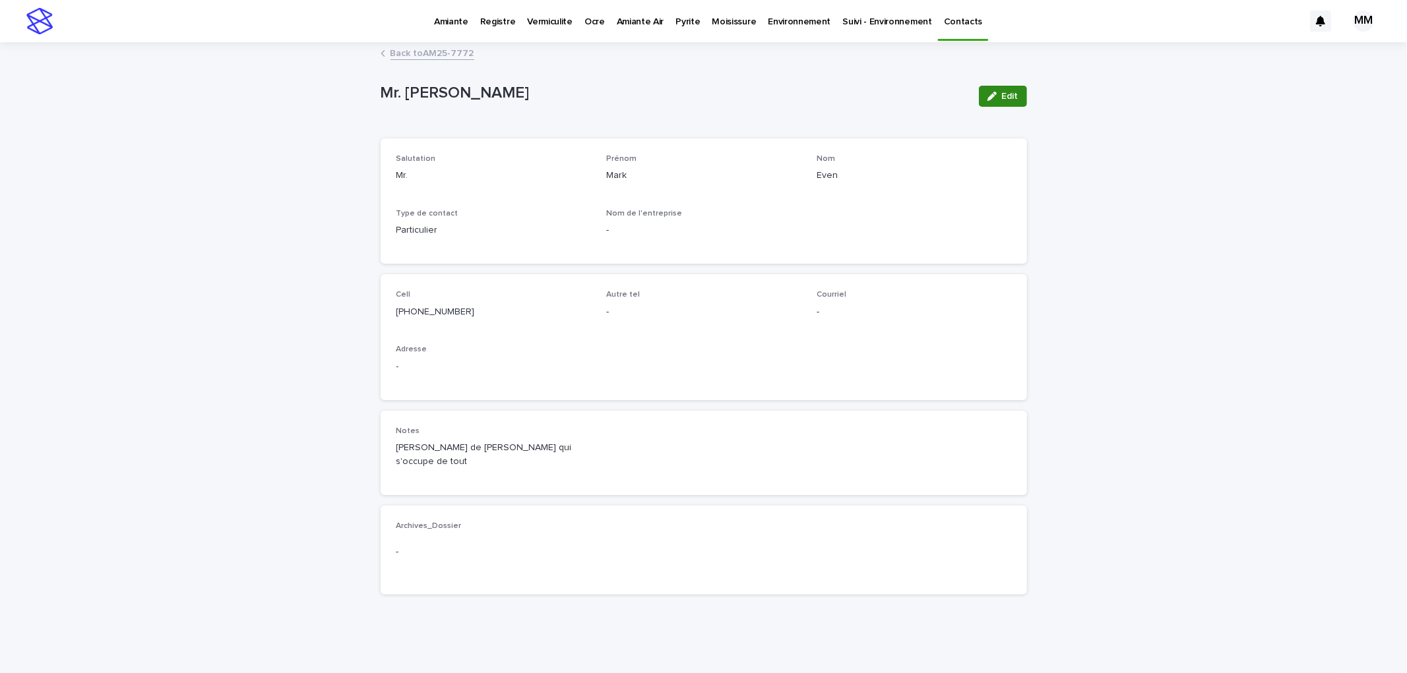
click at [994, 101] on button "Edit" at bounding box center [1003, 96] width 48 height 21
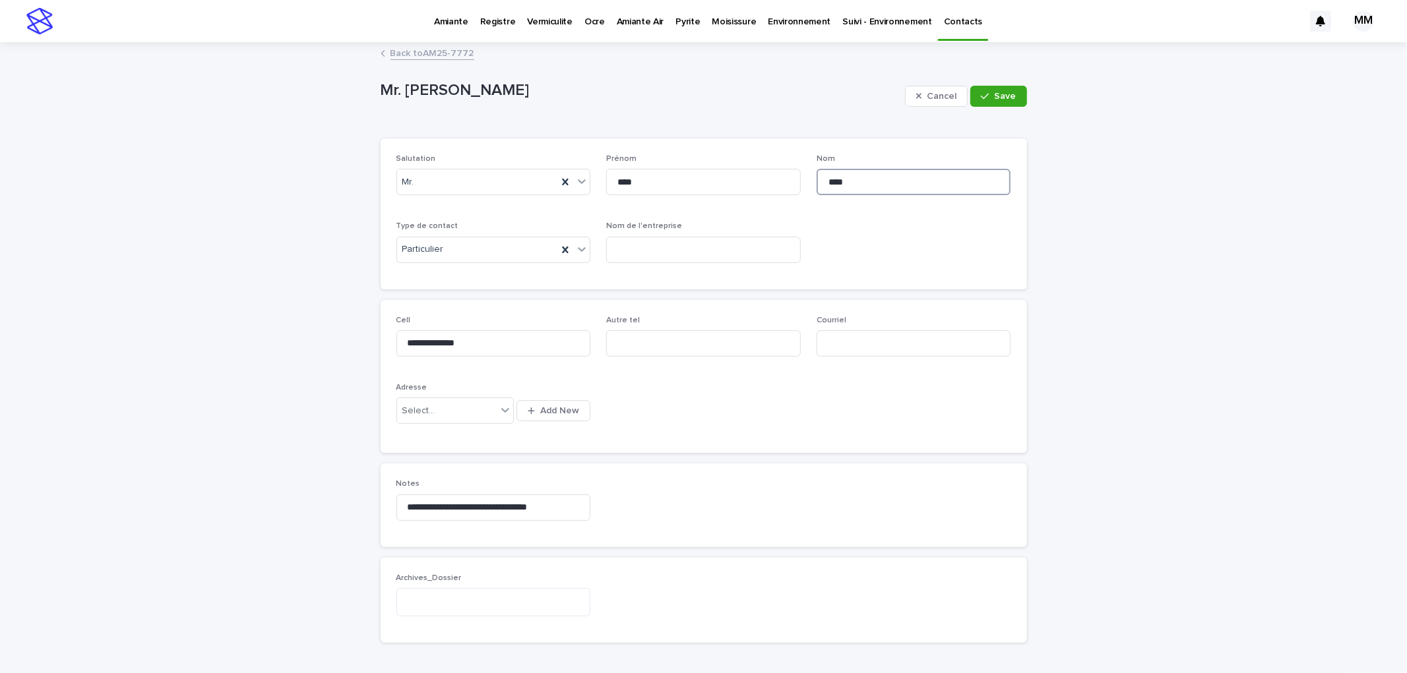
click at [838, 185] on input "****" at bounding box center [913, 182] width 195 height 26
type input "****"
click at [1010, 87] on button "Save" at bounding box center [998, 96] width 56 height 21
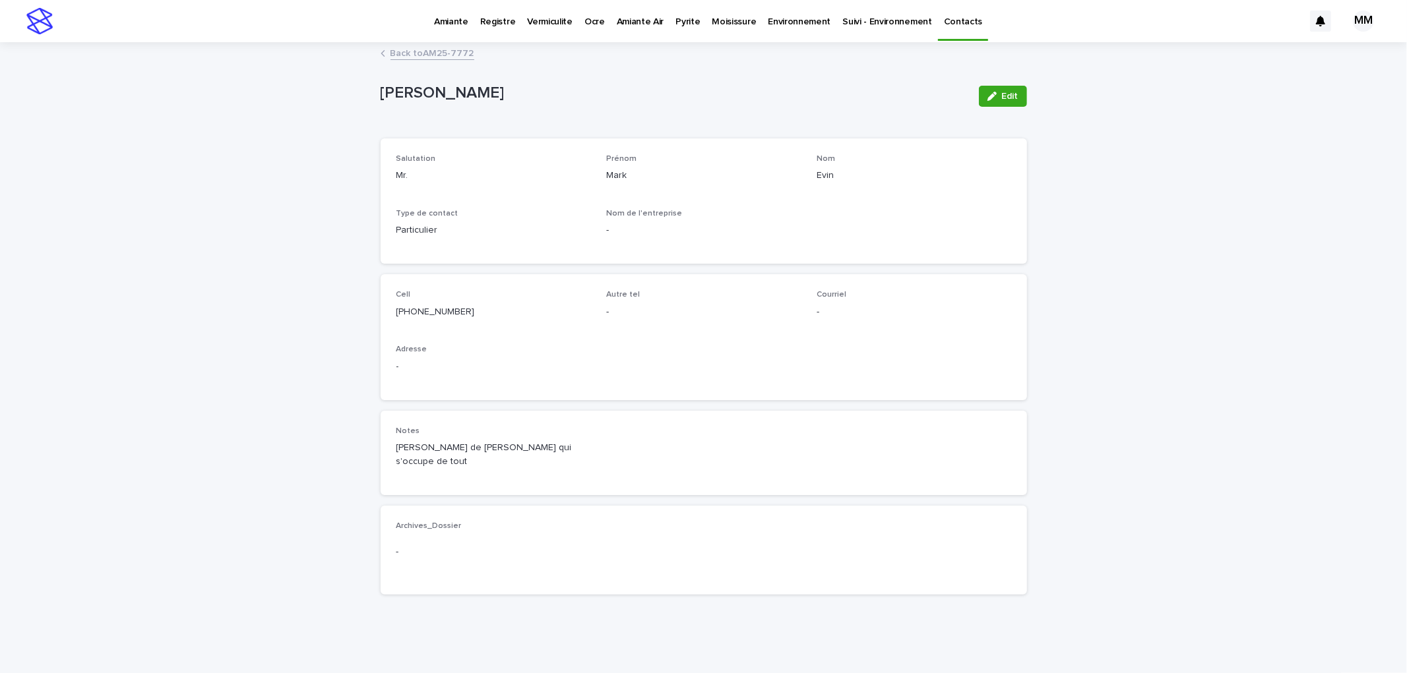
click at [437, 55] on link "Back to AM25-7772" at bounding box center [432, 52] width 84 height 15
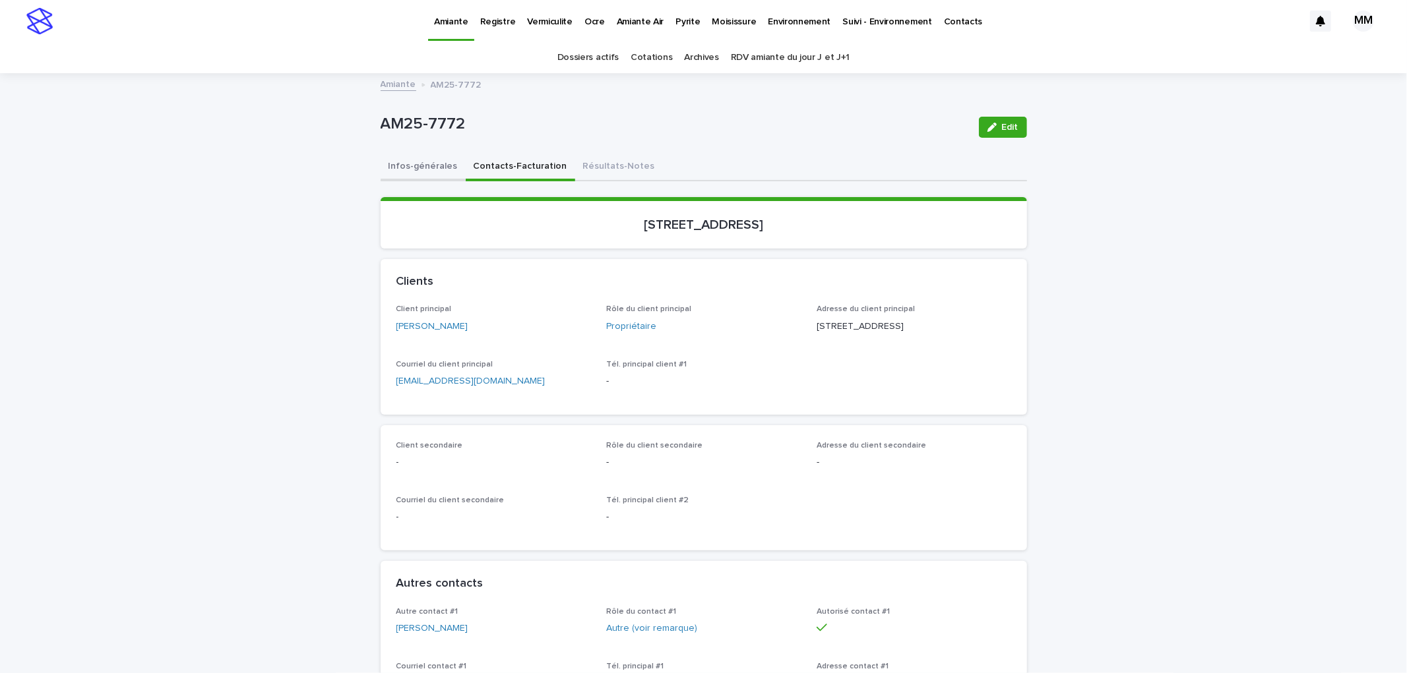
click at [435, 166] on button "Infos-générales" at bounding box center [423, 168] width 85 height 28
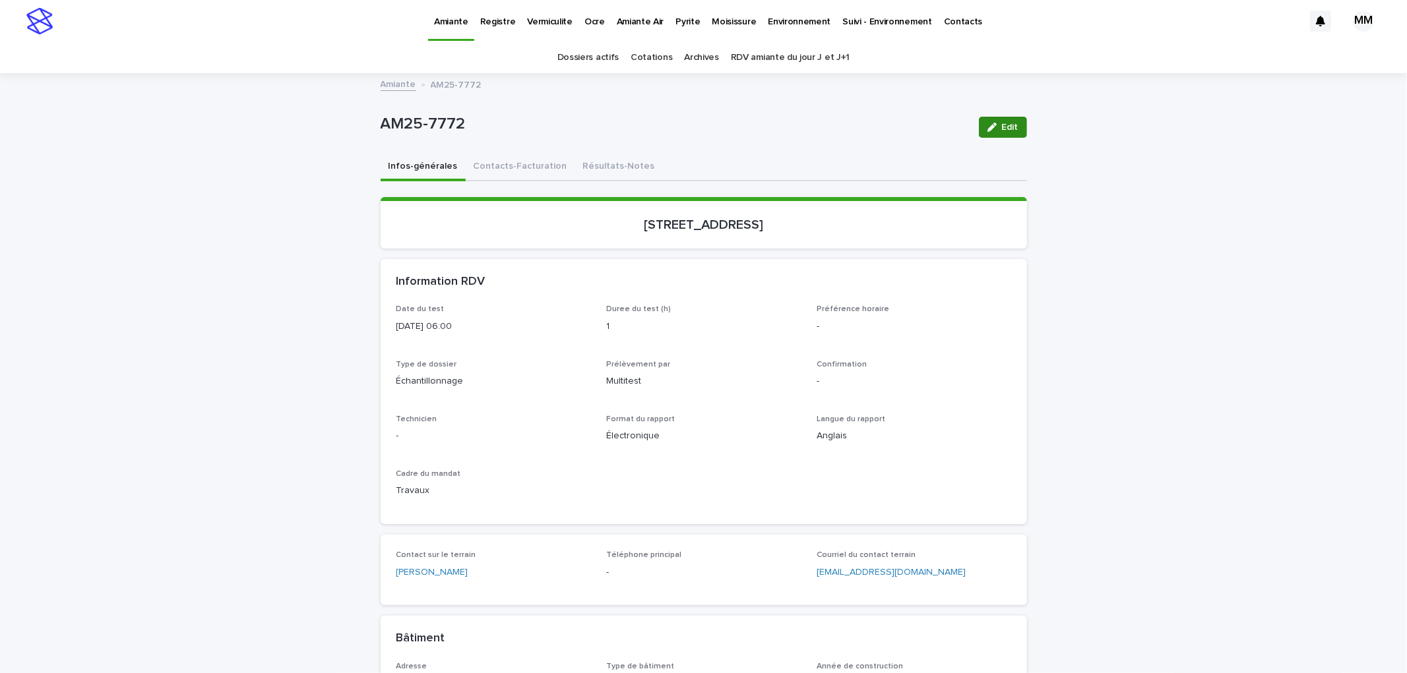
click at [1002, 128] on span "Edit" at bounding box center [1010, 127] width 16 height 9
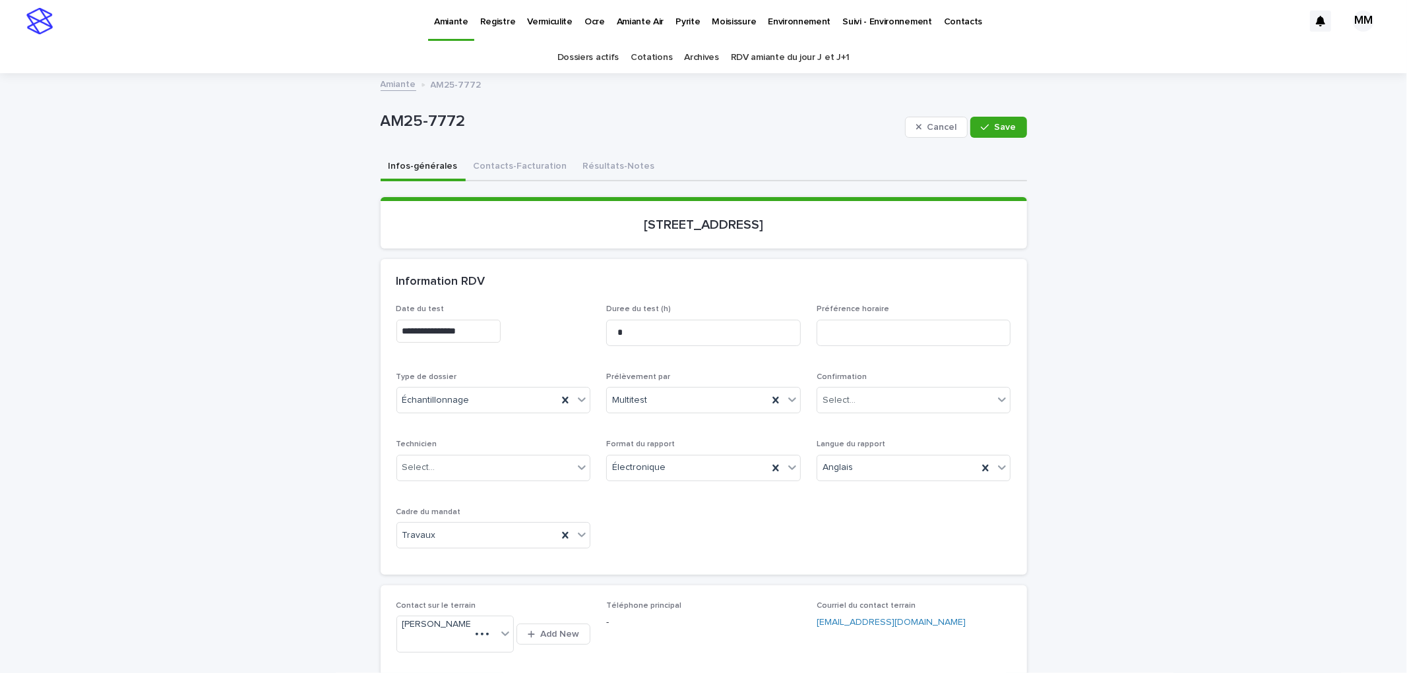
click at [476, 338] on input "**********" at bounding box center [448, 331] width 104 height 23
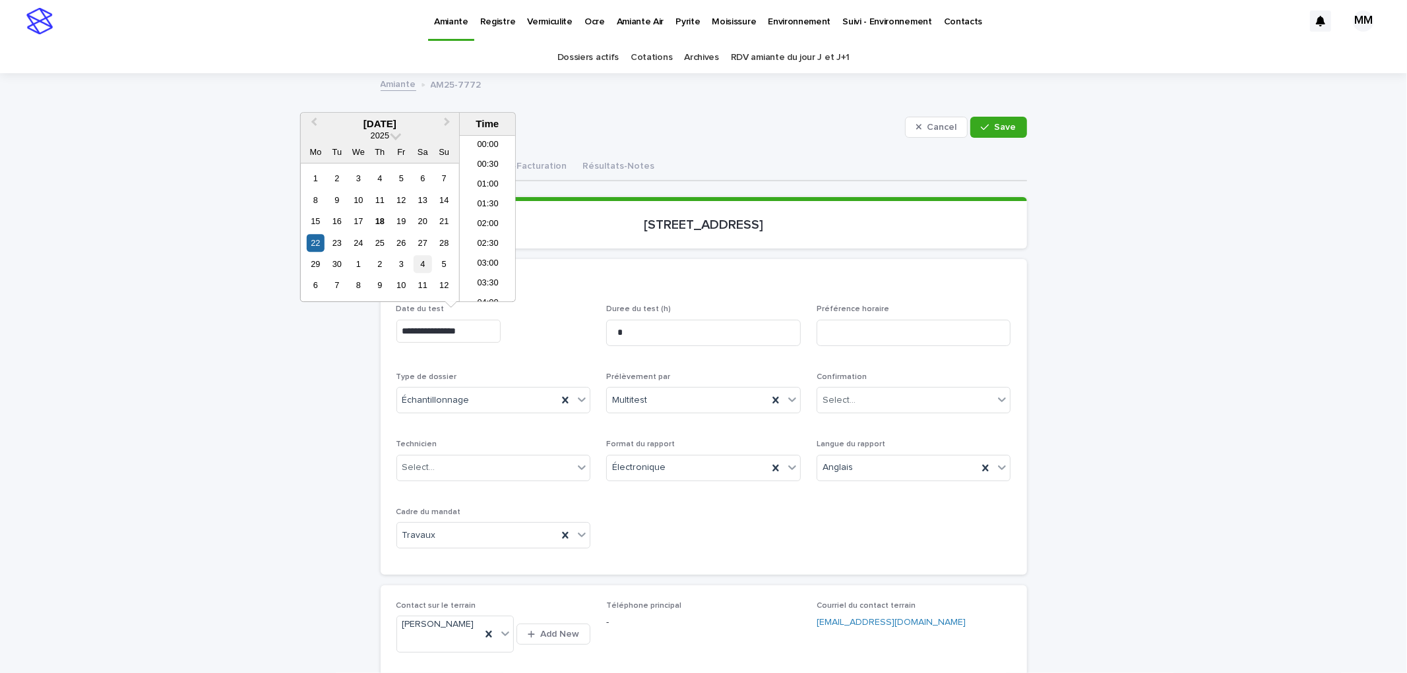
scroll to position [165, 0]
click at [366, 235] on div "24" at bounding box center [359, 243] width 18 height 18
type input "**********"
click at [997, 123] on span "Save" at bounding box center [1006, 127] width 22 height 9
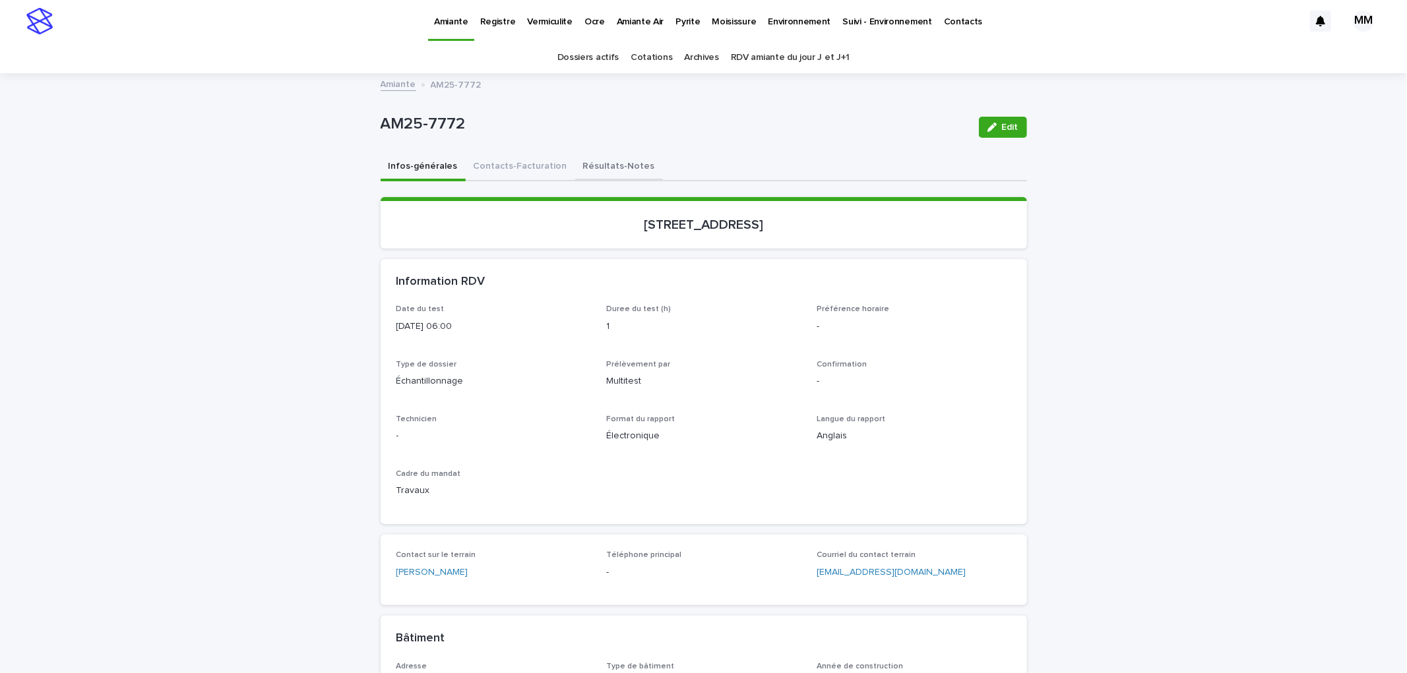
click at [611, 162] on button "Résultats-Notes" at bounding box center [619, 168] width 88 height 28
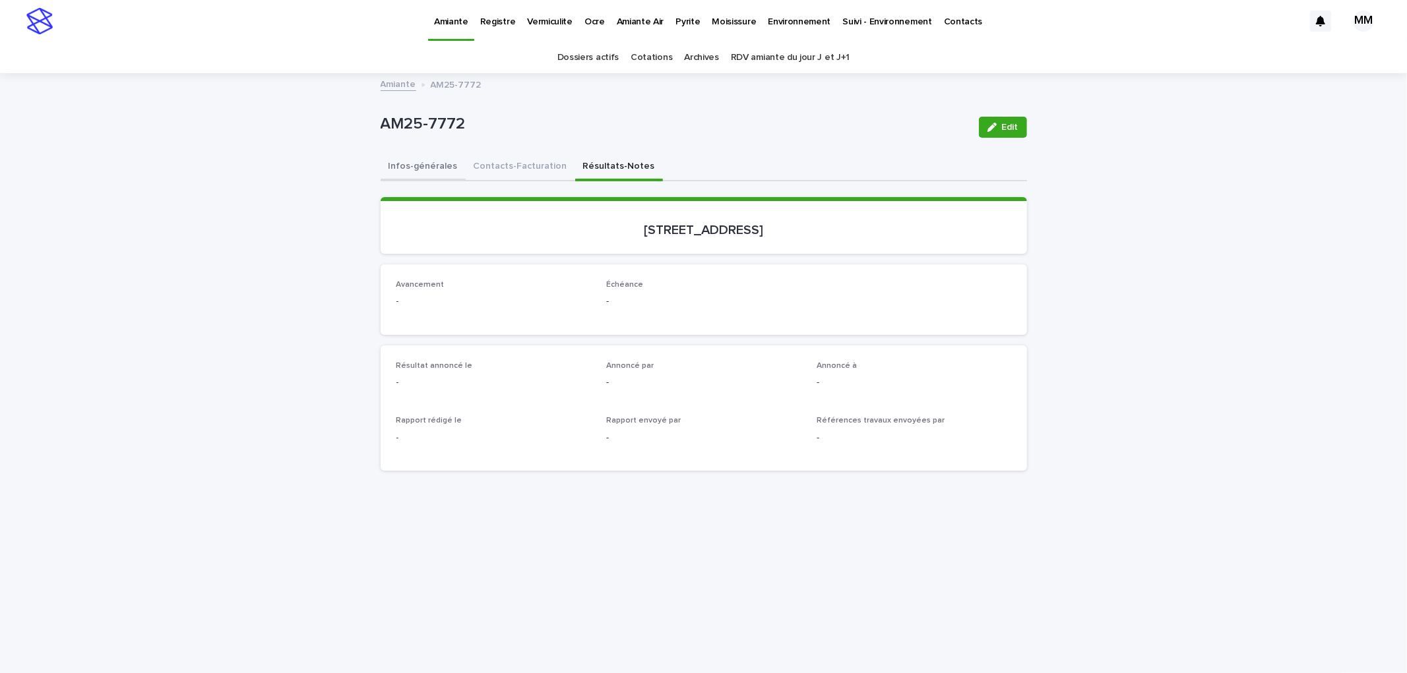
click at [434, 166] on button "Infos-générales" at bounding box center [423, 168] width 85 height 28
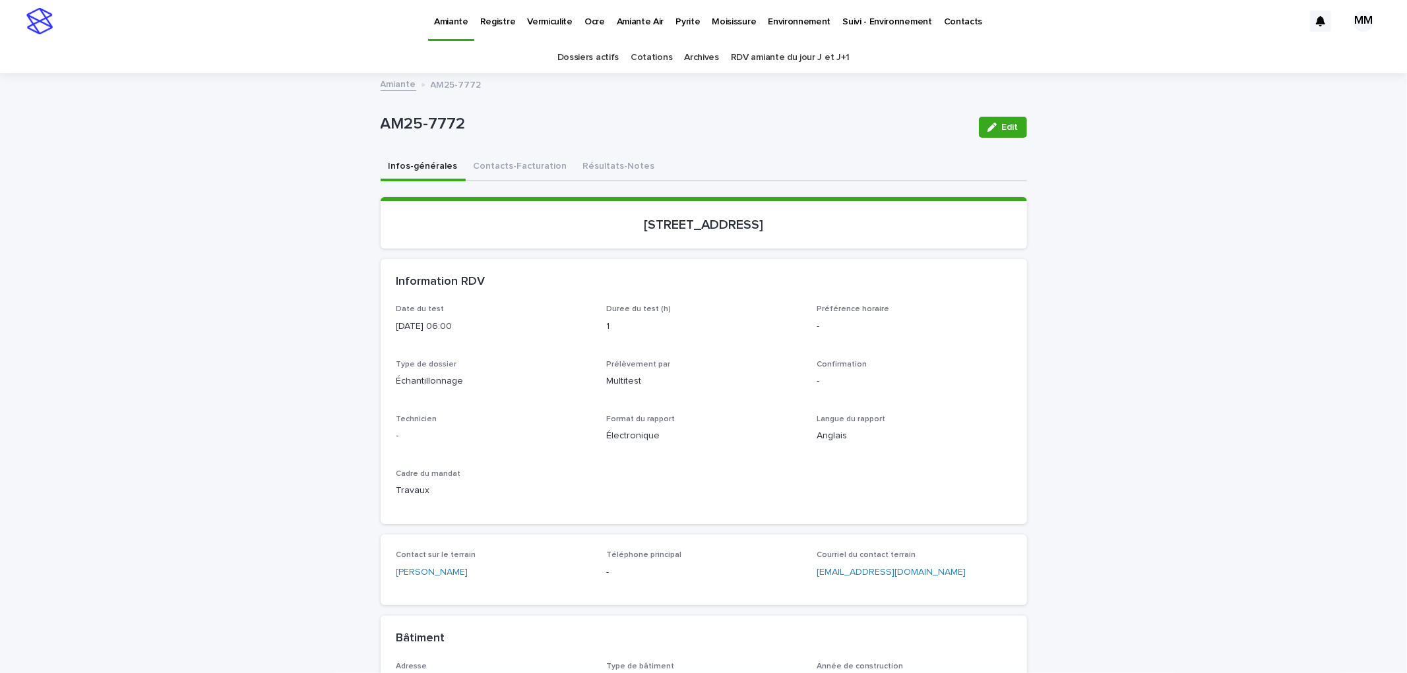
scroll to position [478, 0]
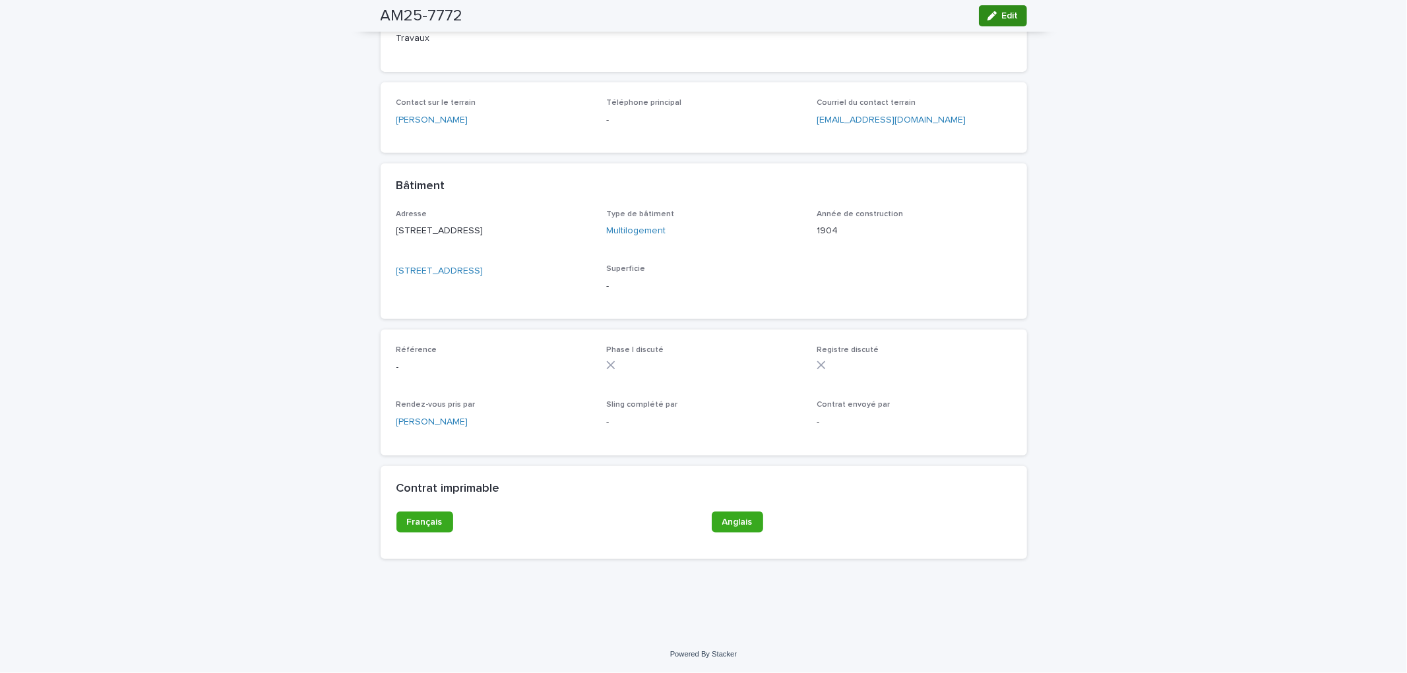
drag, startPoint x: 1004, startPoint y: 16, endPoint x: 475, endPoint y: 361, distance: 632.4
click at [1004, 16] on span "Edit" at bounding box center [1010, 15] width 16 height 9
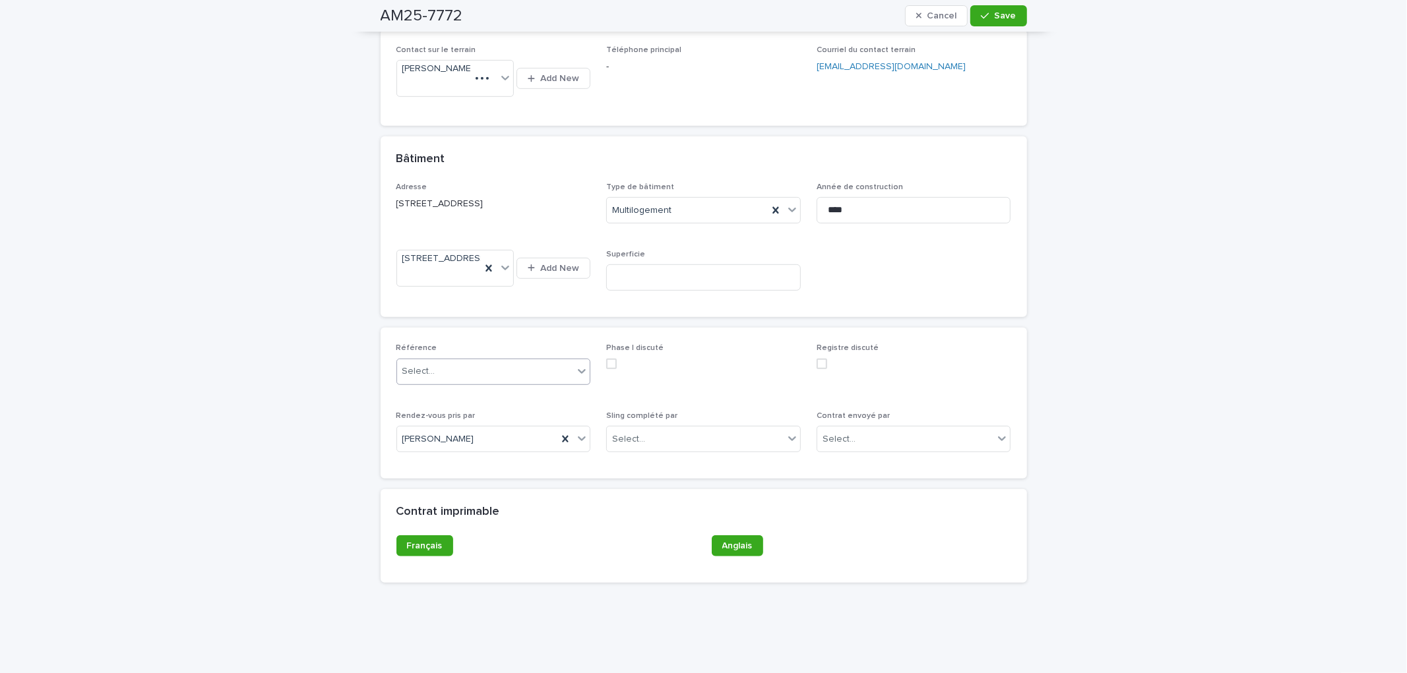
click at [445, 383] on div "Select..." at bounding box center [485, 372] width 177 height 22
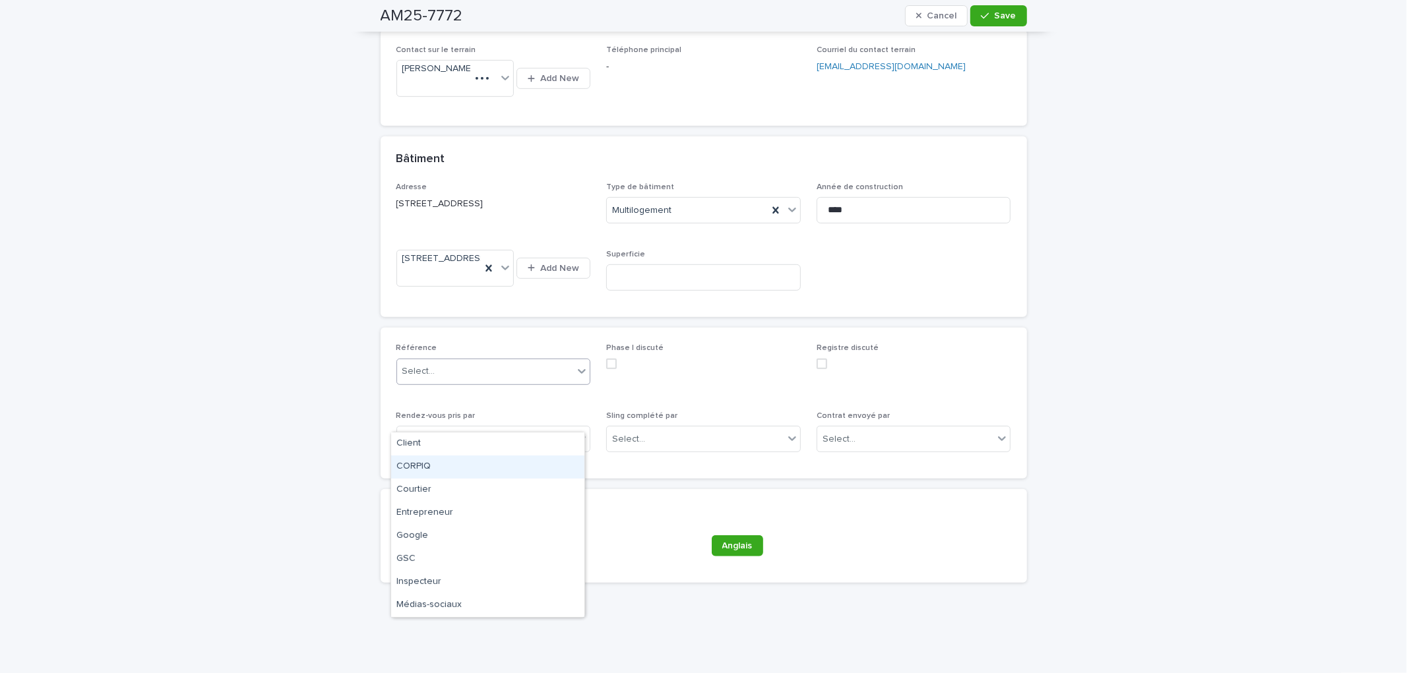
scroll to position [549, 0]
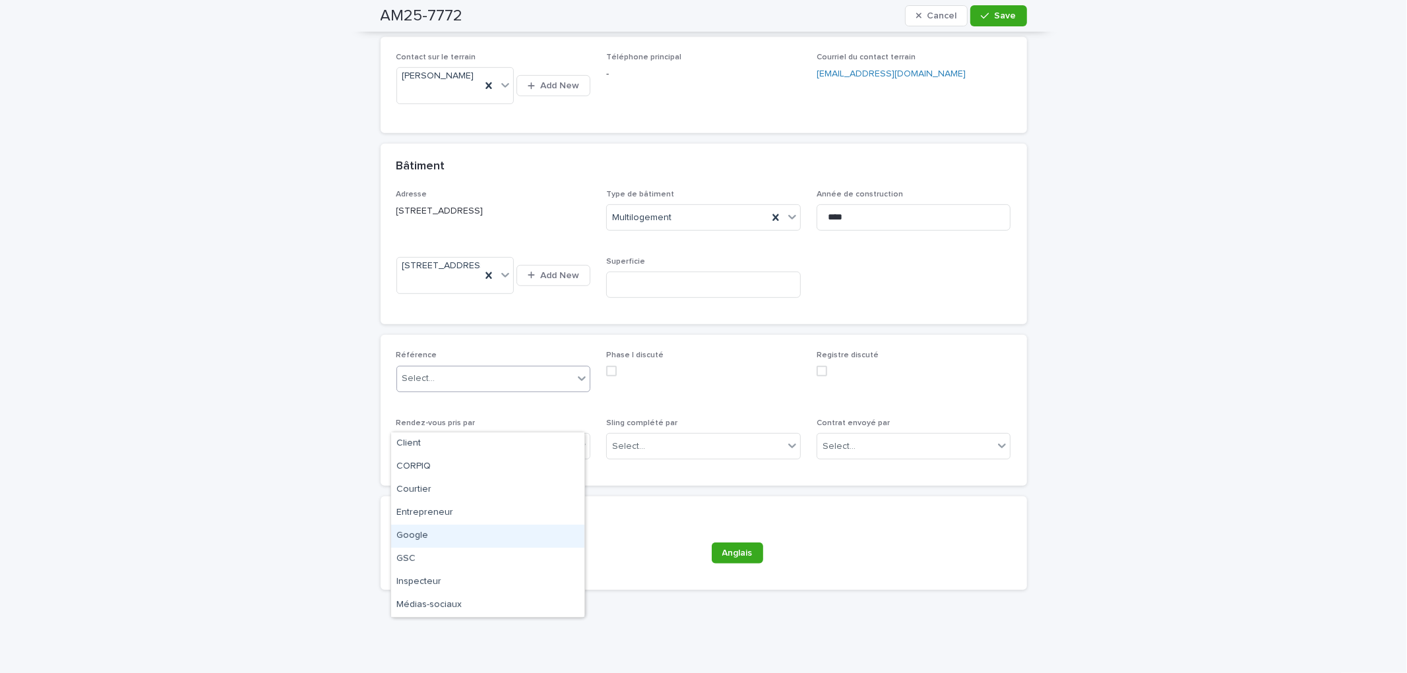
click at [417, 538] on div "Google" at bounding box center [487, 536] width 193 height 23
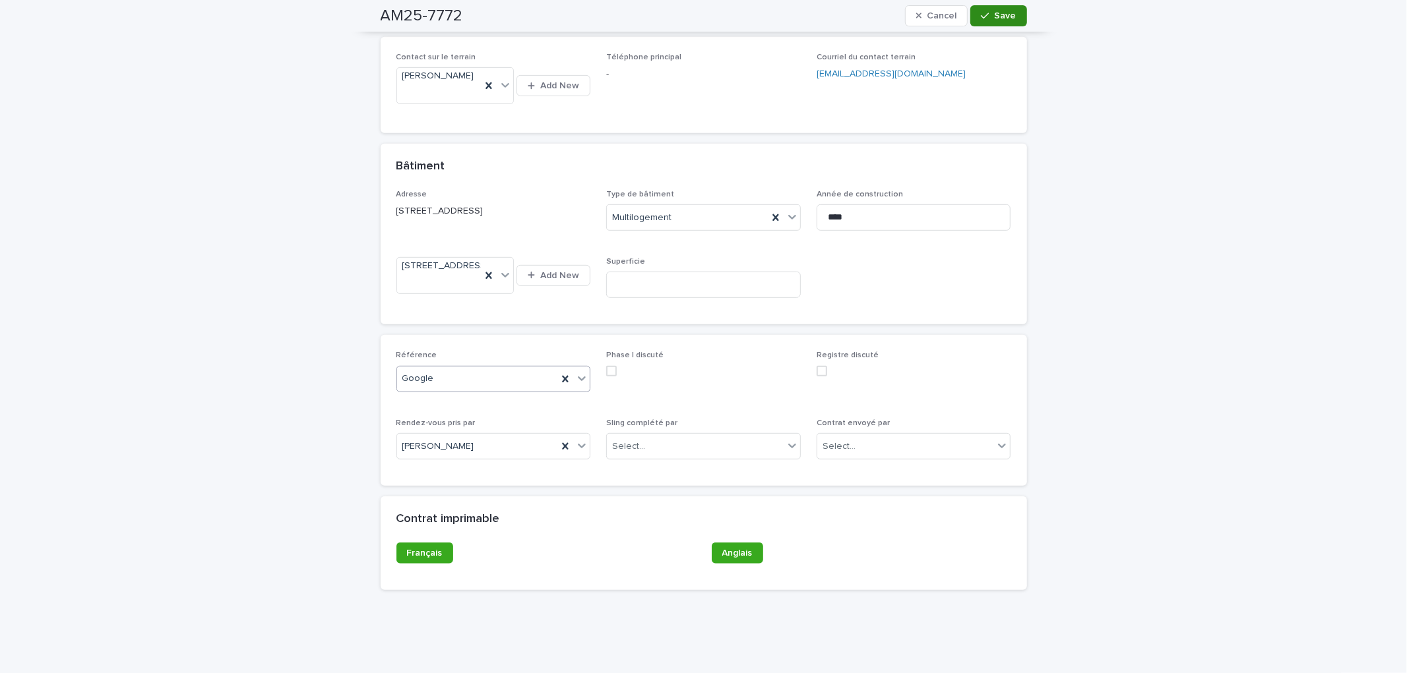
click at [1006, 22] on button "Save" at bounding box center [998, 15] width 56 height 21
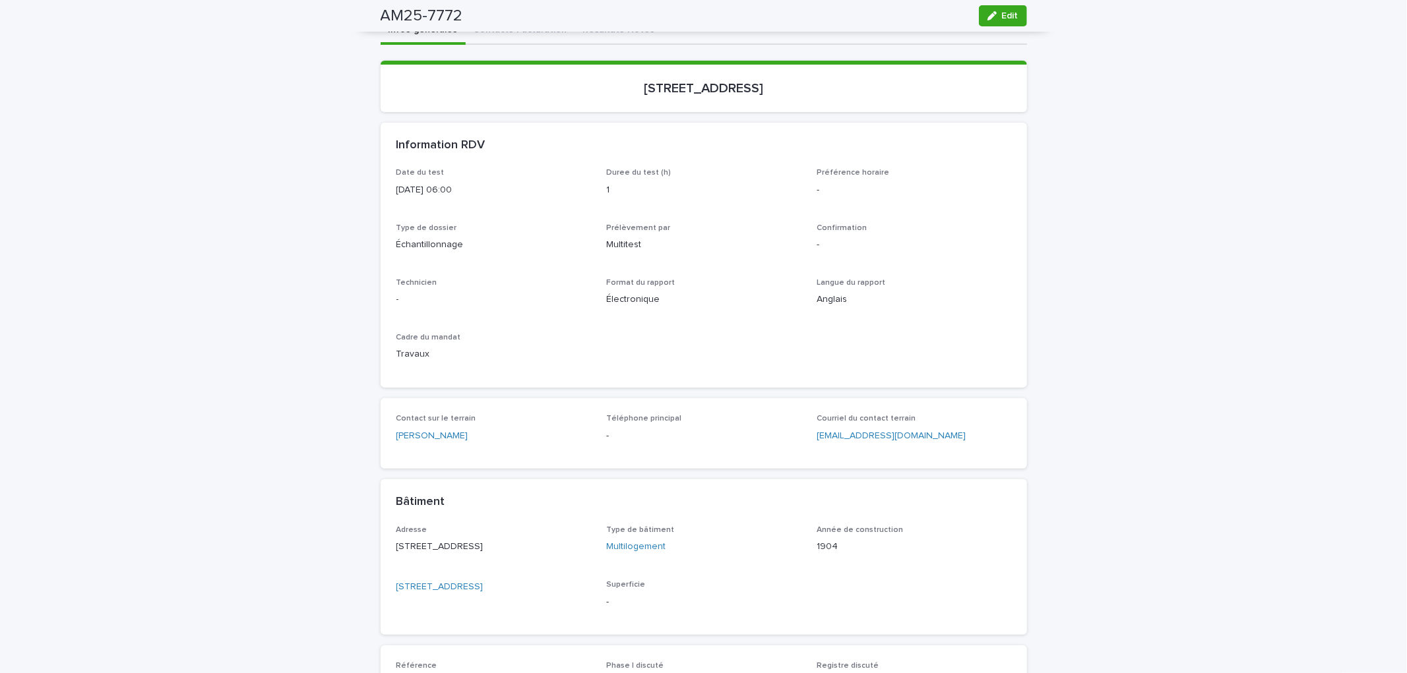
scroll to position [0, 0]
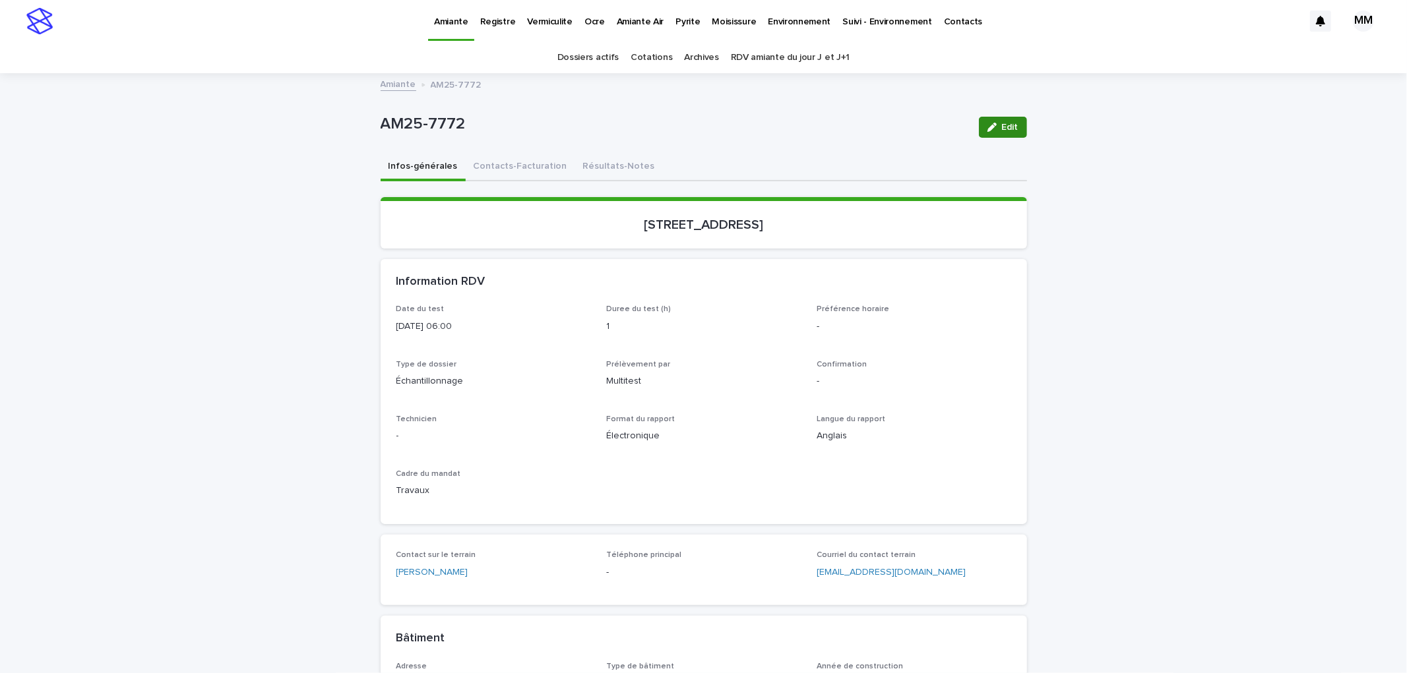
click at [987, 130] on icon "button" at bounding box center [991, 127] width 9 height 9
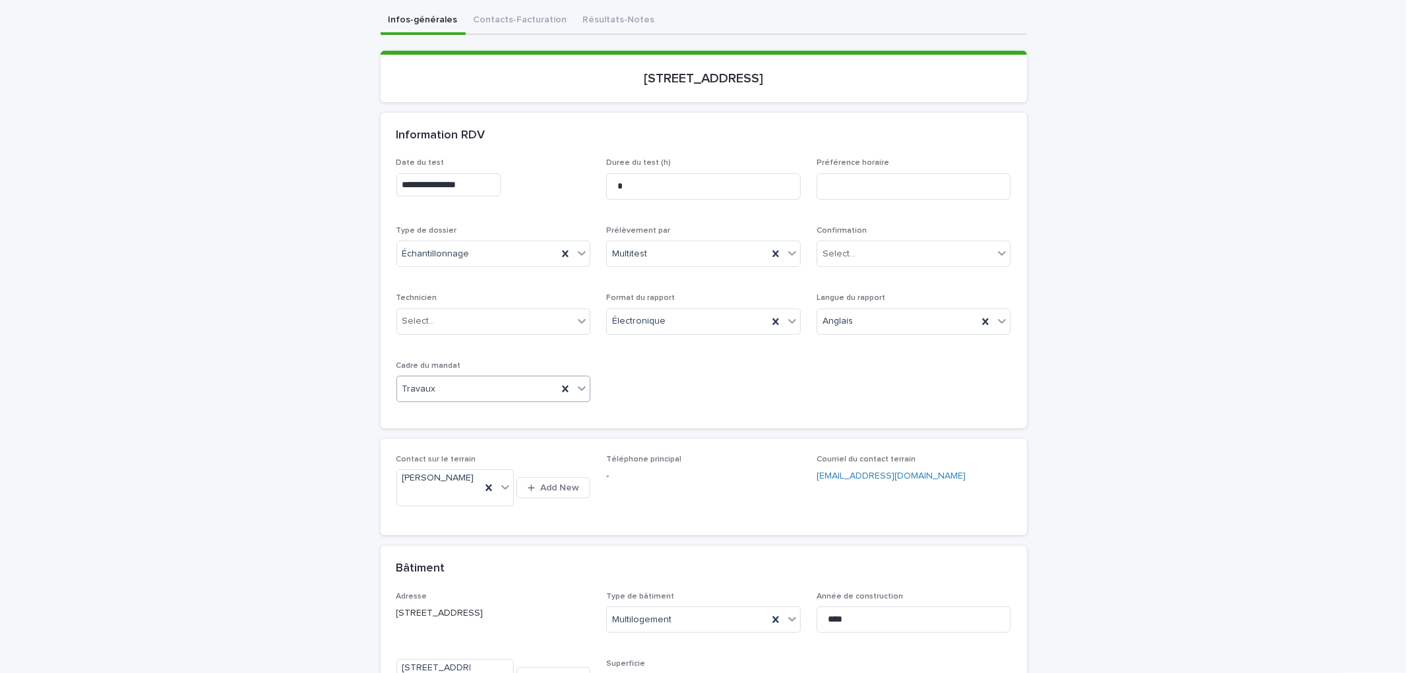
scroll to position [139, 0]
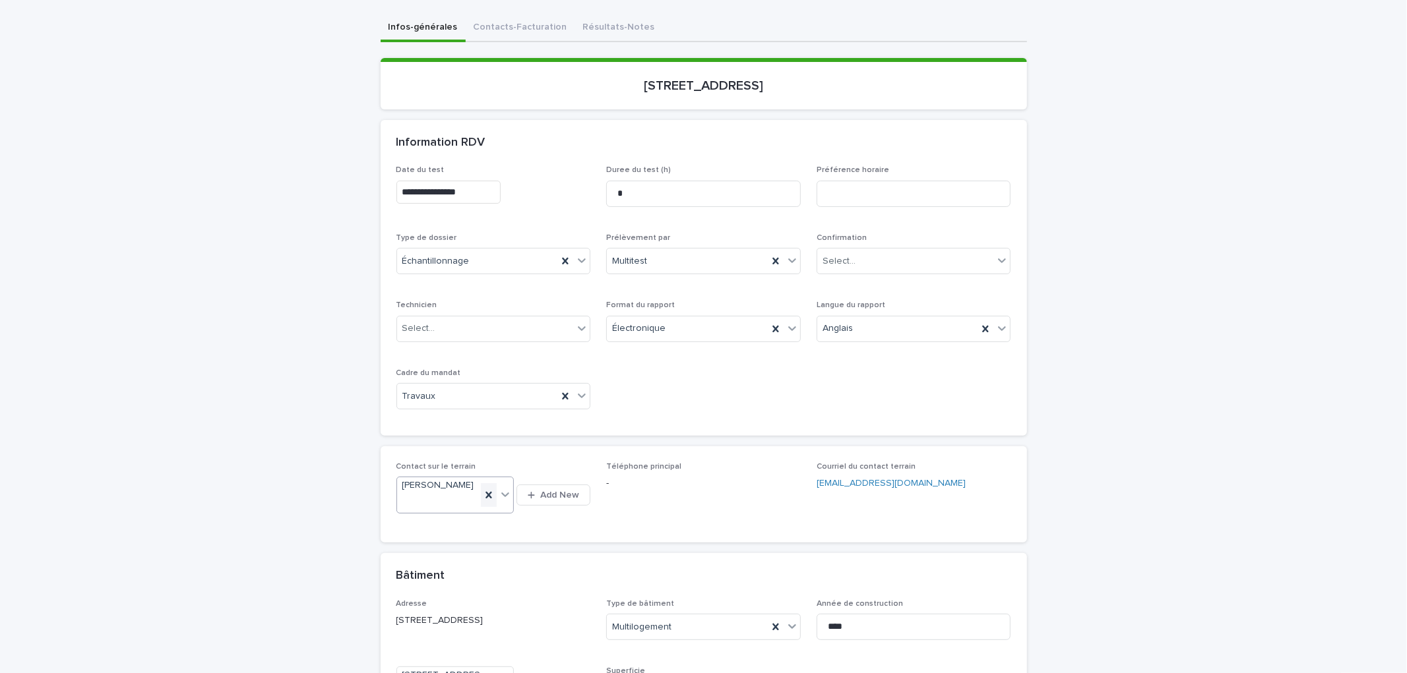
click at [486, 499] on icon at bounding box center [488, 495] width 6 height 7
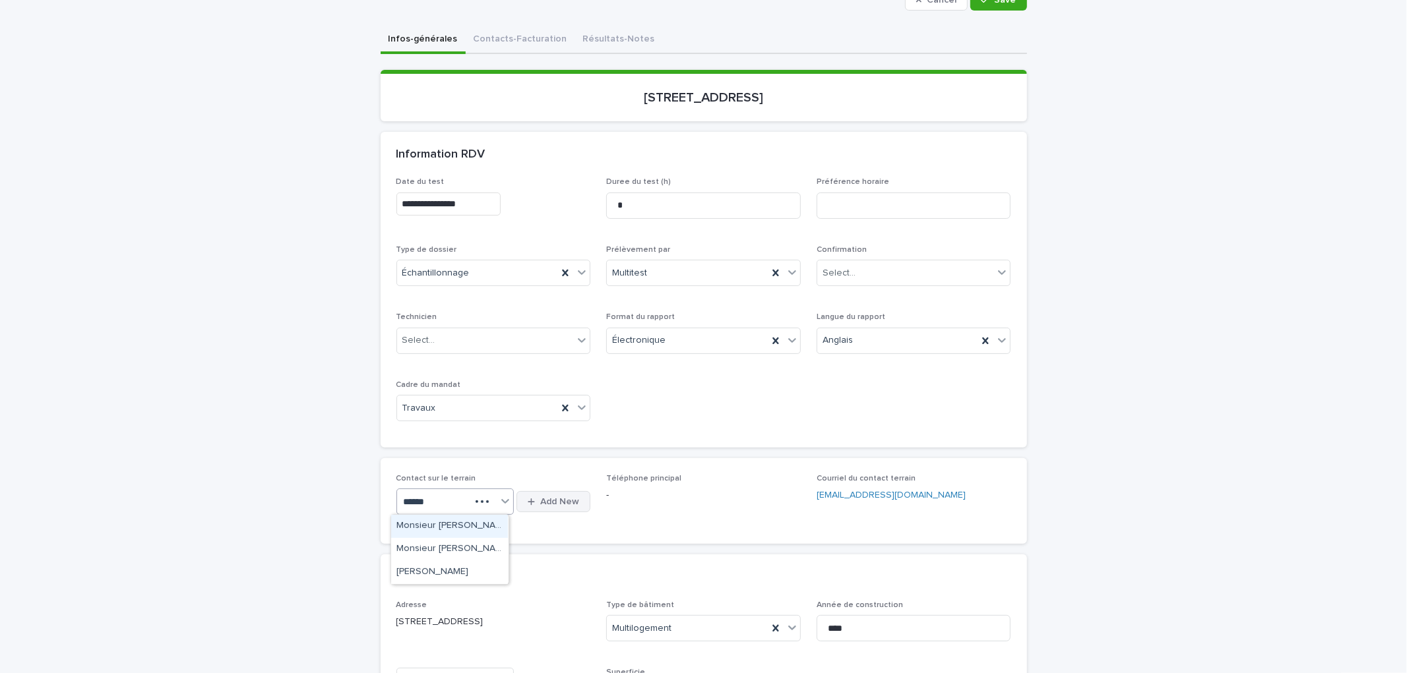
type input "*******"
click at [436, 522] on div "Mr. Mark Evin" at bounding box center [449, 526] width 117 height 23
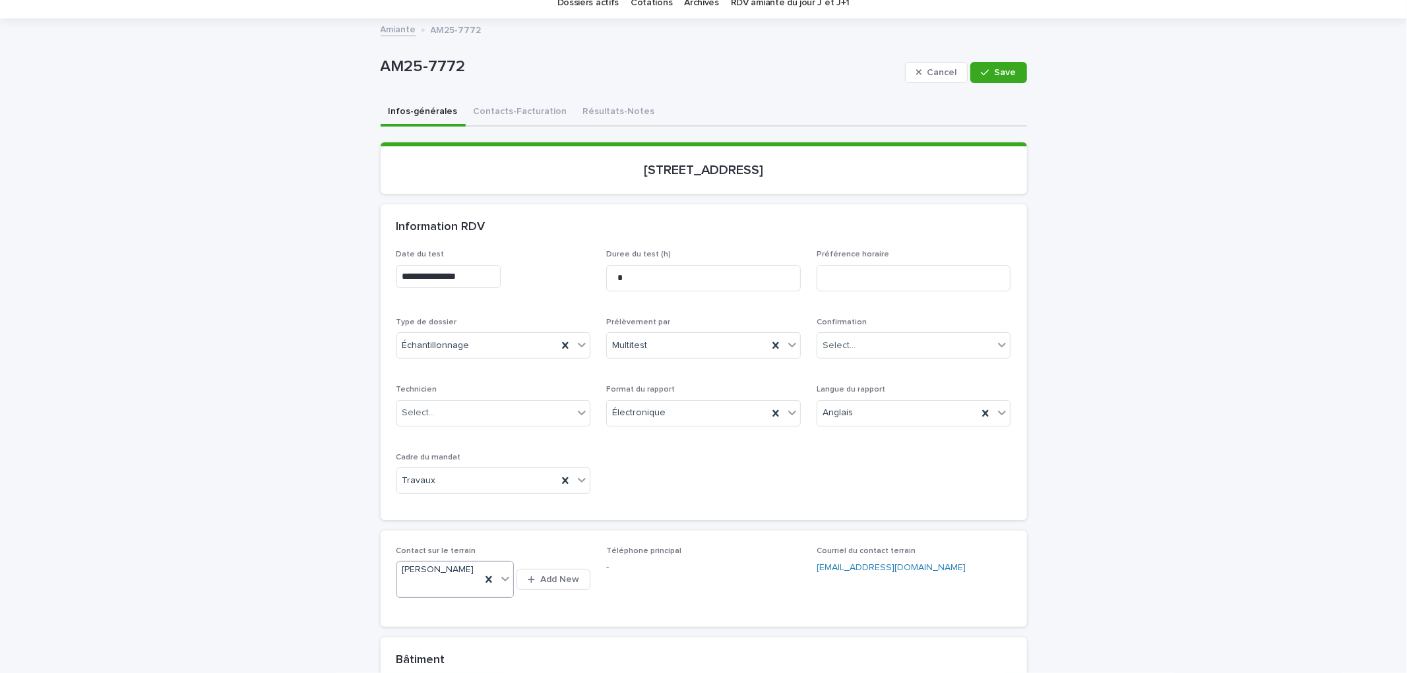
scroll to position [54, 0]
click at [1006, 77] on button "Save" at bounding box center [998, 73] width 56 height 21
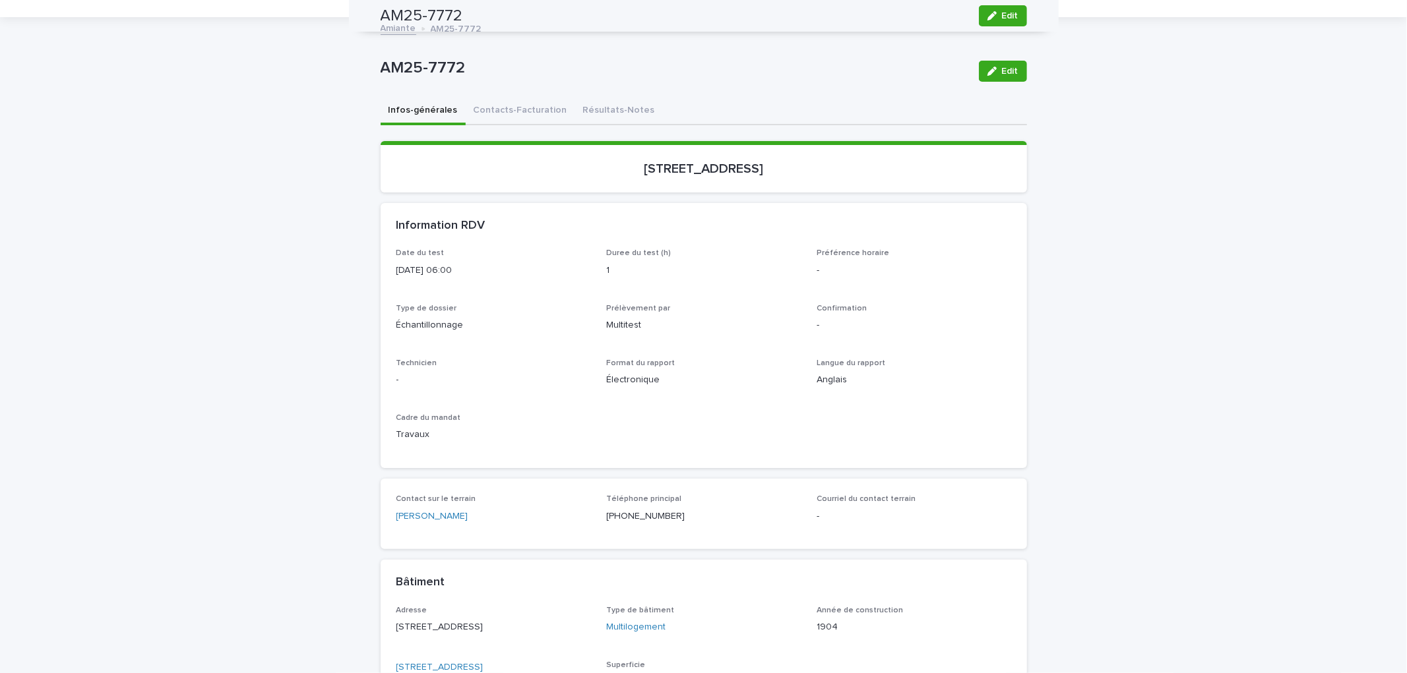
scroll to position [0, 0]
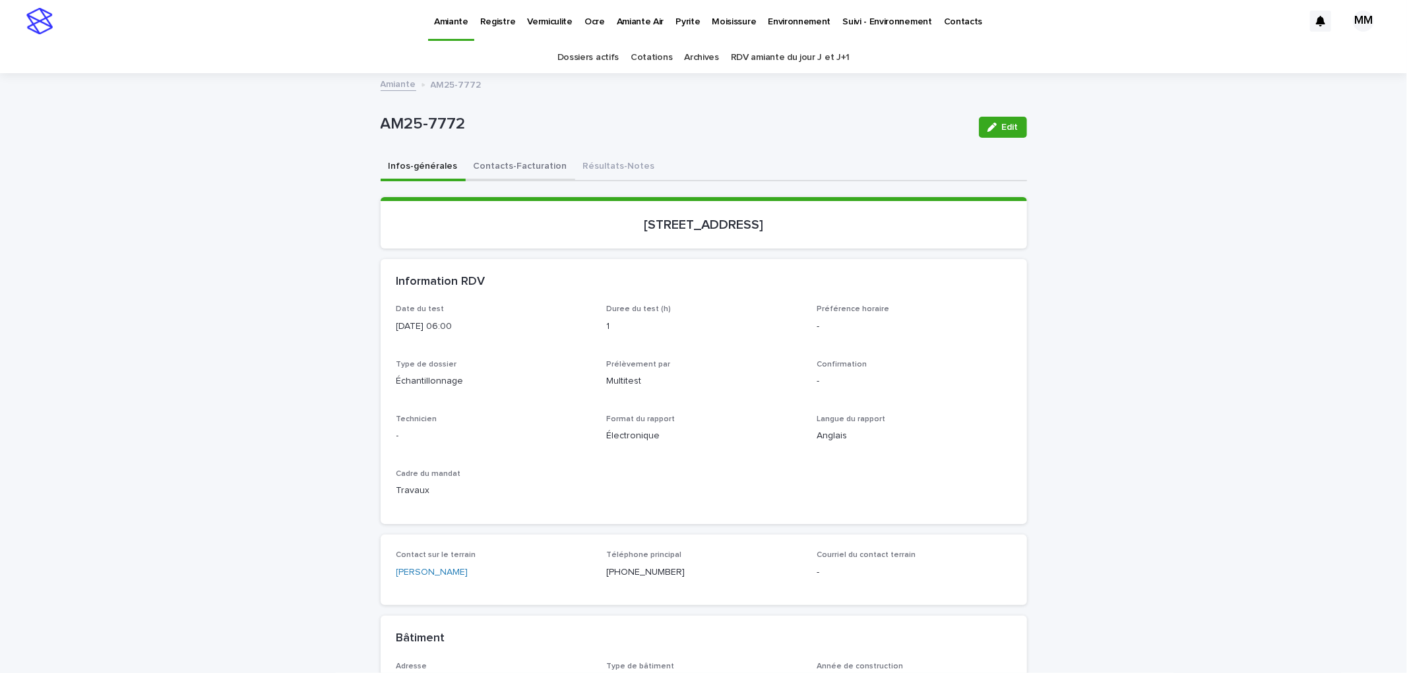
click at [510, 164] on button "Contacts-Facturation" at bounding box center [520, 168] width 109 height 28
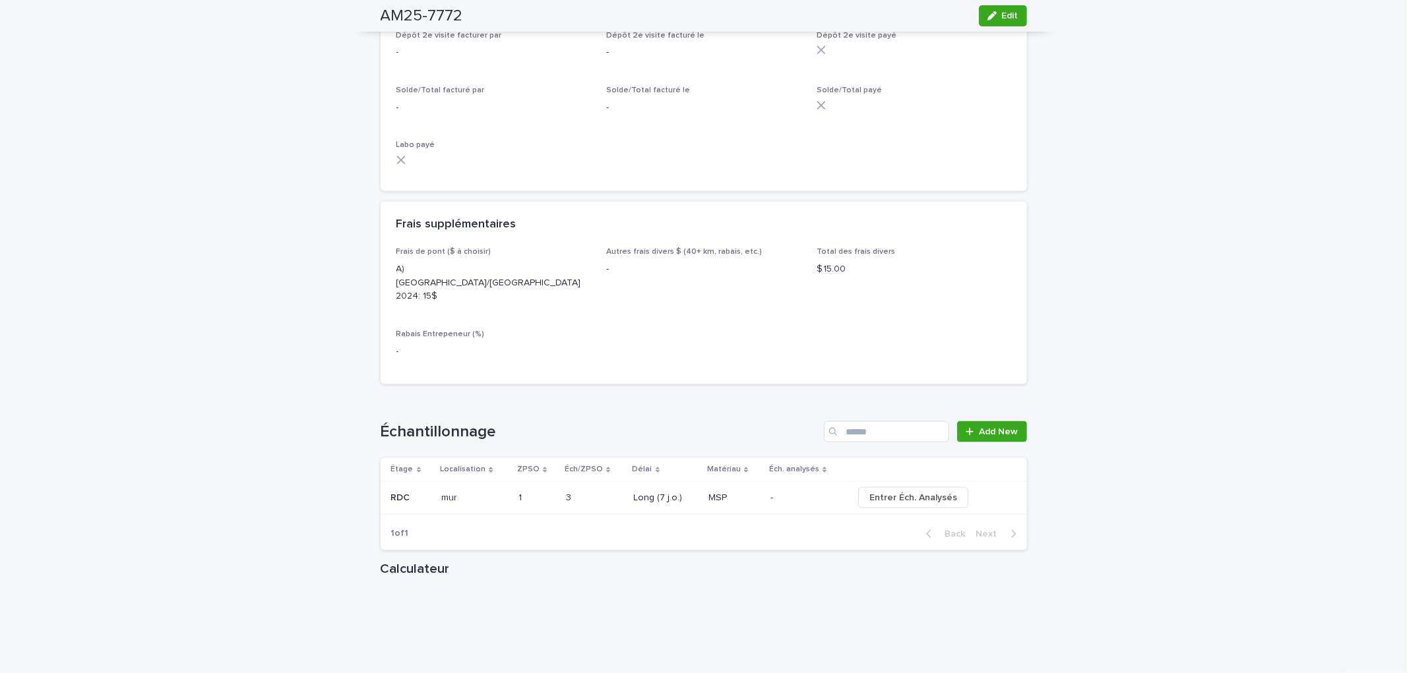
scroll to position [1284, 0]
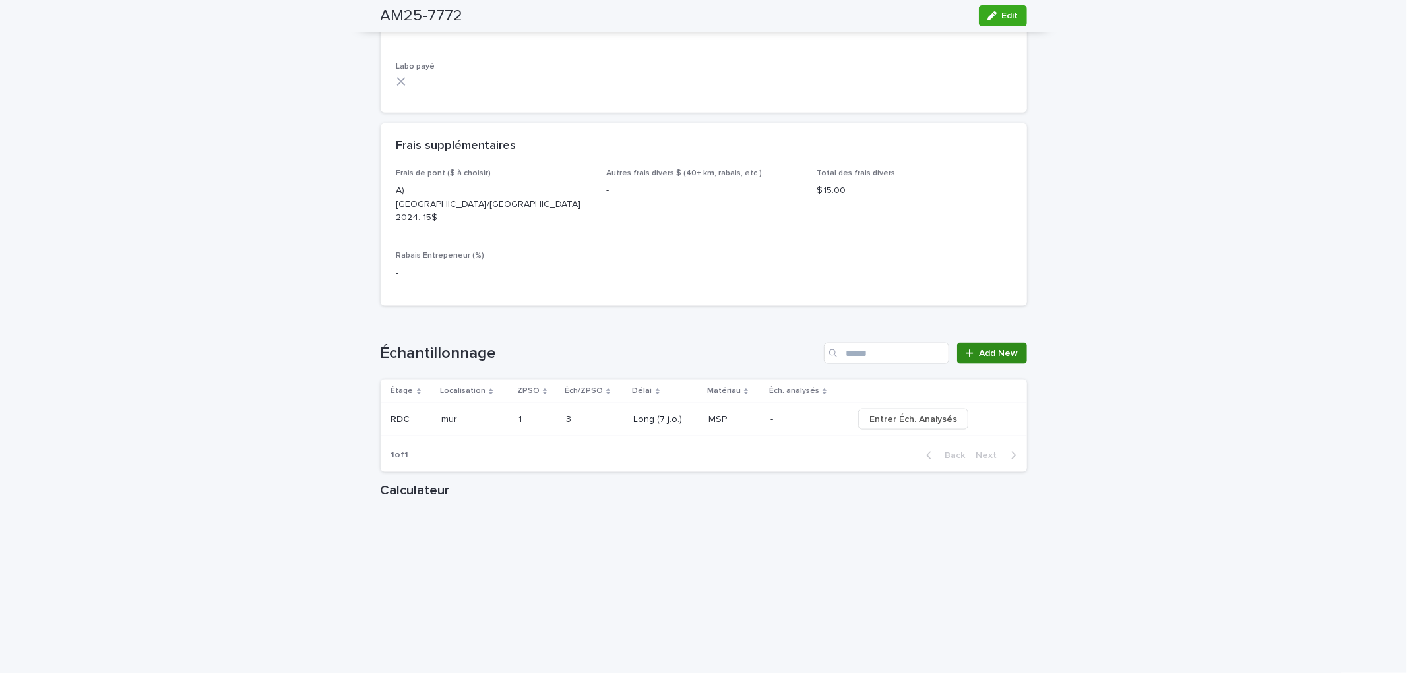
click at [983, 343] on link "Add New" at bounding box center [991, 353] width 69 height 21
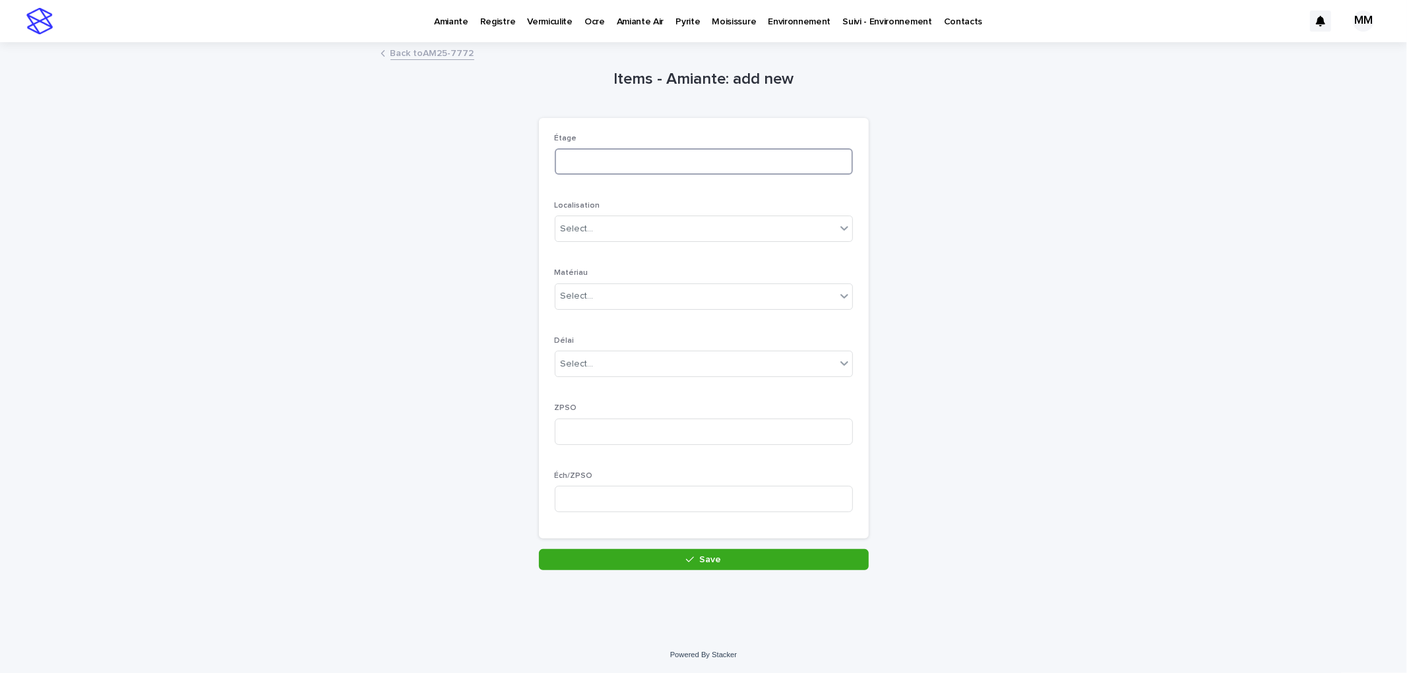
click at [617, 152] on input at bounding box center [704, 161] width 298 height 26
click at [607, 233] on div "Select..." at bounding box center [695, 229] width 280 height 22
click at [582, 383] on div "plancher" at bounding box center [697, 383] width 297 height 23
click at [589, 289] on div "Select..." at bounding box center [695, 297] width 280 height 22
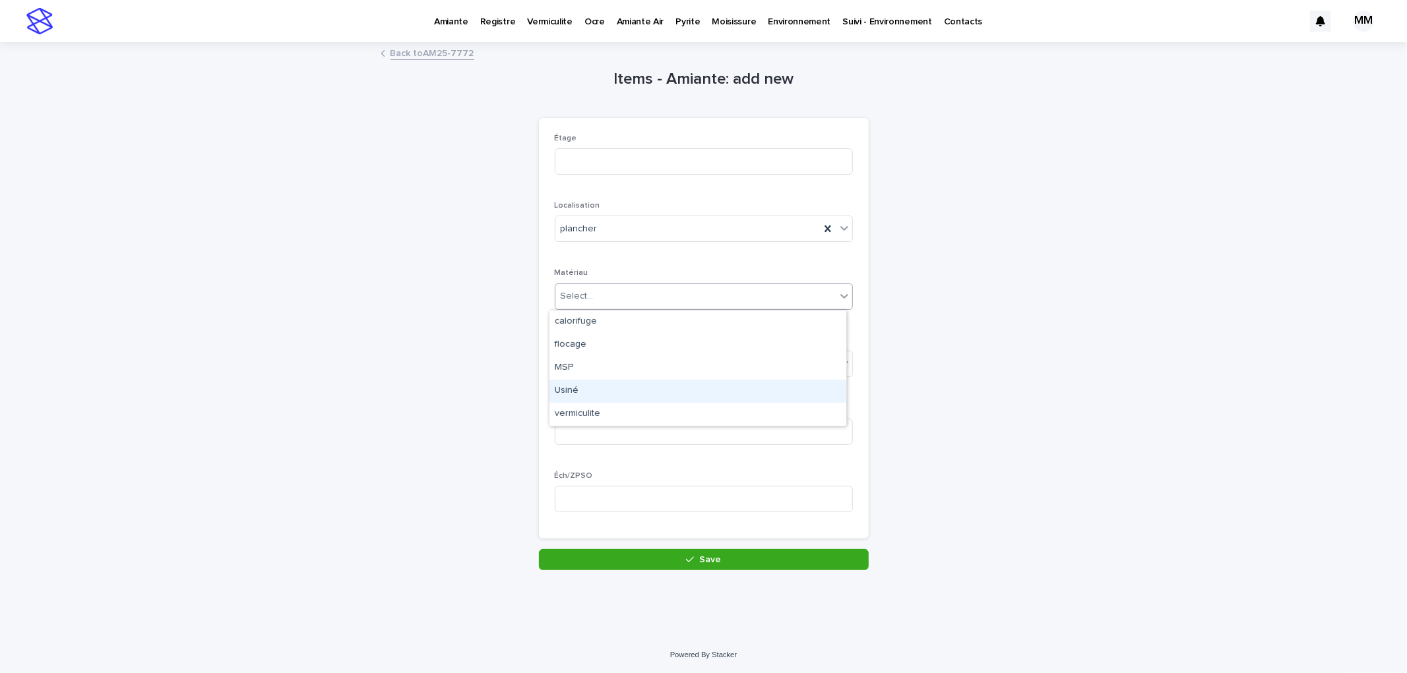
click at [589, 384] on div "Usiné" at bounding box center [697, 391] width 297 height 23
click at [590, 369] on div "Select..." at bounding box center [695, 364] width 280 height 22
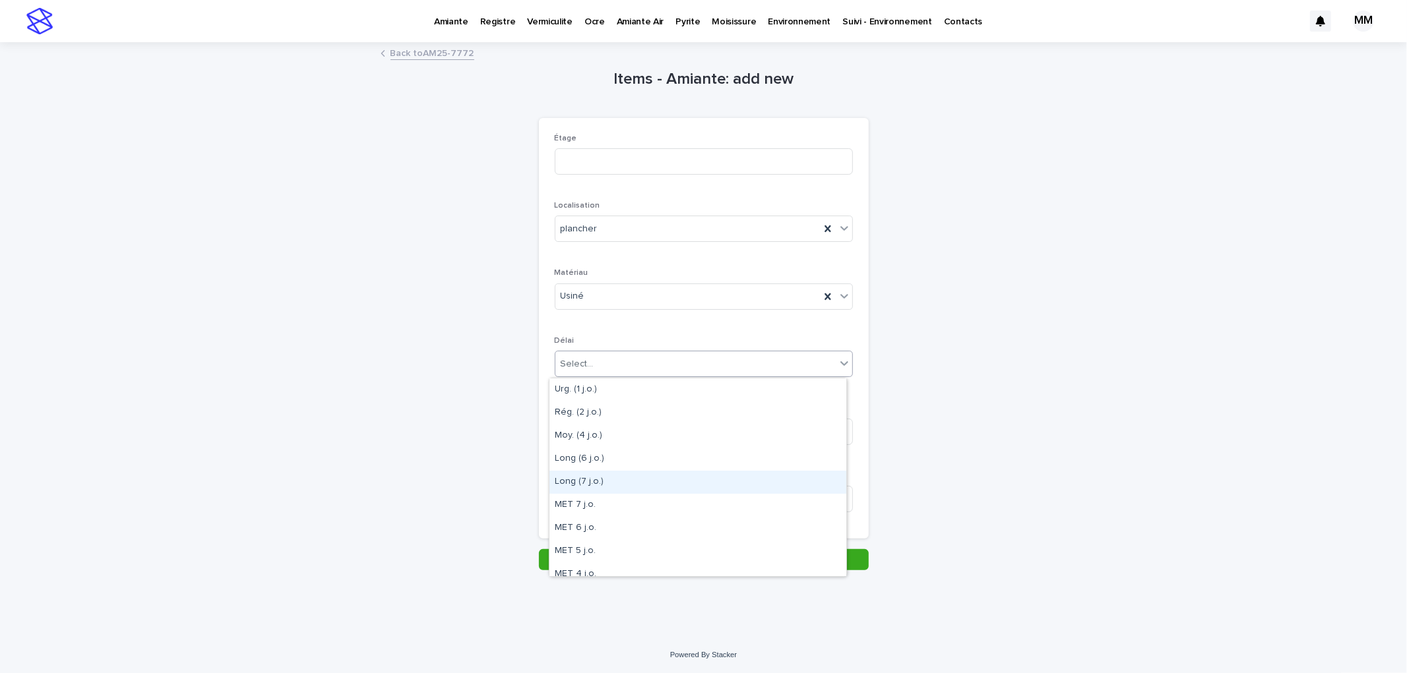
click at [588, 485] on div "Long (7 j.o.)" at bounding box center [697, 482] width 297 height 23
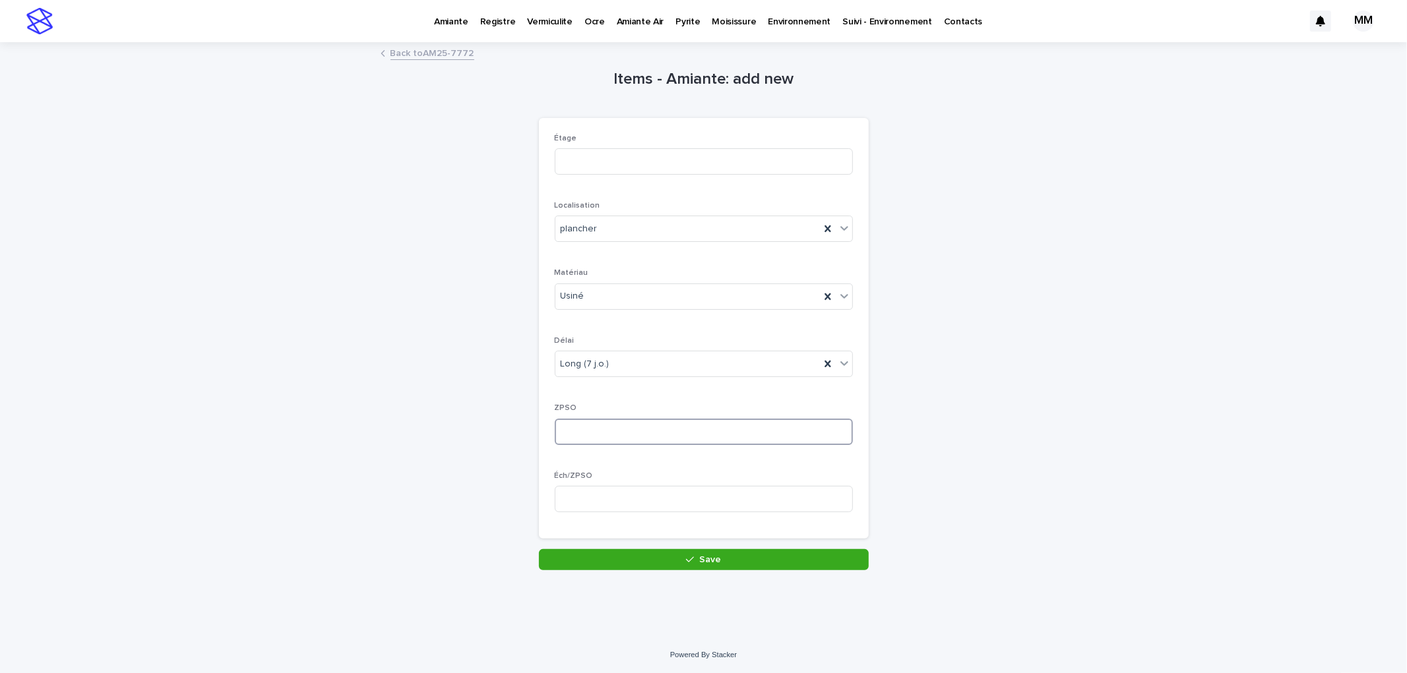
drag, startPoint x: 592, startPoint y: 437, endPoint x: 592, endPoint y: 523, distance: 86.4
click at [592, 439] on input at bounding box center [704, 432] width 298 height 26
type input "*"
click at [596, 506] on input at bounding box center [704, 499] width 298 height 26
type input "*"
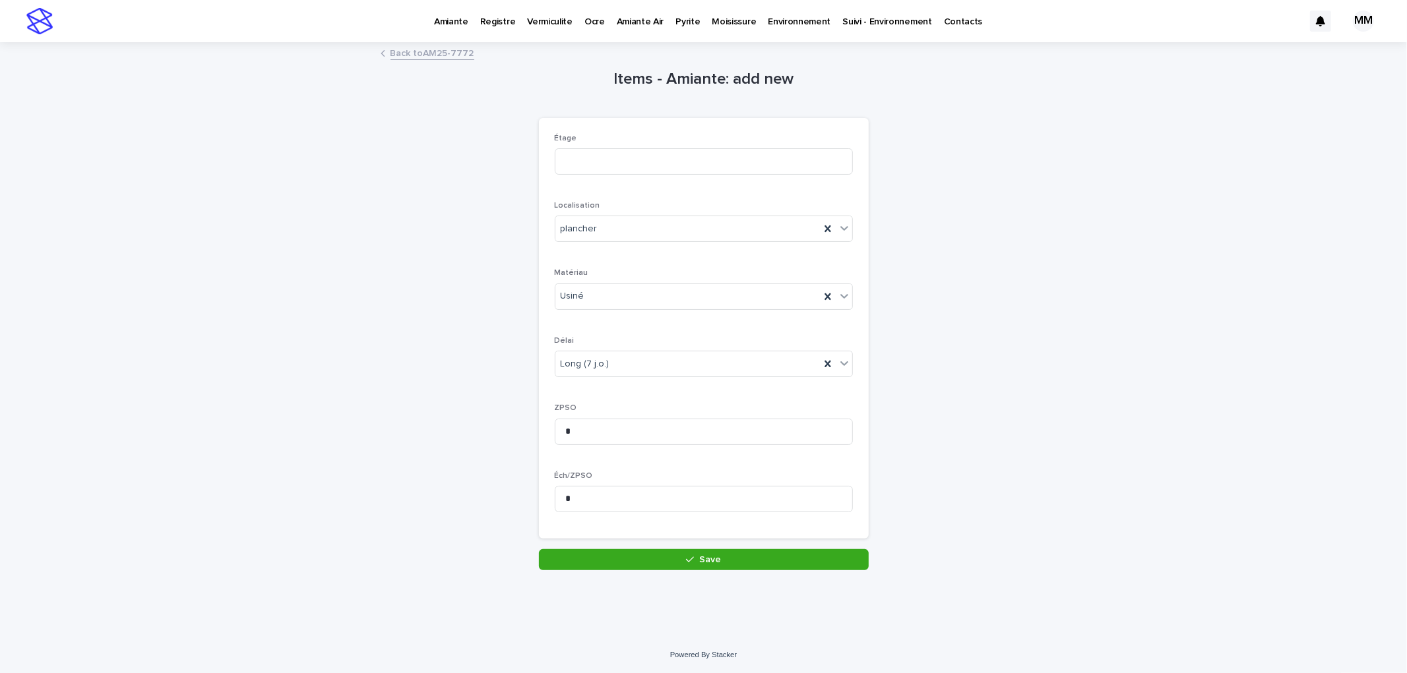
drag, startPoint x: 663, startPoint y: 558, endPoint x: 668, endPoint y: 546, distance: 12.7
click at [663, 556] on button "Save" at bounding box center [704, 559] width 330 height 21
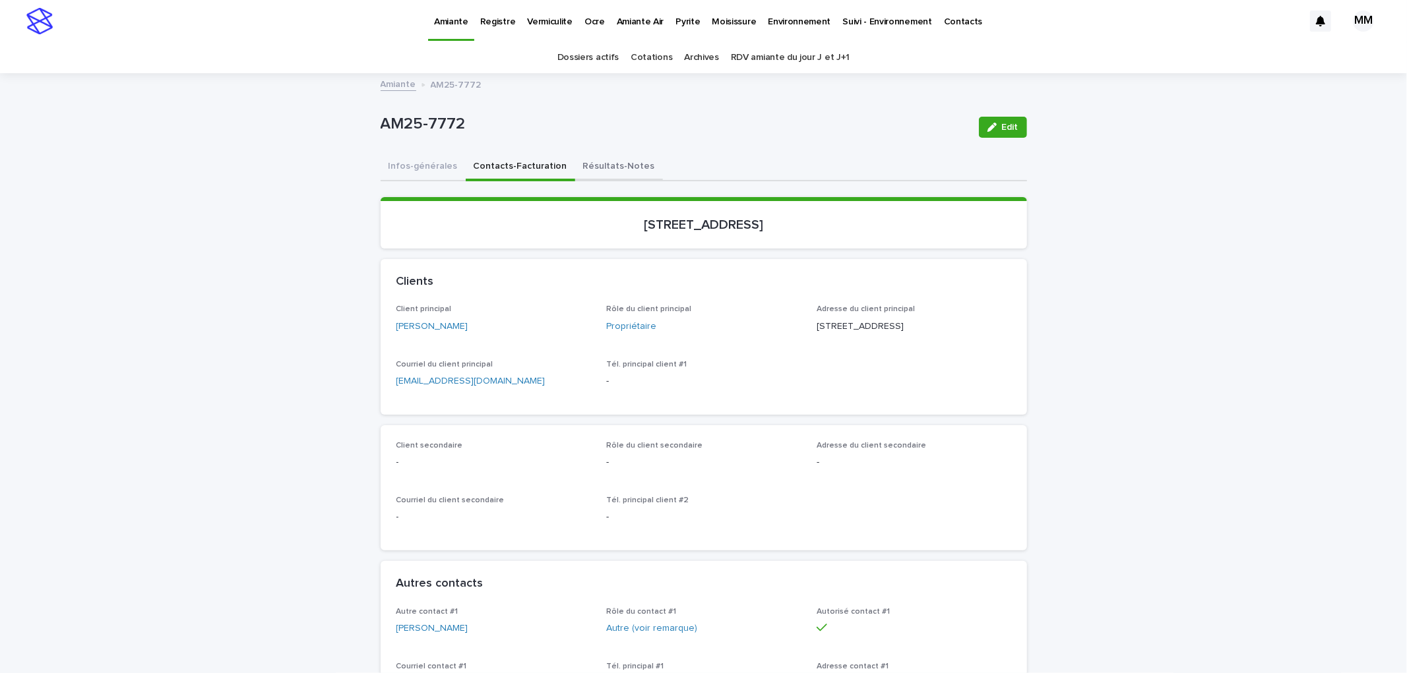
drag, startPoint x: 598, startPoint y: 155, endPoint x: 1155, endPoint y: 357, distance: 592.7
click at [598, 155] on button "Résultats-Notes" at bounding box center [619, 168] width 88 height 28
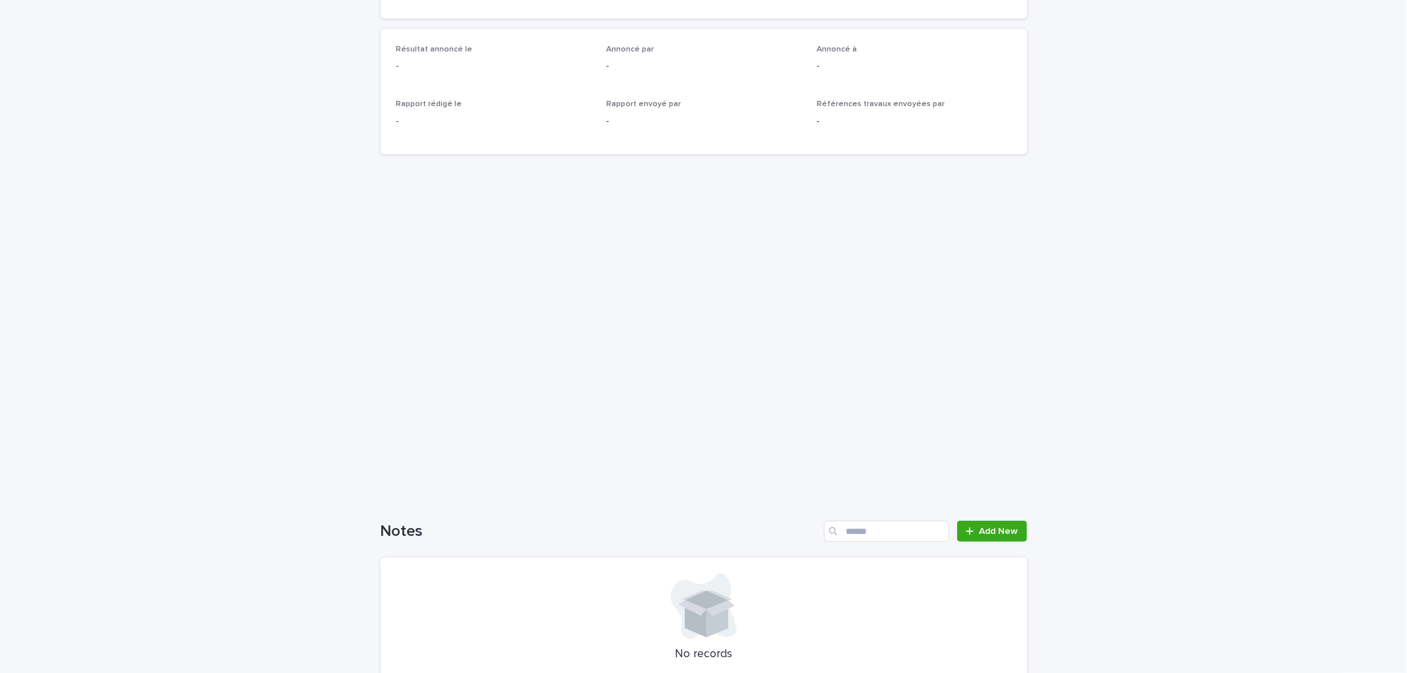
scroll to position [465, 0]
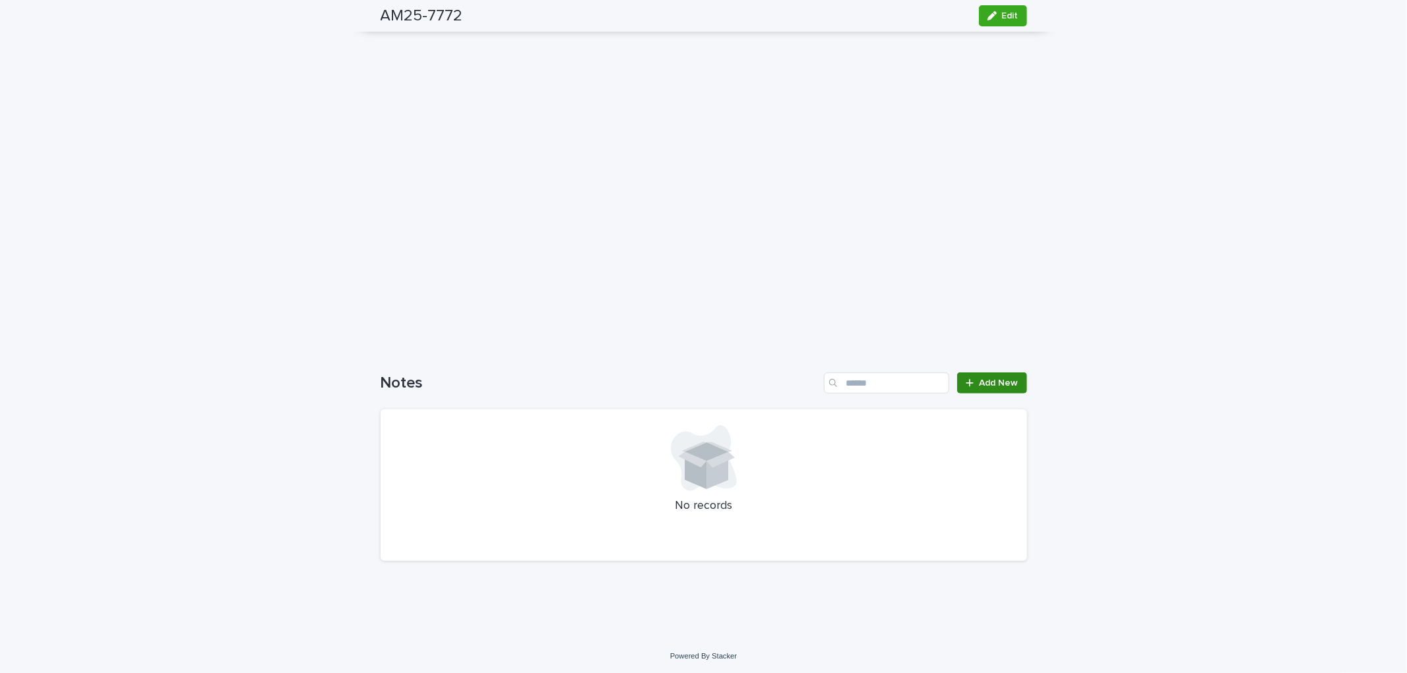
click at [988, 391] on link "Add New" at bounding box center [991, 383] width 69 height 21
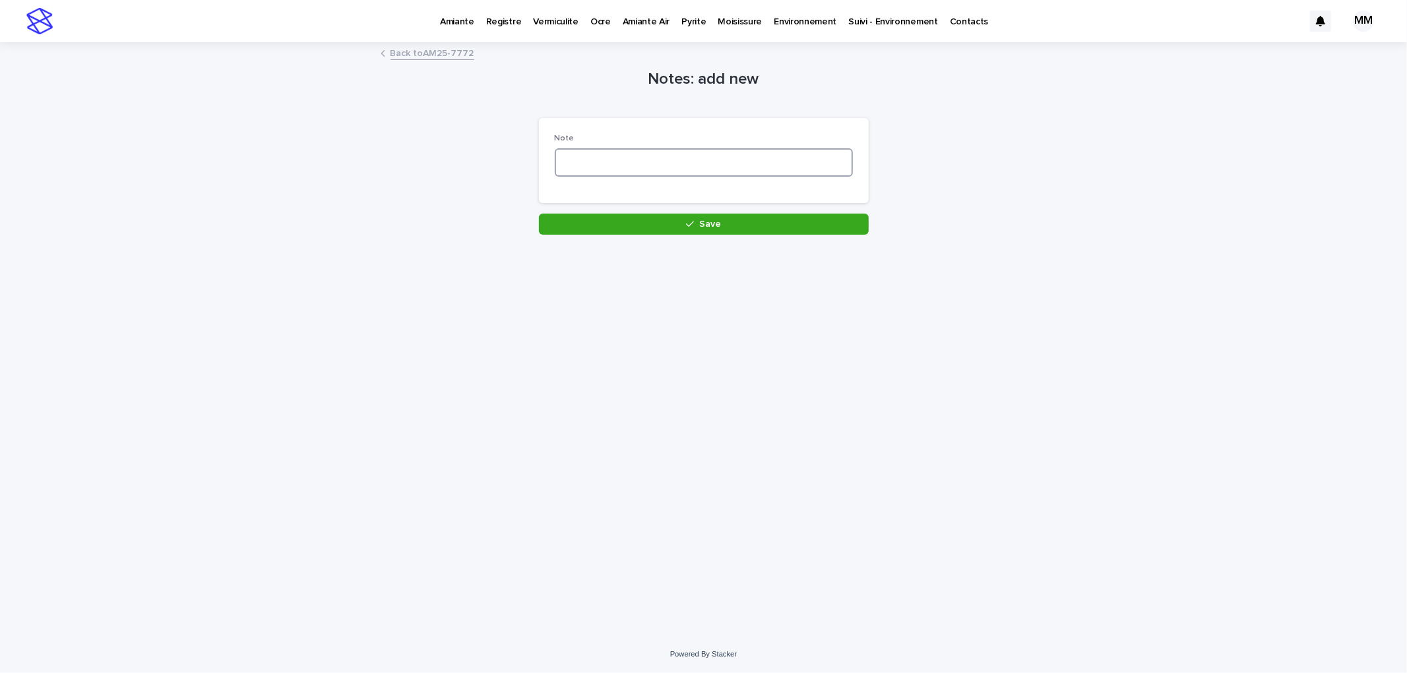
click at [596, 165] on textarea at bounding box center [704, 162] width 298 height 28
type textarea "*"
drag, startPoint x: 627, startPoint y: 160, endPoint x: 640, endPoint y: 162, distance: 12.8
click at [628, 160] on textarea "******" at bounding box center [704, 162] width 298 height 28
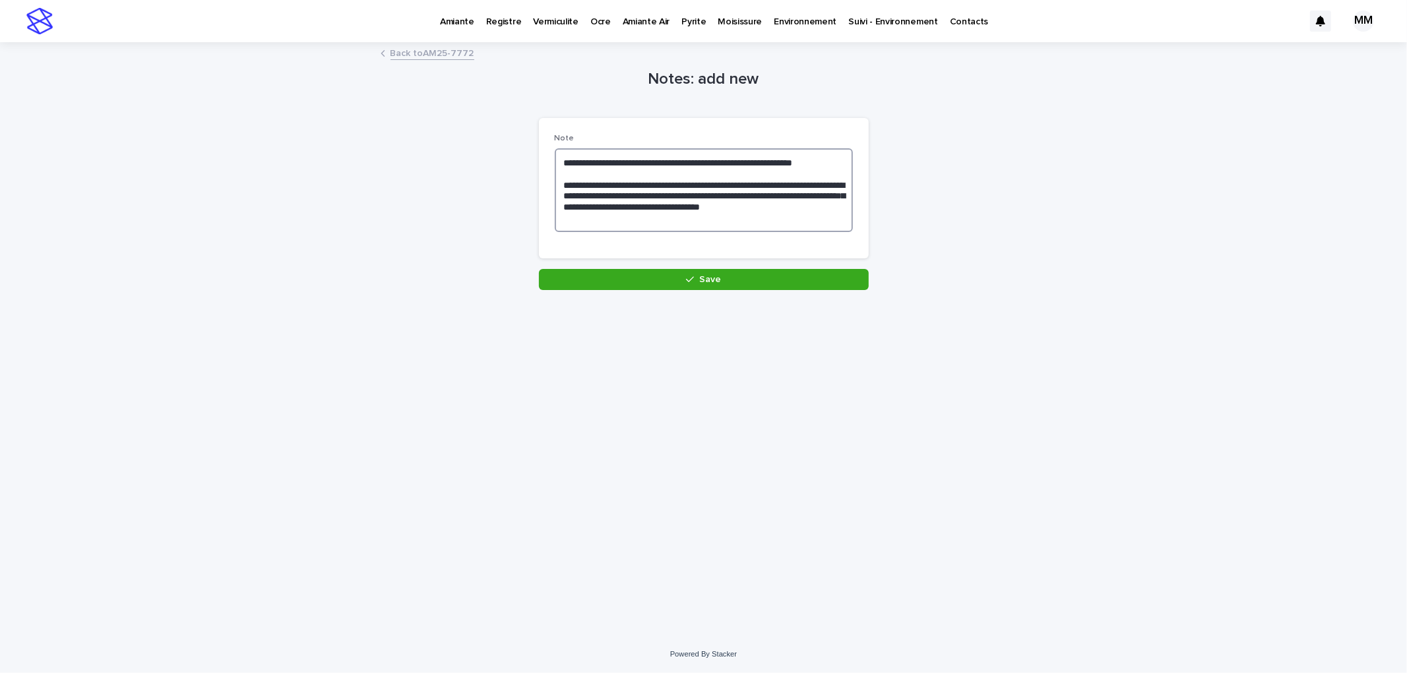
drag, startPoint x: 630, startPoint y: 179, endPoint x: 617, endPoint y: 183, distance: 14.0
click at [617, 183] on textarea "**********" at bounding box center [704, 190] width 298 height 84
type textarea "**********"
click at [726, 278] on button "Save" at bounding box center [704, 279] width 330 height 21
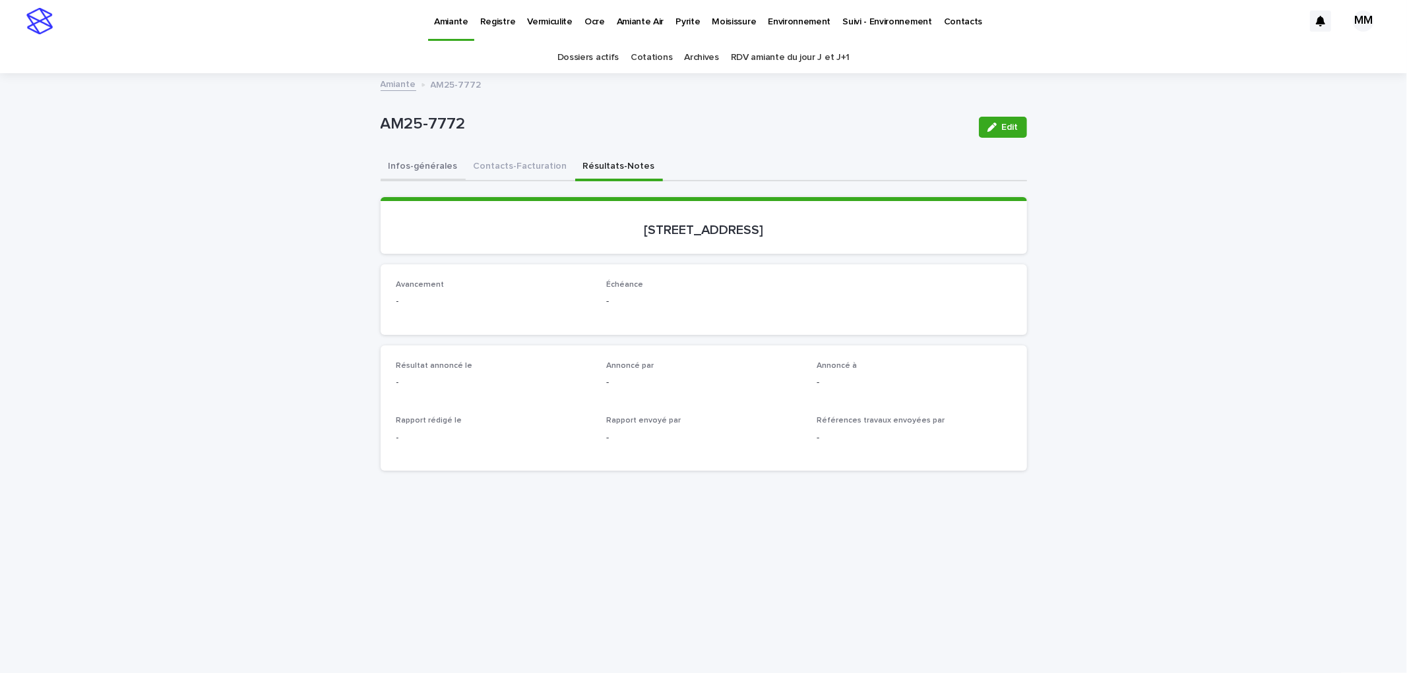
click at [392, 150] on div "AM25-7772 Edit" at bounding box center [704, 127] width 646 height 53
click at [396, 160] on button "Infos-générales" at bounding box center [423, 168] width 85 height 28
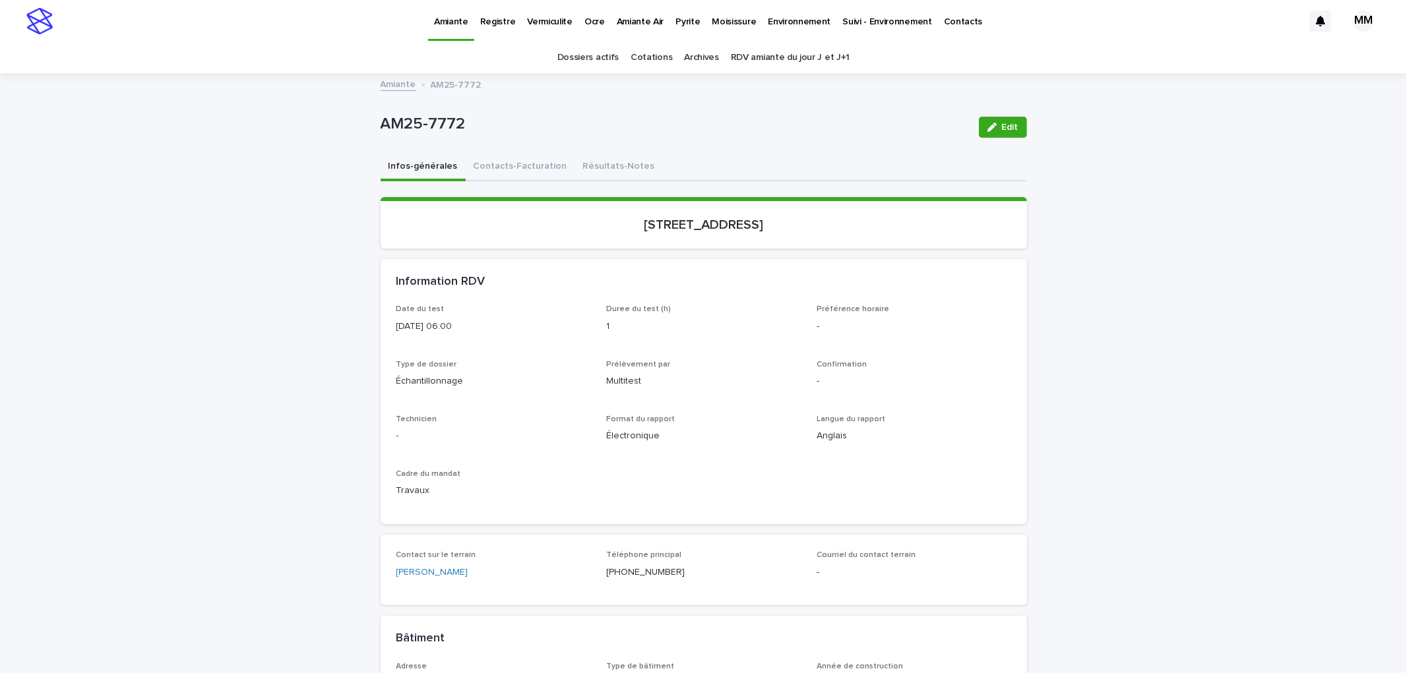
click at [1005, 472] on div "Date du test 2025-09-24 06:00 Duree du test (h) 1 Préférence horaire - Type de …" at bounding box center [704, 415] width 646 height 220
click at [389, 88] on link "Amiante" at bounding box center [399, 83] width 36 height 15
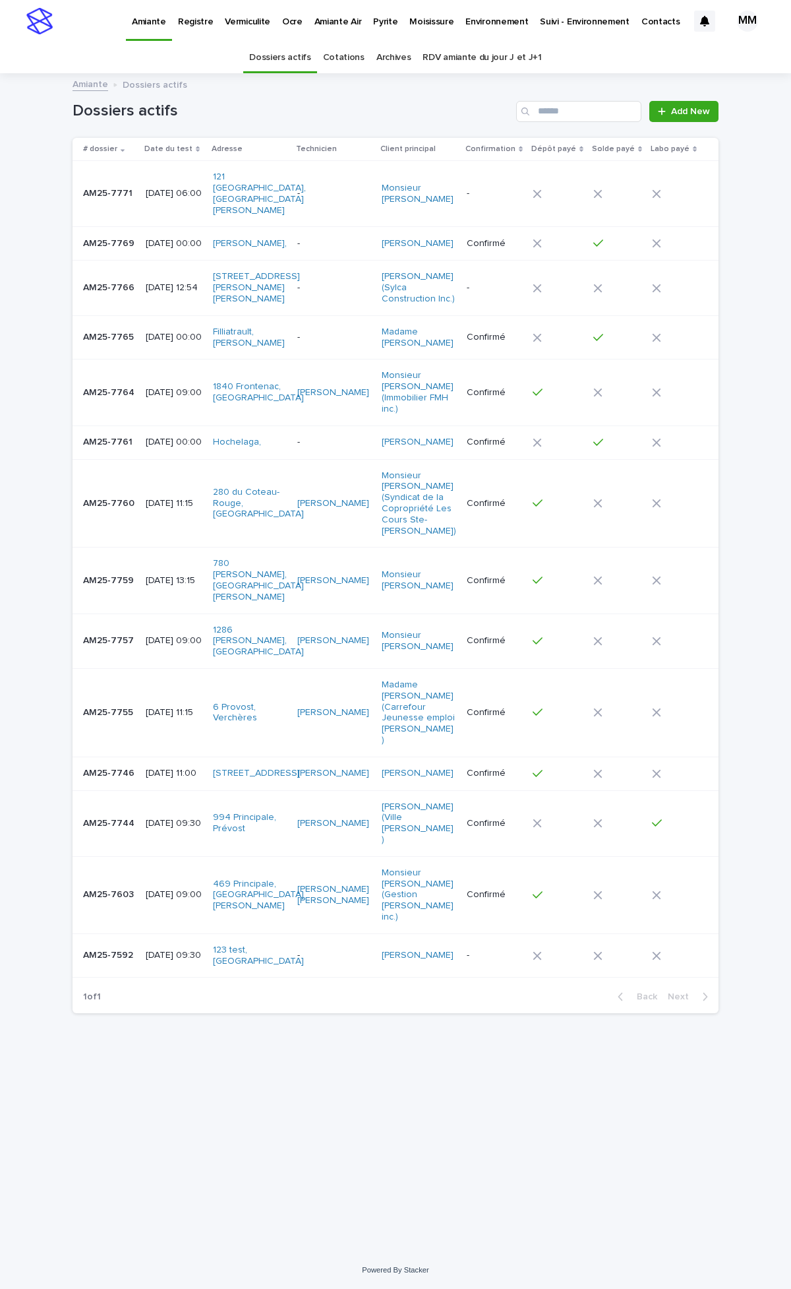
click at [377, 28] on link "Pyrite" at bounding box center [385, 20] width 36 height 41
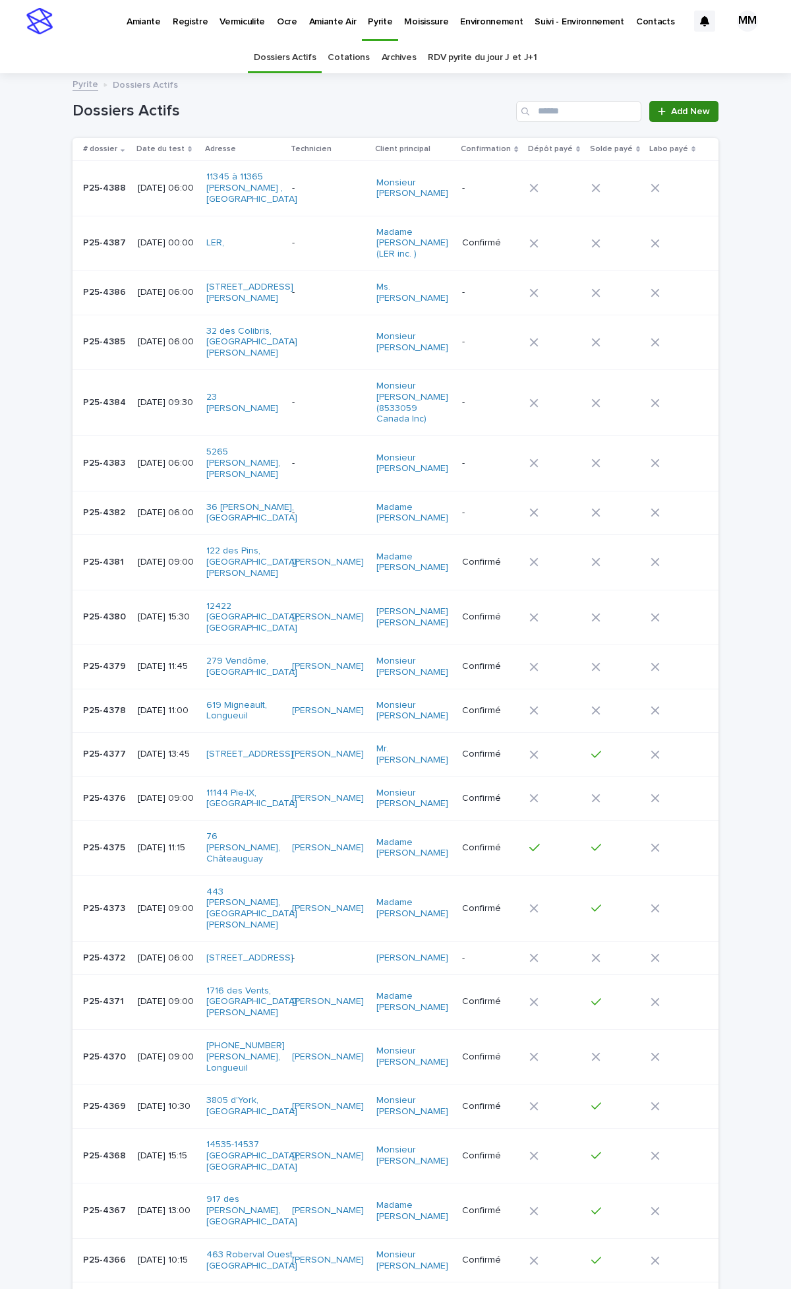
click at [663, 106] on link "Add New" at bounding box center [684, 111] width 69 height 21
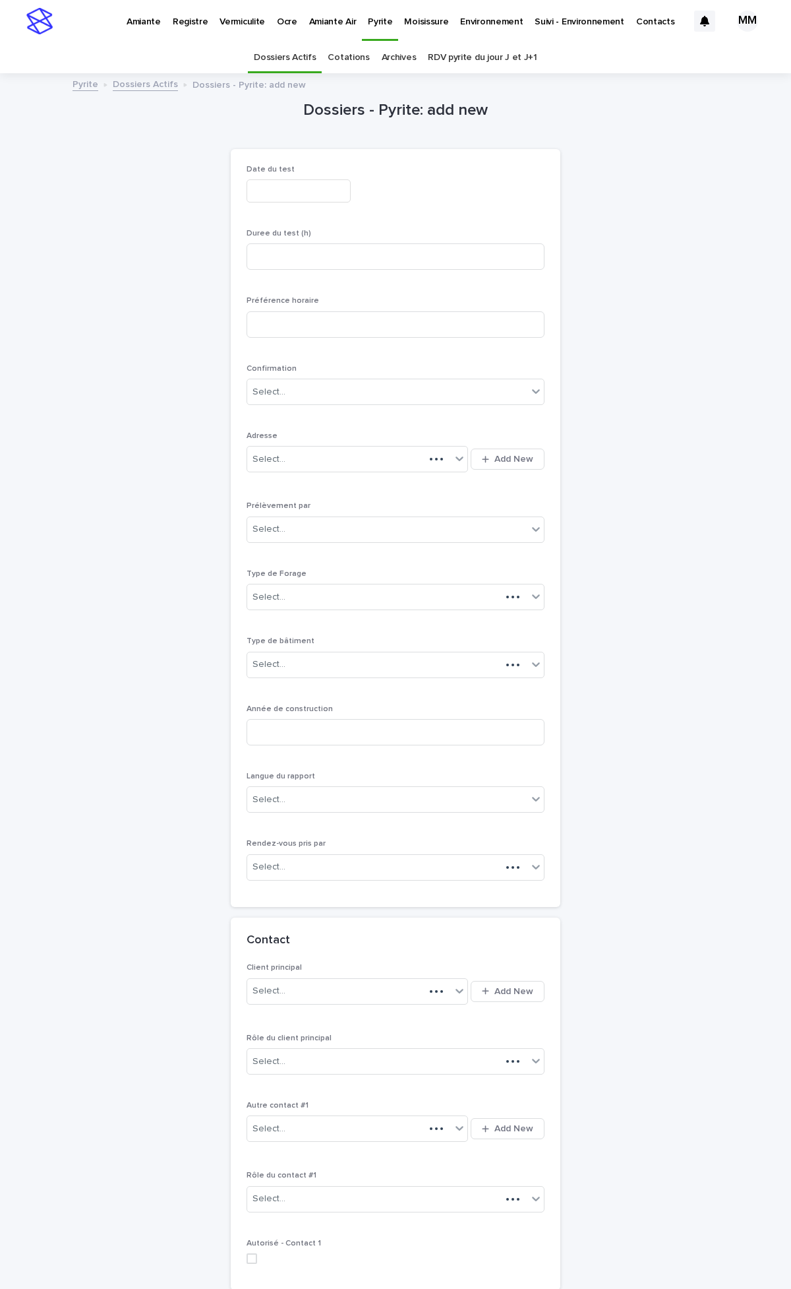
scroll to position [42, 0]
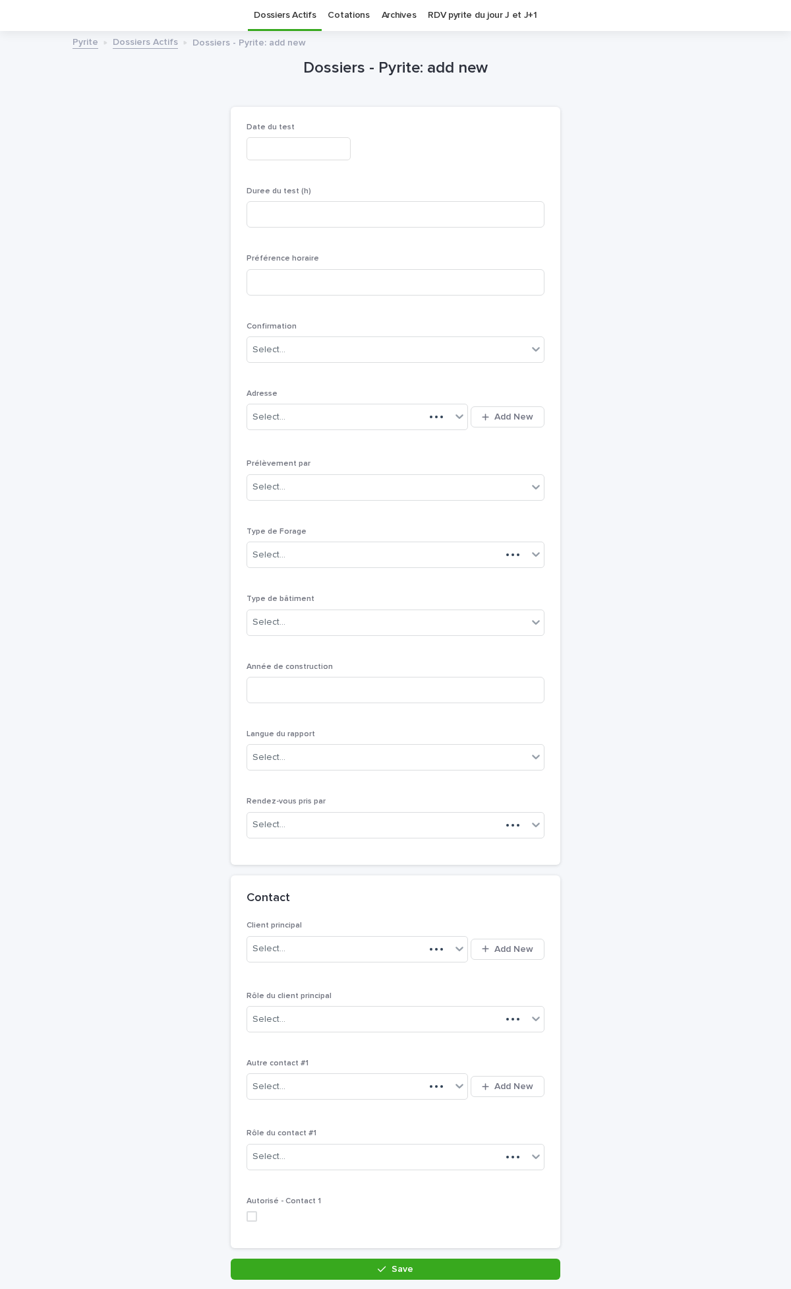
click at [258, 142] on input "text" at bounding box center [299, 148] width 104 height 23
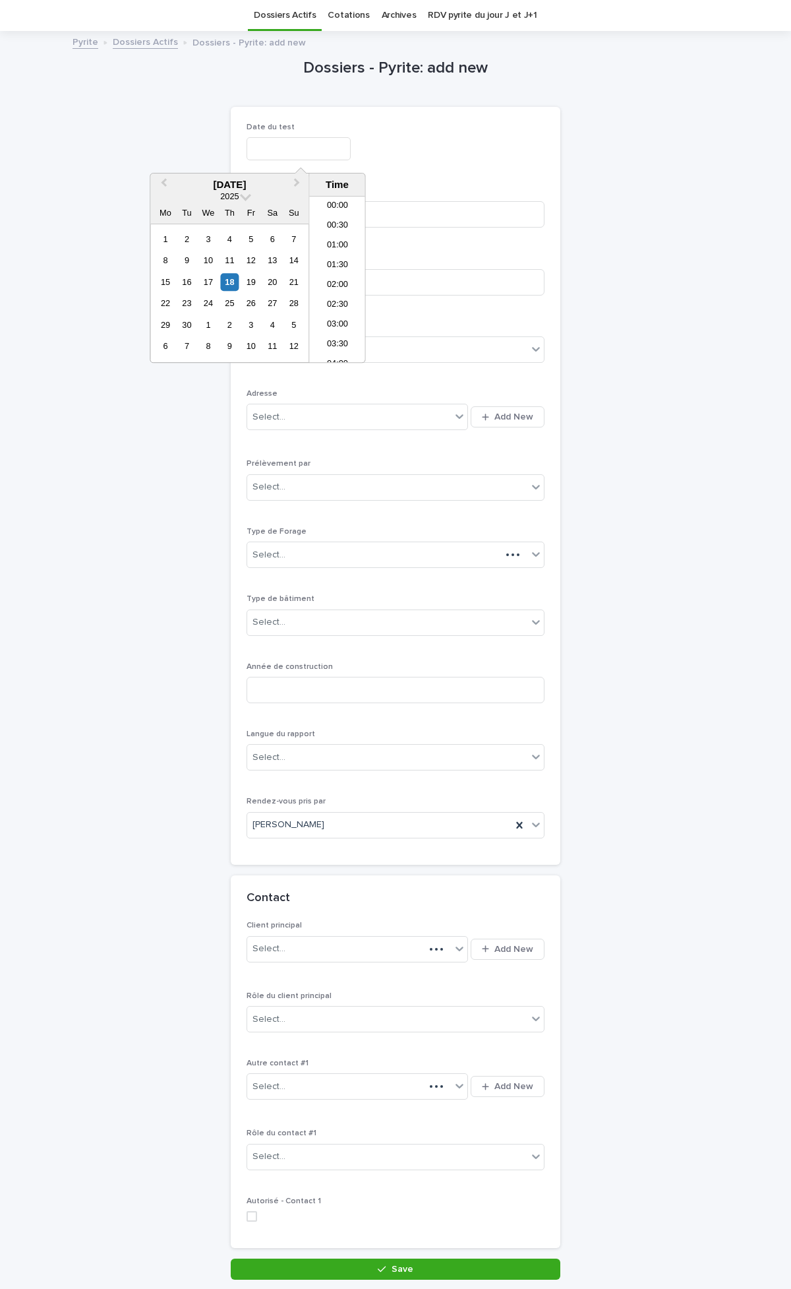
scroll to position [462, 0]
click at [226, 284] on div "18" at bounding box center [230, 282] width 18 height 18
type input "**********"
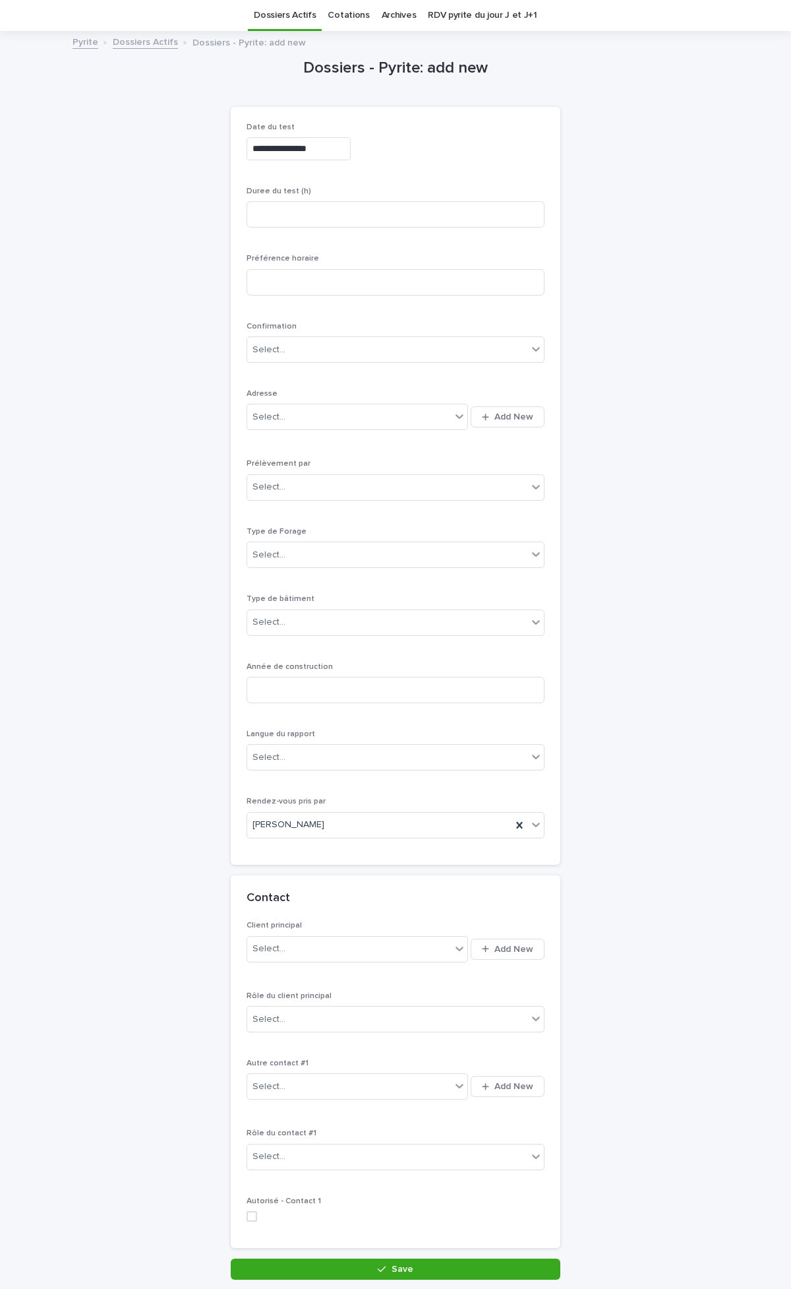
click at [448, 165] on div "**********" at bounding box center [396, 147] width 298 height 48
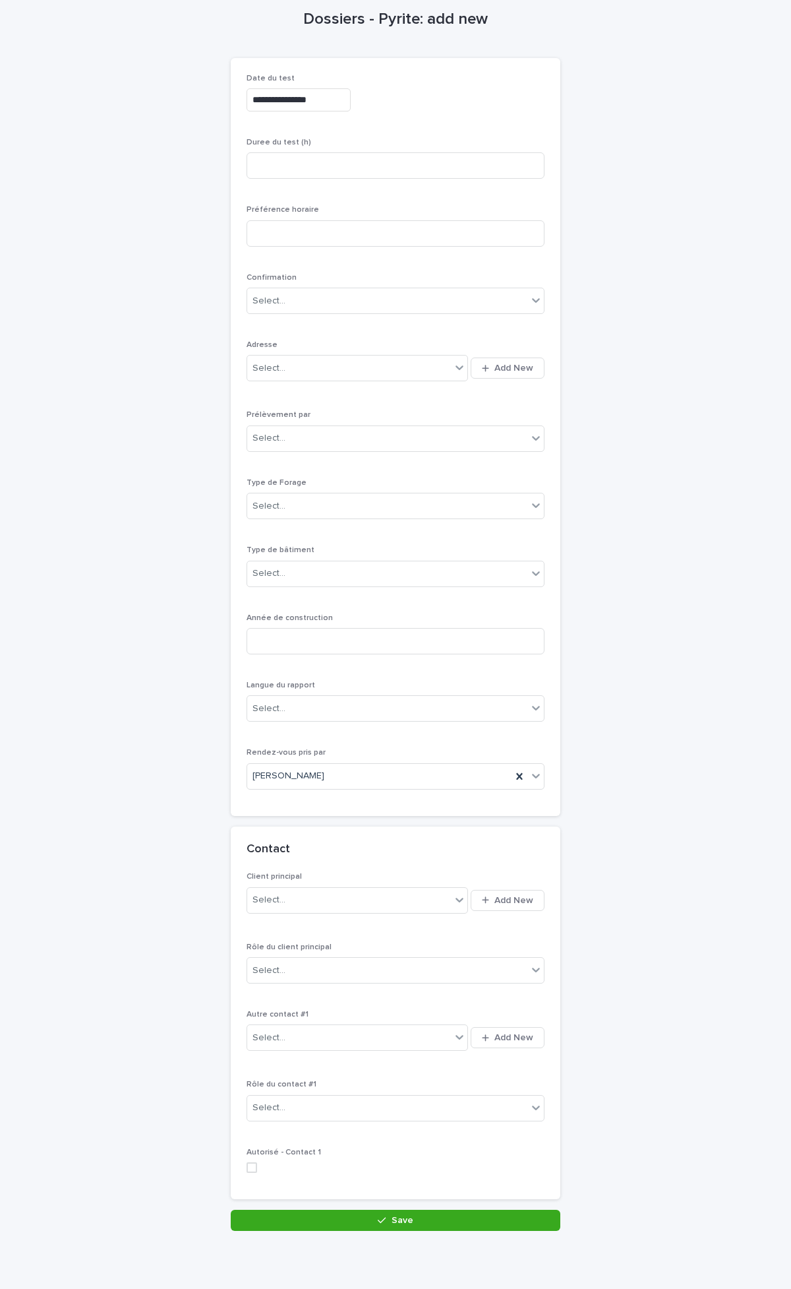
scroll to position [115, 0]
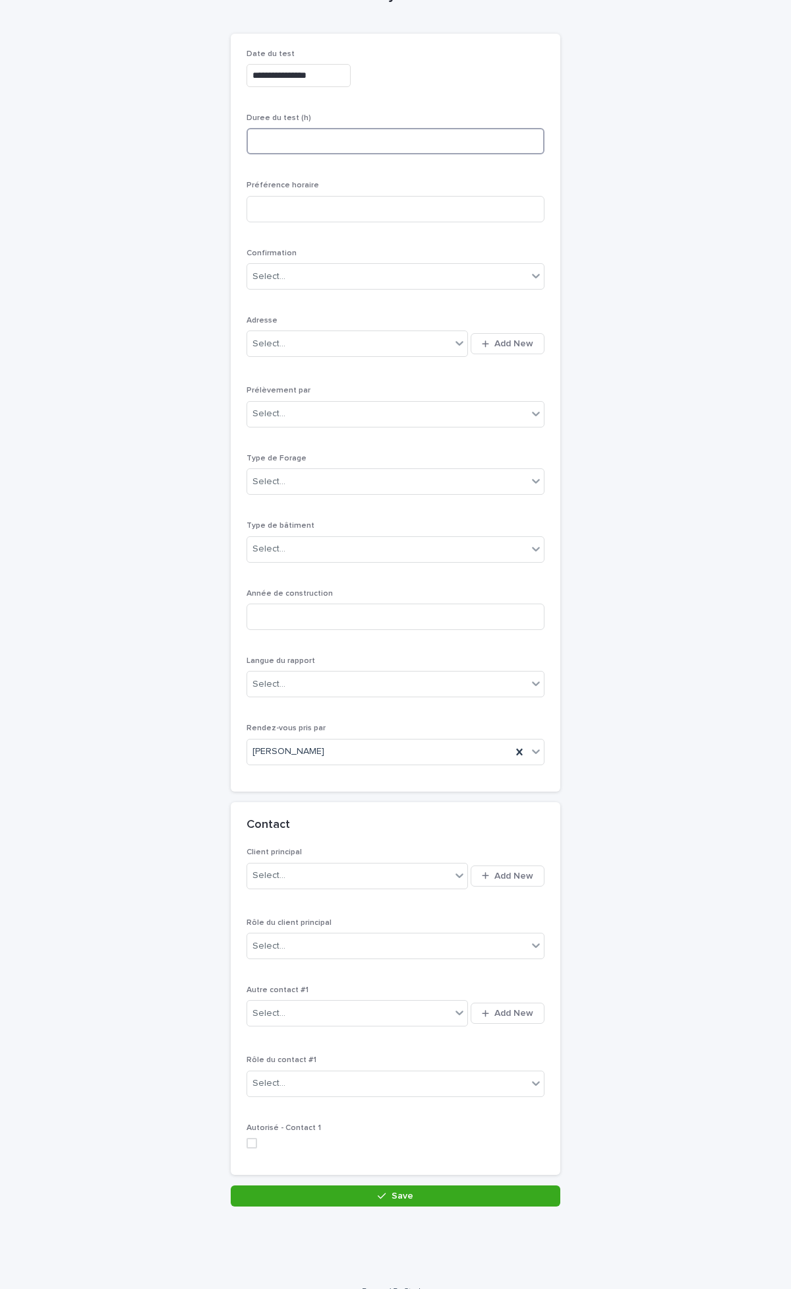
click at [282, 146] on input at bounding box center [396, 141] width 298 height 26
click at [331, 145] on input at bounding box center [396, 141] width 298 height 26
click at [276, 141] on input "*" at bounding box center [396, 141] width 298 height 26
type input "****"
click at [350, 275] on div "Select..." at bounding box center [387, 277] width 280 height 22
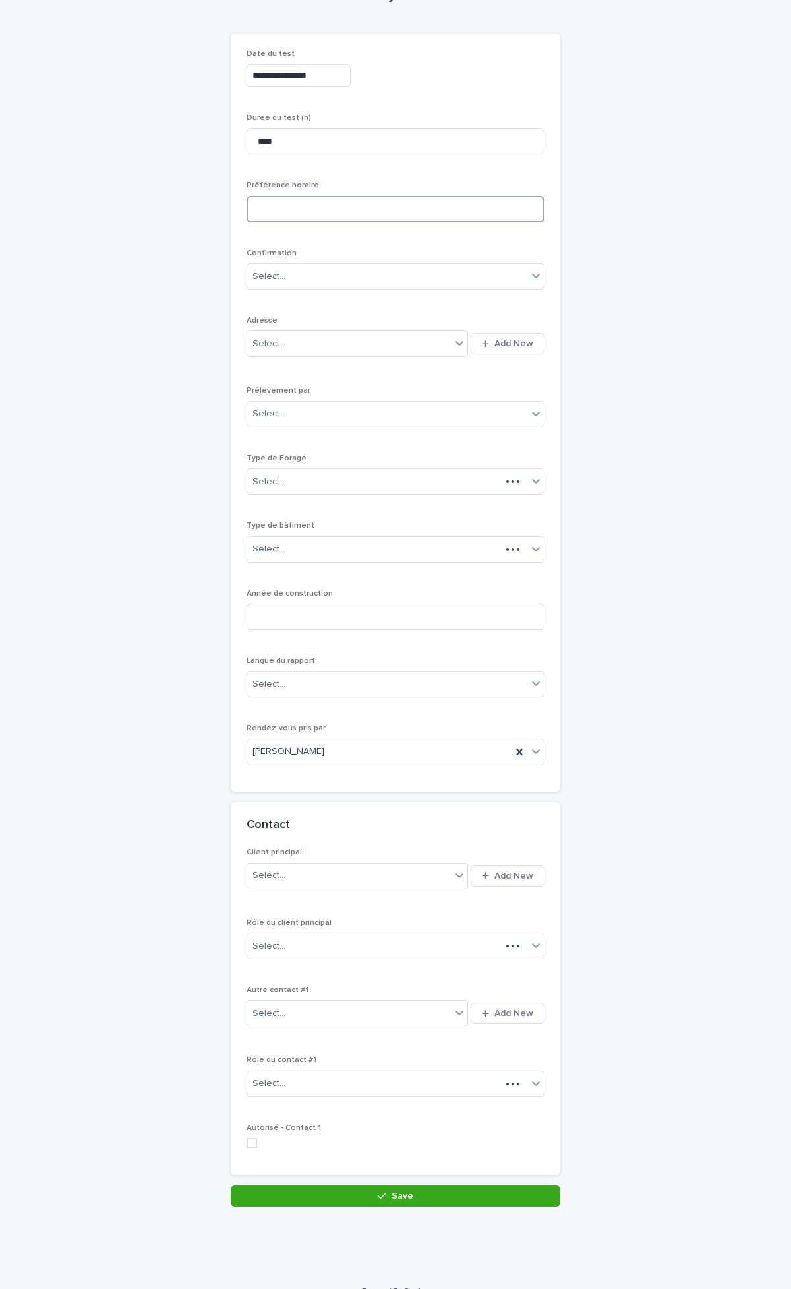
click at [360, 206] on input at bounding box center [396, 209] width 298 height 26
click at [392, 209] on input "**********" at bounding box center [396, 209] width 298 height 26
type input "**********"
click at [374, 282] on div "Select..." at bounding box center [387, 277] width 280 height 22
click at [541, 255] on div "**********" at bounding box center [396, 413] width 330 height 758
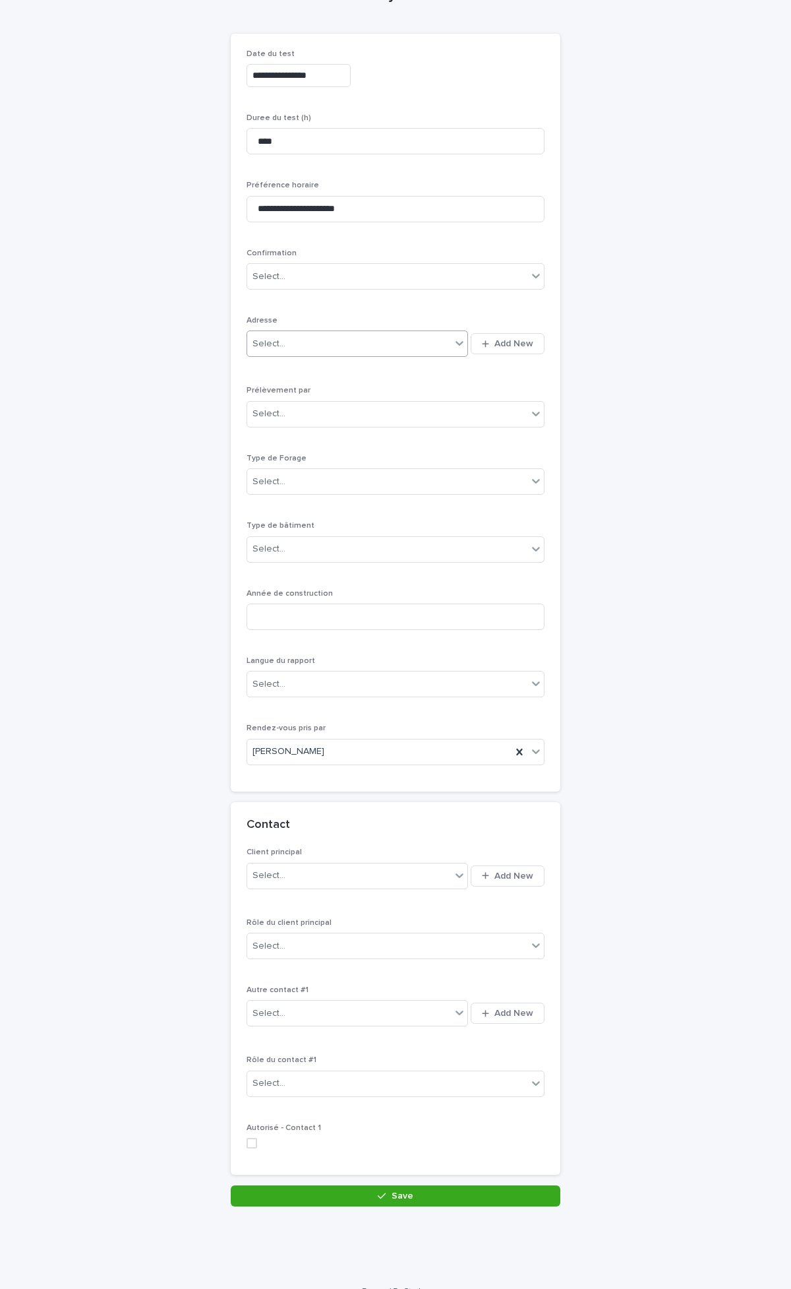
click at [355, 345] on div "Select..." at bounding box center [349, 344] width 204 height 22
type input "***"
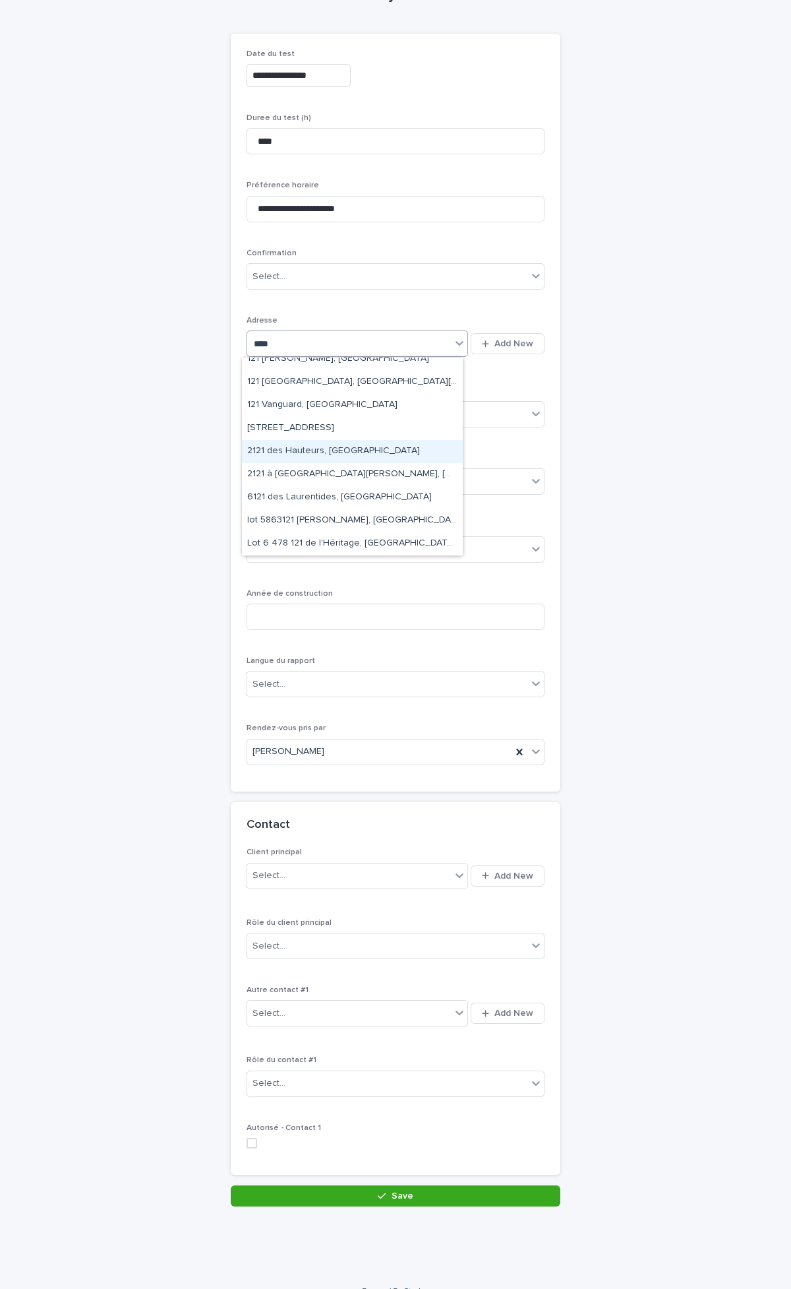
scroll to position [214, 0]
click at [325, 450] on div "121 Rouen, Sainte-Julie" at bounding box center [352, 455] width 221 height 23
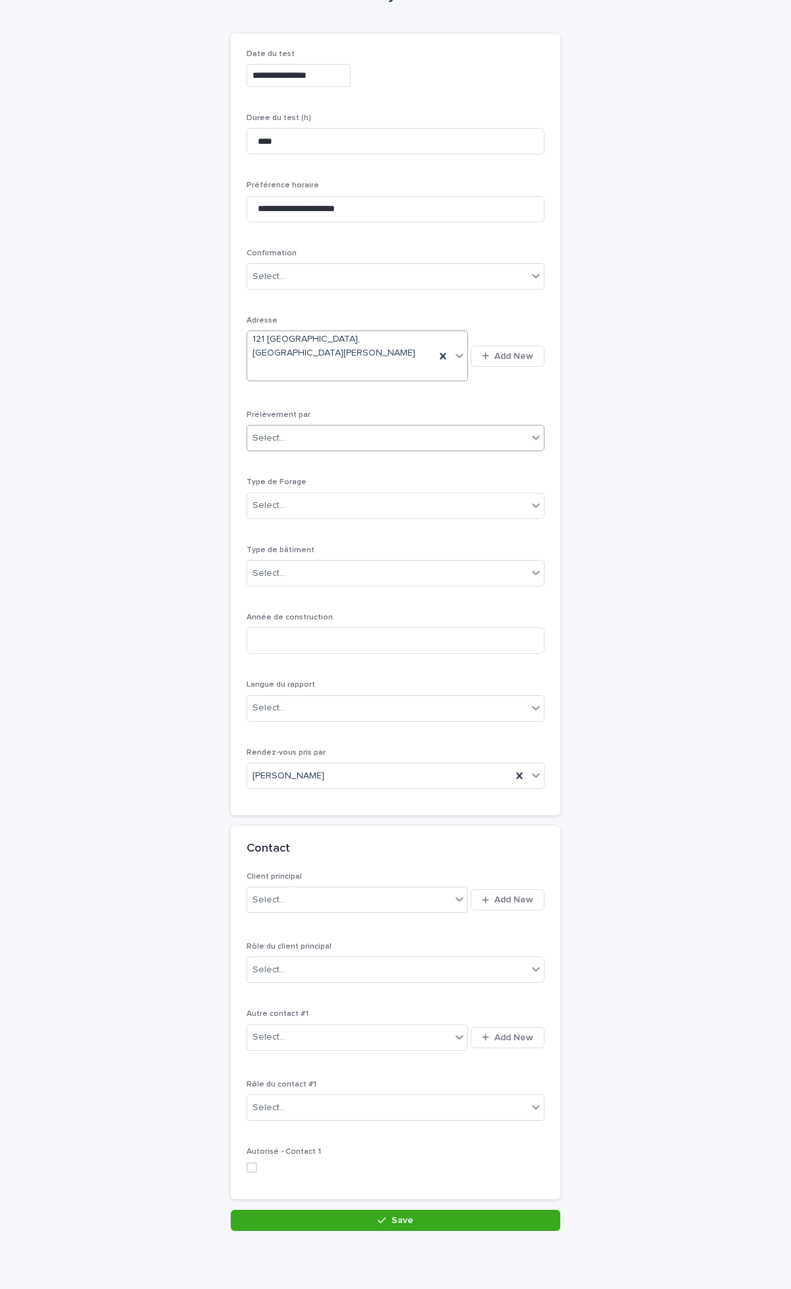
click at [367, 427] on div "Select..." at bounding box center [387, 438] width 280 height 22
click at [270, 445] on div "Multitest" at bounding box center [390, 439] width 297 height 23
click at [284, 495] on div "Select..." at bounding box center [387, 506] width 280 height 22
click at [293, 514] on div "1- Residentiel" at bounding box center [390, 506] width 297 height 23
drag, startPoint x: 294, startPoint y: 543, endPoint x: 300, endPoint y: 550, distance: 8.9
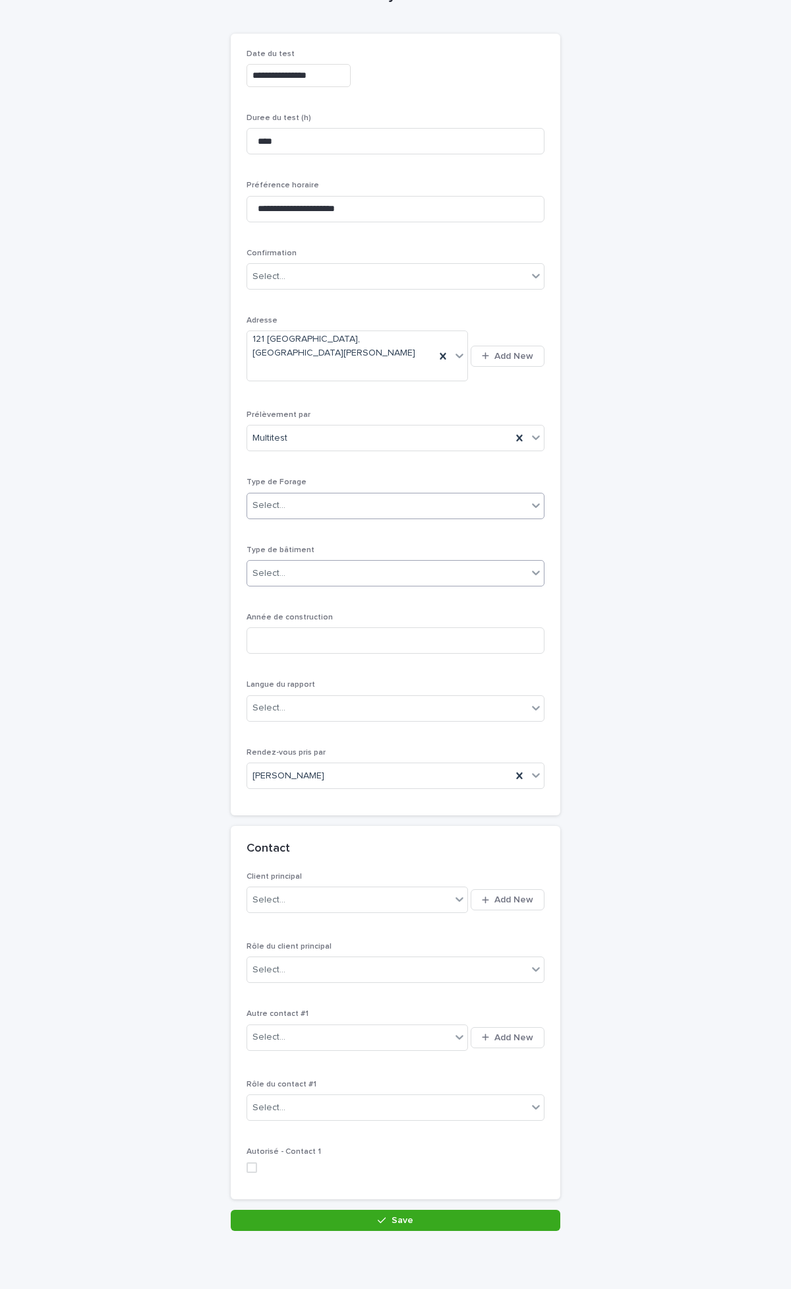
click at [294, 563] on div "Select..." at bounding box center [387, 574] width 280 height 22
click at [298, 618] on div "Cottage" at bounding box center [390, 620] width 297 height 23
click at [305, 627] on input at bounding box center [396, 640] width 298 height 26
type input "****"
click at [308, 697] on div "Select..." at bounding box center [387, 708] width 280 height 22
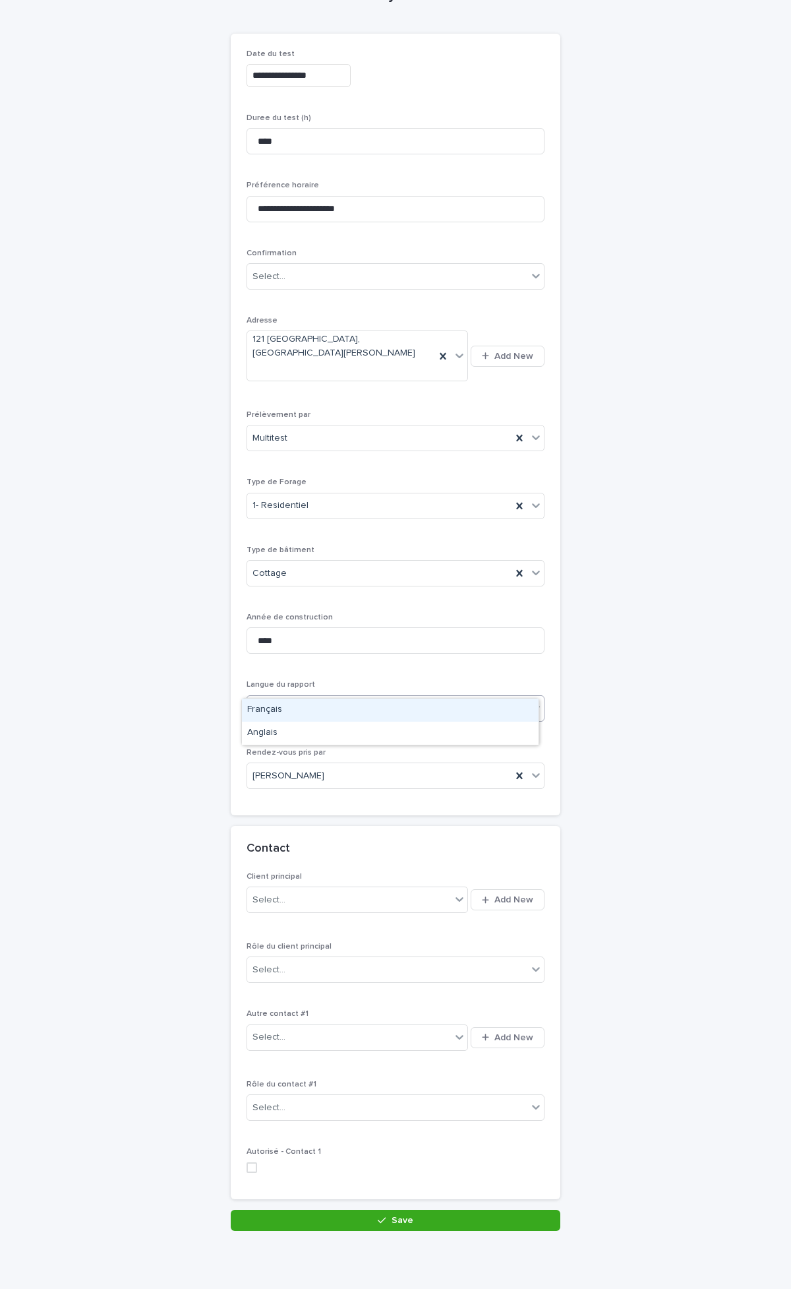
click at [299, 709] on div "Français" at bounding box center [390, 709] width 297 height 23
click at [326, 889] on div "Select..." at bounding box center [349, 900] width 204 height 22
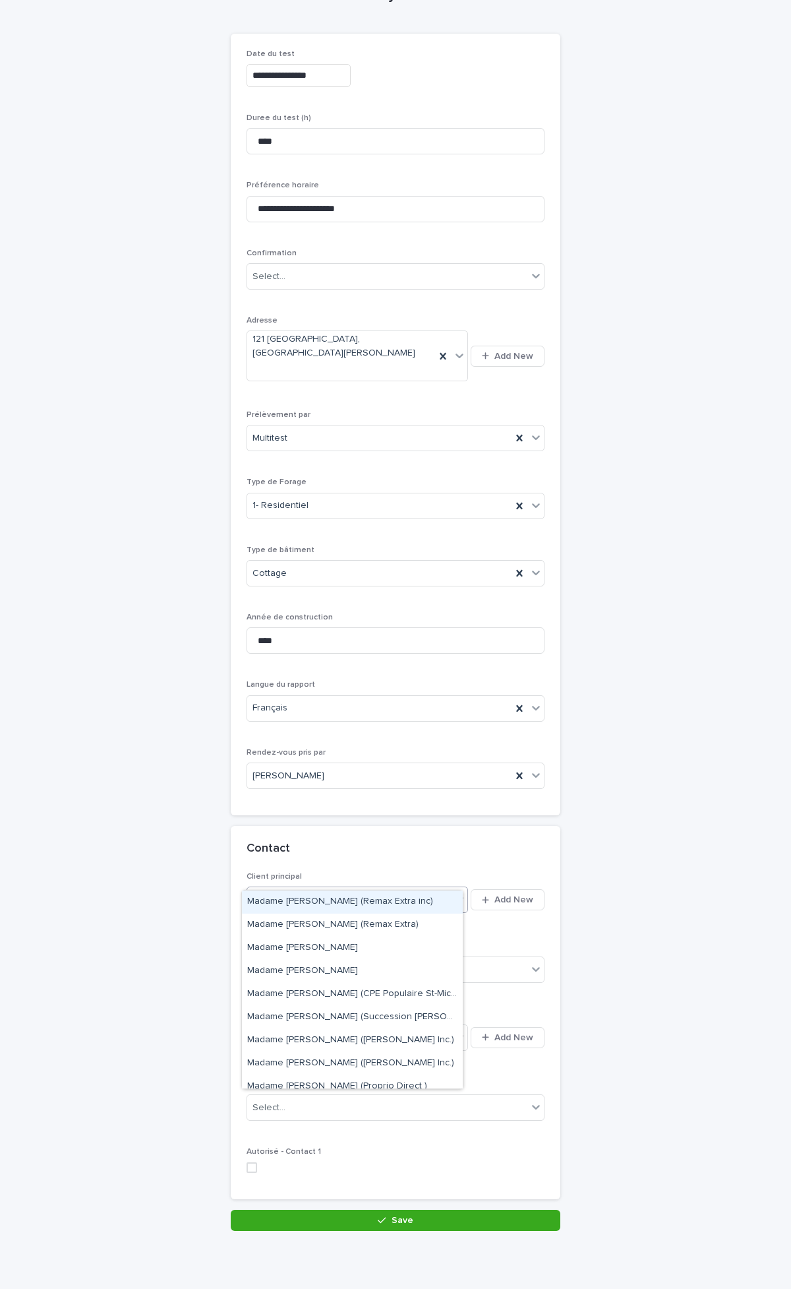
type input "********"
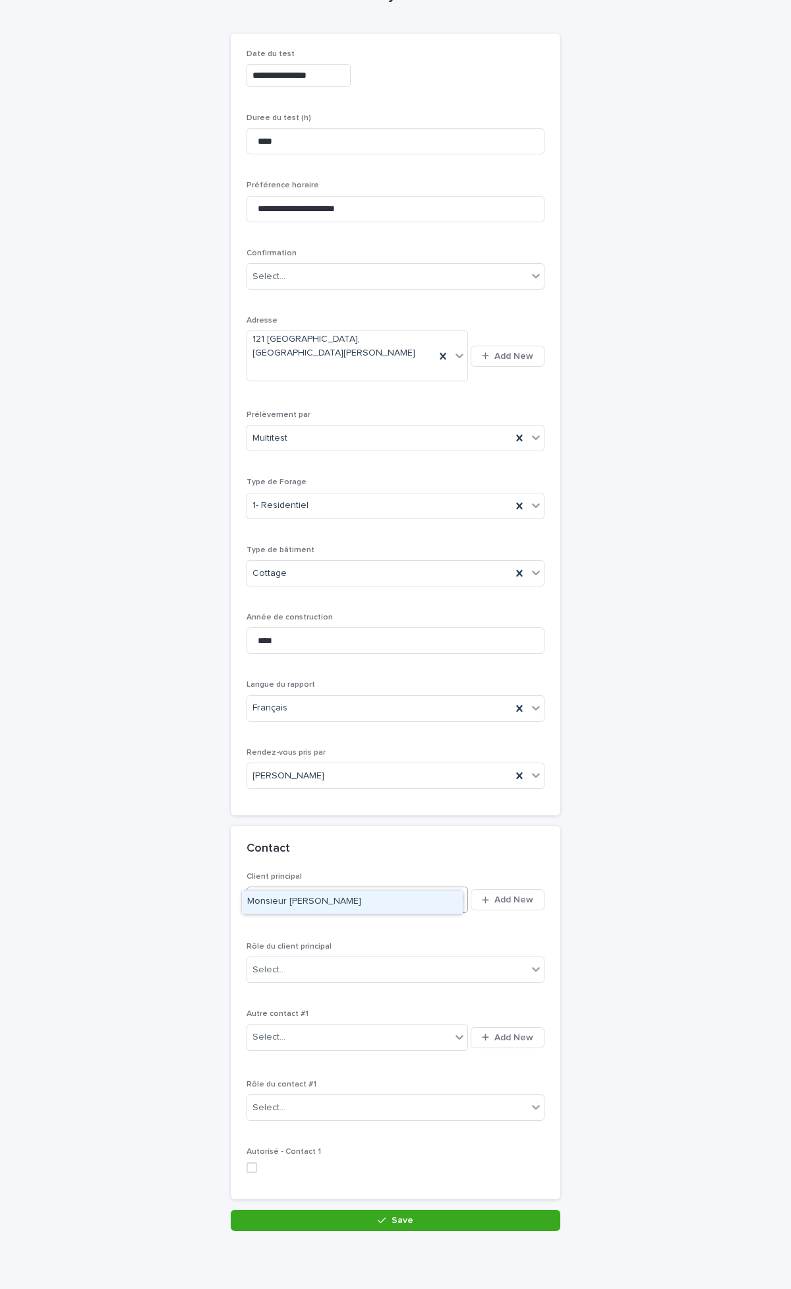
click at [312, 912] on div "Monsieur Michel Ulatowski" at bounding box center [352, 901] width 221 height 23
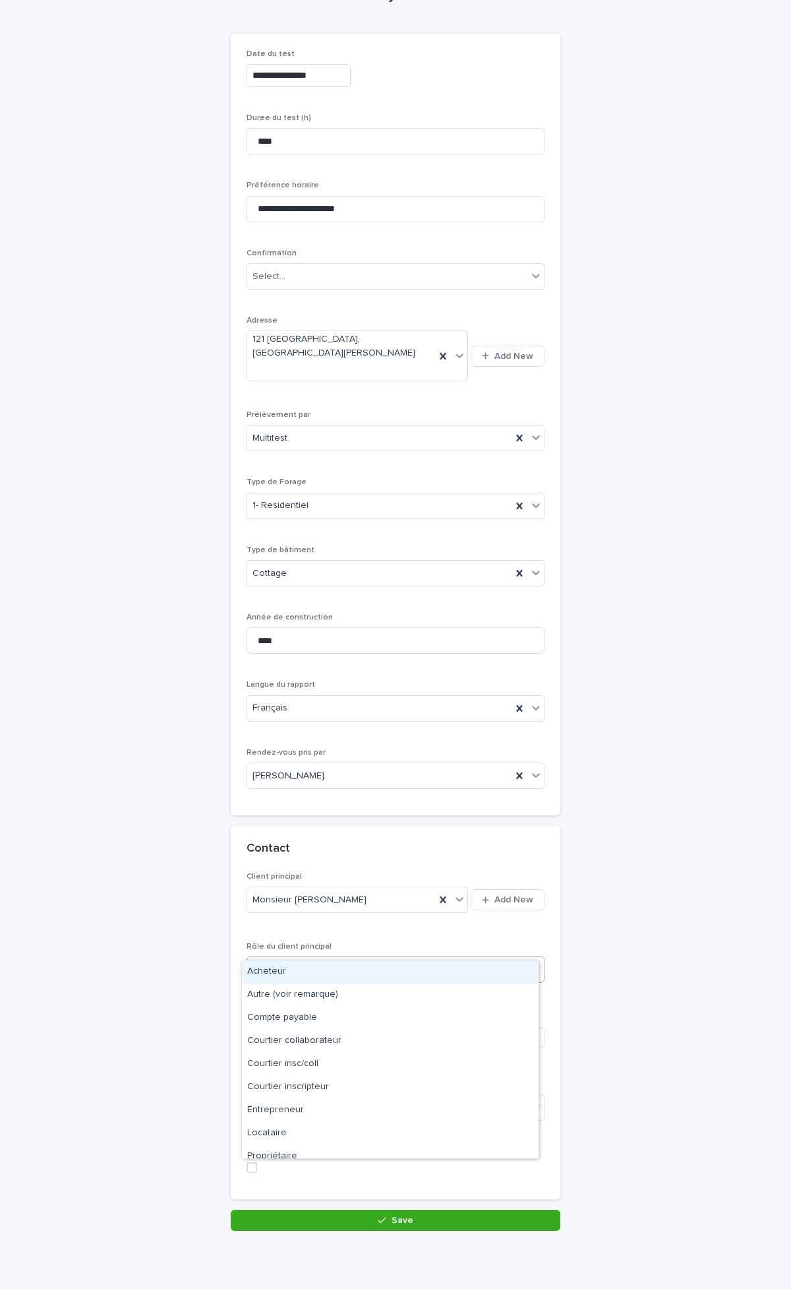
click at [333, 959] on div "Select..." at bounding box center [387, 970] width 280 height 22
click at [268, 977] on div "Acheteur" at bounding box center [390, 971] width 297 height 23
click at [352, 1026] on div "Select..." at bounding box center [349, 1037] width 204 height 22
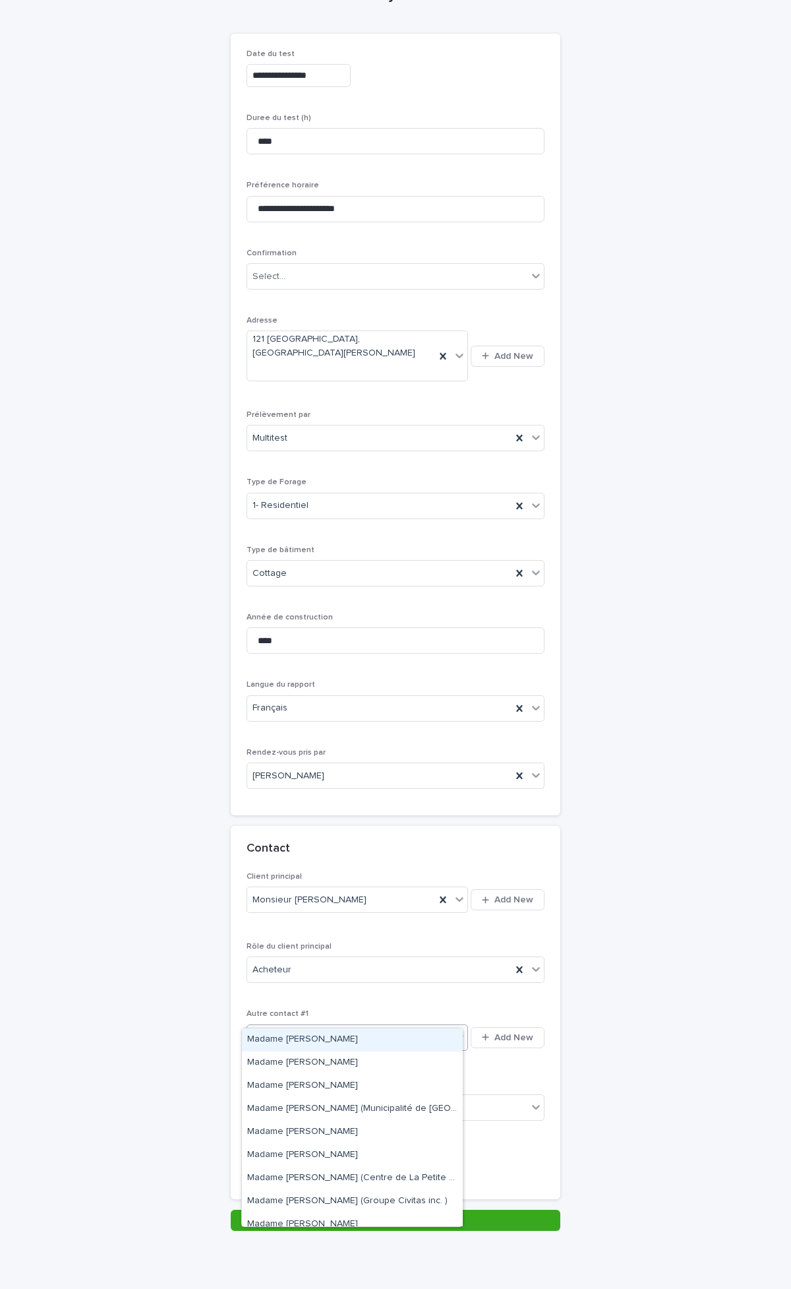
type input "**********"
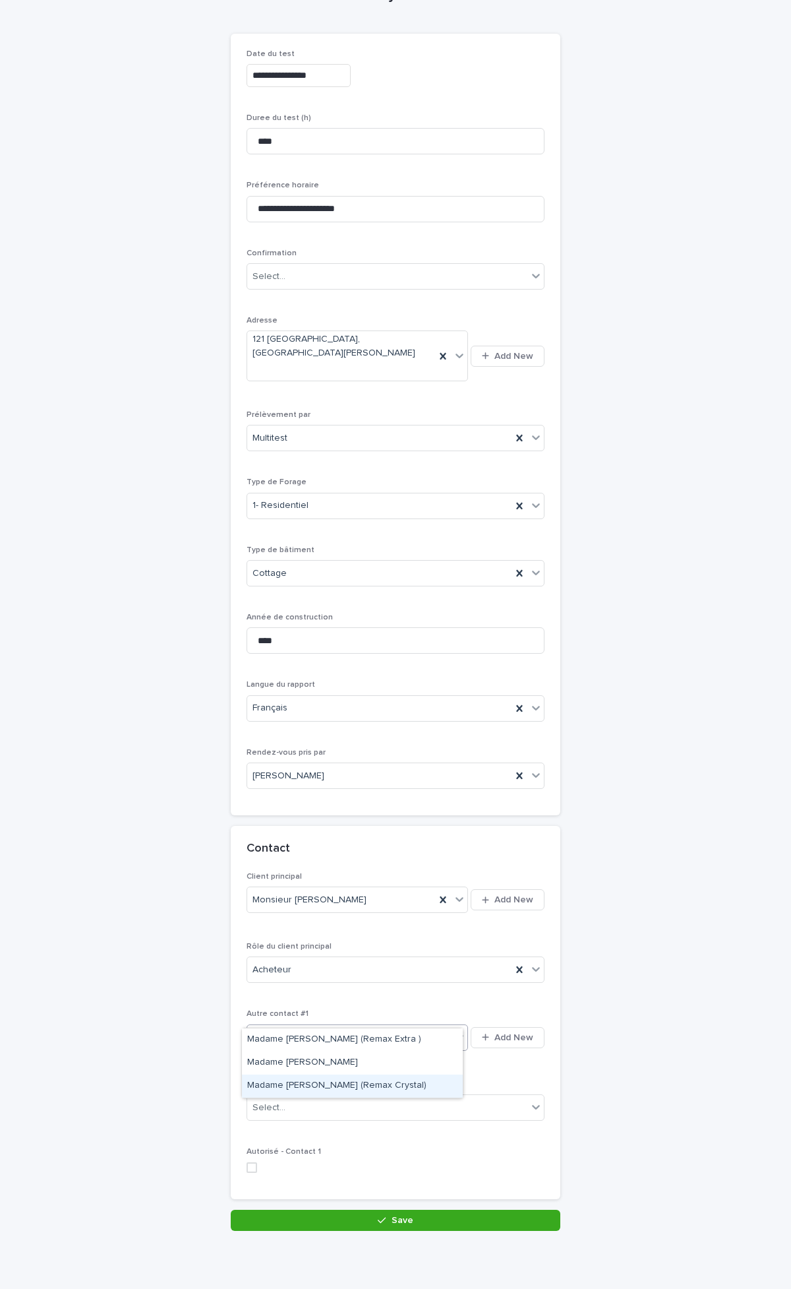
click at [388, 1091] on div "Madame Véronique Molini (Remax Crystal)" at bounding box center [352, 1085] width 221 height 23
click at [365, 1097] on div "Select..." at bounding box center [387, 1108] width 280 height 22
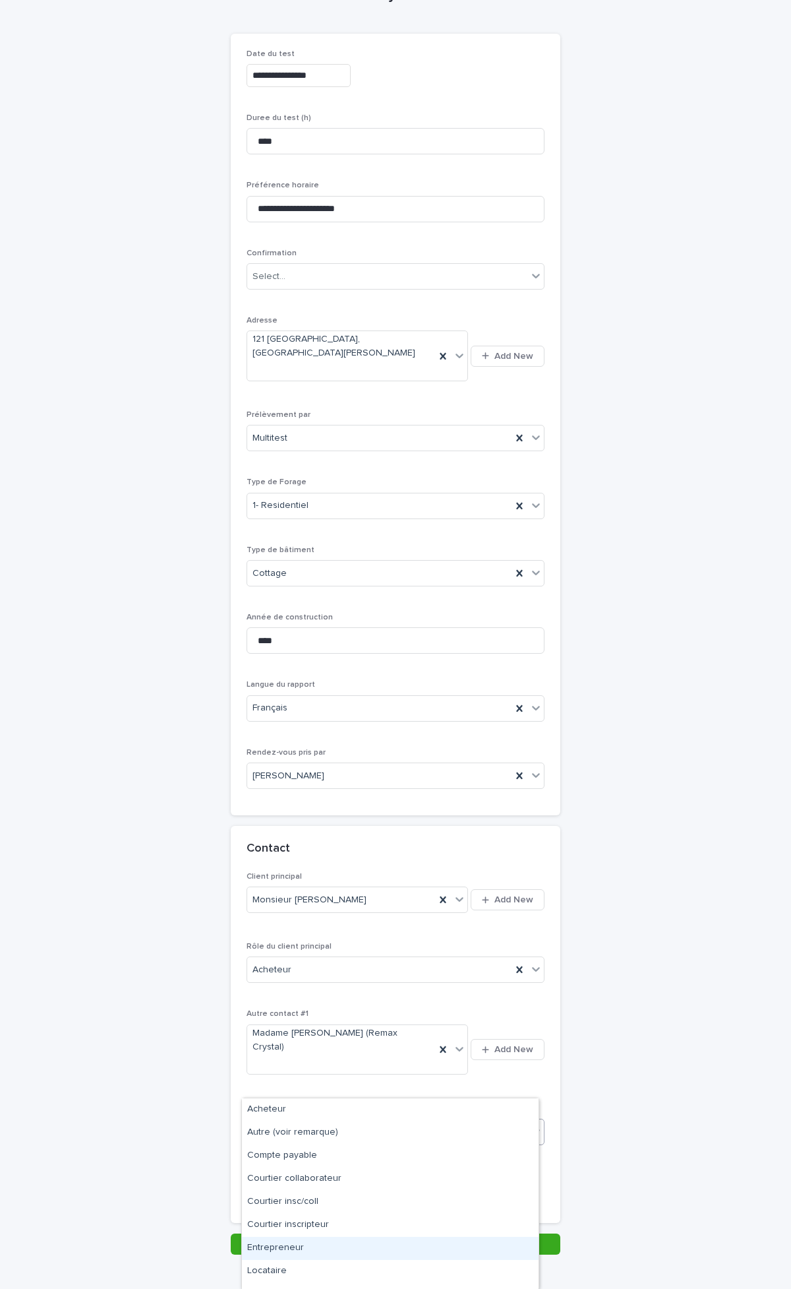
scroll to position [40, 0]
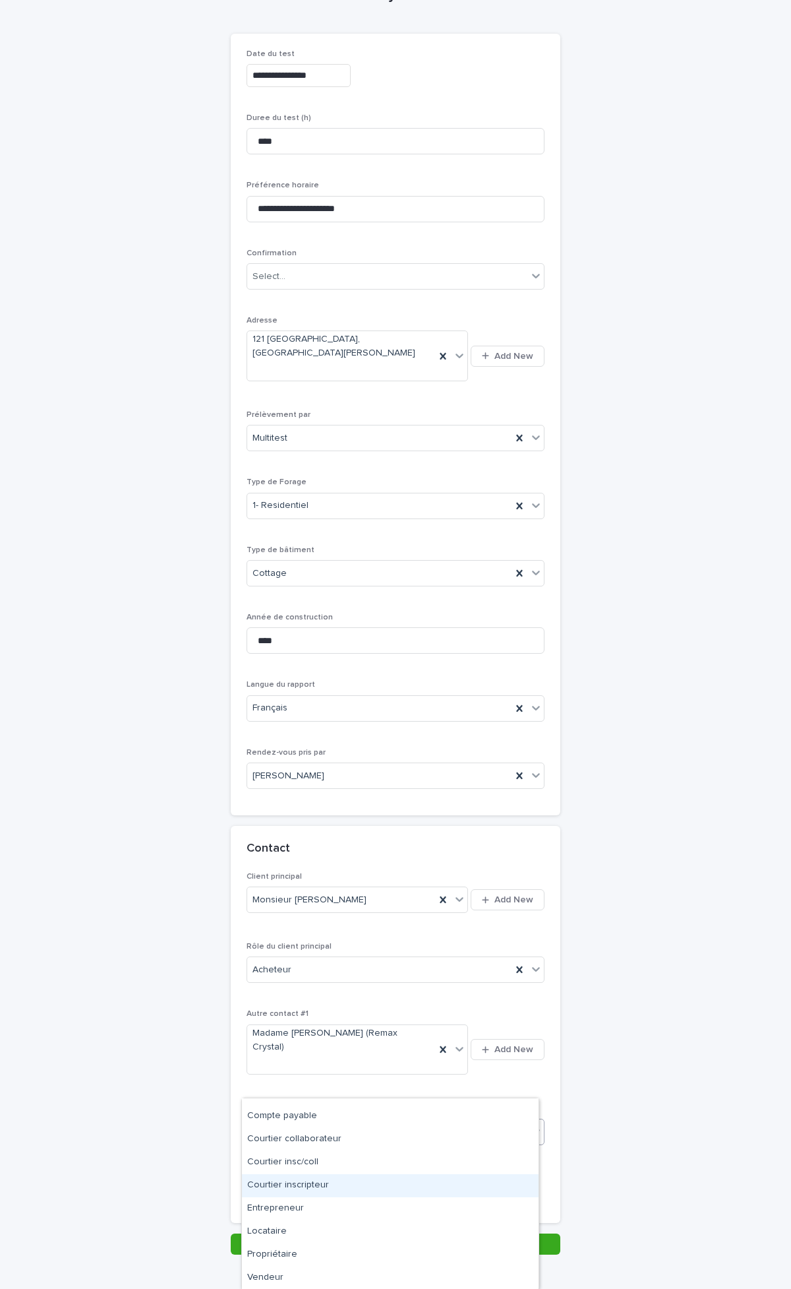
click at [301, 1186] on div "Courtier inscripteur" at bounding box center [390, 1185] width 297 height 23
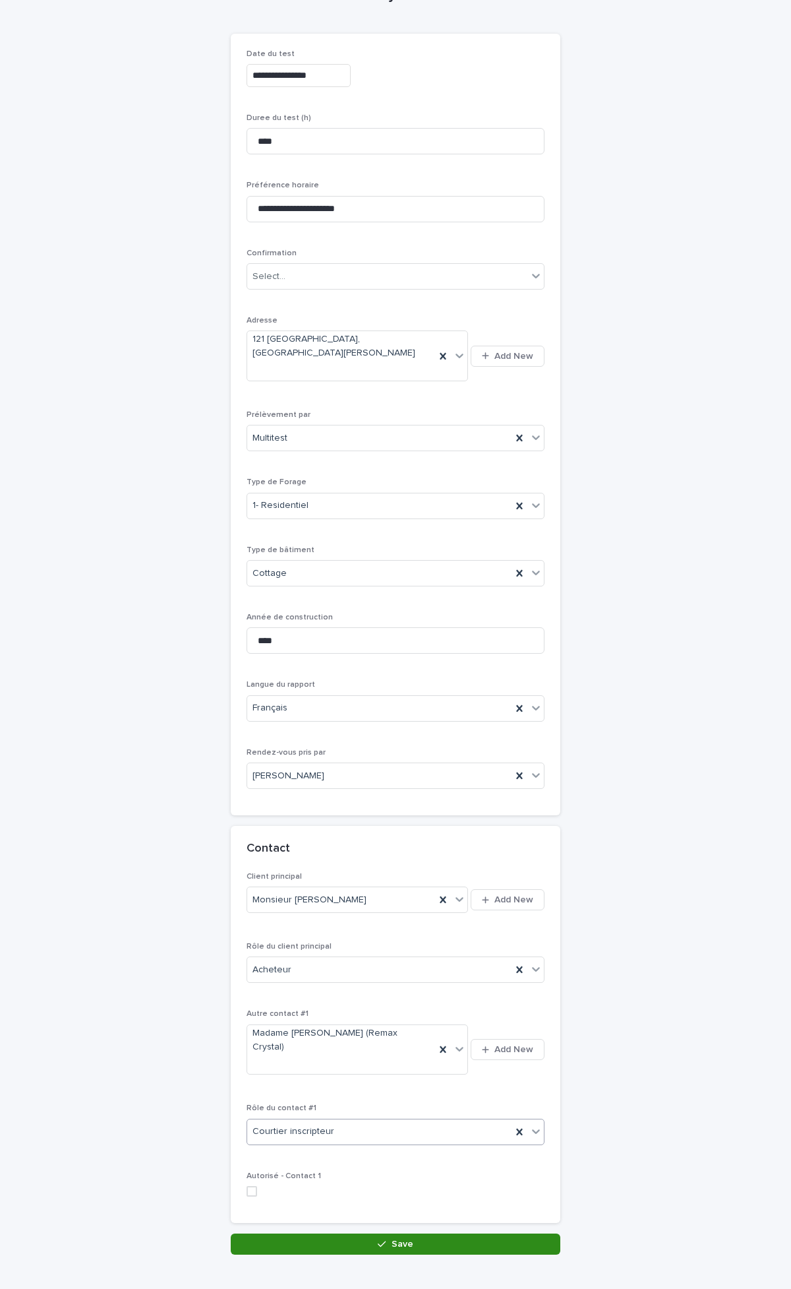
click at [431, 1233] on button "Save" at bounding box center [396, 1243] width 330 height 21
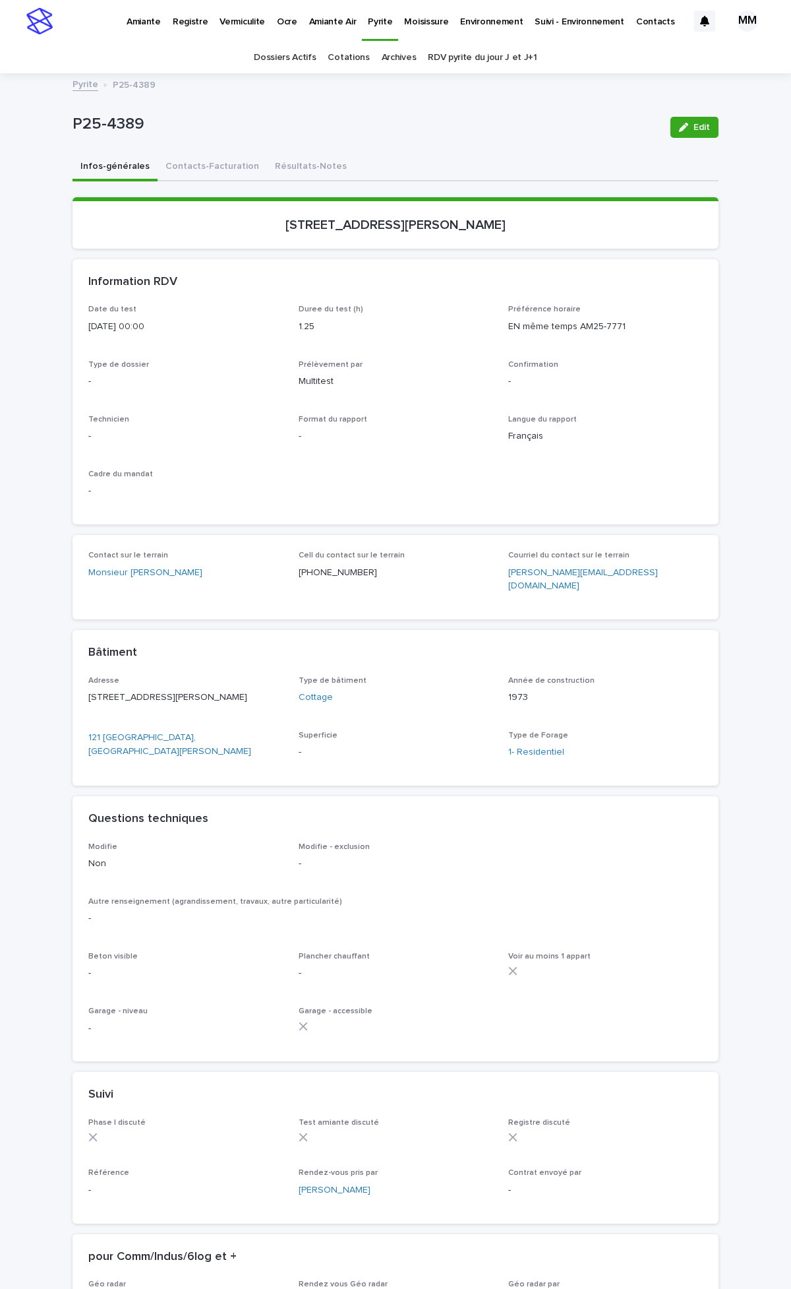
drag, startPoint x: 687, startPoint y: 129, endPoint x: 622, endPoint y: 183, distance: 84.8
click at [687, 129] on div "button" at bounding box center [686, 127] width 15 height 9
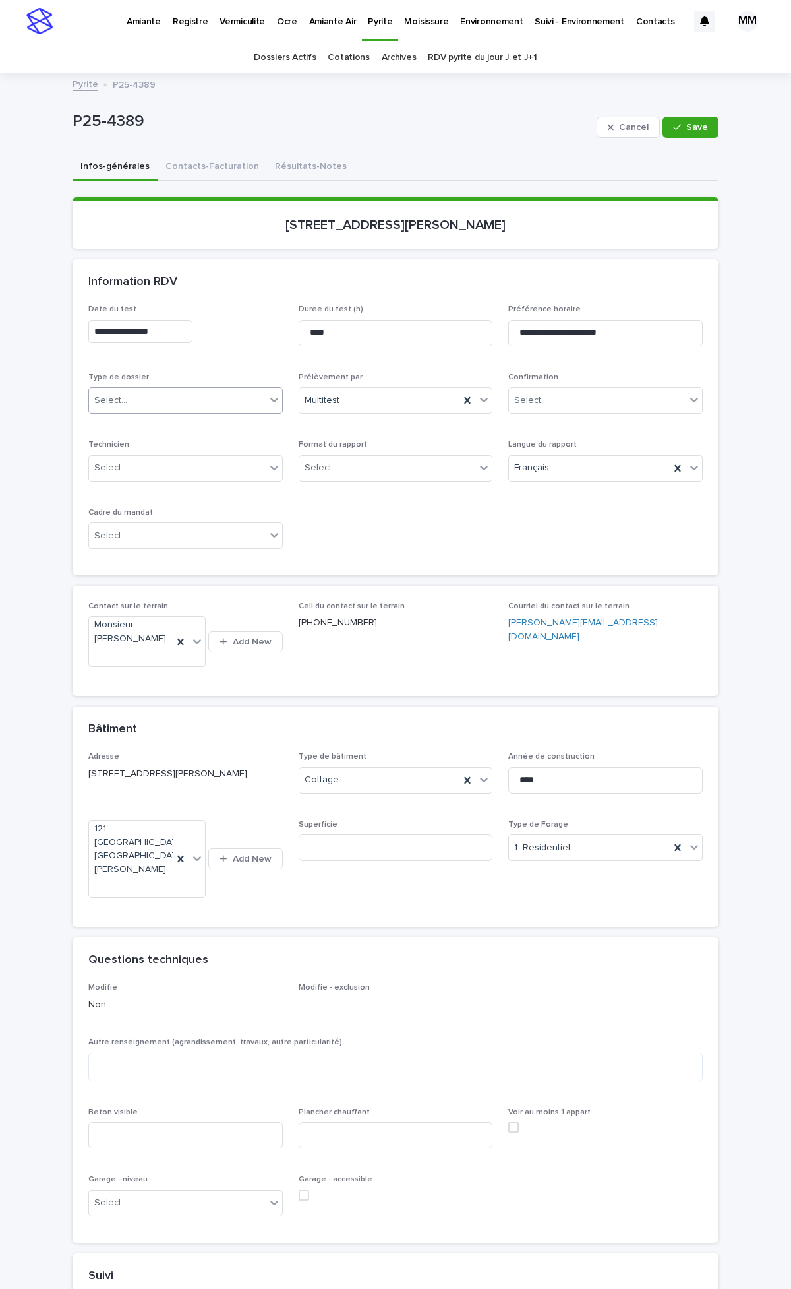
click at [168, 390] on div "Select..." at bounding box center [177, 401] width 177 height 22
click at [160, 430] on div "Échantillonnage" at bounding box center [180, 424] width 193 height 23
click at [357, 469] on div "Select..." at bounding box center [387, 468] width 177 height 22
click at [363, 492] on div "Électronique" at bounding box center [389, 492] width 193 height 23
click at [180, 536] on div "Select..." at bounding box center [177, 536] width 177 height 22
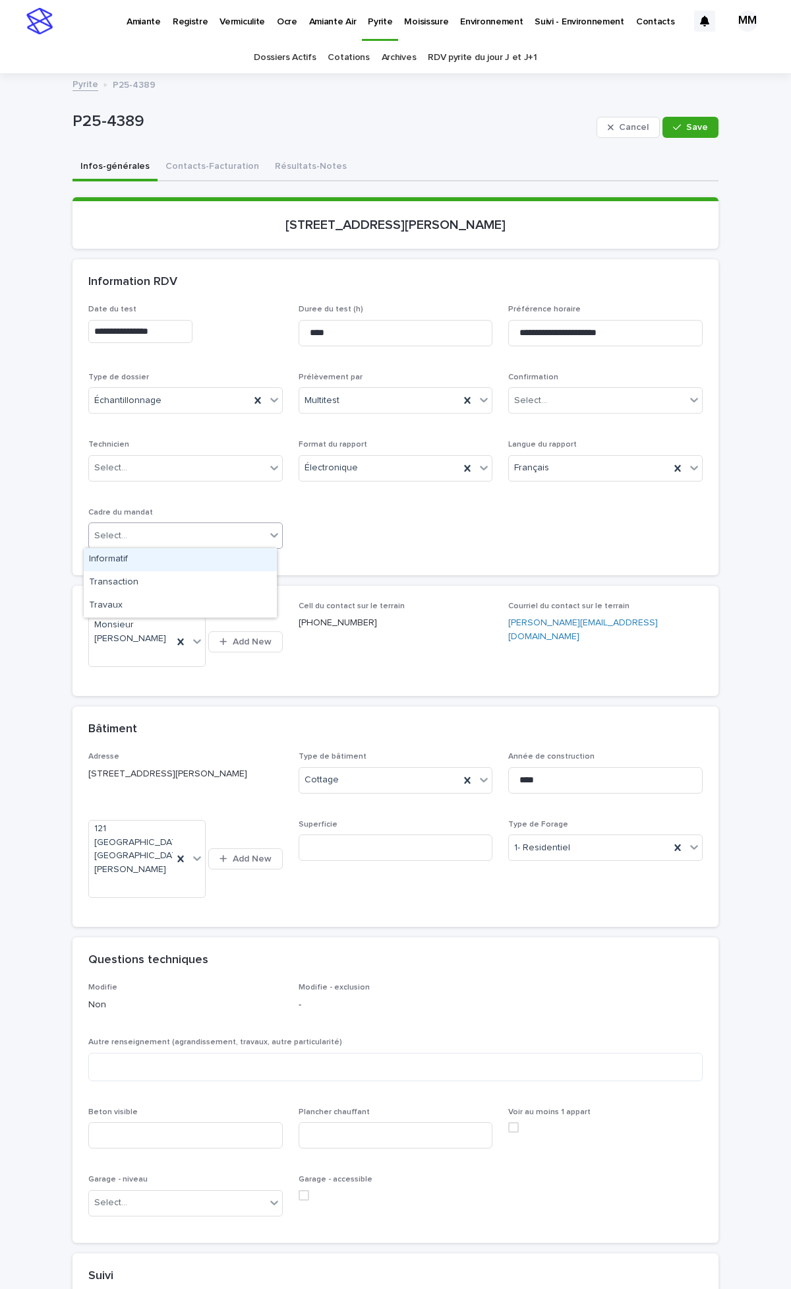
click at [119, 561] on div "Informatif" at bounding box center [180, 559] width 193 height 23
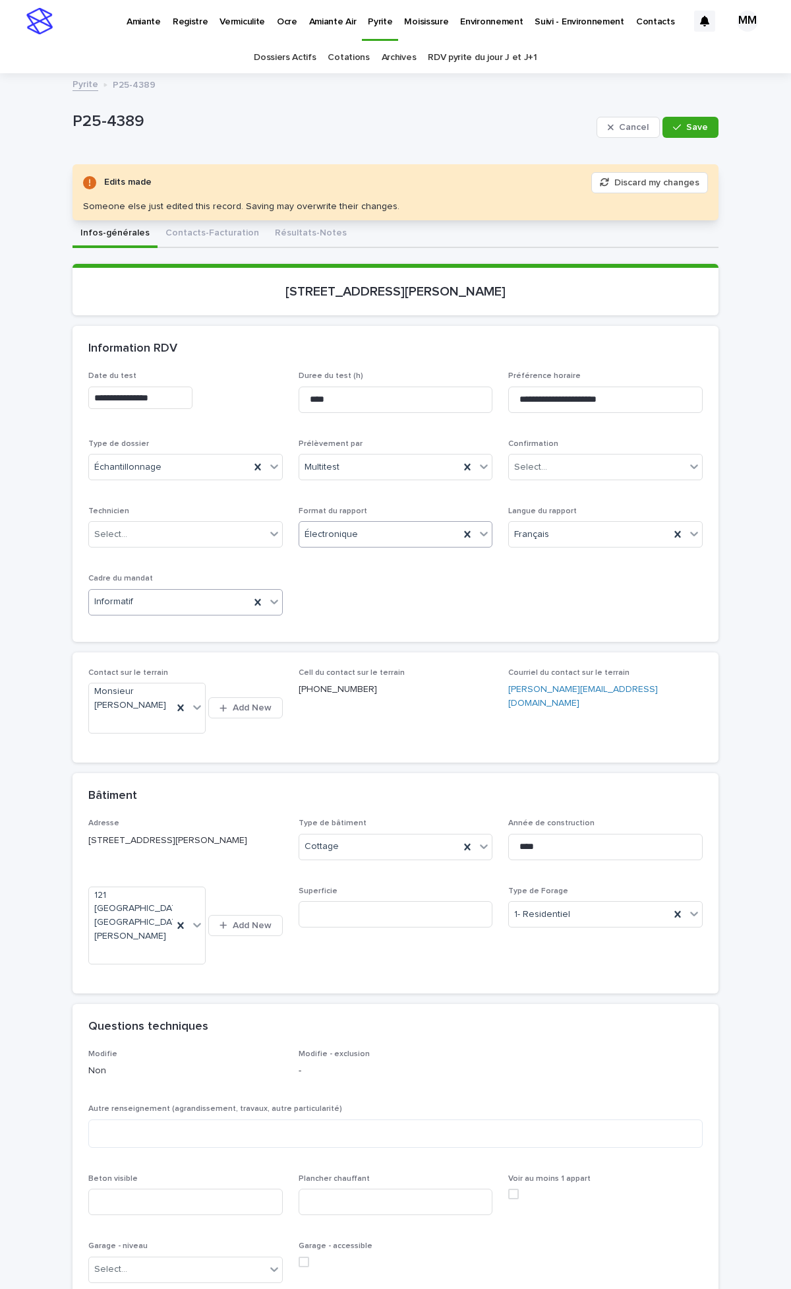
click at [393, 529] on div "Électronique" at bounding box center [379, 535] width 161 height 22
click at [436, 506] on p "Format du rapport" at bounding box center [396, 510] width 195 height 9
click at [175, 603] on div "Informatif" at bounding box center [169, 602] width 161 height 22
click at [126, 653] on div "Transaction" at bounding box center [180, 649] width 193 height 23
click at [454, 609] on div "**********" at bounding box center [395, 498] width 615 height 255
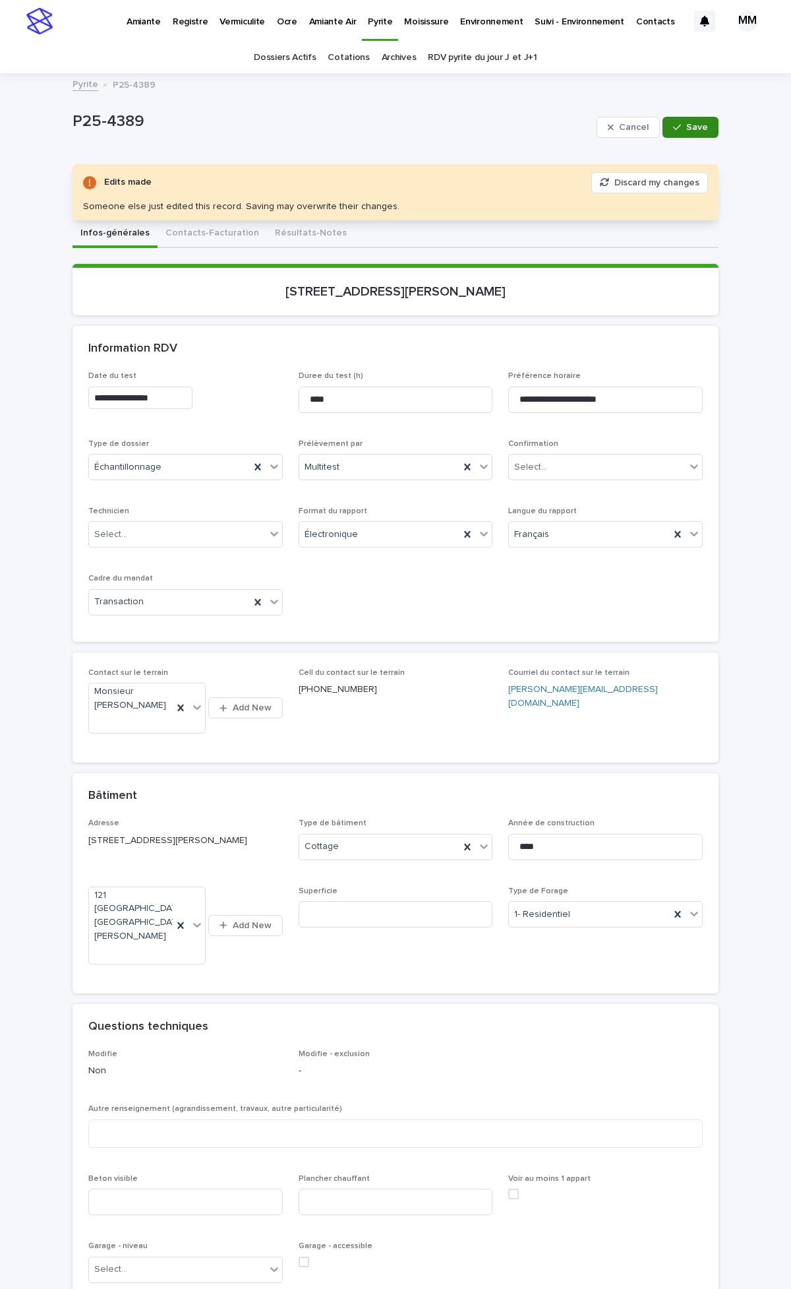
click at [700, 126] on span "Save" at bounding box center [698, 127] width 22 height 9
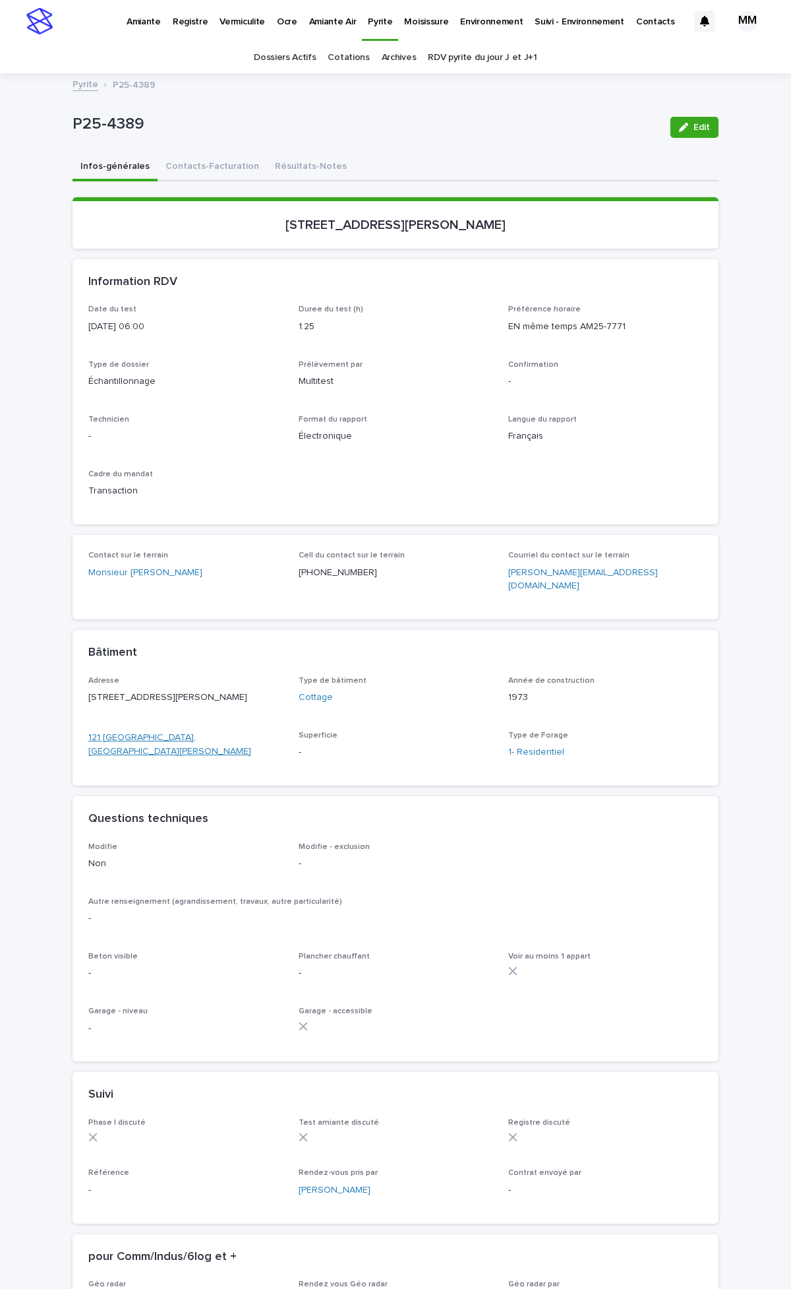
click at [138, 735] on link "121 Rouen, Sainte-Julie" at bounding box center [185, 745] width 195 height 28
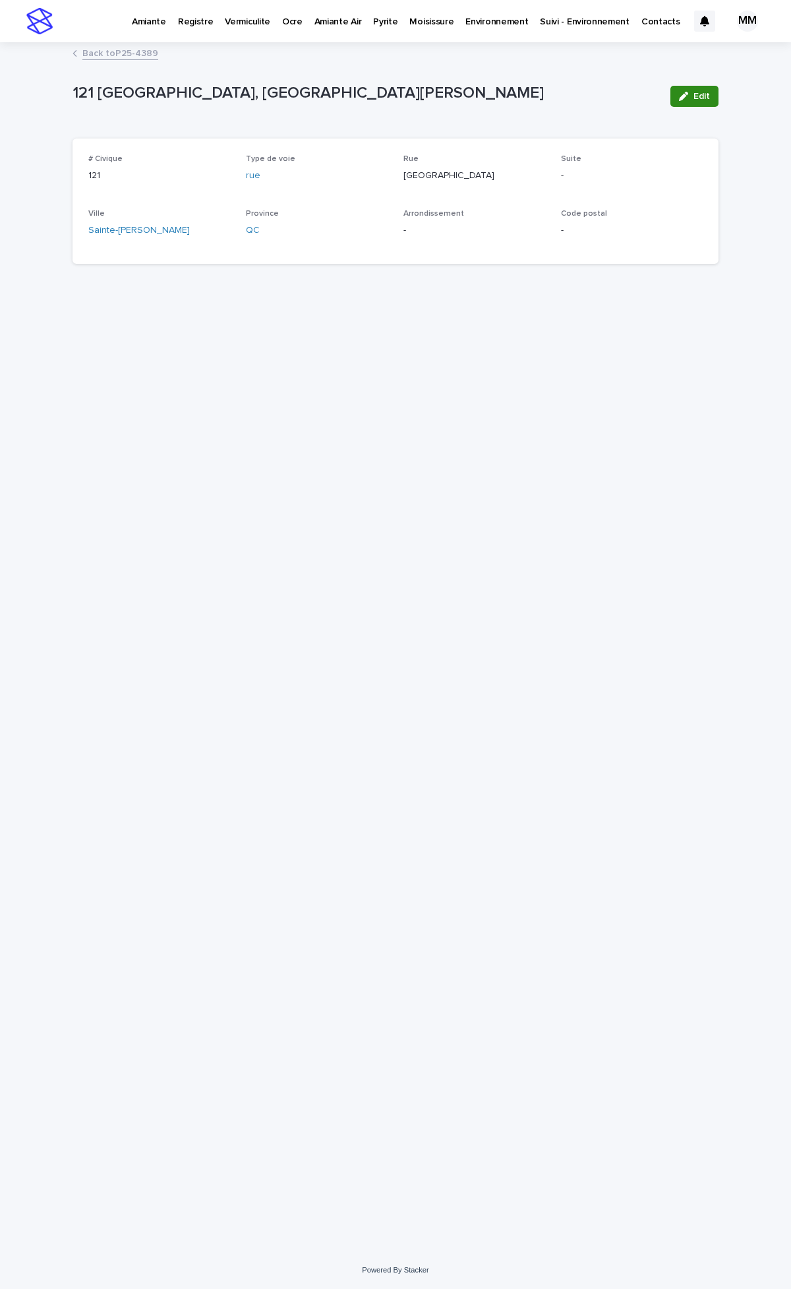
click at [695, 98] on span "Edit" at bounding box center [702, 96] width 16 height 9
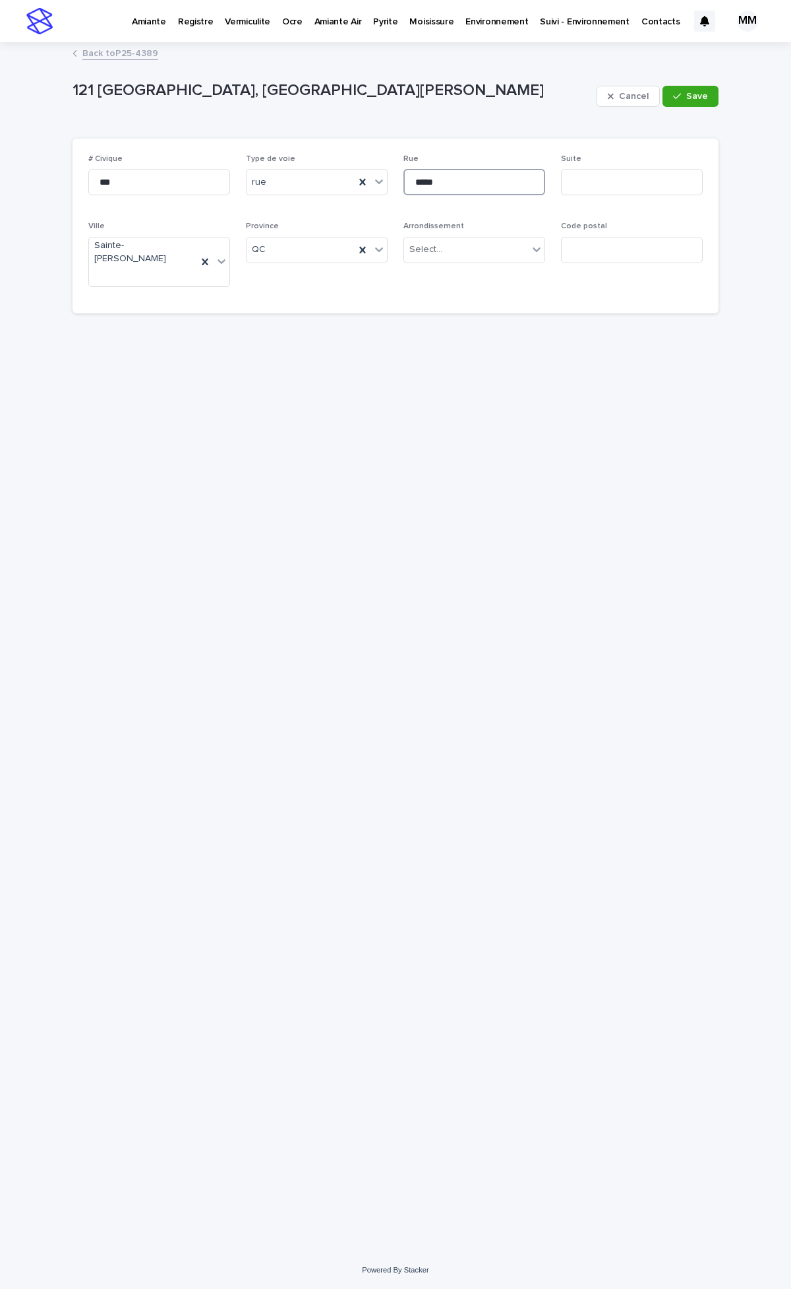
click at [417, 181] on input "*****" at bounding box center [475, 182] width 142 height 26
type input "********"
click at [636, 247] on input at bounding box center [632, 250] width 142 height 26
type input "*******"
click at [677, 88] on button "Save" at bounding box center [691, 96] width 56 height 21
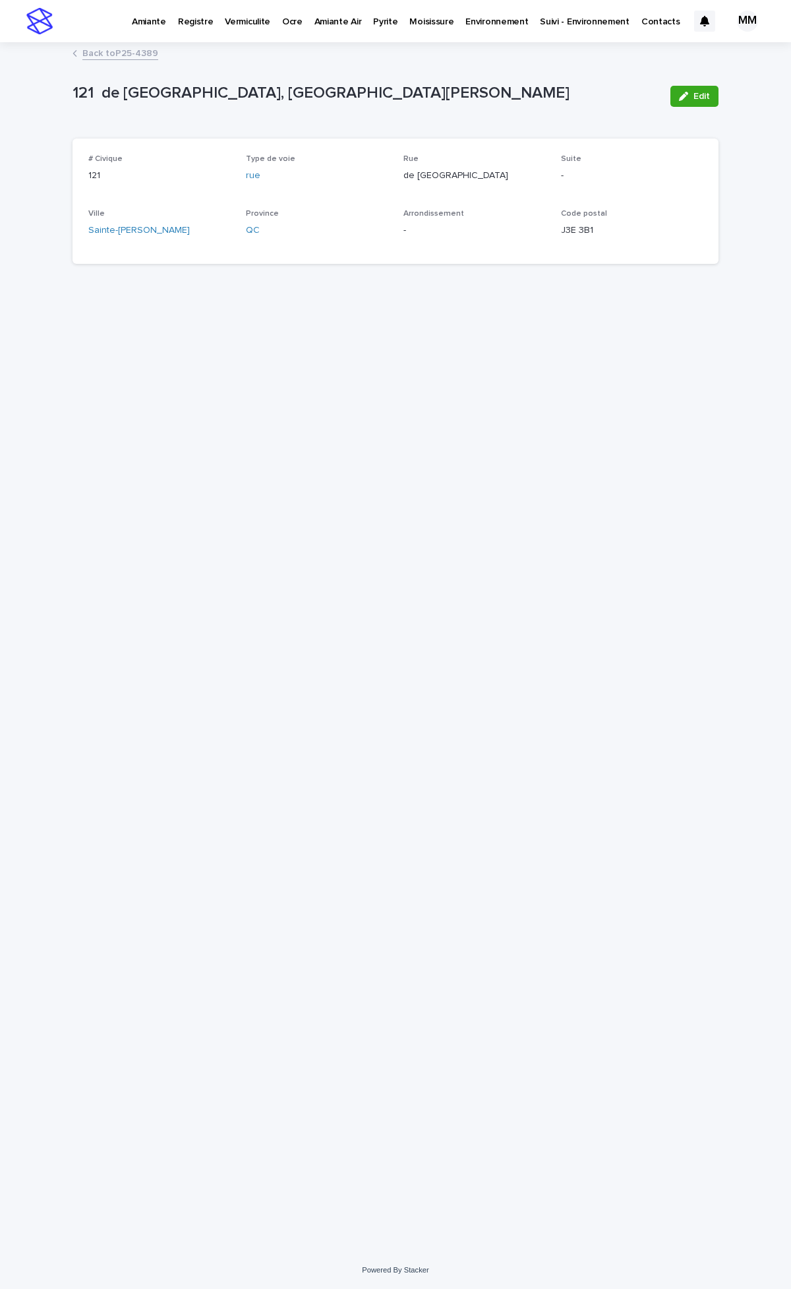
click at [129, 49] on link "Back to P25-4389" at bounding box center [120, 52] width 76 height 15
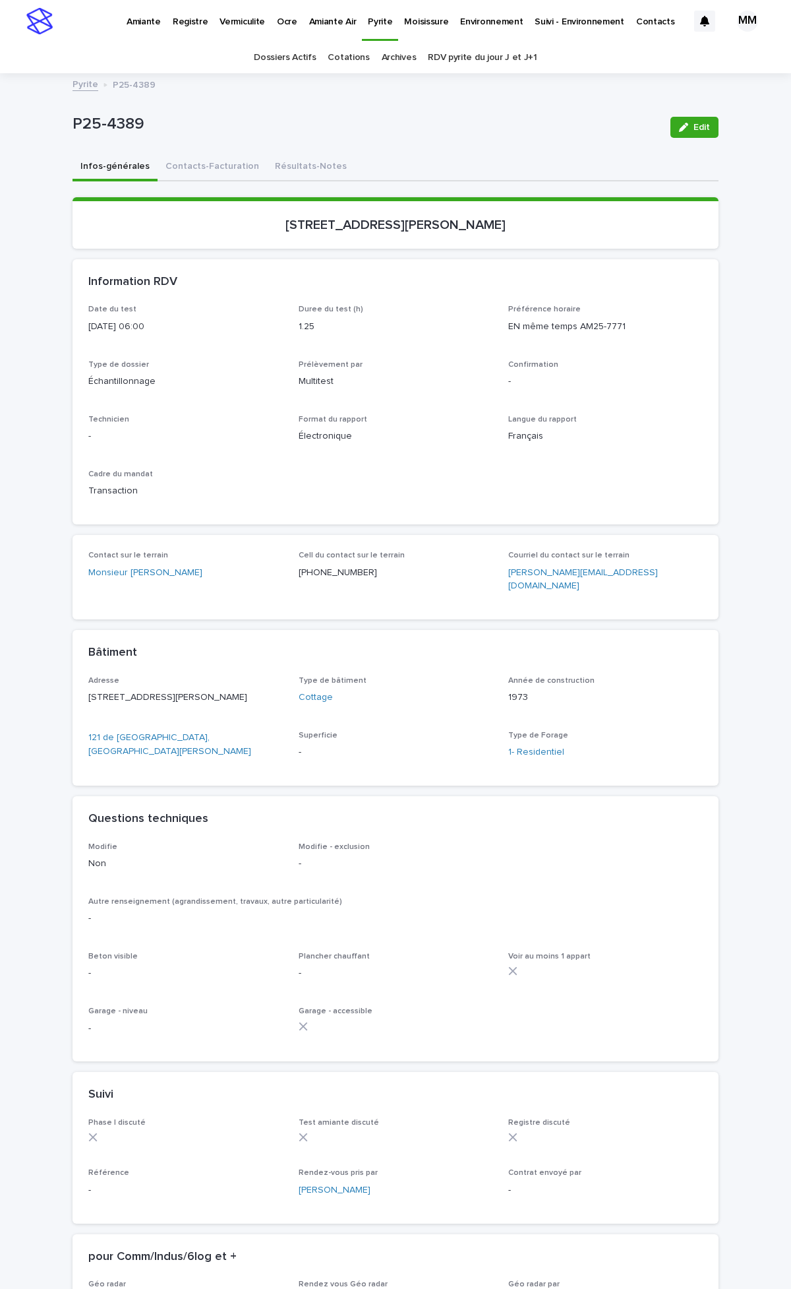
click at [394, 326] on p "1.25" at bounding box center [396, 327] width 195 height 14
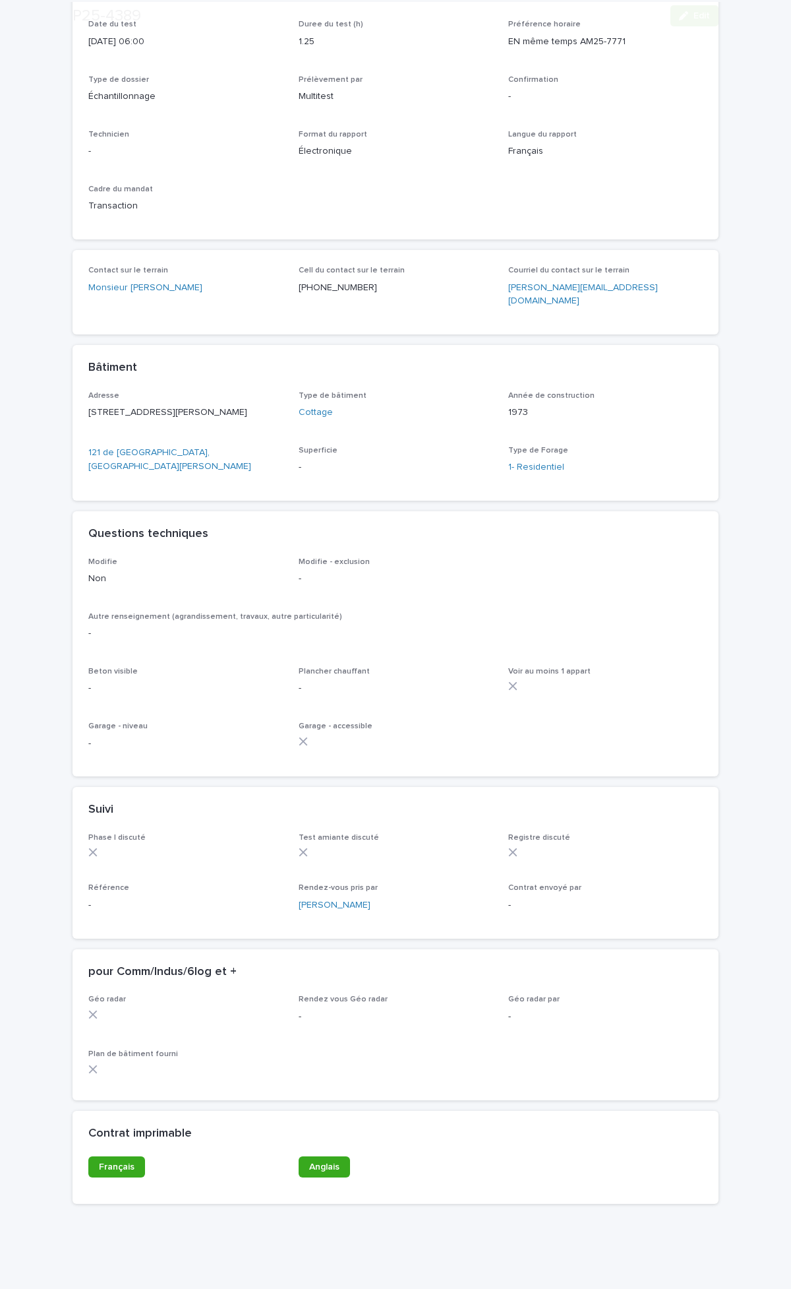
scroll to position [312, 0]
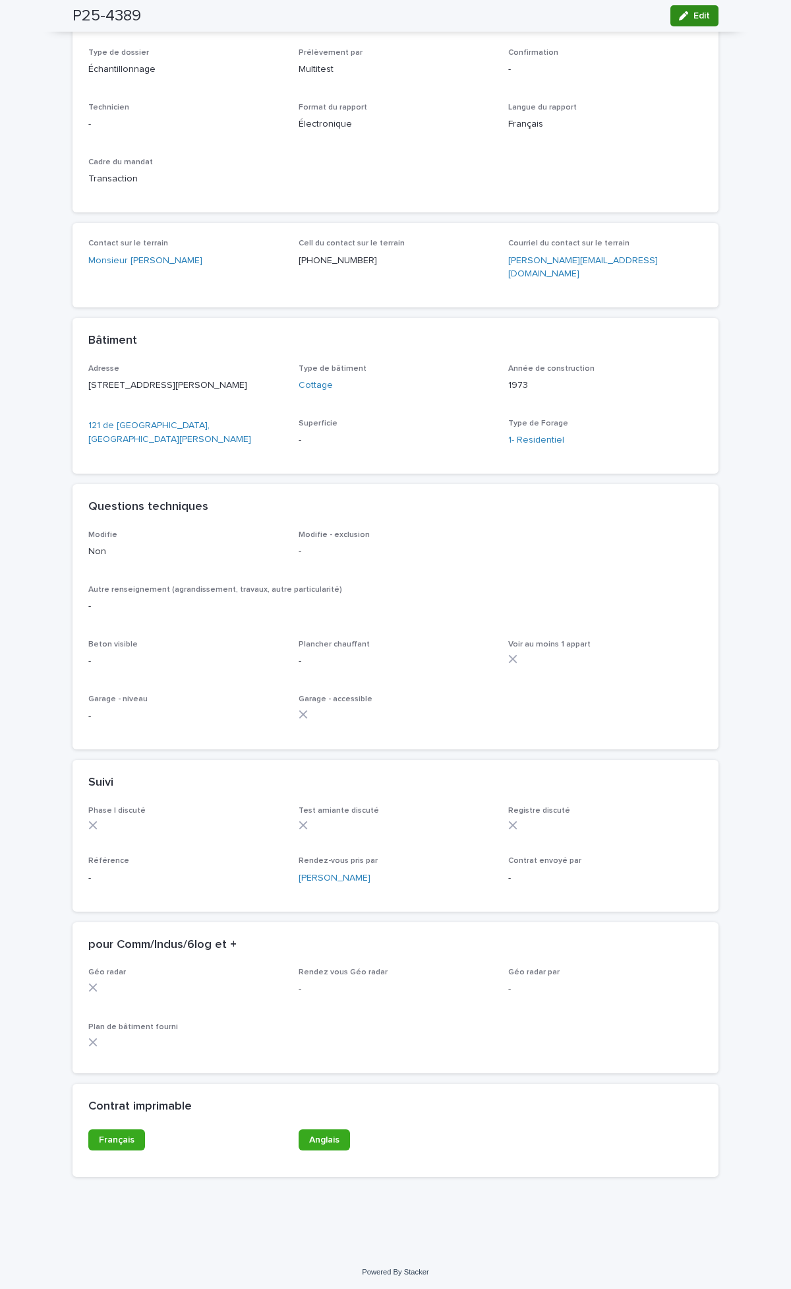
click at [706, 17] on button "Edit" at bounding box center [695, 15] width 48 height 21
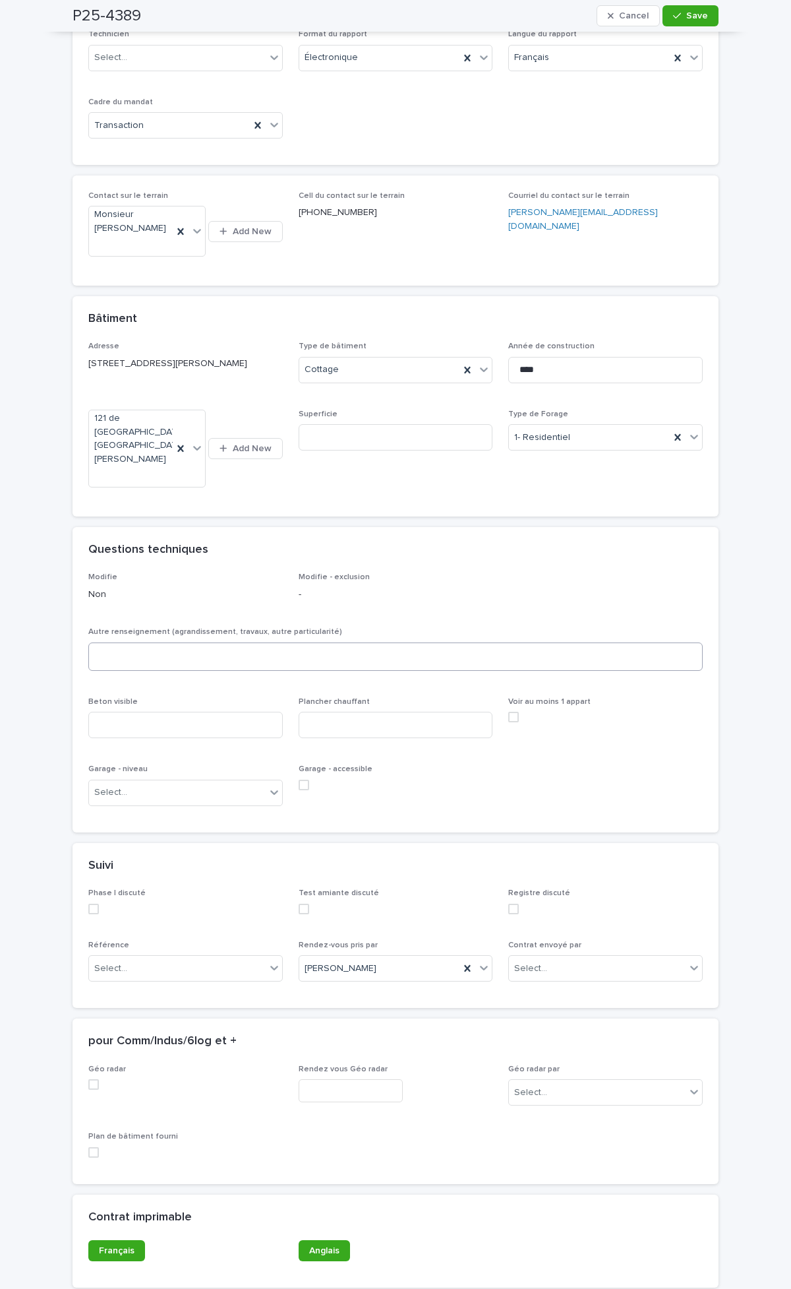
scroll to position [403, 0]
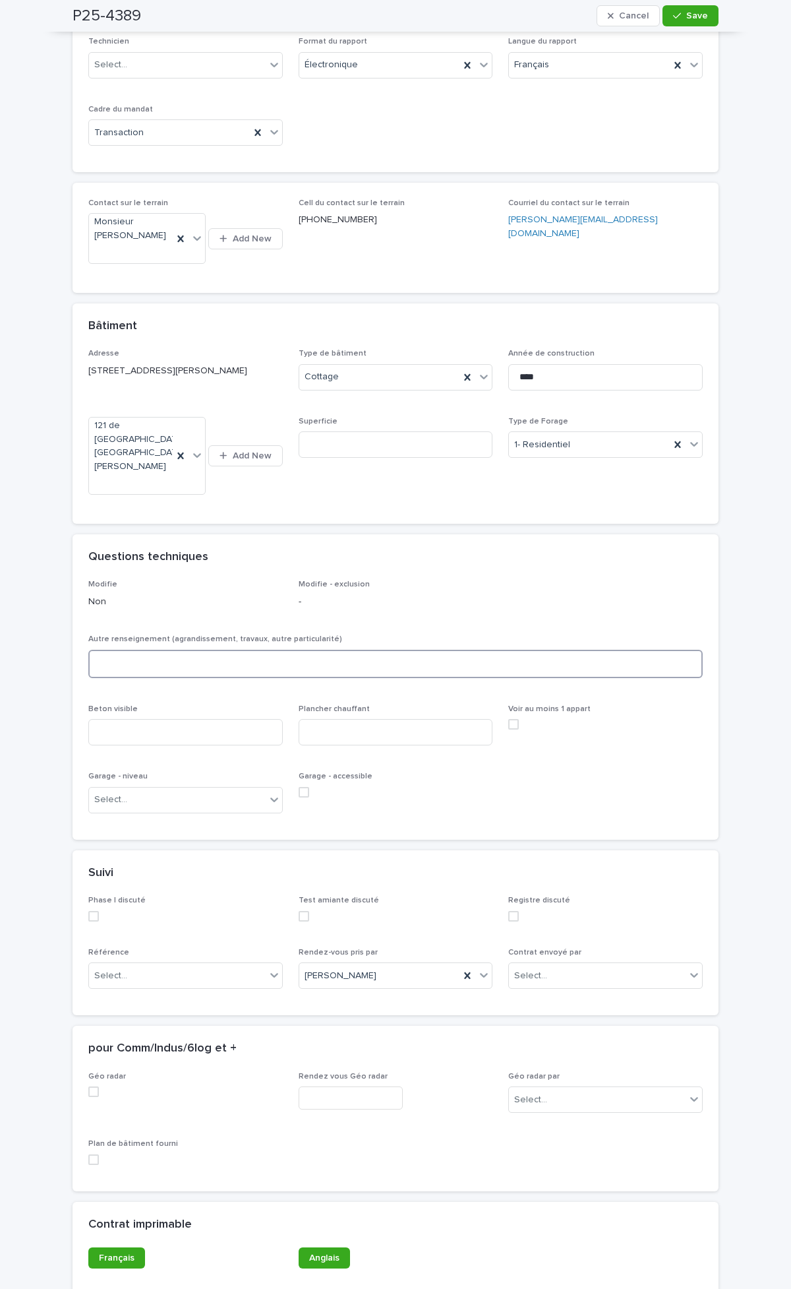
click at [141, 650] on textarea at bounding box center [395, 664] width 615 height 28
type textarea "**********"
click at [129, 719] on input at bounding box center [185, 732] width 195 height 26
type input "**********"
click at [321, 719] on input at bounding box center [396, 732] width 195 height 26
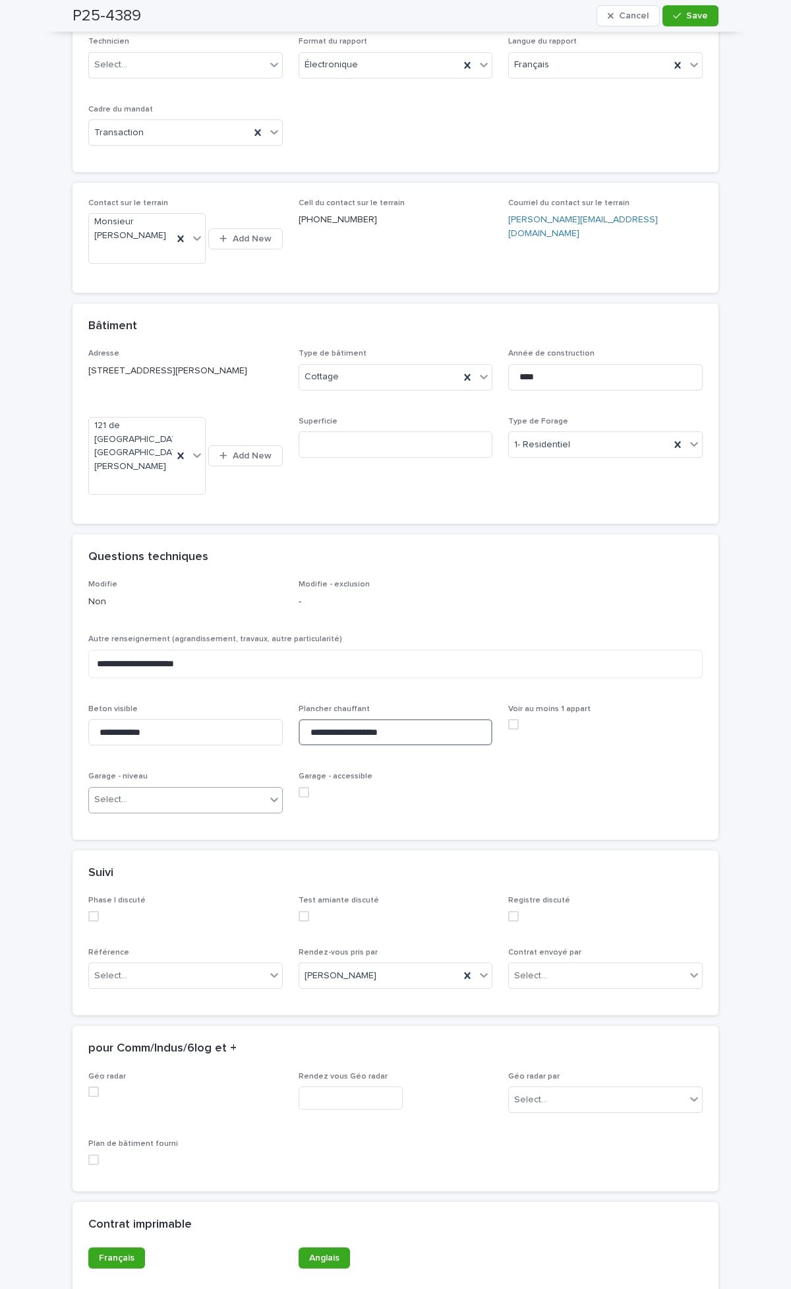
type input "**********"
click at [192, 789] on div "Select..." at bounding box center [177, 800] width 177 height 22
click at [135, 869] on div "Rez-de-chaussée" at bounding box center [180, 867] width 193 height 23
click at [681, 20] on button "Save" at bounding box center [691, 15] width 56 height 21
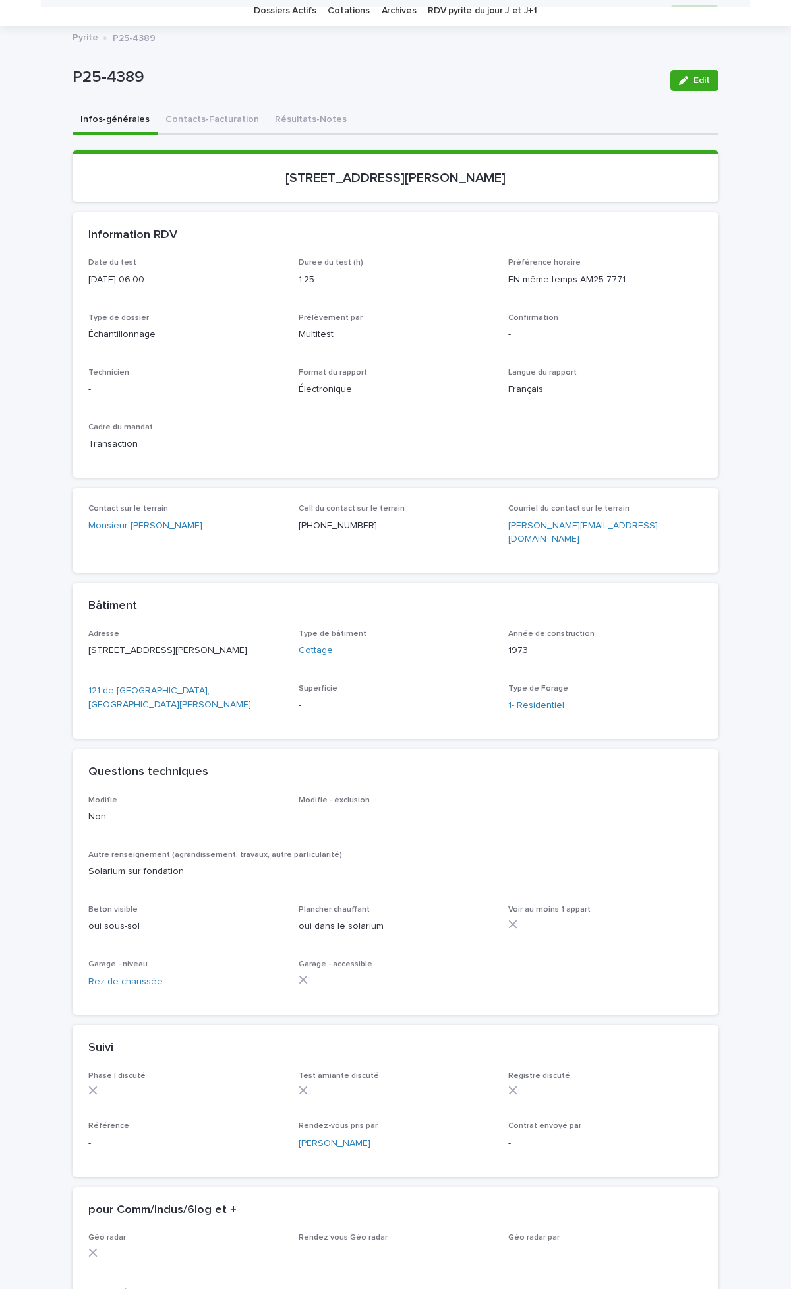
scroll to position [0, 0]
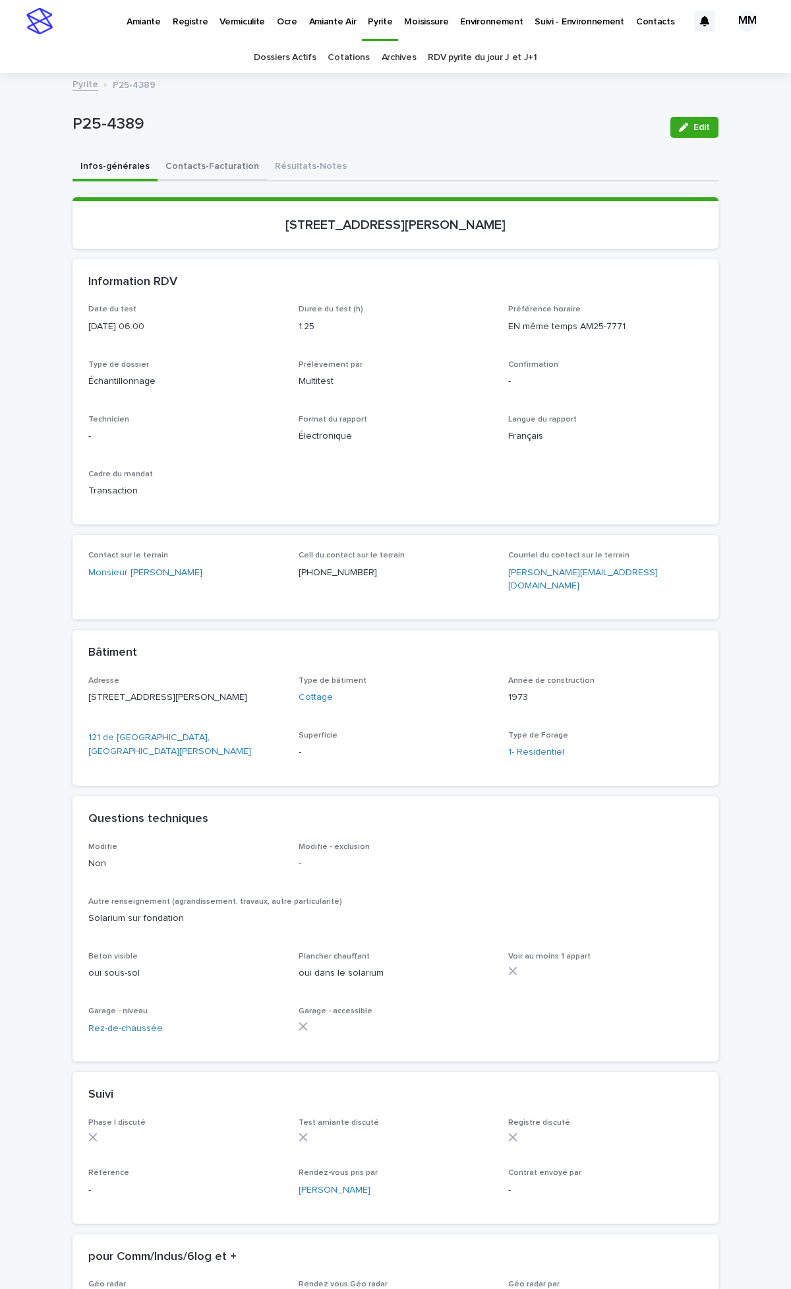
click at [200, 161] on button "Contacts-Facturation" at bounding box center [212, 168] width 109 height 28
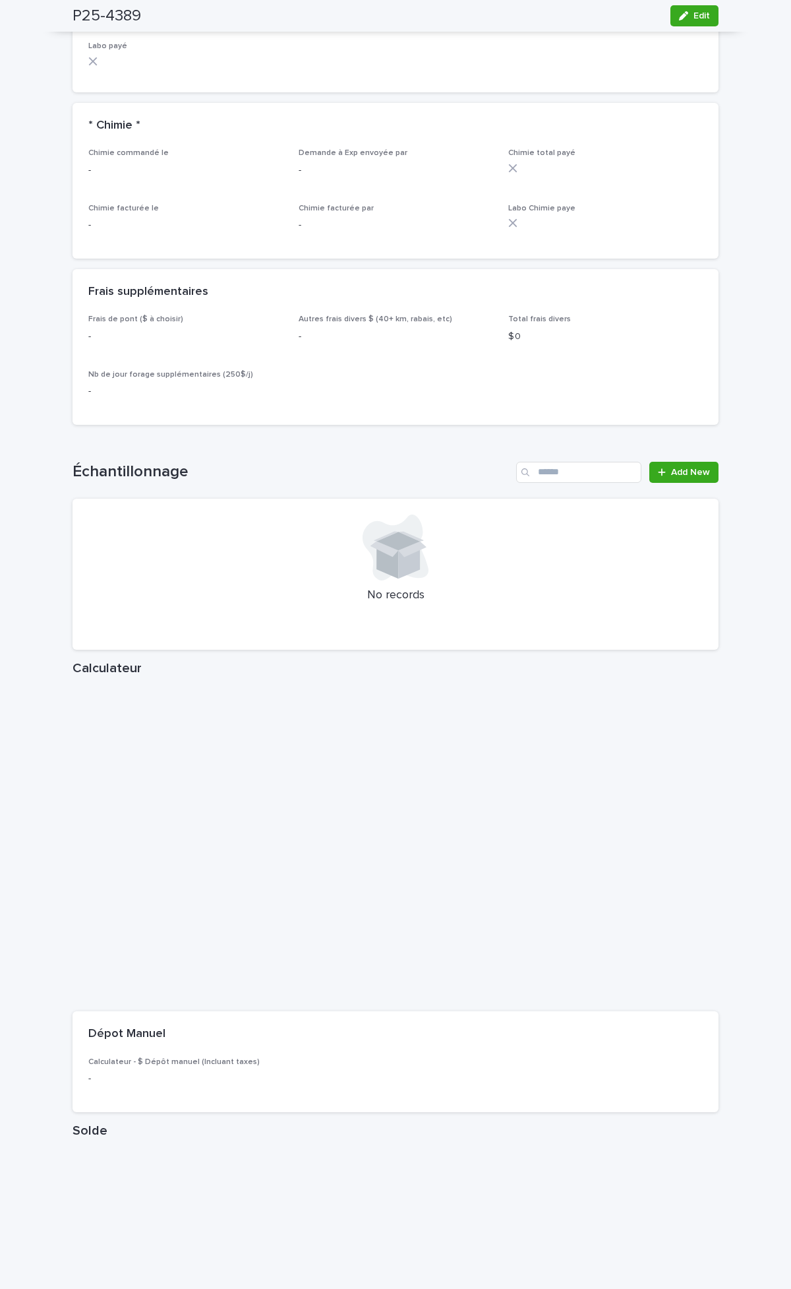
scroll to position [1306, 0]
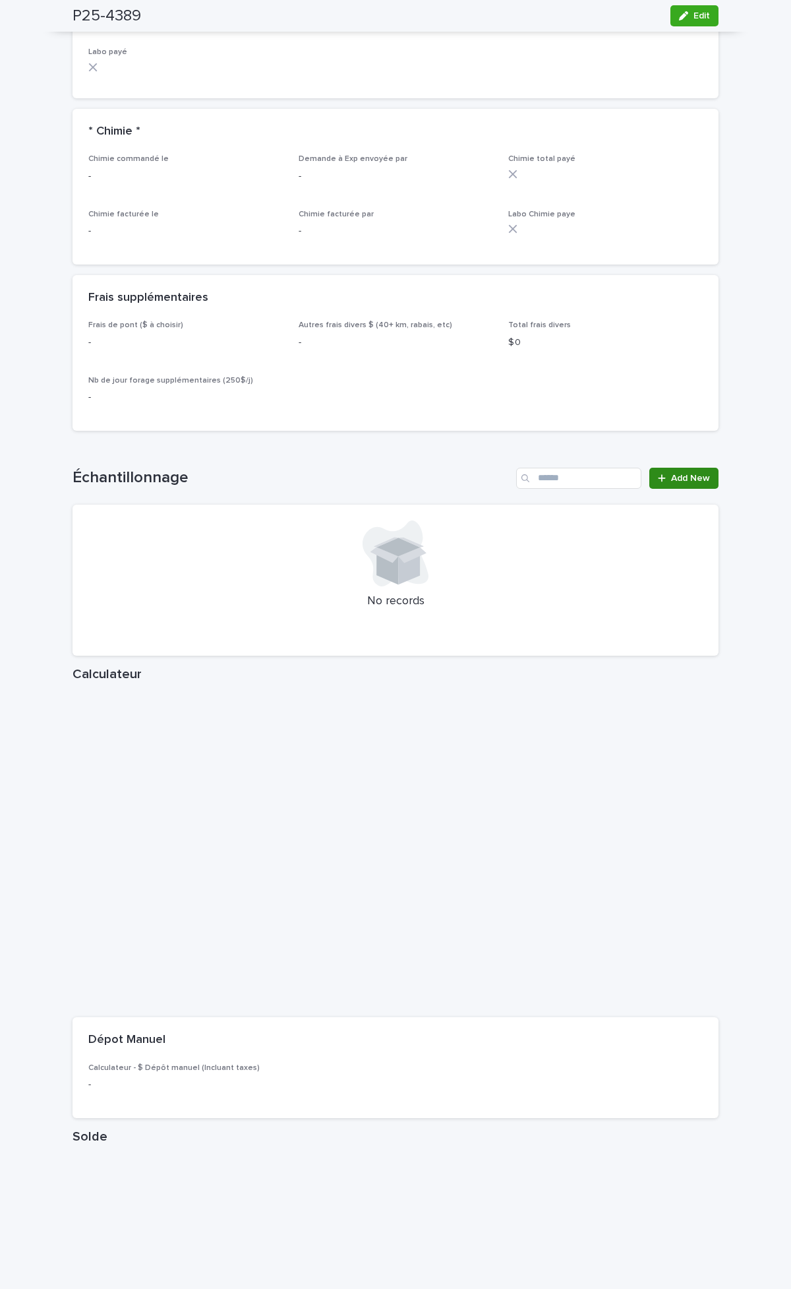
click at [688, 474] on span "Add New" at bounding box center [690, 478] width 39 height 9
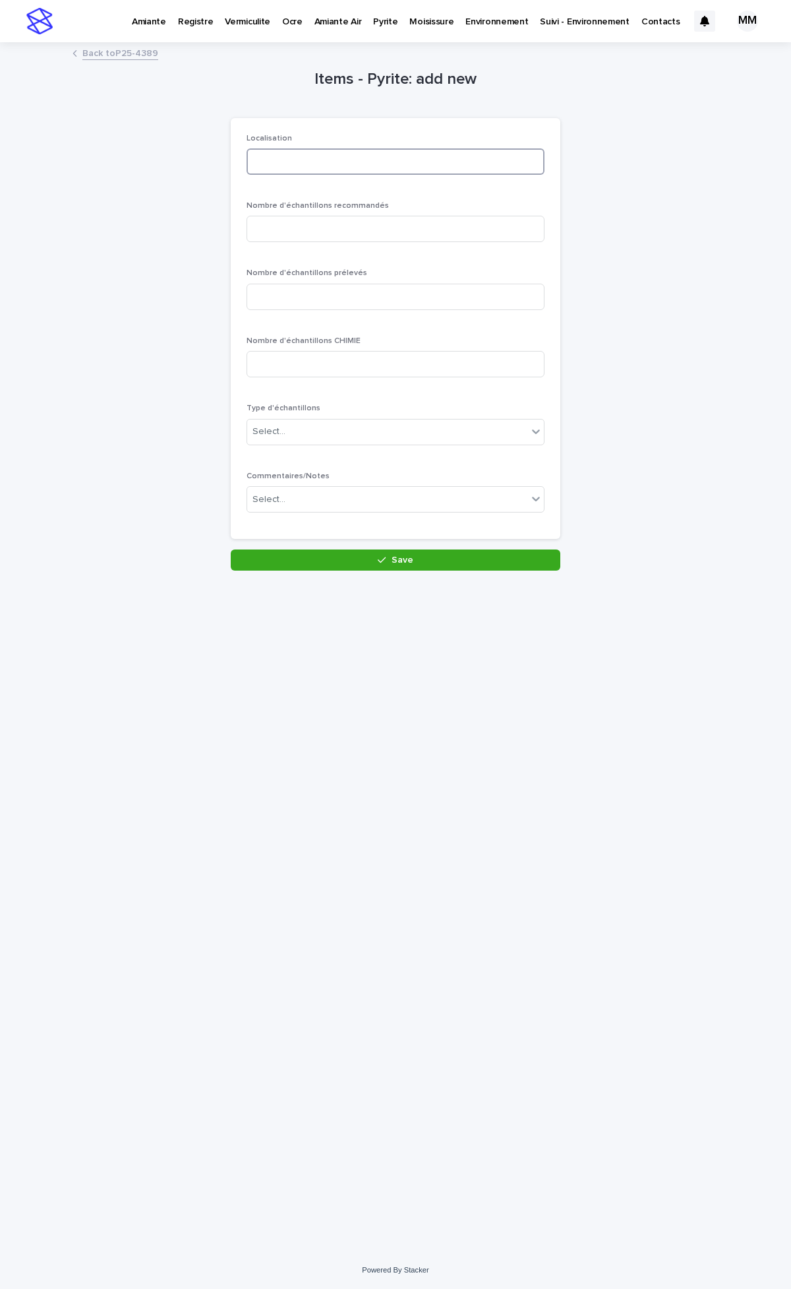
click at [272, 155] on input at bounding box center [396, 161] width 298 height 26
type input "*"
type input "********"
click at [281, 221] on input at bounding box center [396, 229] width 298 height 26
type input "*"
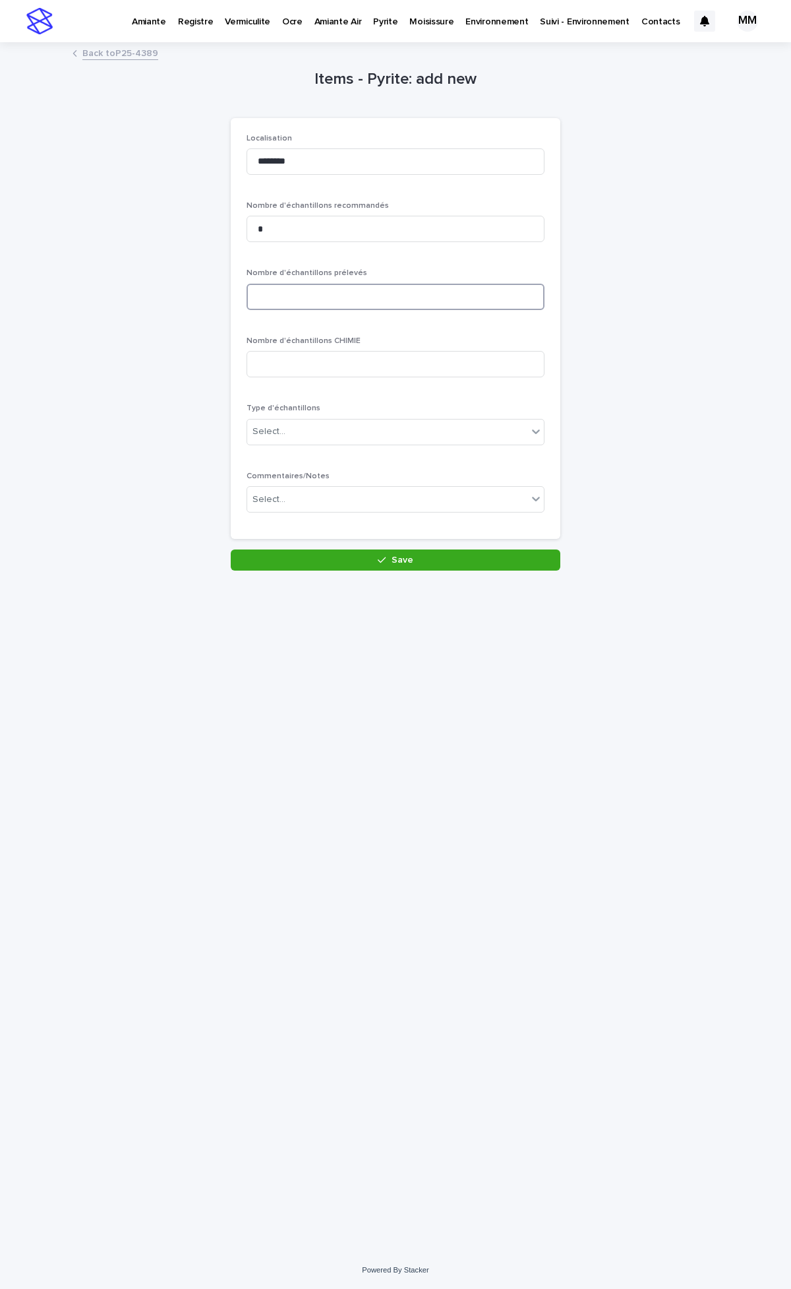
click at [295, 298] on input at bounding box center [396, 297] width 298 height 26
type input "*"
drag, startPoint x: 286, startPoint y: 430, endPoint x: 317, endPoint y: 432, distance: 31.7
click at [290, 430] on div "Select..." at bounding box center [387, 432] width 280 height 22
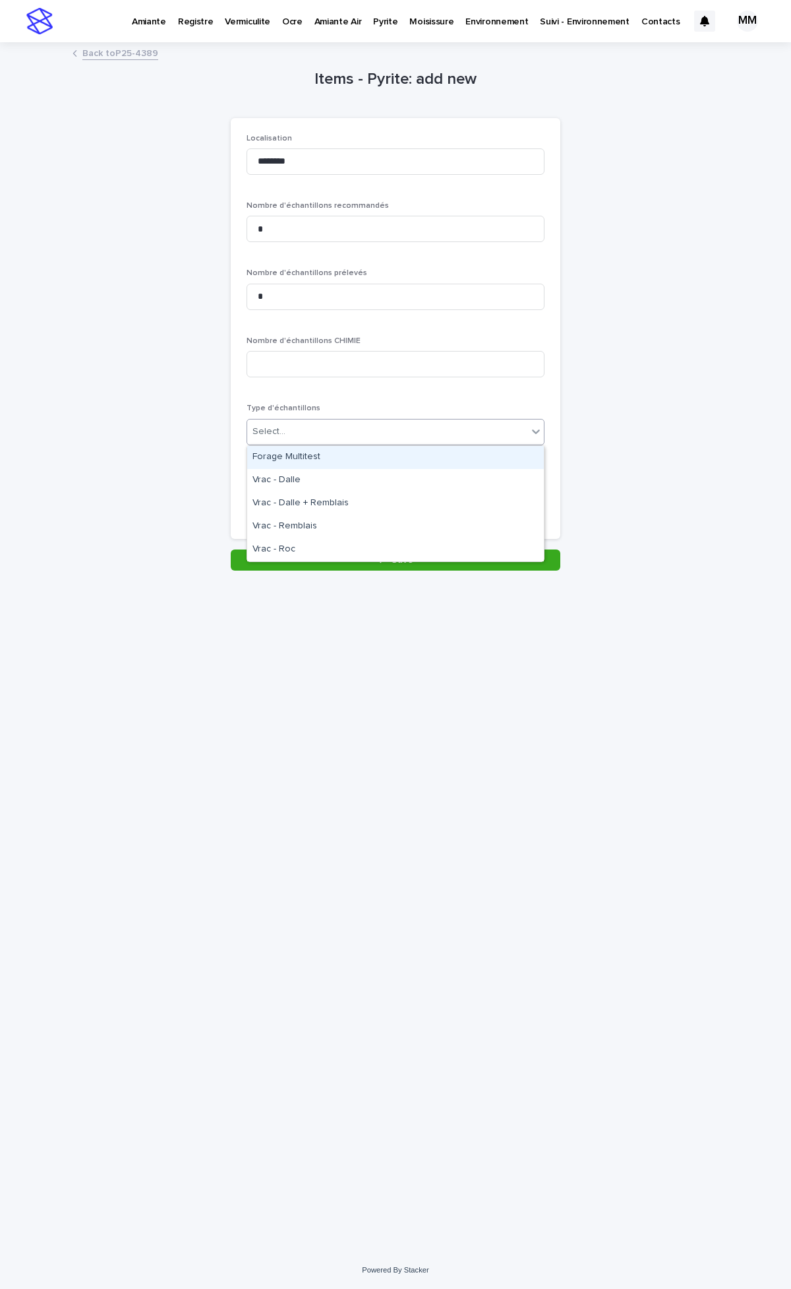
click at [307, 453] on div "Forage Multitest" at bounding box center [395, 457] width 297 height 23
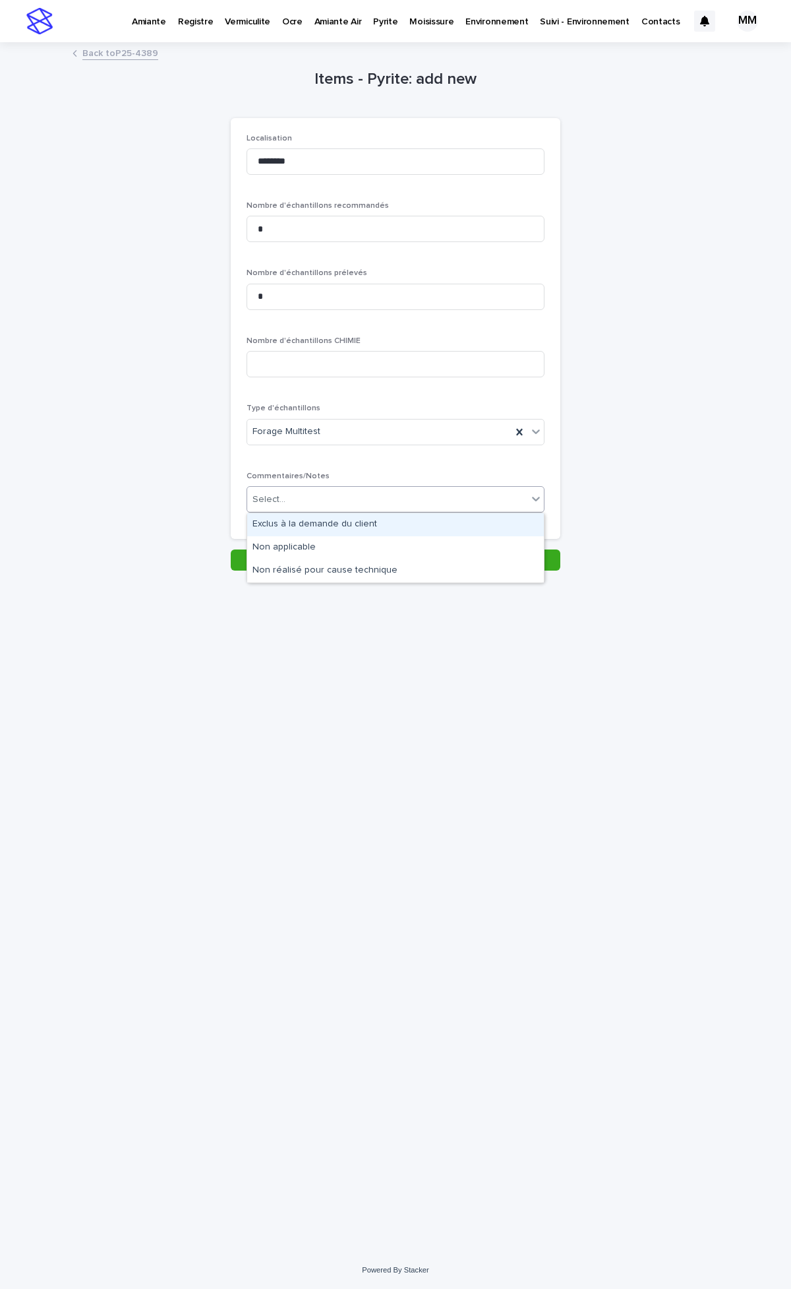
drag, startPoint x: 322, startPoint y: 501, endPoint x: 318, endPoint y: 533, distance: 31.9
click at [322, 506] on div "Select..." at bounding box center [387, 500] width 280 height 22
click at [363, 472] on p "Commentaires/Notes" at bounding box center [396, 476] width 298 height 9
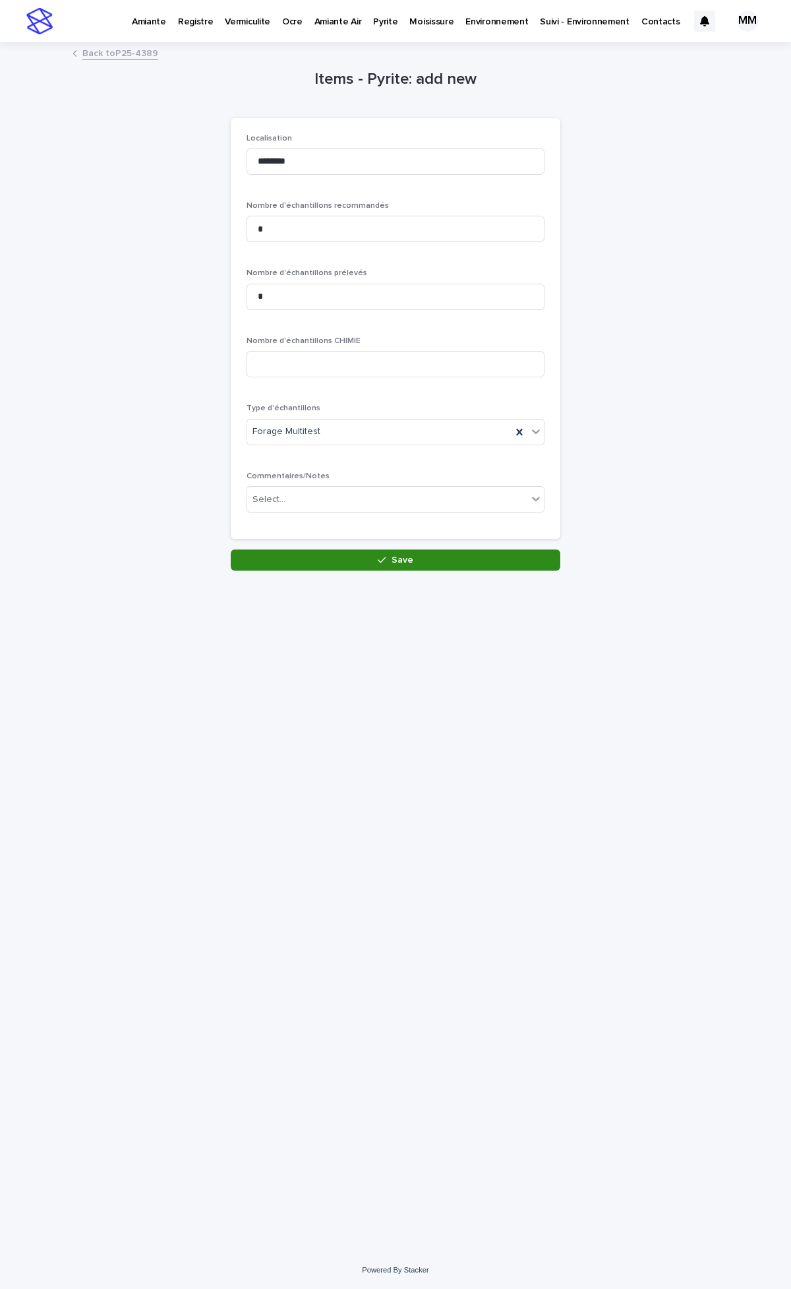
click at [412, 557] on button "Save" at bounding box center [396, 559] width 330 height 21
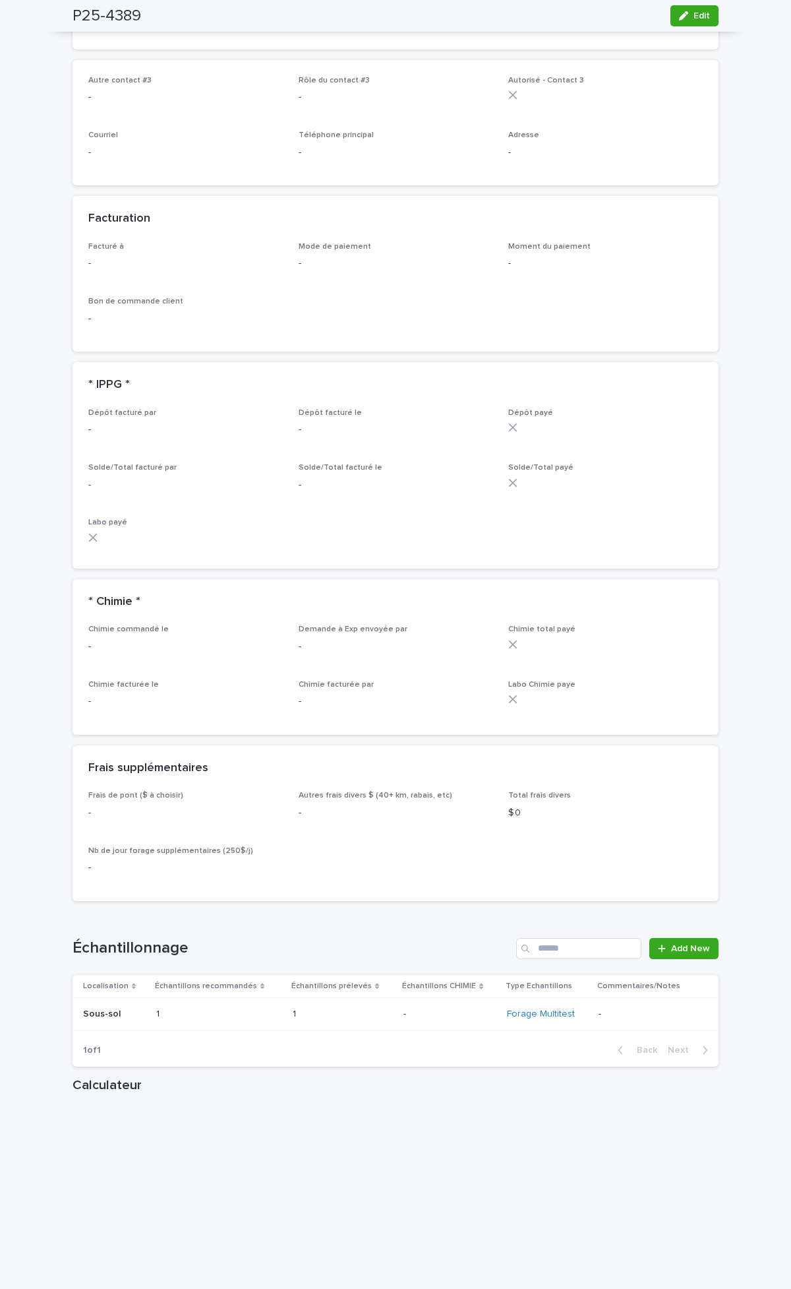
scroll to position [1172, 0]
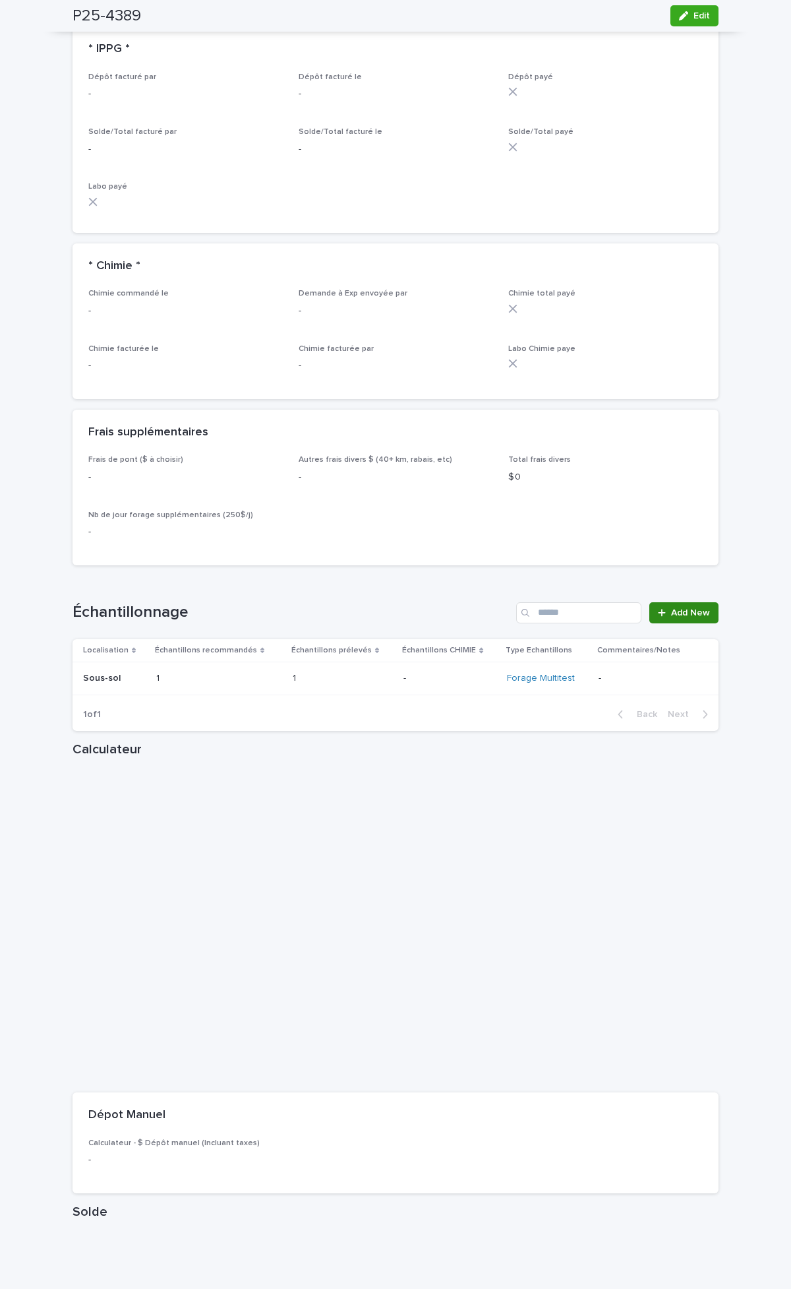
click at [690, 608] on span "Add New" at bounding box center [690, 612] width 39 height 9
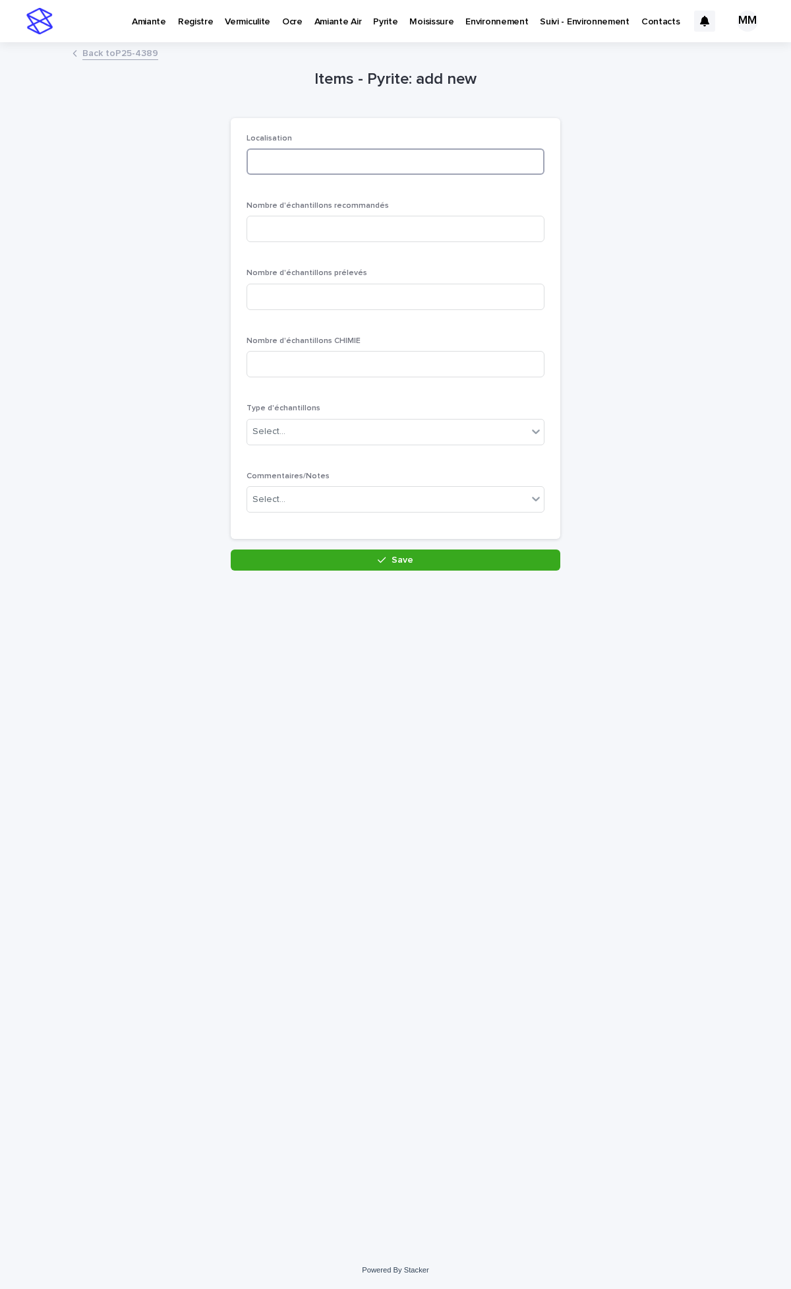
click at [320, 152] on input at bounding box center [396, 161] width 298 height 26
type input "******"
drag, startPoint x: 340, startPoint y: 229, endPoint x: 305, endPoint y: 317, distance: 95.3
click at [339, 229] on input at bounding box center [396, 229] width 298 height 26
type input "*"
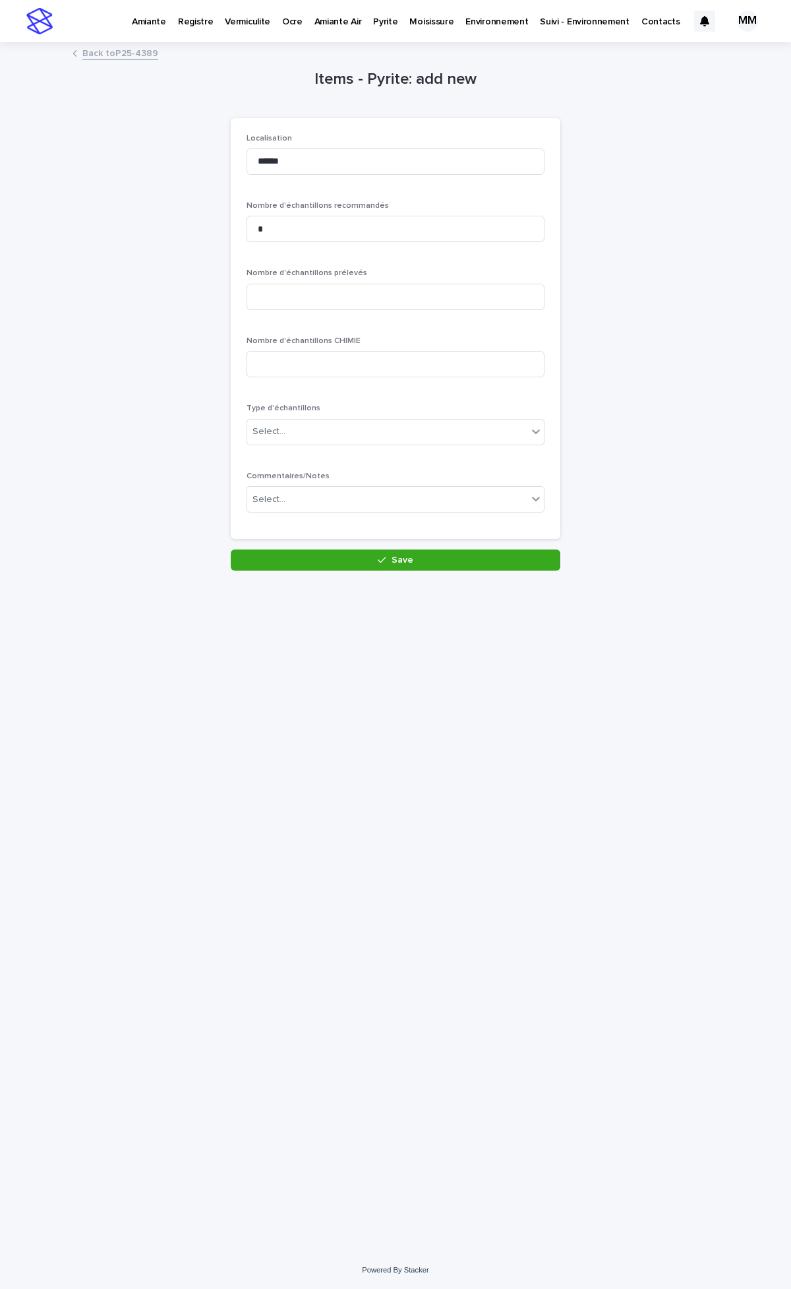
click at [305, 317] on div "Nombre d'échantillons prélevés" at bounding box center [396, 293] width 298 height 51
click at [301, 313] on div "Nombre d'échantillons prélevés" at bounding box center [396, 293] width 298 height 51
click at [301, 297] on input at bounding box center [396, 297] width 298 height 26
type input "*"
click at [309, 427] on div "Select..." at bounding box center [387, 432] width 280 height 22
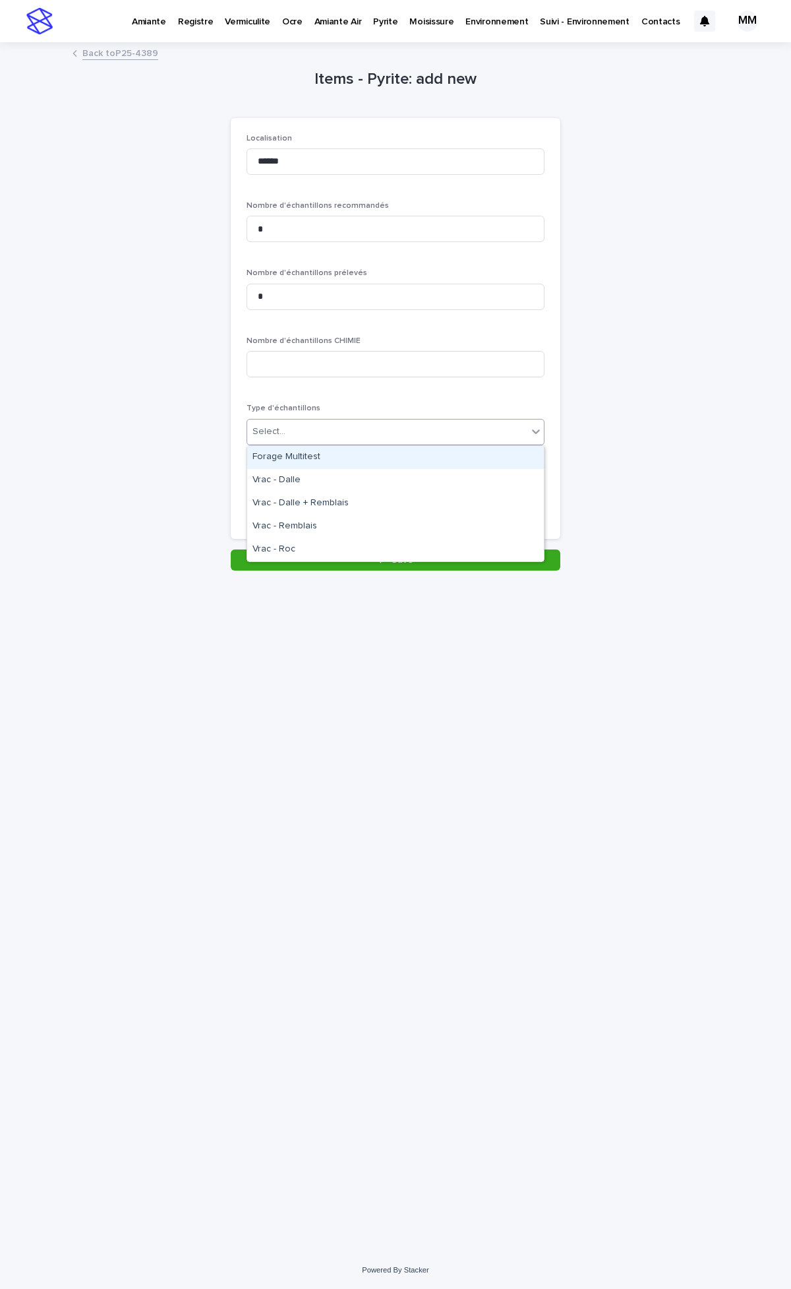
click at [311, 462] on div "Forage Multitest" at bounding box center [395, 457] width 297 height 23
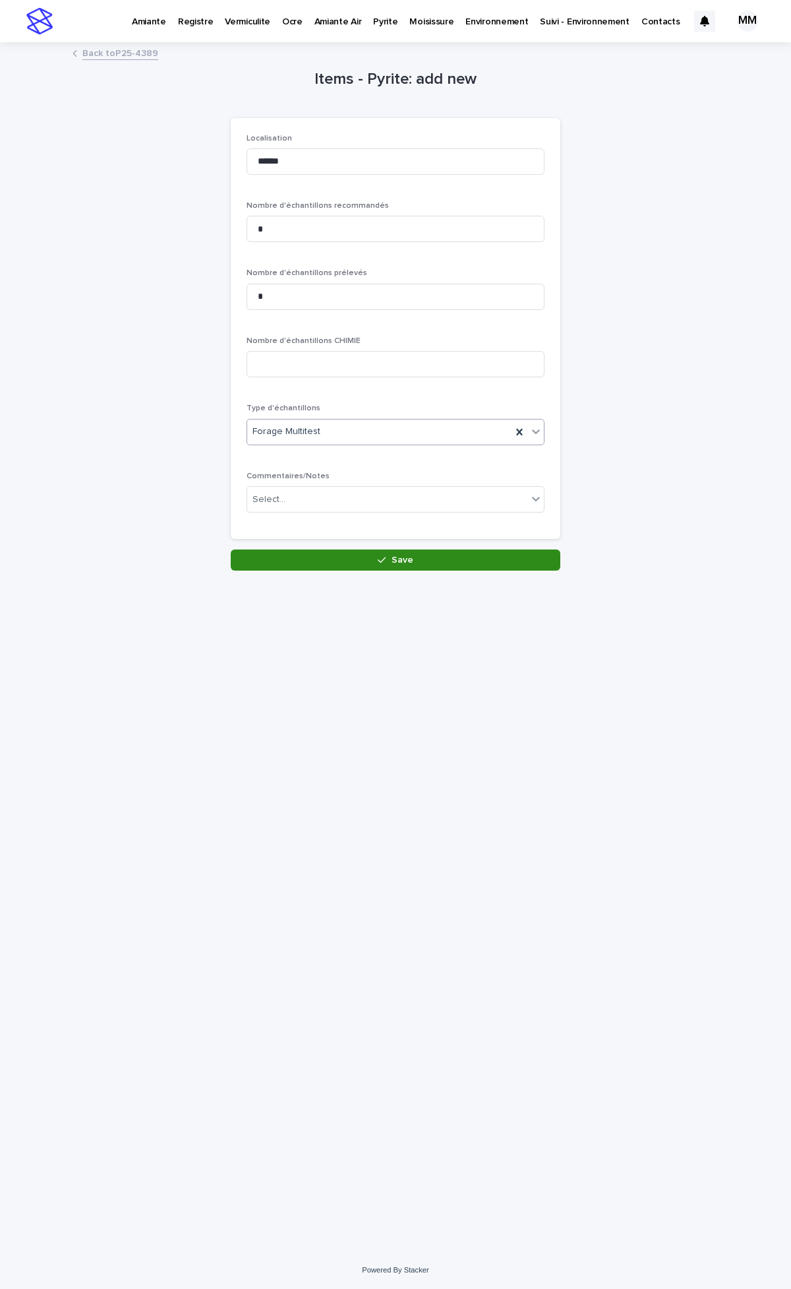
click at [373, 556] on button "Save" at bounding box center [396, 559] width 330 height 21
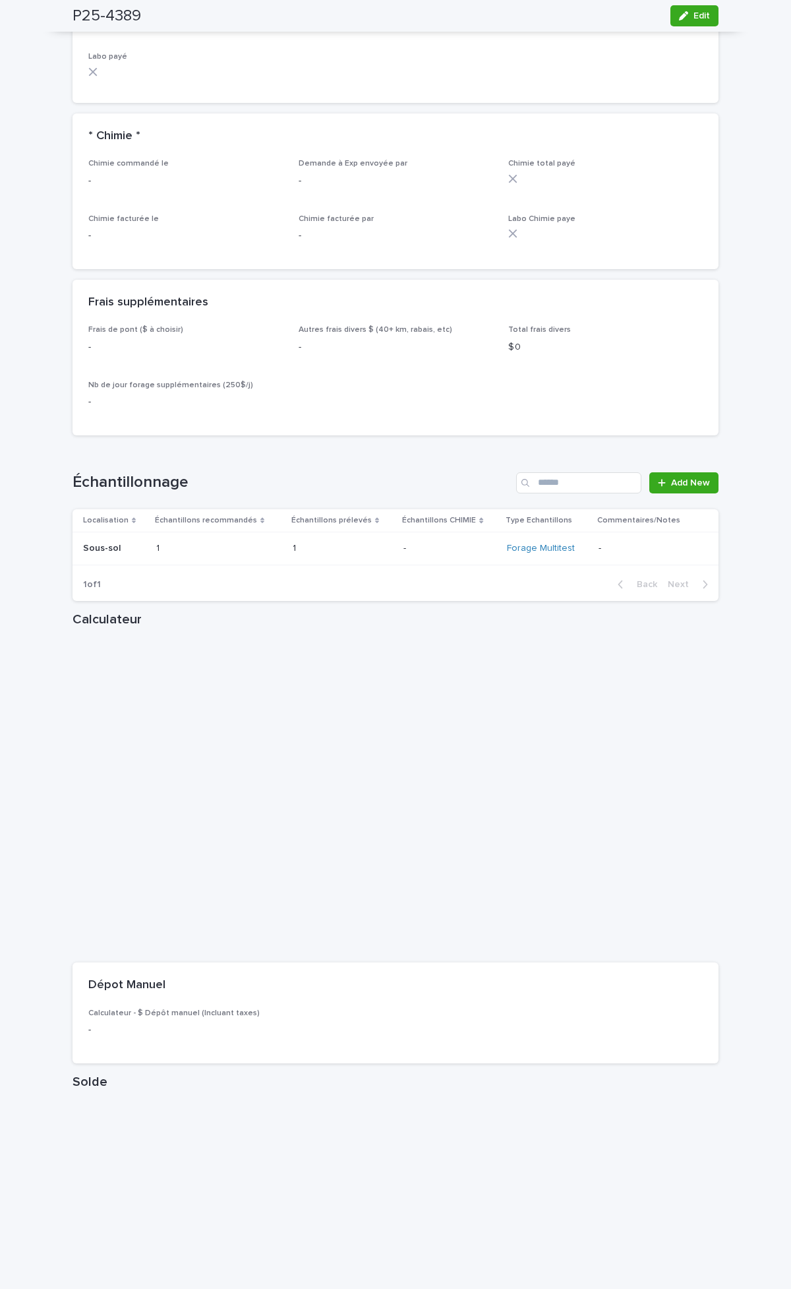
scroll to position [1319, 0]
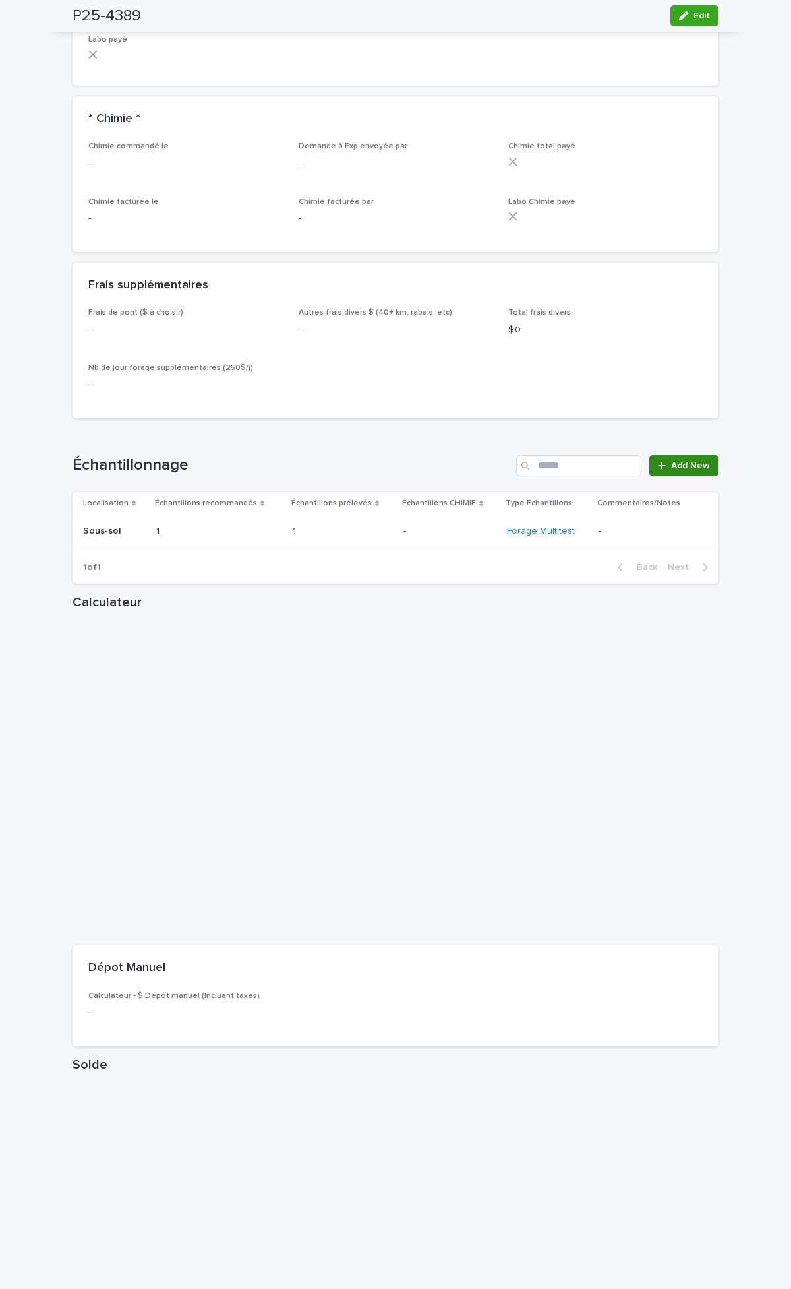
click at [671, 461] on span "Add New" at bounding box center [690, 465] width 39 height 9
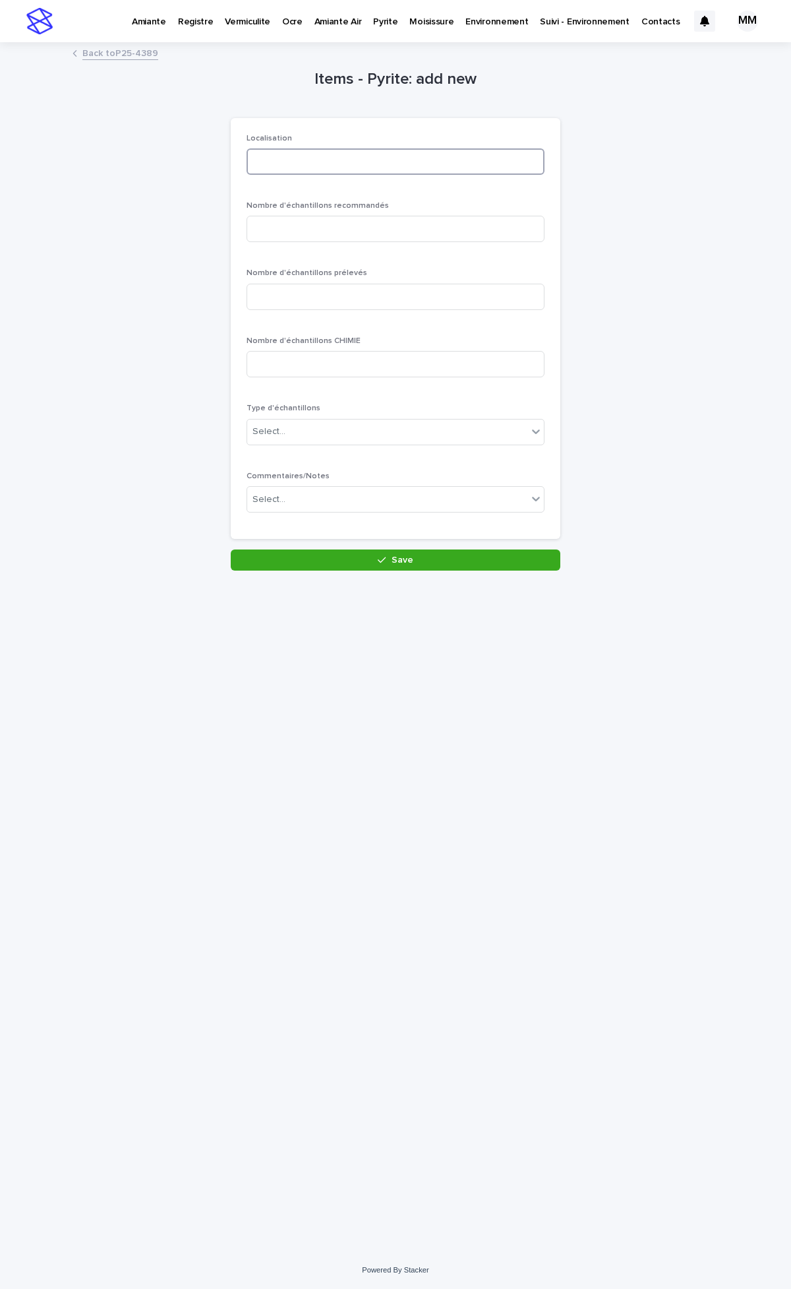
drag, startPoint x: 297, startPoint y: 152, endPoint x: 336, endPoint y: 152, distance: 38.9
click at [297, 152] on input at bounding box center [396, 161] width 298 height 26
type input "********"
click at [325, 228] on input at bounding box center [396, 229] width 298 height 26
type input "*"
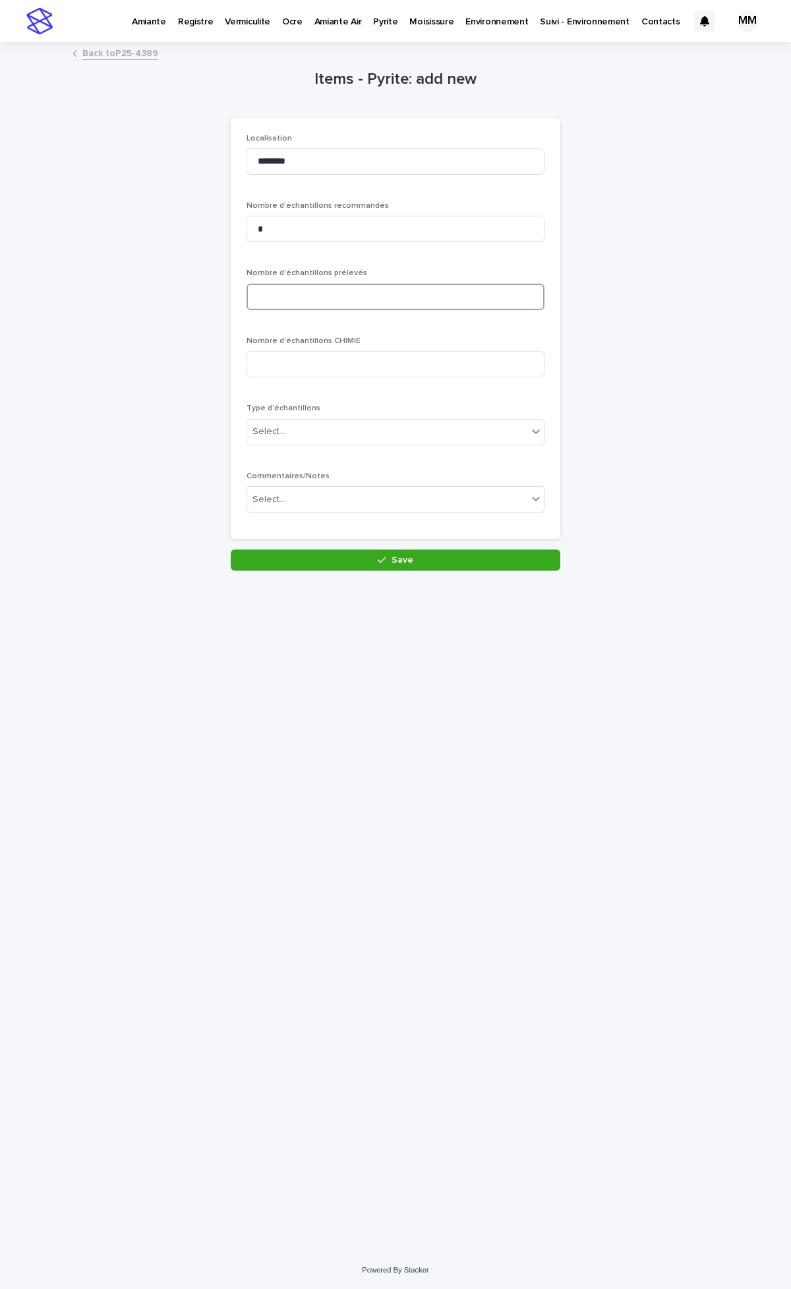
click at [311, 292] on input at bounding box center [396, 297] width 298 height 26
type input "*"
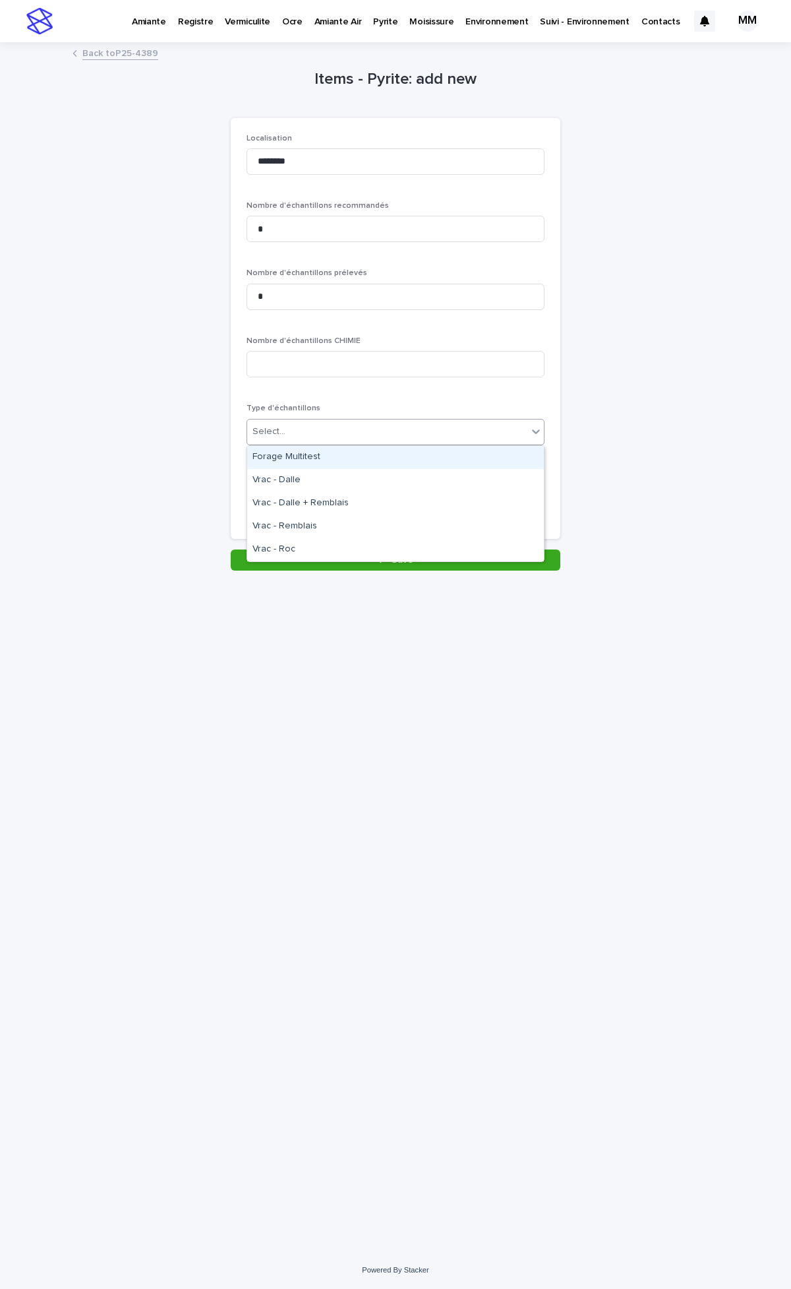
click at [361, 434] on div "Select..." at bounding box center [387, 432] width 280 height 22
click at [321, 454] on div "Forage Multitest" at bounding box center [395, 457] width 297 height 23
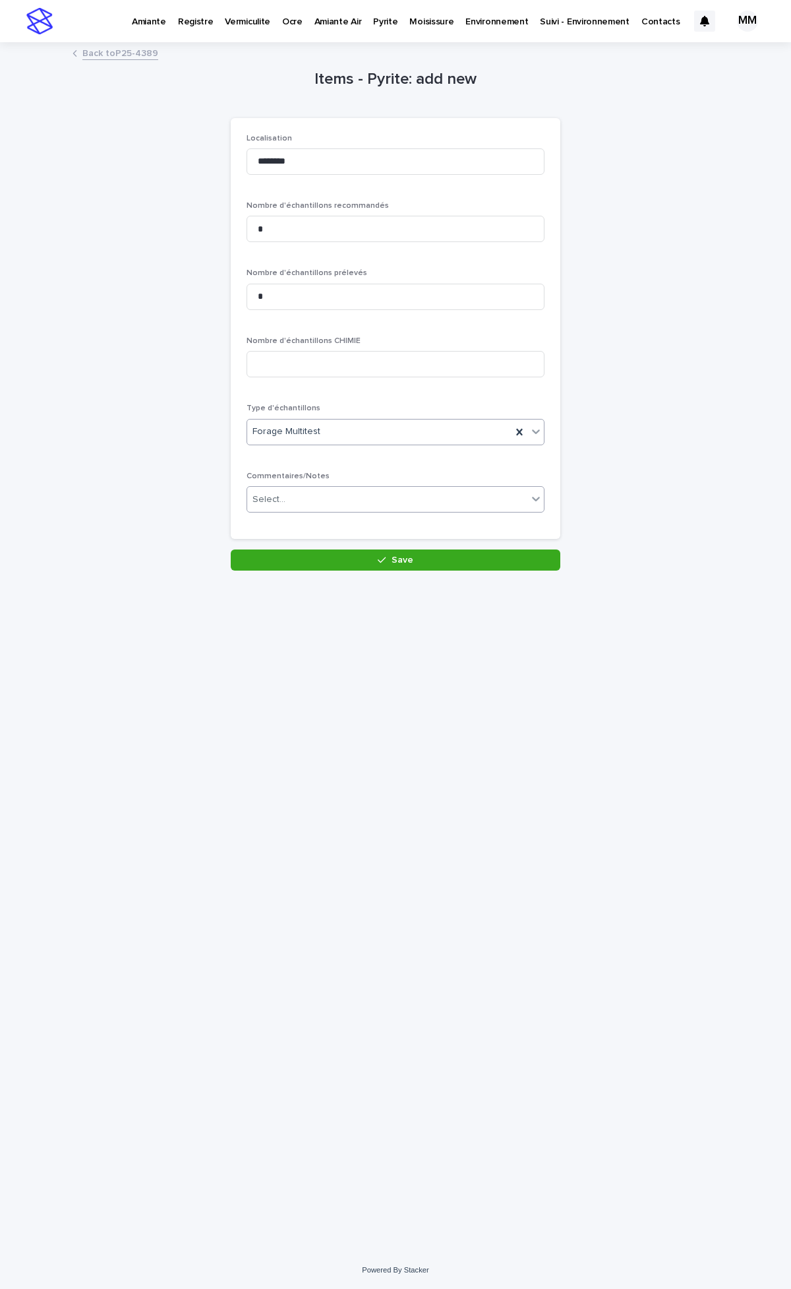
click at [326, 501] on div "Select..." at bounding box center [387, 500] width 280 height 22
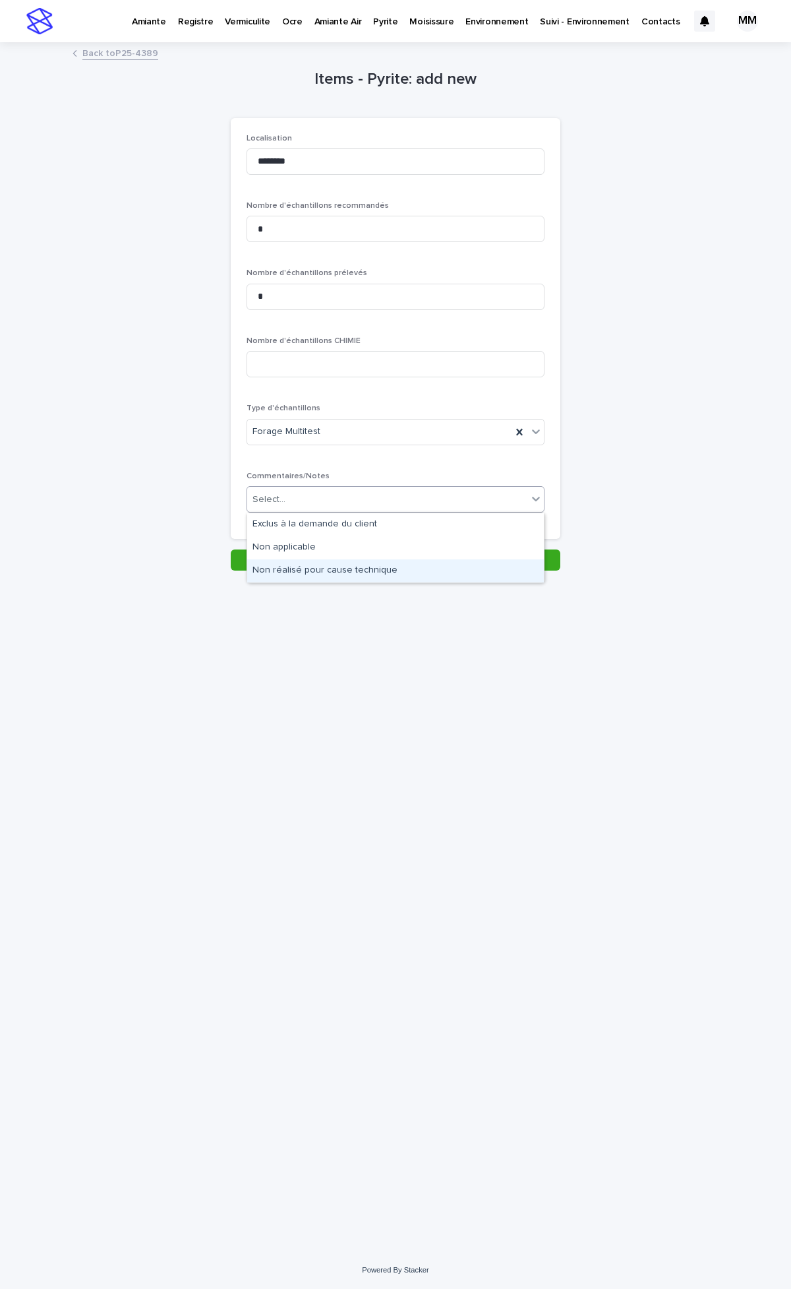
click at [345, 575] on div "Non réalisé pour cause technique" at bounding box center [395, 570] width 297 height 23
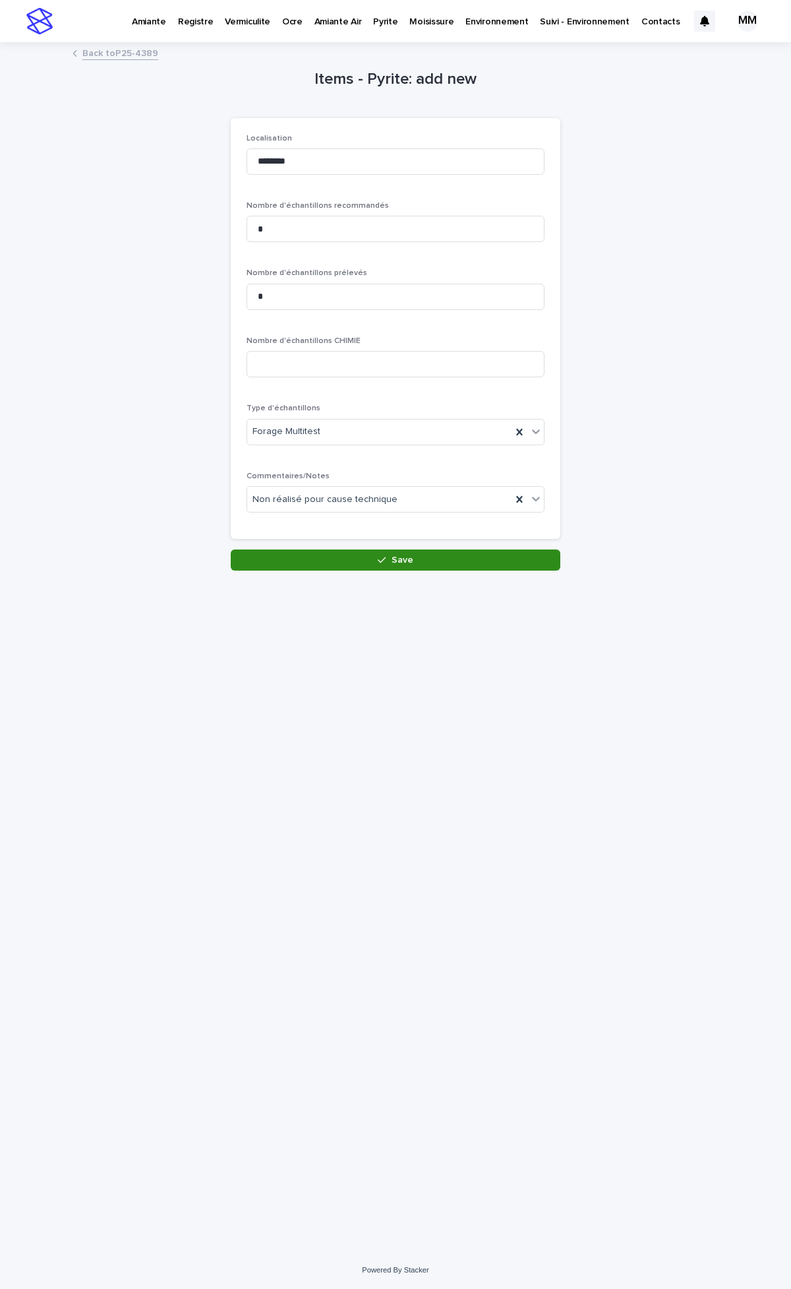
click at [389, 557] on div "button" at bounding box center [384, 559] width 13 height 9
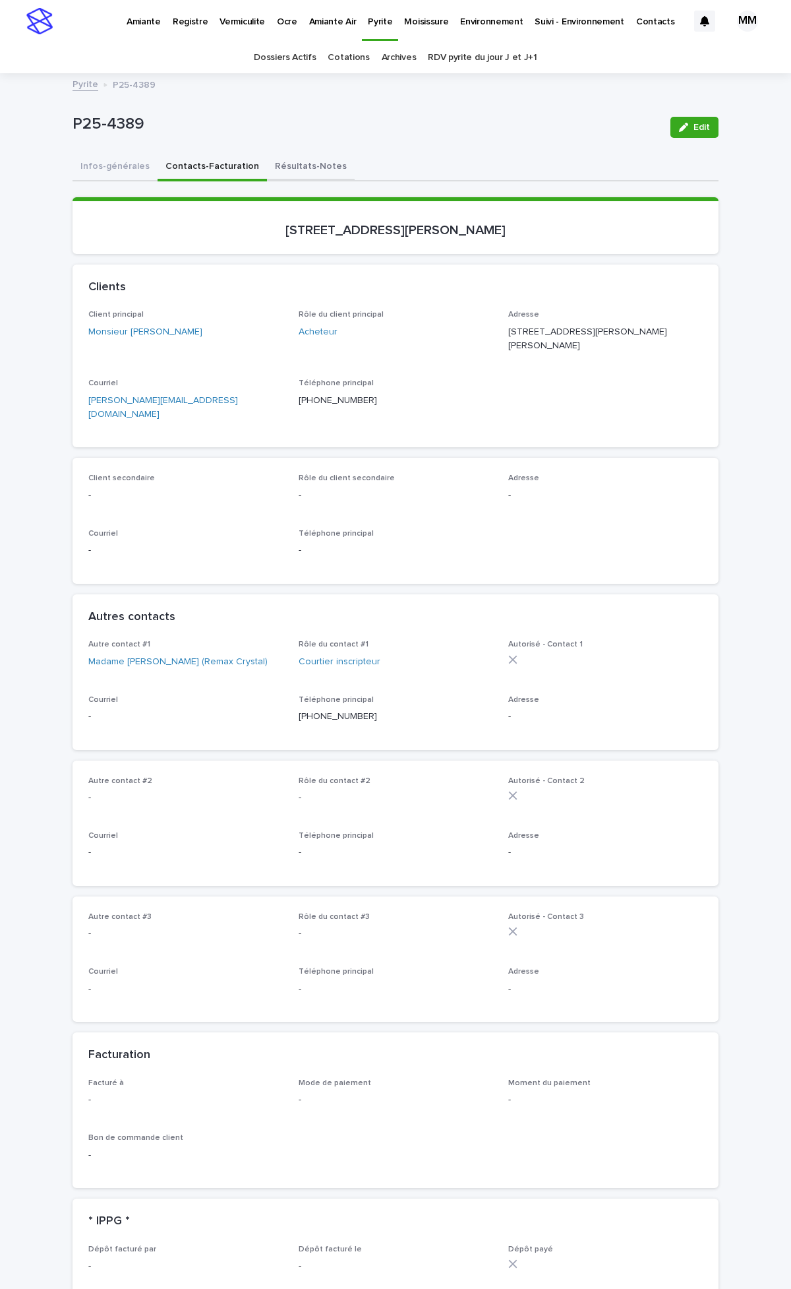
click at [297, 165] on button "Résultats-Notes" at bounding box center [311, 168] width 88 height 28
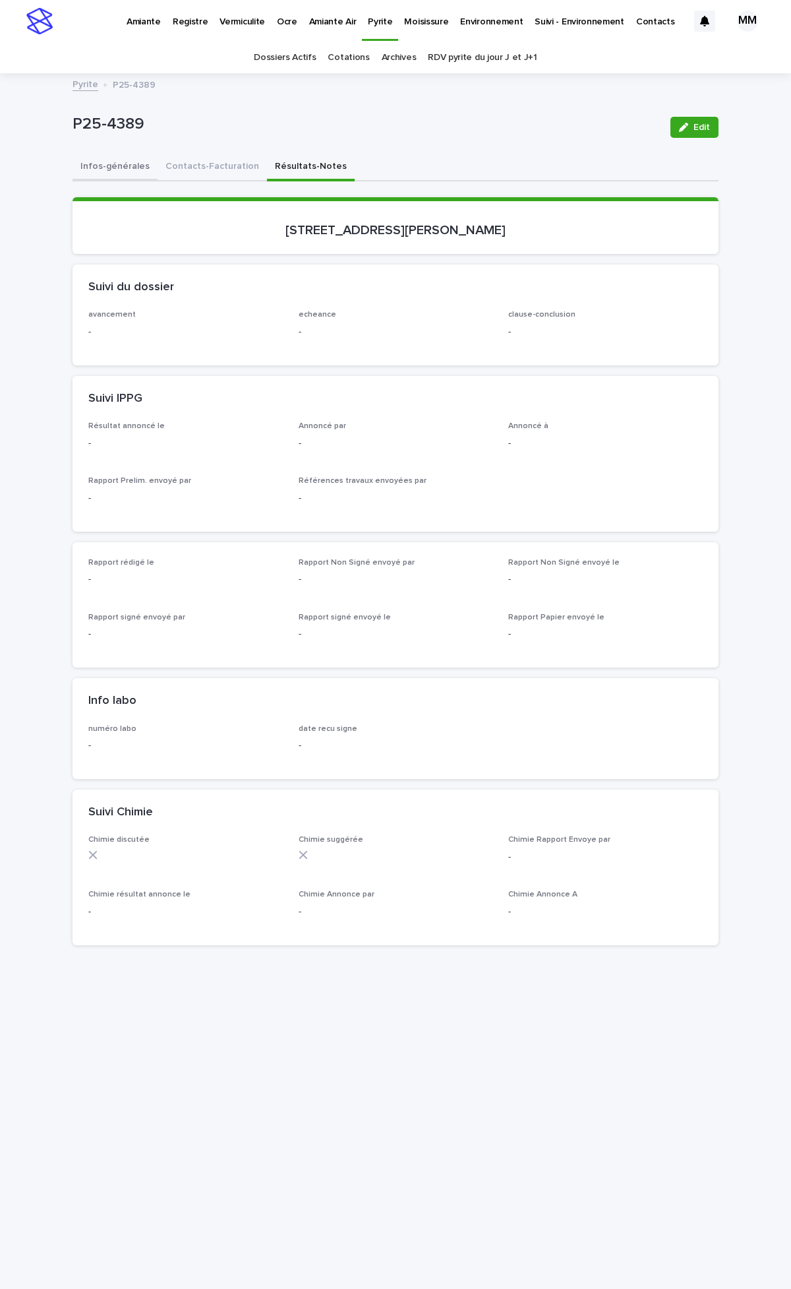
click at [114, 173] on button "Infos-générales" at bounding box center [115, 168] width 85 height 28
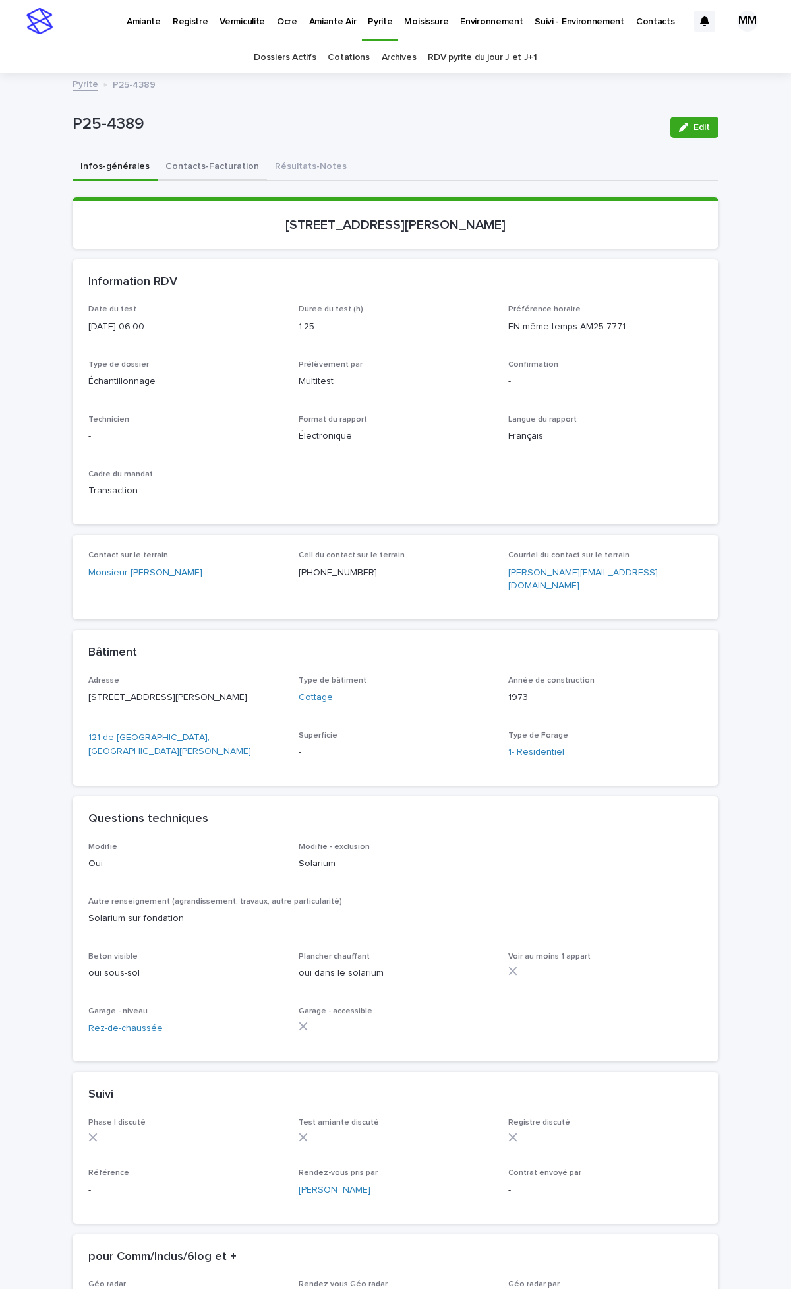
click at [268, 165] on button "Résultats-Notes" at bounding box center [311, 168] width 88 height 28
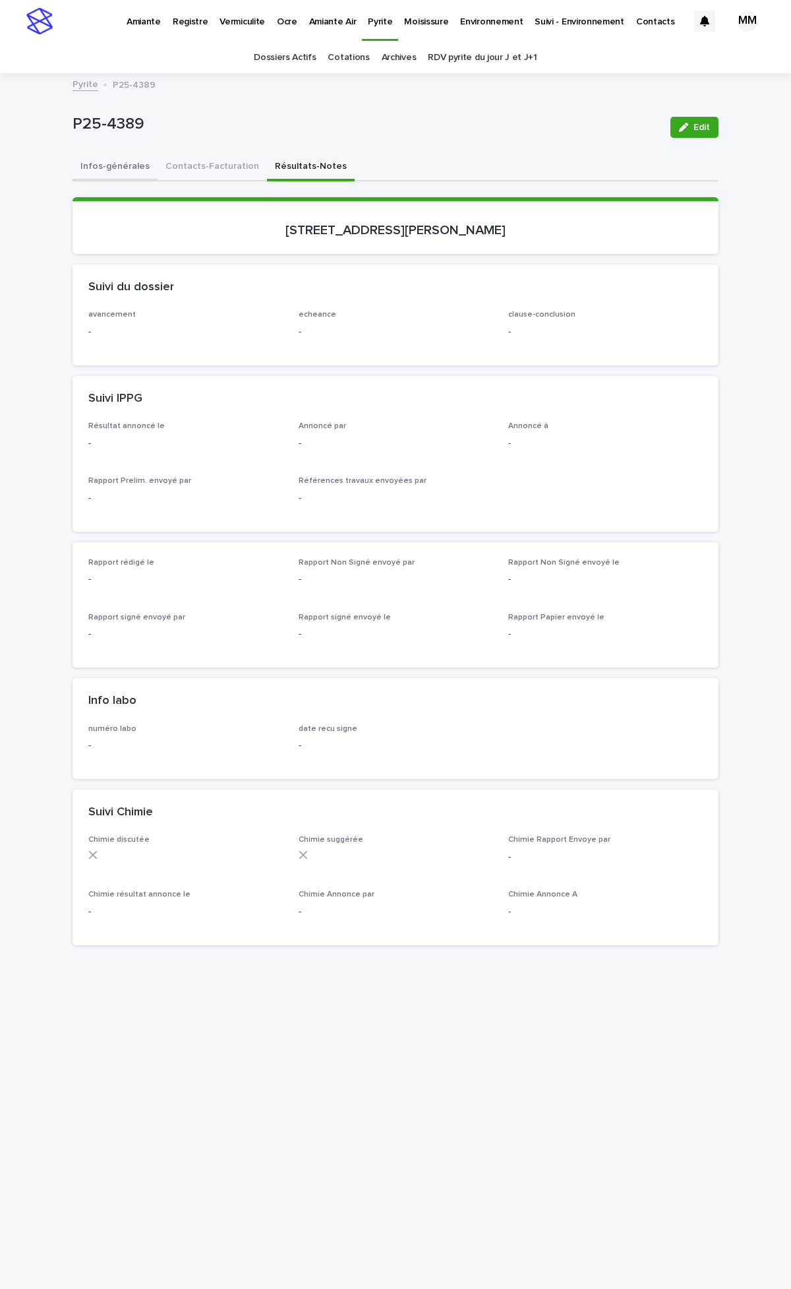
click at [110, 171] on button "Infos-générales" at bounding box center [115, 168] width 85 height 28
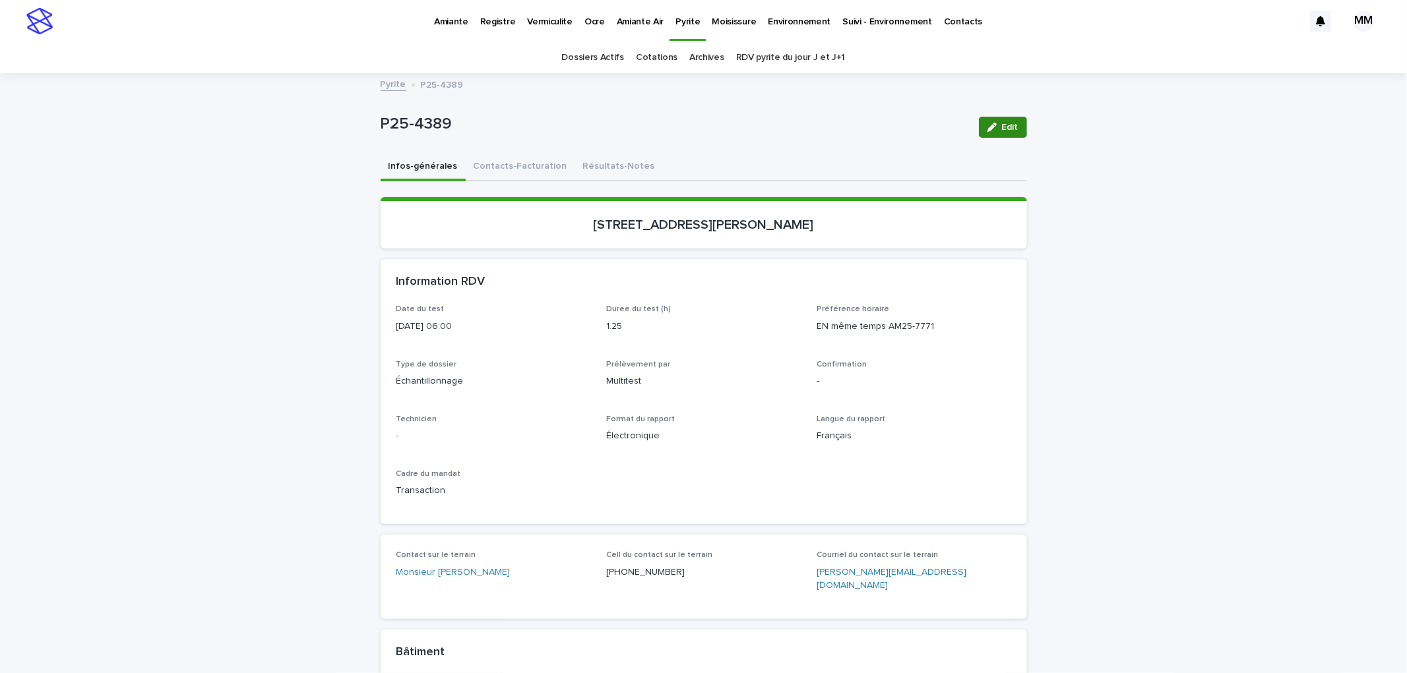
drag, startPoint x: 995, startPoint y: 124, endPoint x: 373, endPoint y: 394, distance: 677.9
click at [791, 124] on div "button" at bounding box center [994, 127] width 15 height 9
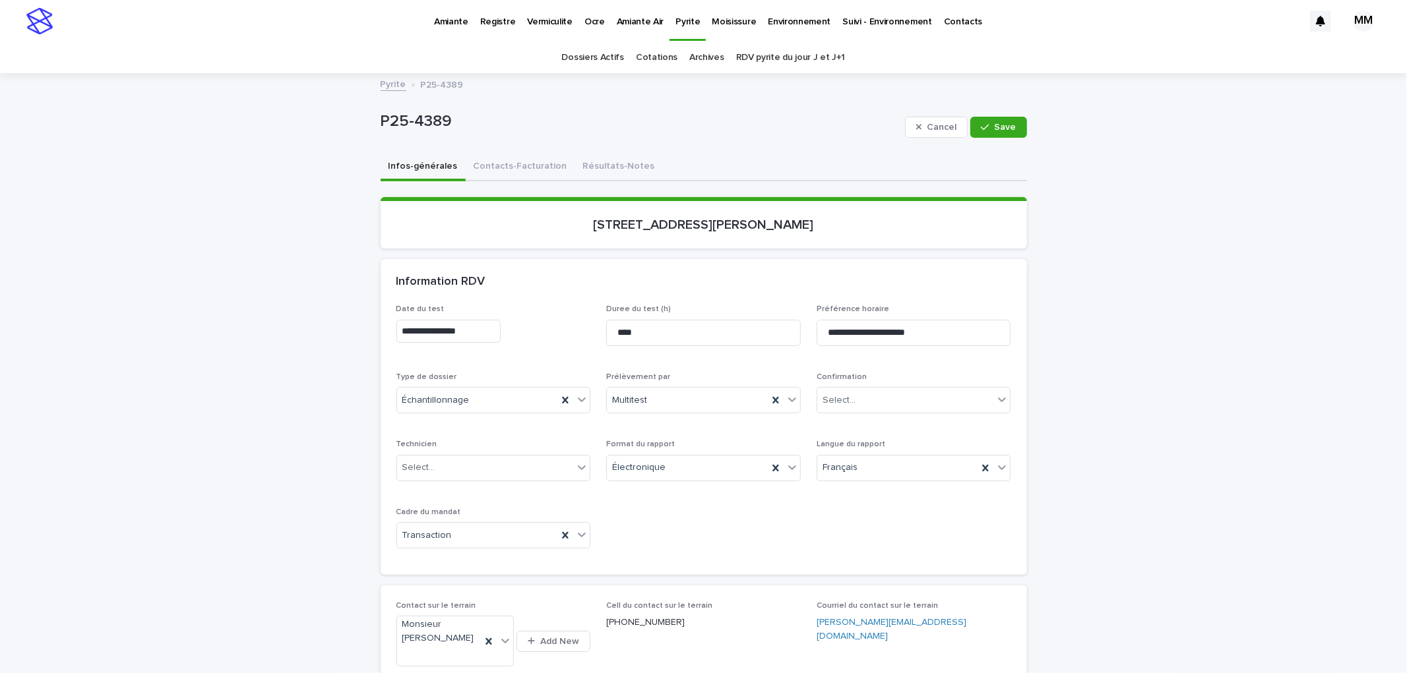
click at [485, 331] on input "**********" at bounding box center [448, 331] width 104 height 23
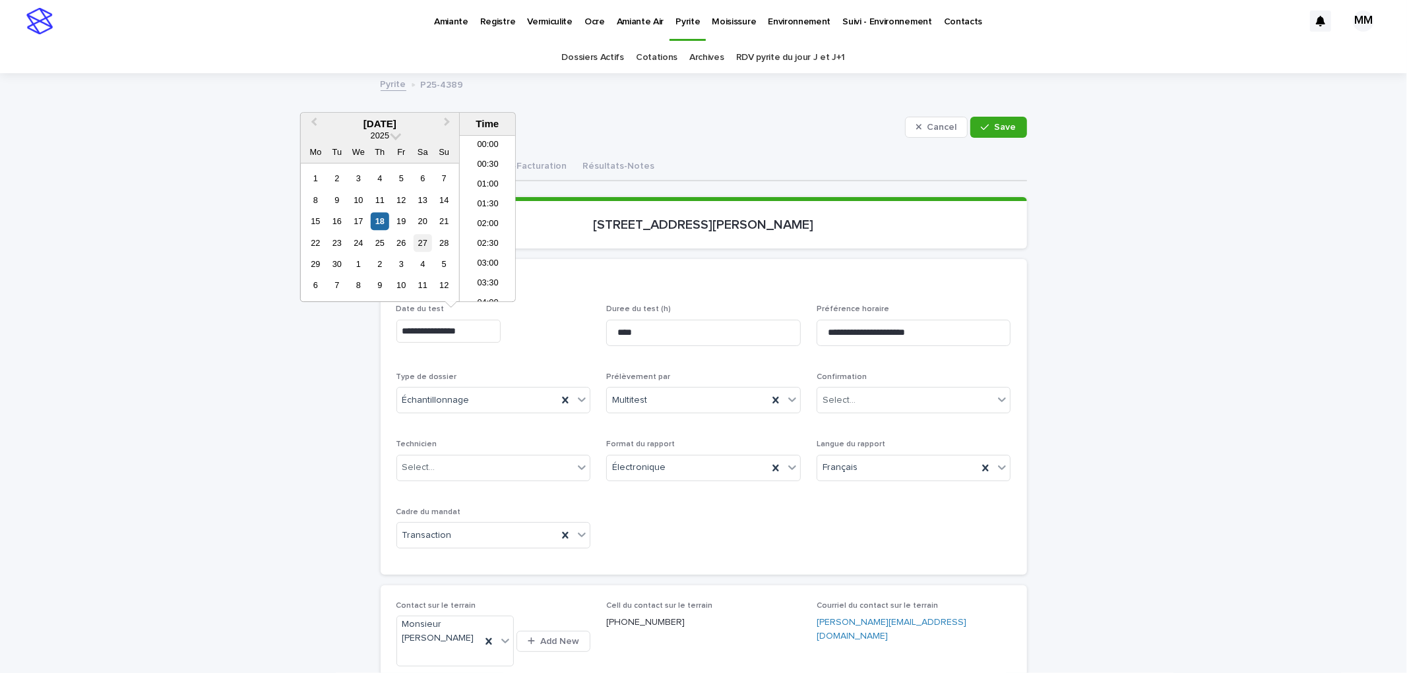
scroll to position [165, 0]
drag, startPoint x: 360, startPoint y: 241, endPoint x: 425, endPoint y: 218, distance: 69.3
click at [360, 241] on div "24" at bounding box center [359, 243] width 18 height 18
type input "**********"
drag, startPoint x: 1014, startPoint y: 121, endPoint x: 992, endPoint y: 247, distance: 127.8
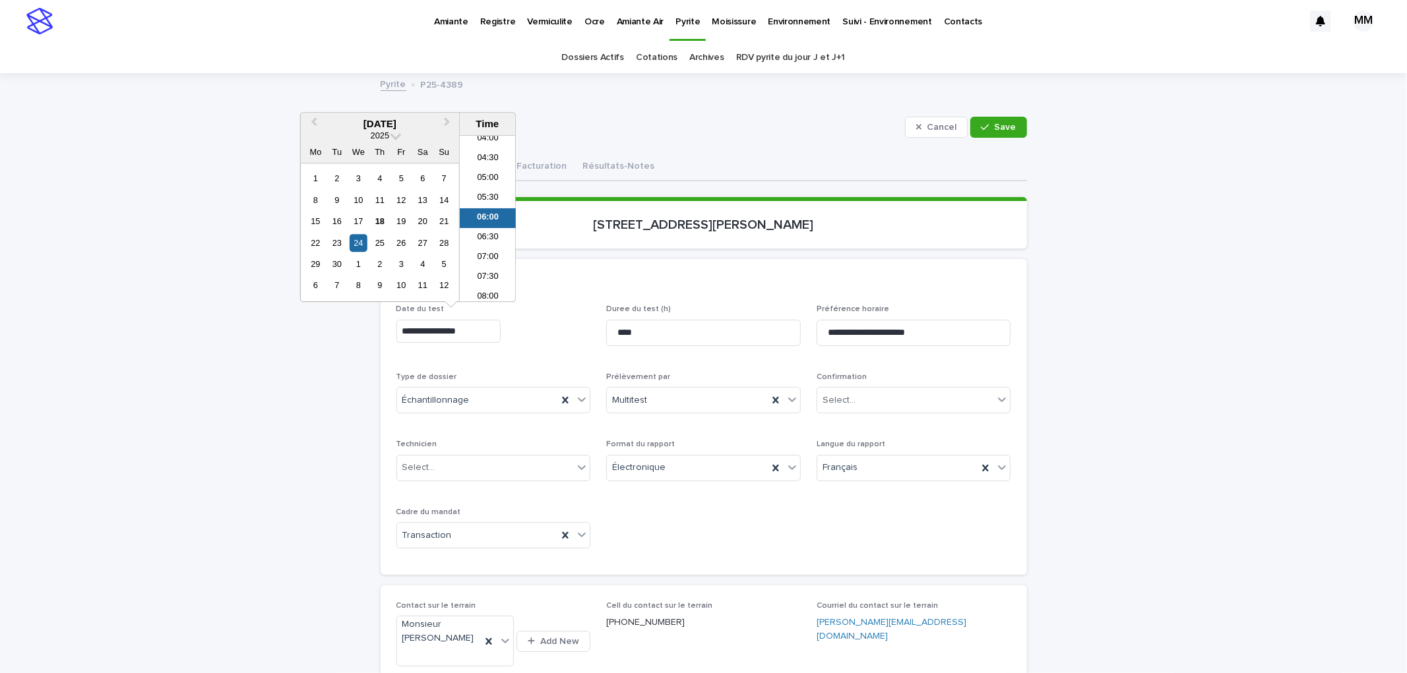
click at [791, 121] on button "Save" at bounding box center [998, 127] width 56 height 21
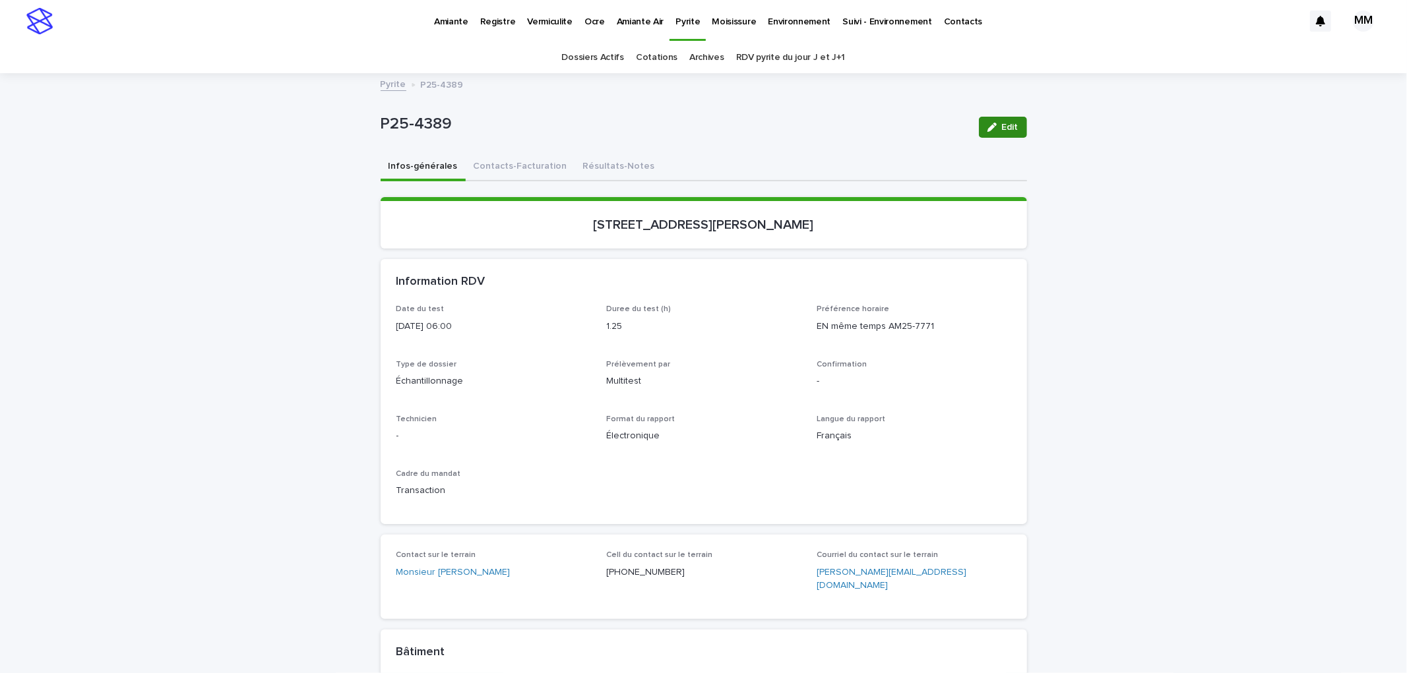
click at [791, 135] on button "Edit" at bounding box center [1003, 127] width 48 height 21
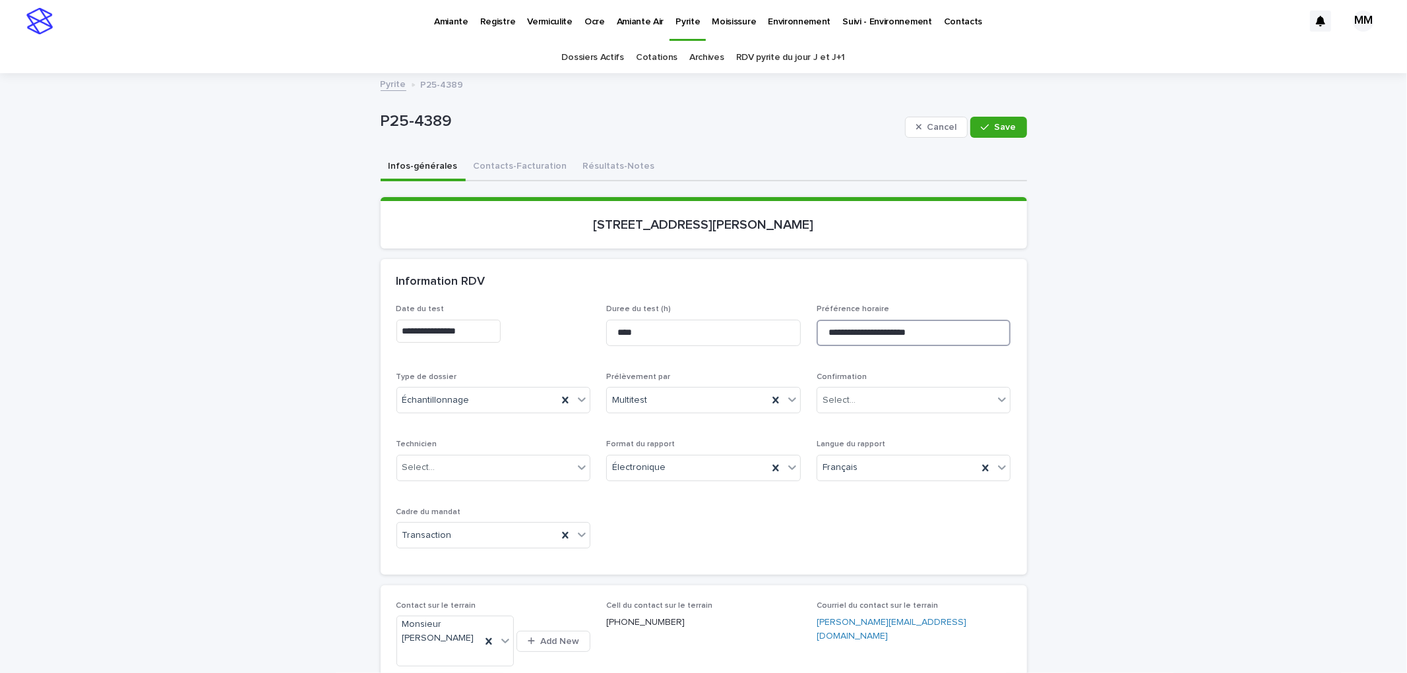
drag, startPoint x: 952, startPoint y: 336, endPoint x: 1002, endPoint y: 352, distance: 52.6
click at [791, 338] on input "**********" at bounding box center [913, 333] width 195 height 26
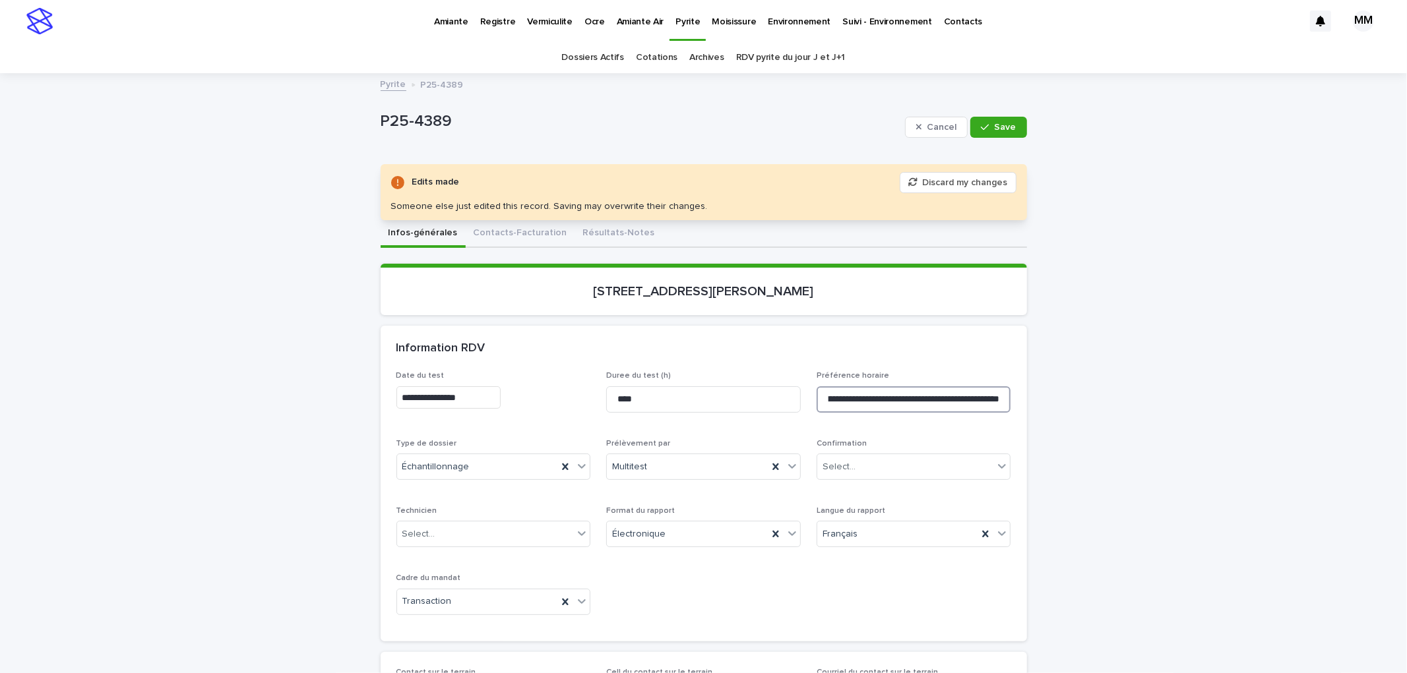
scroll to position [0, 88]
type input "**********"
click at [791, 124] on span "Save" at bounding box center [1006, 127] width 22 height 9
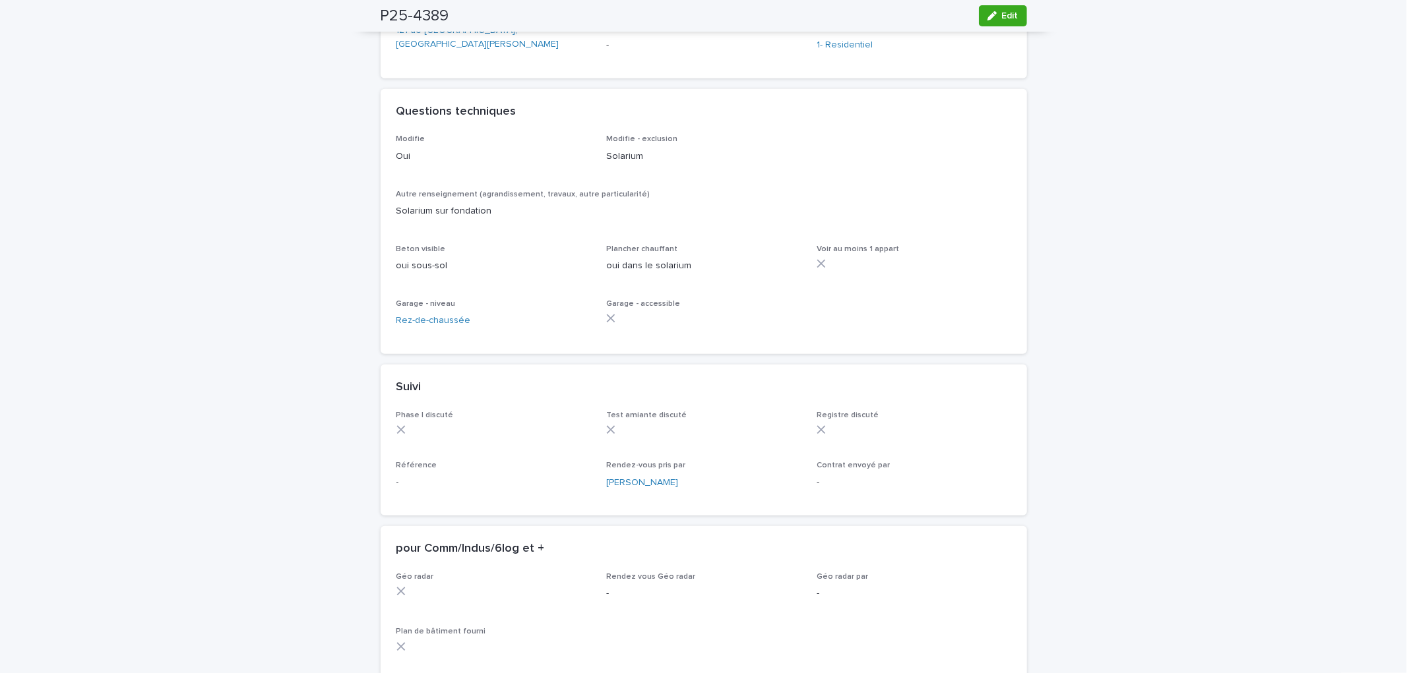
scroll to position [941, 0]
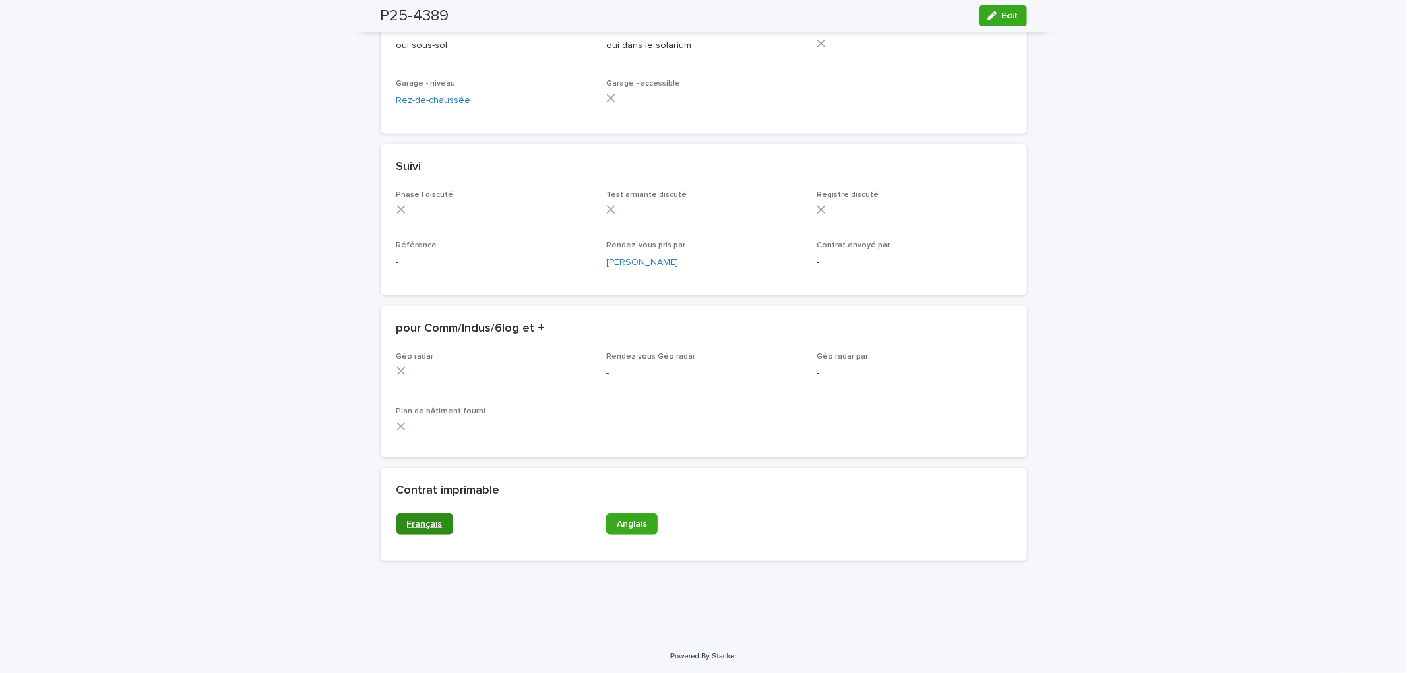
click at [433, 525] on span "Français" at bounding box center [425, 524] width 36 height 9
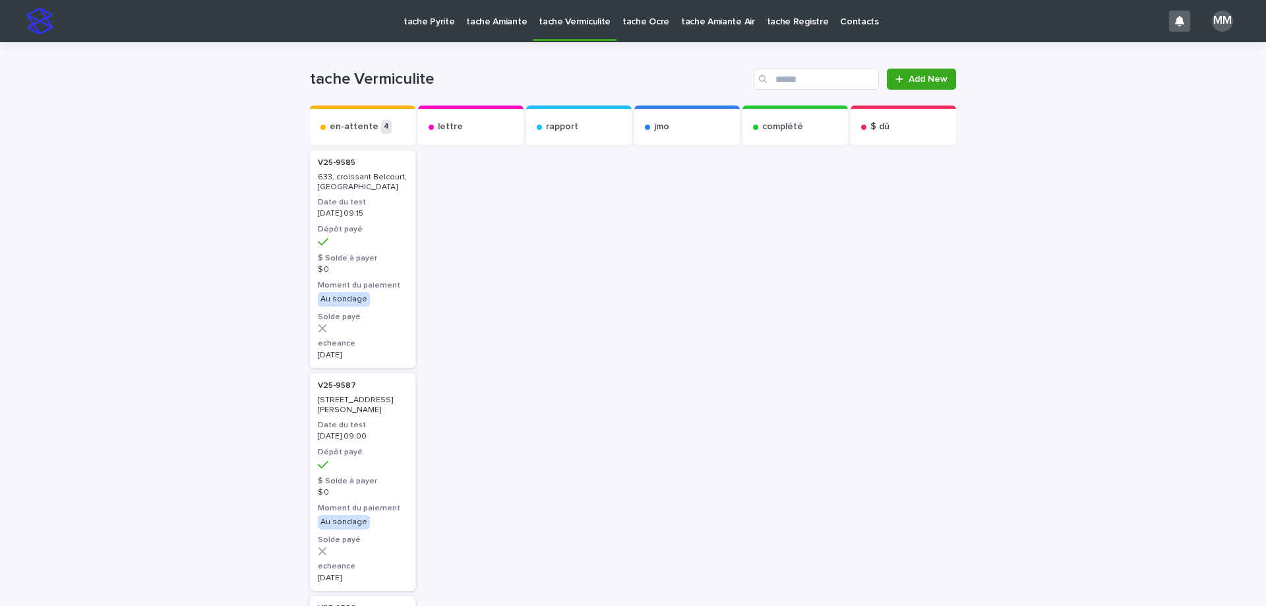
click at [445, 22] on p "tache Pyrite" at bounding box center [429, 14] width 51 height 28
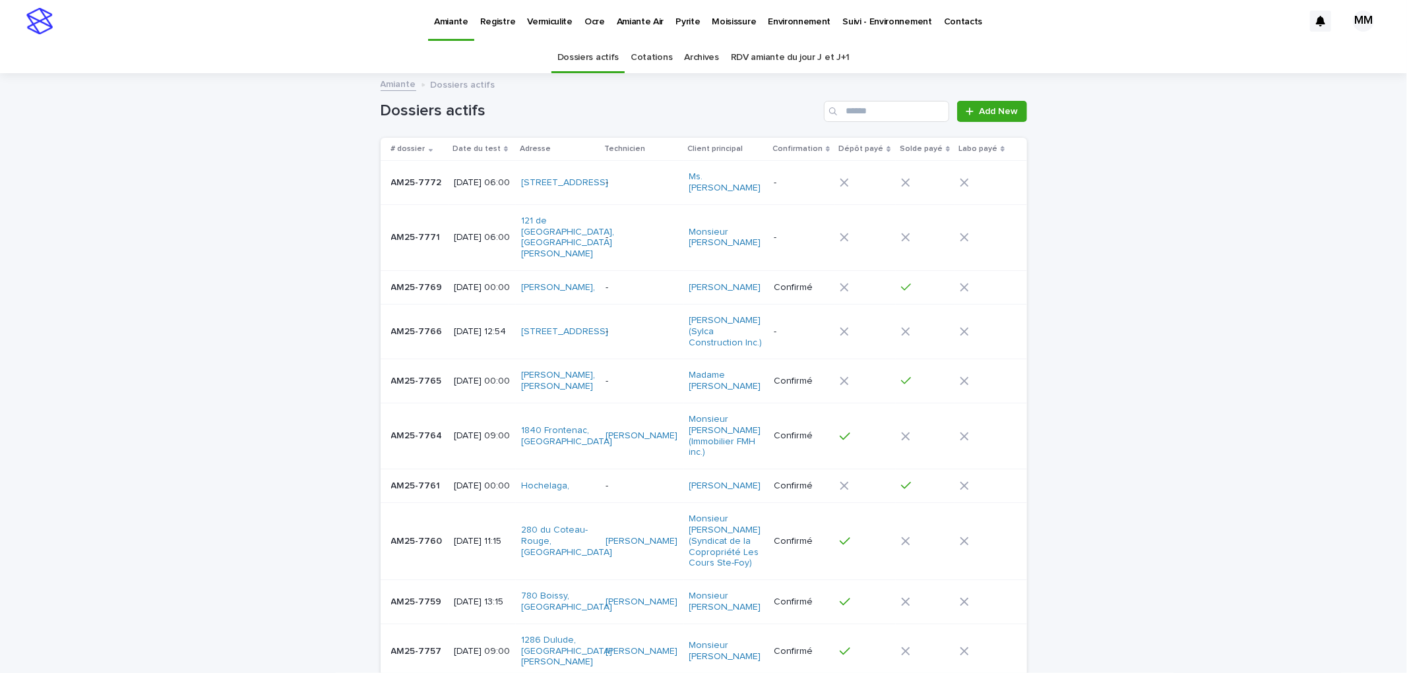
click at [789, 30] on link "Environnement" at bounding box center [799, 20] width 75 height 41
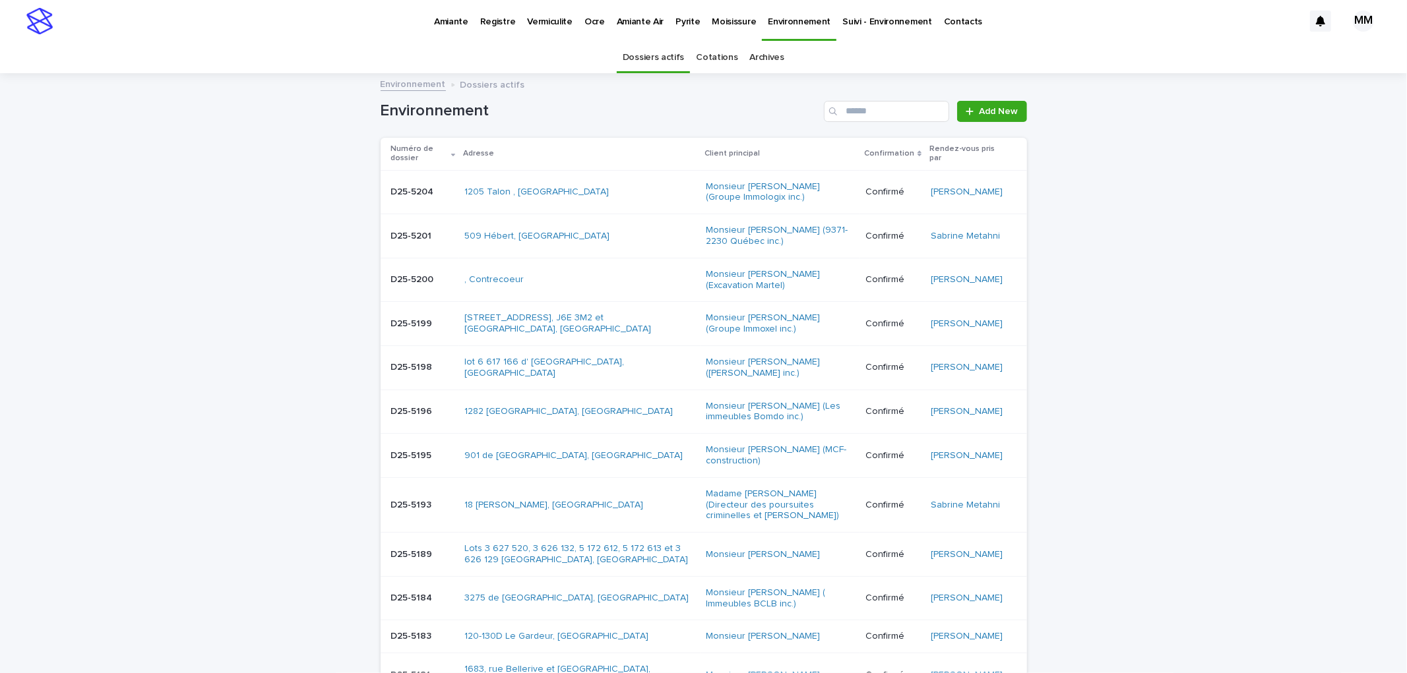
click at [764, 58] on link "Archives" at bounding box center [767, 57] width 35 height 31
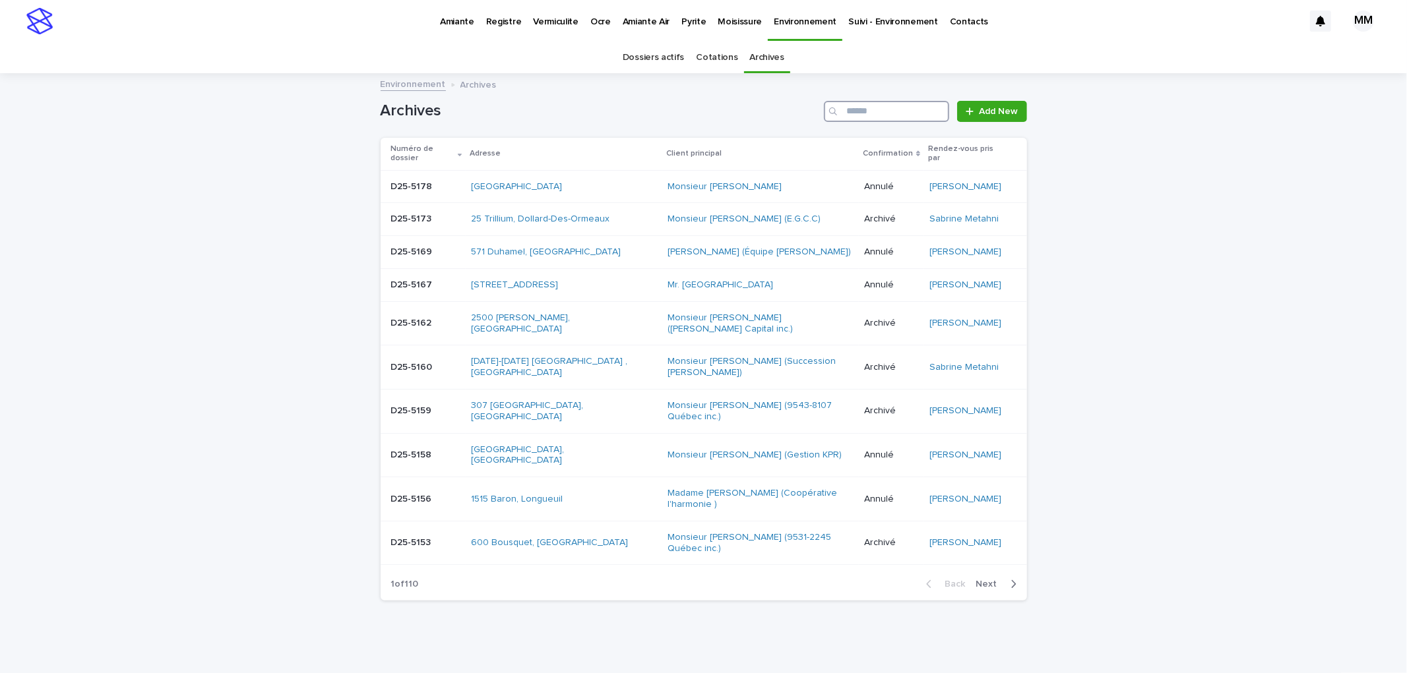
click at [869, 121] on input "Search" at bounding box center [886, 111] width 125 height 21
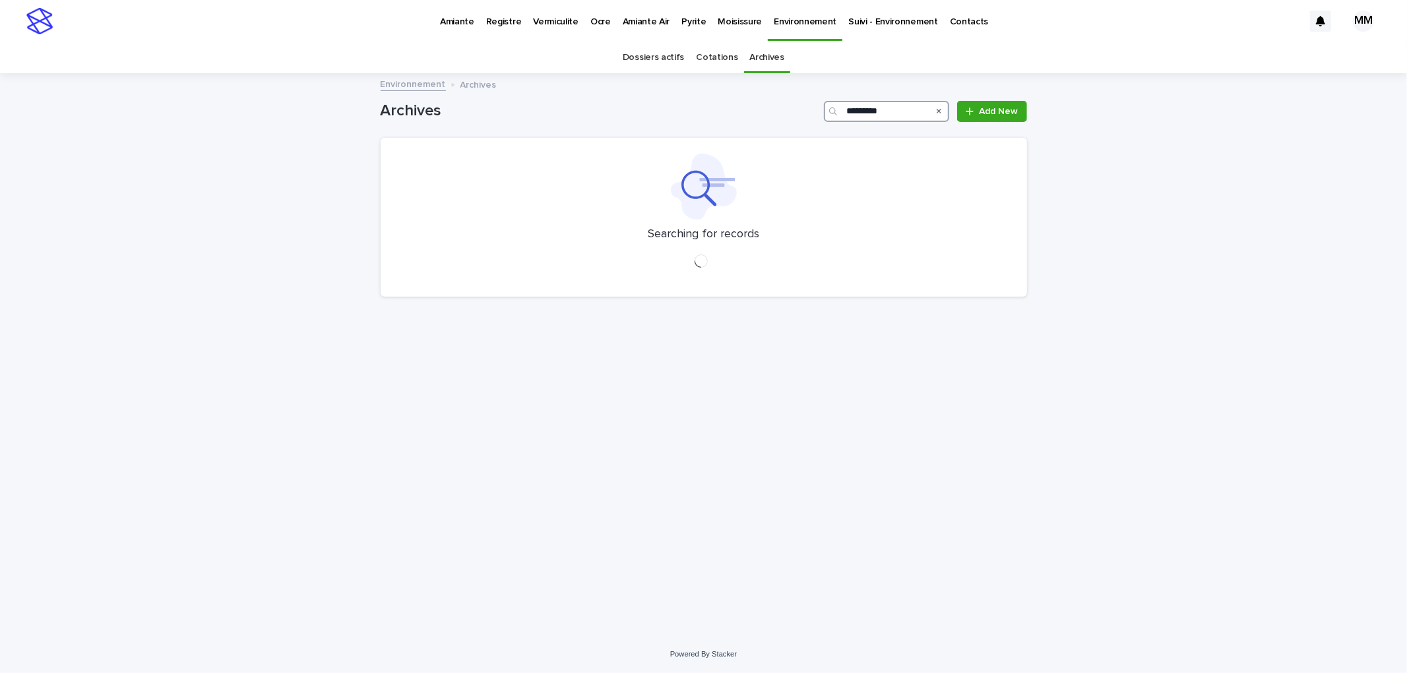
type input "*********"
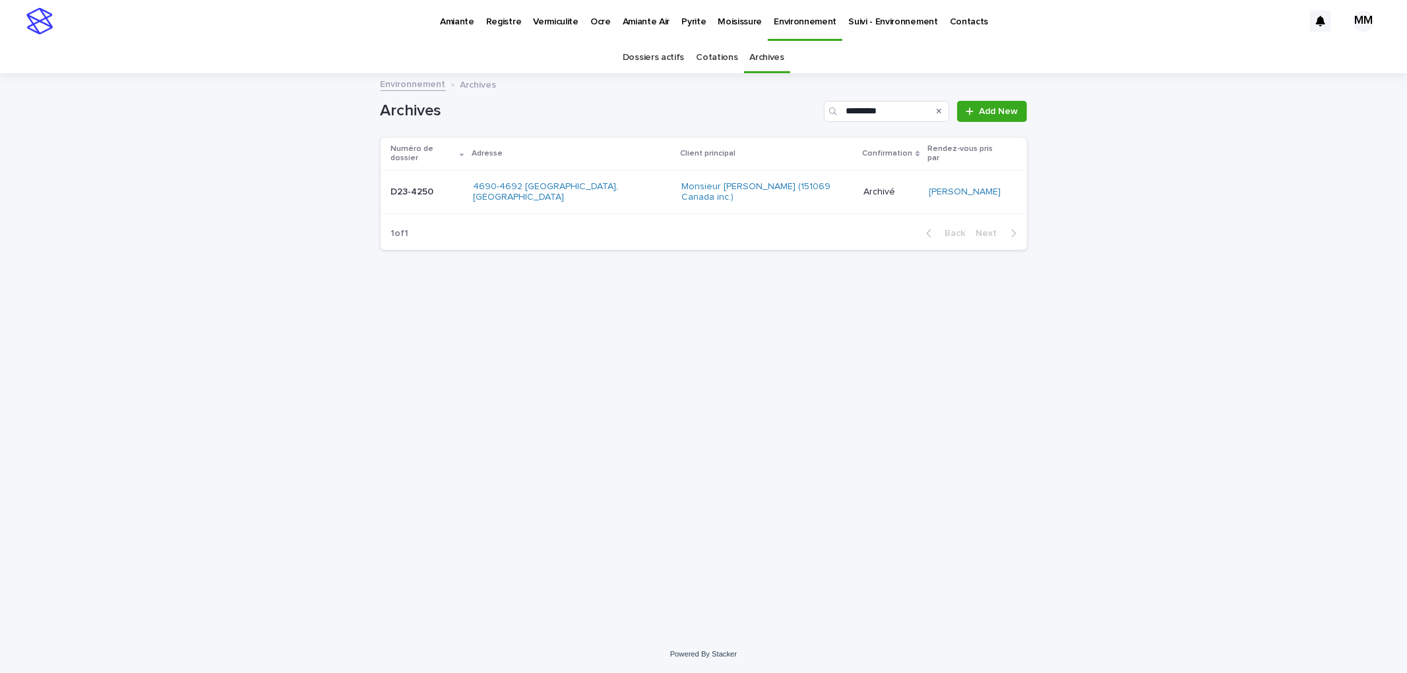
click at [1012, 396] on div "Loading... Saving… Loading... Saving… Archives ********* Add New Numéro de doss…" at bounding box center [704, 339] width 660 height 528
click at [405, 82] on link "Environnement" at bounding box center [413, 83] width 65 height 15
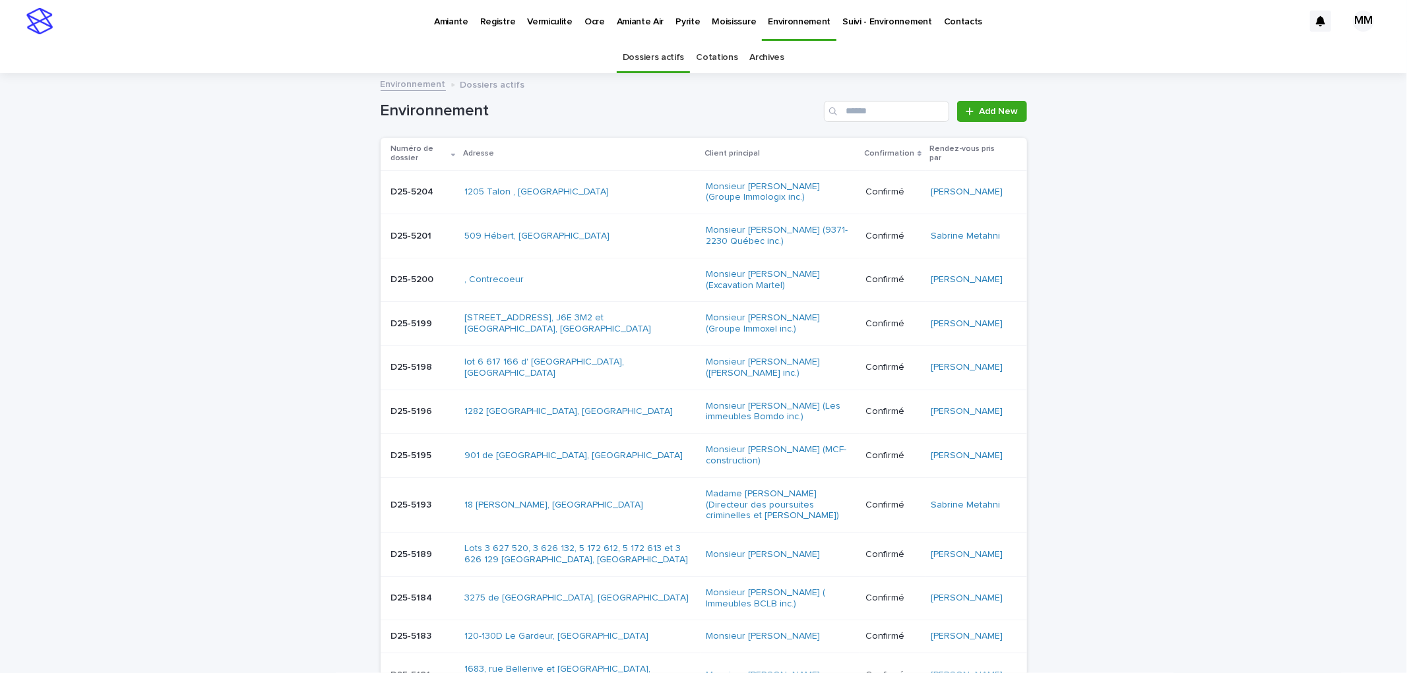
click at [444, 21] on p "Amiante" at bounding box center [451, 14] width 34 height 28
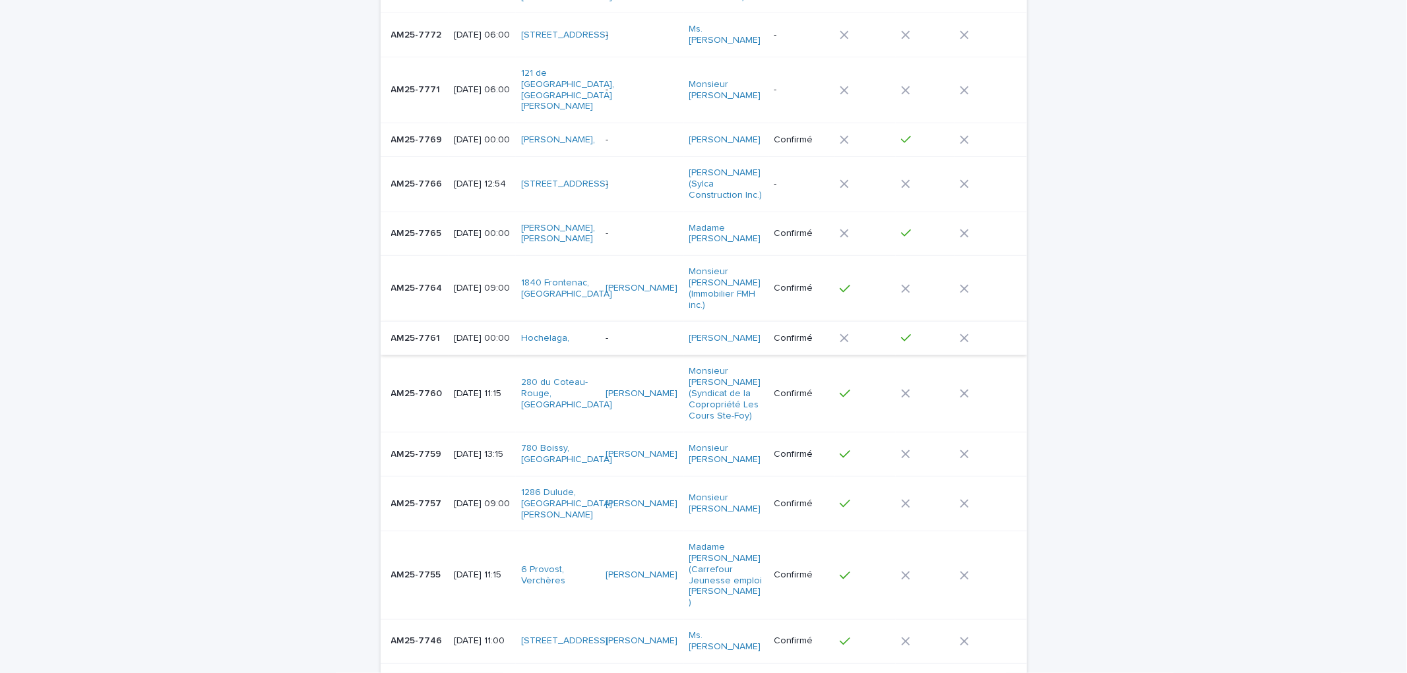
scroll to position [220, 0]
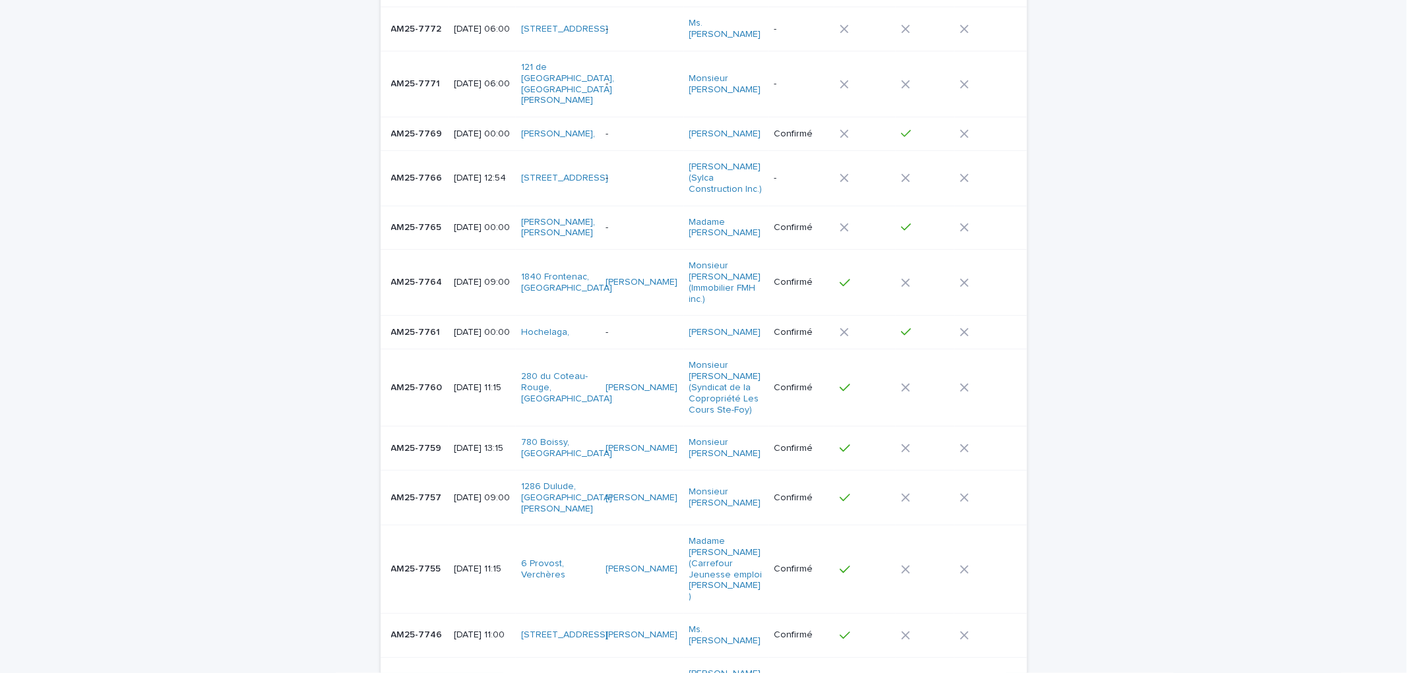
click at [427, 293] on div "AM25-7764 AM25-7764" at bounding box center [417, 283] width 52 height 22
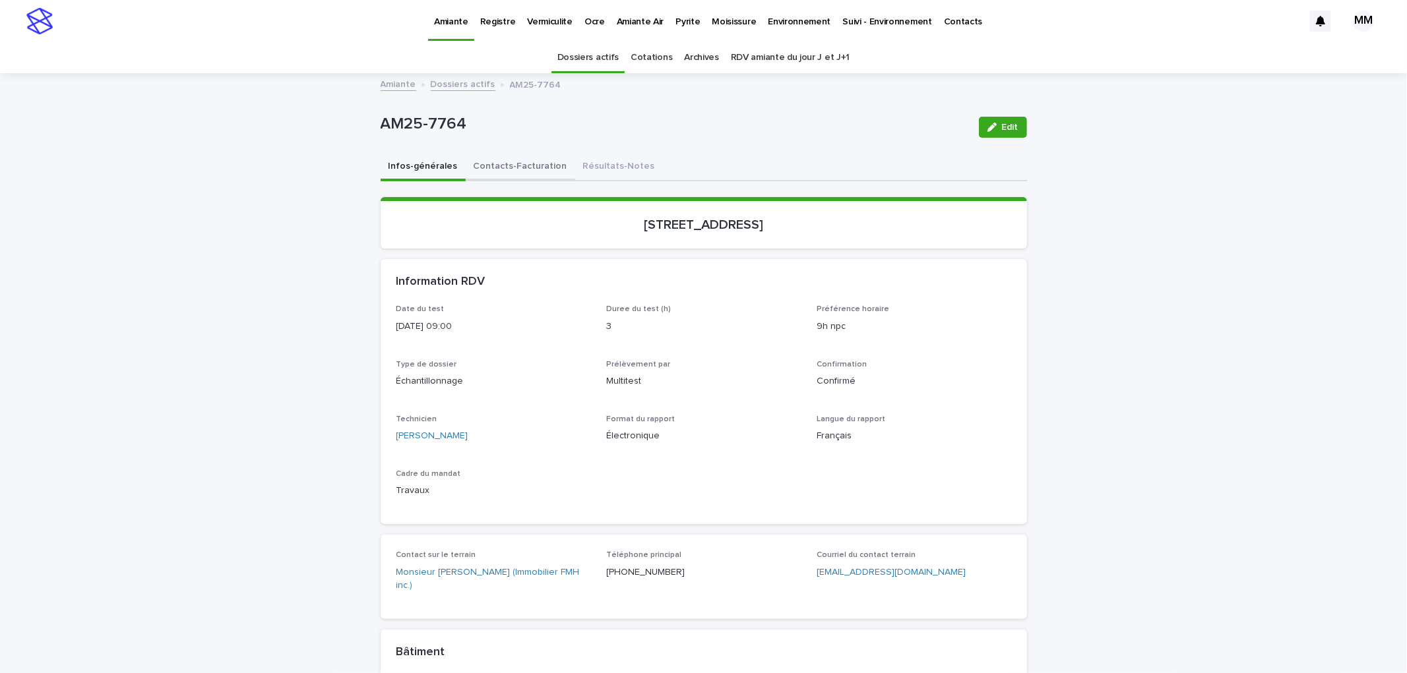
click at [487, 160] on button "Contacts-Facturation" at bounding box center [520, 168] width 109 height 28
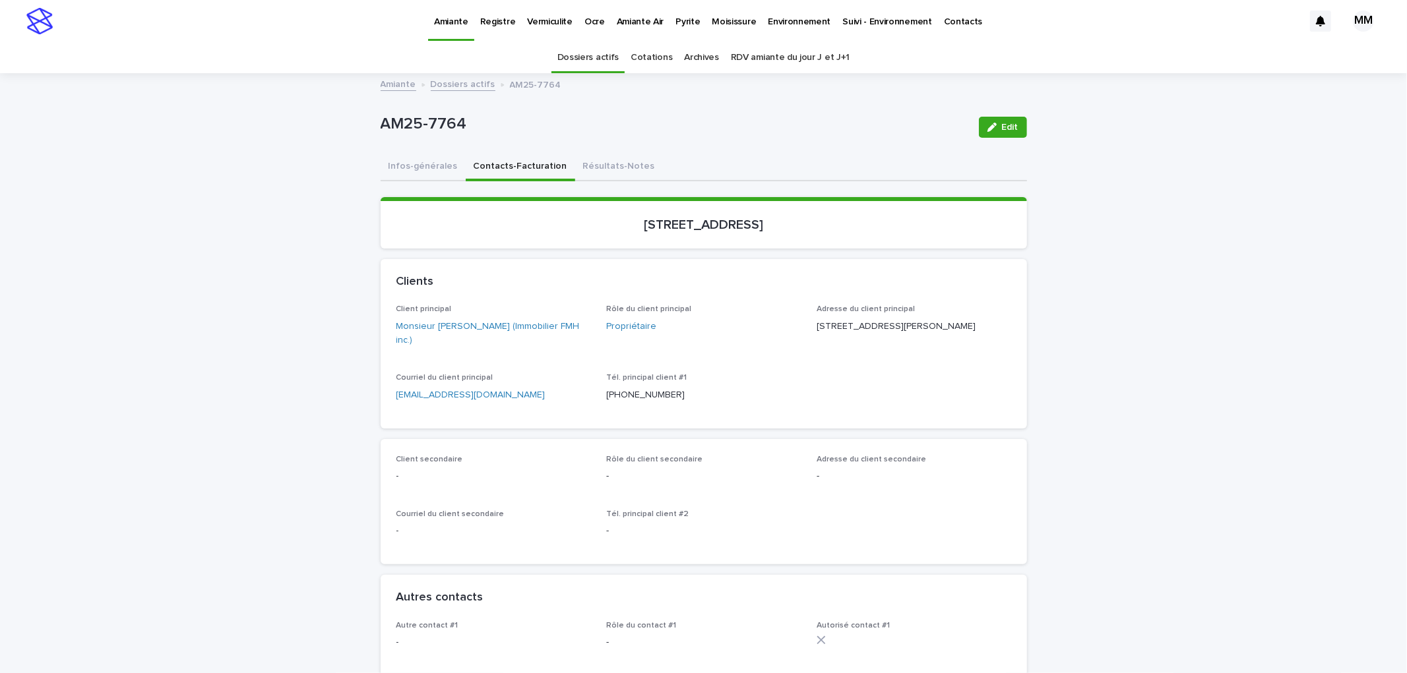
click at [623, 166] on button "Résultats-Notes" at bounding box center [619, 168] width 88 height 28
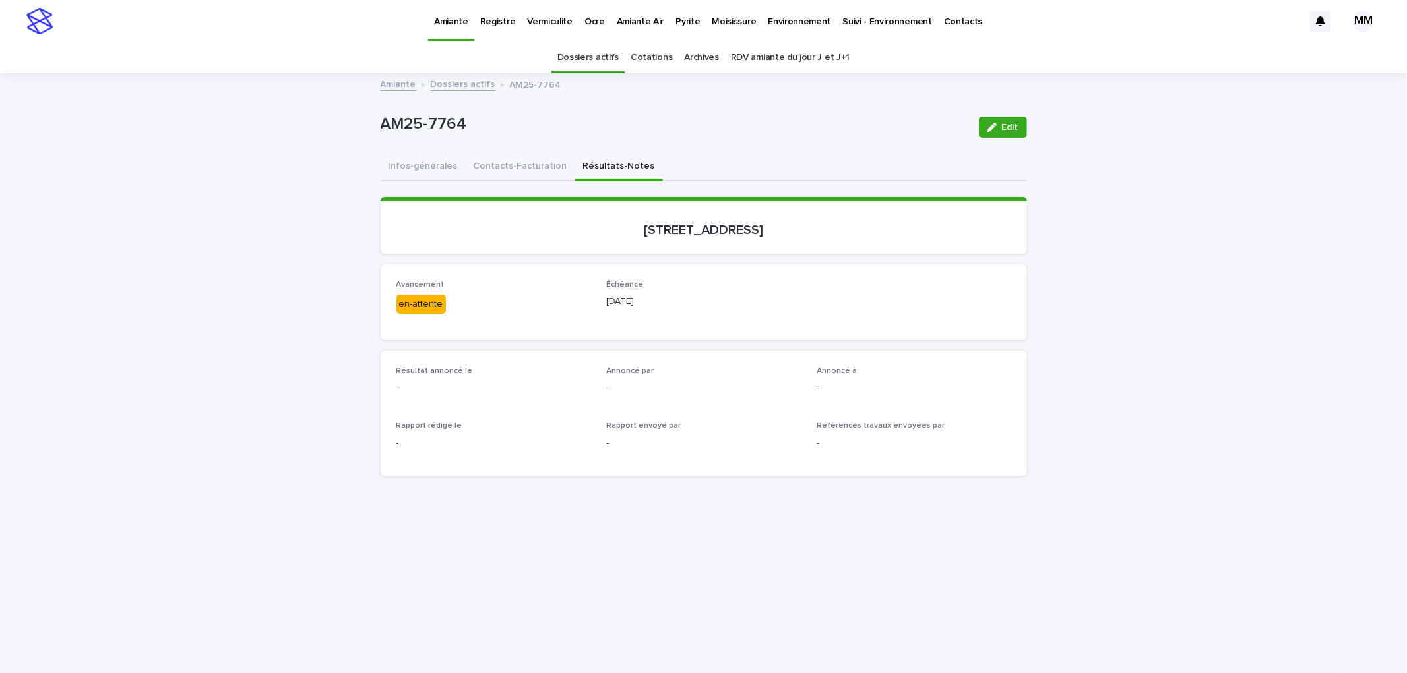
drag, startPoint x: 992, startPoint y: 125, endPoint x: 549, endPoint y: 371, distance: 506.0
click at [992, 125] on div "button" at bounding box center [994, 127] width 15 height 9
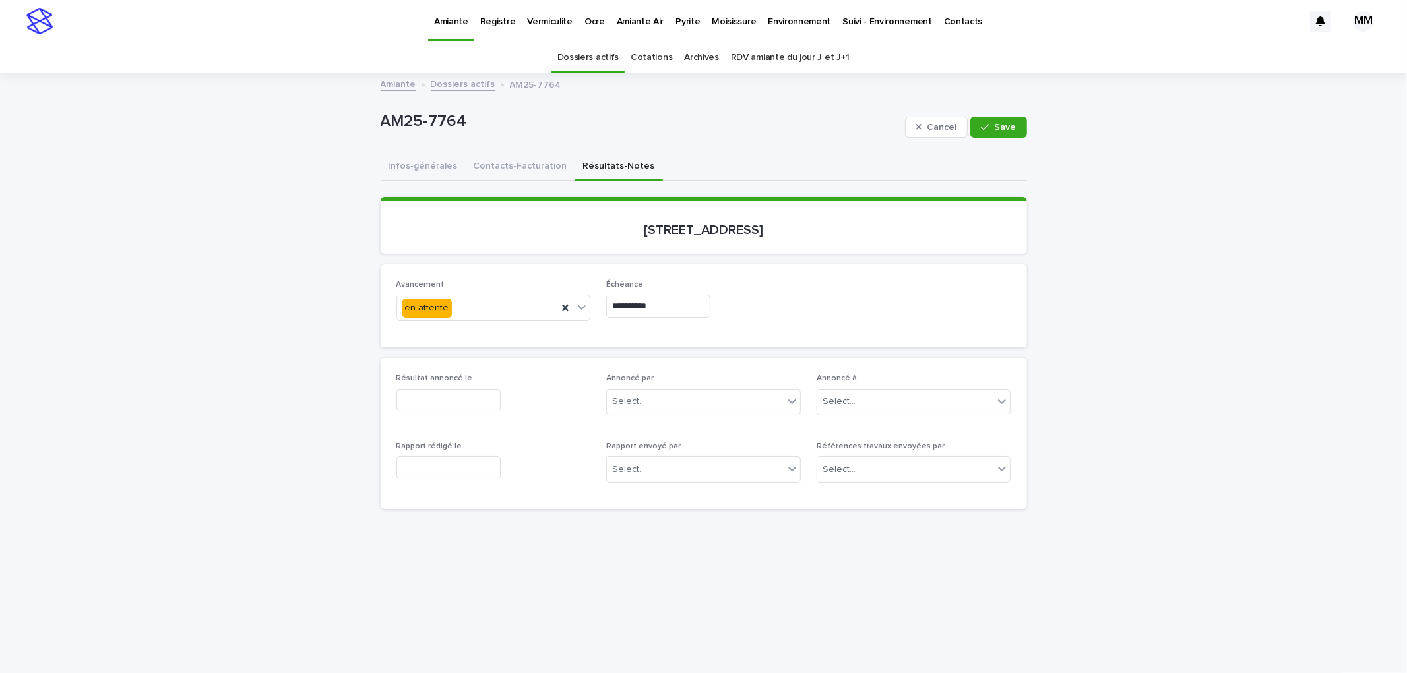
click at [462, 411] on div "Résultat annoncé le" at bounding box center [493, 398] width 195 height 48
click at [446, 393] on input "text" at bounding box center [448, 400] width 104 height 23
click at [441, 281] on div "15 16 17 18 19 20 21" at bounding box center [436, 291] width 150 height 21
click at [429, 288] on div "18" at bounding box center [436, 291] width 18 height 18
type input "**********"
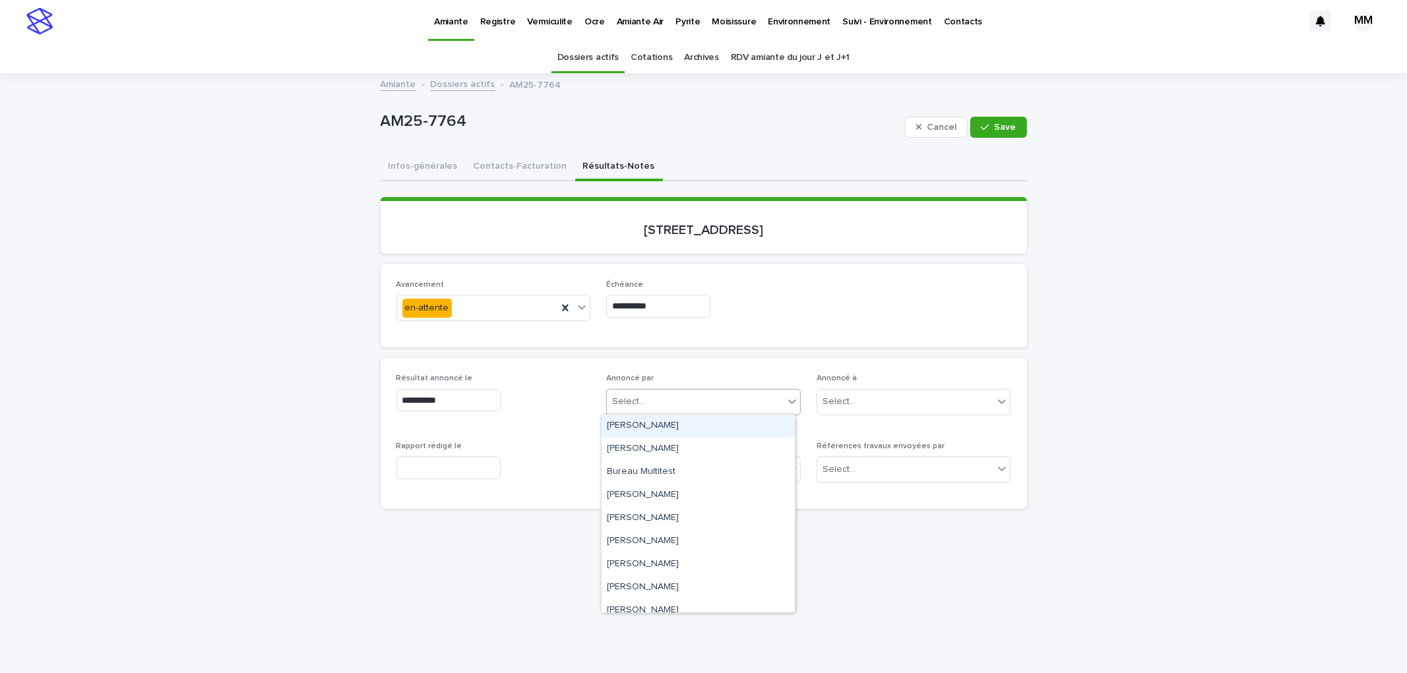
click at [636, 402] on div "Select..." at bounding box center [628, 402] width 33 height 14
type input "**"
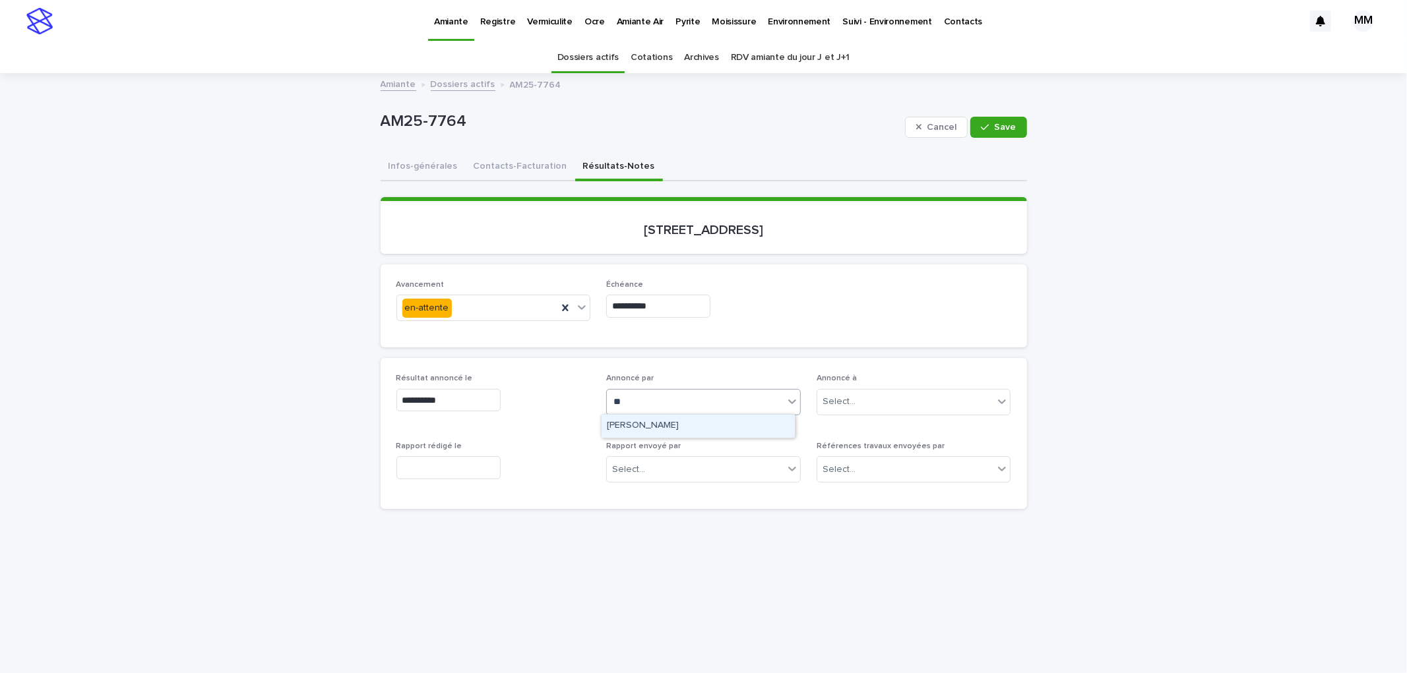
click at [694, 423] on div "Mélanie Mathieu" at bounding box center [697, 426] width 193 height 23
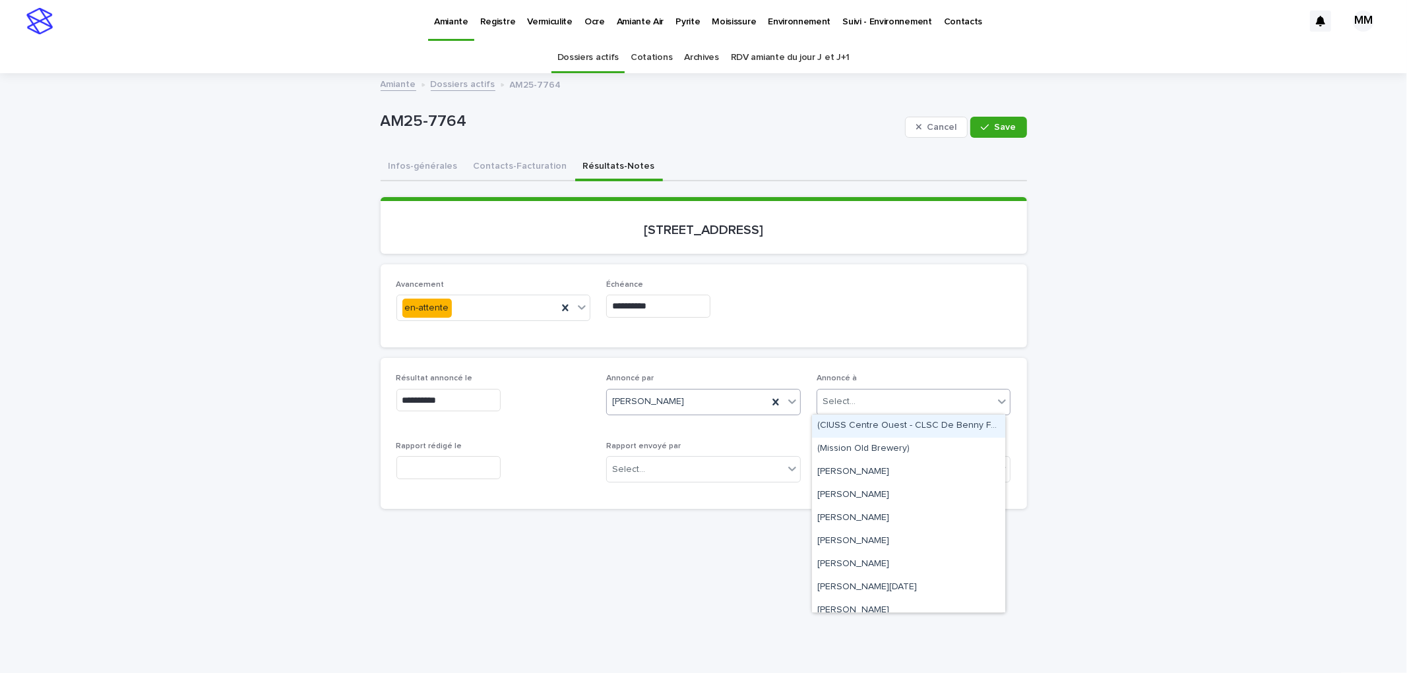
click at [906, 398] on div "Select..." at bounding box center [905, 402] width 177 height 22
type input "*******"
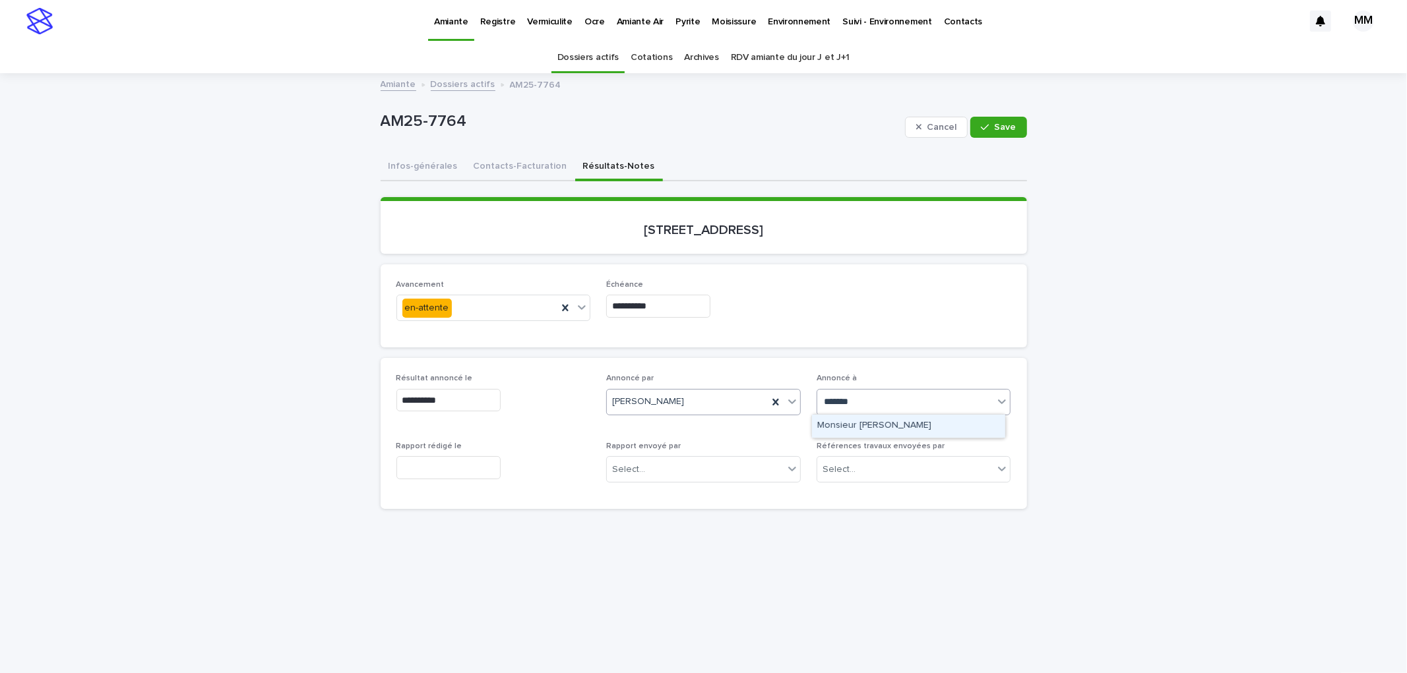
click at [889, 429] on div "Monsieur Jean Dionne" at bounding box center [908, 426] width 193 height 23
click at [995, 128] on span "Save" at bounding box center [1006, 127] width 22 height 9
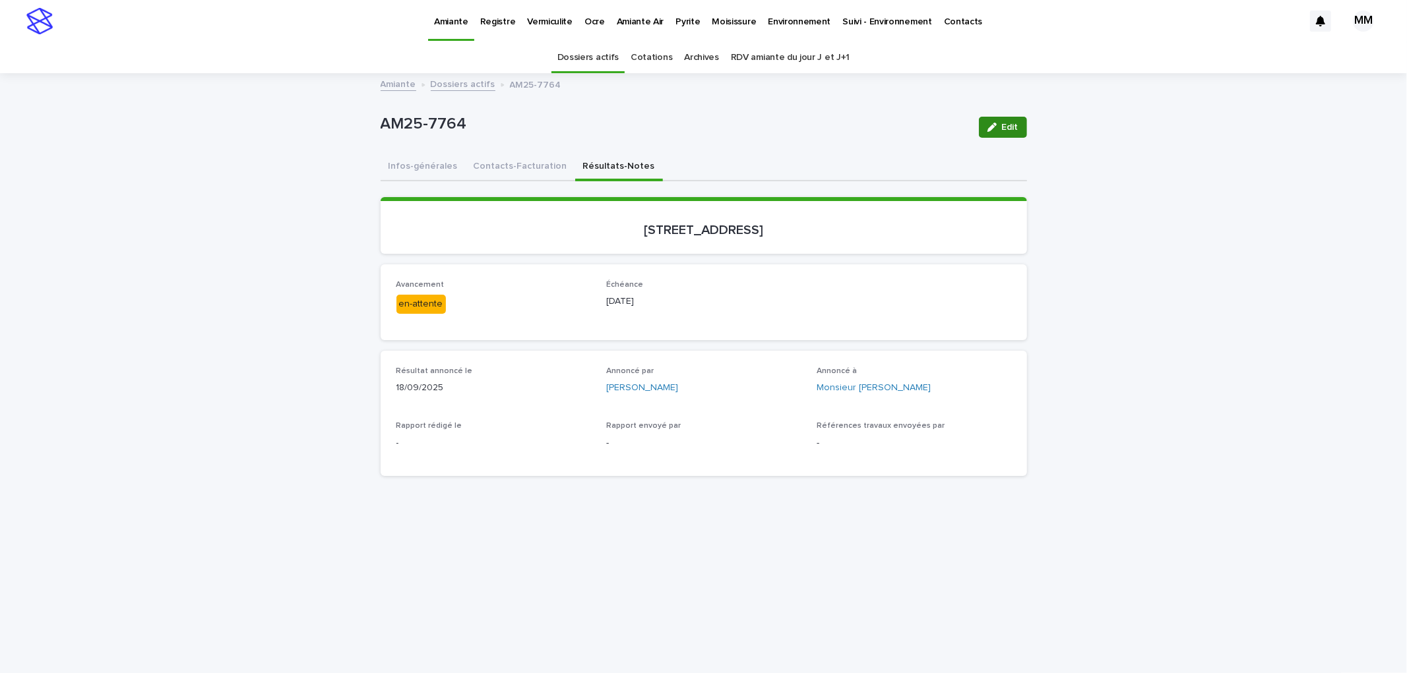
click at [1002, 123] on span "Edit" at bounding box center [1010, 127] width 16 height 9
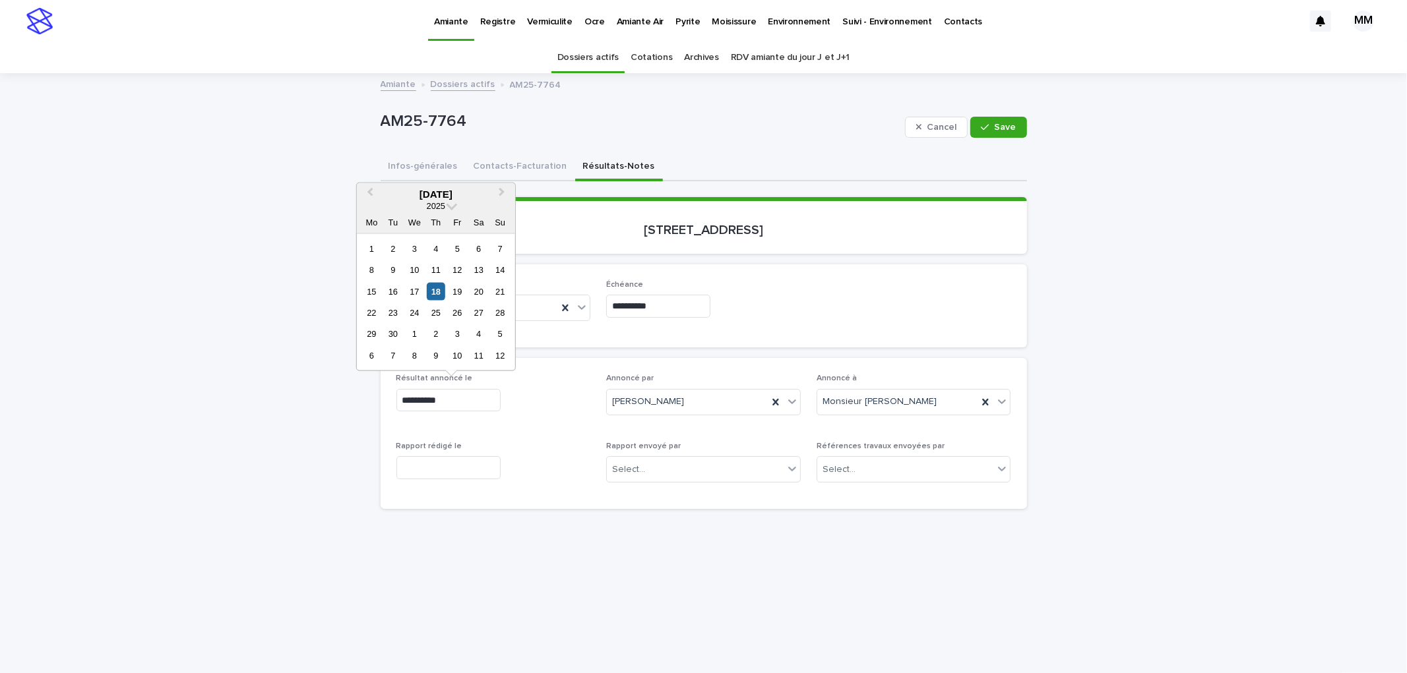
drag, startPoint x: 468, startPoint y: 400, endPoint x: 369, endPoint y: 392, distance: 99.2
click at [374, 392] on div "**********" at bounding box center [704, 611] width 660 height 1073
click at [770, 402] on icon at bounding box center [775, 402] width 13 height 13
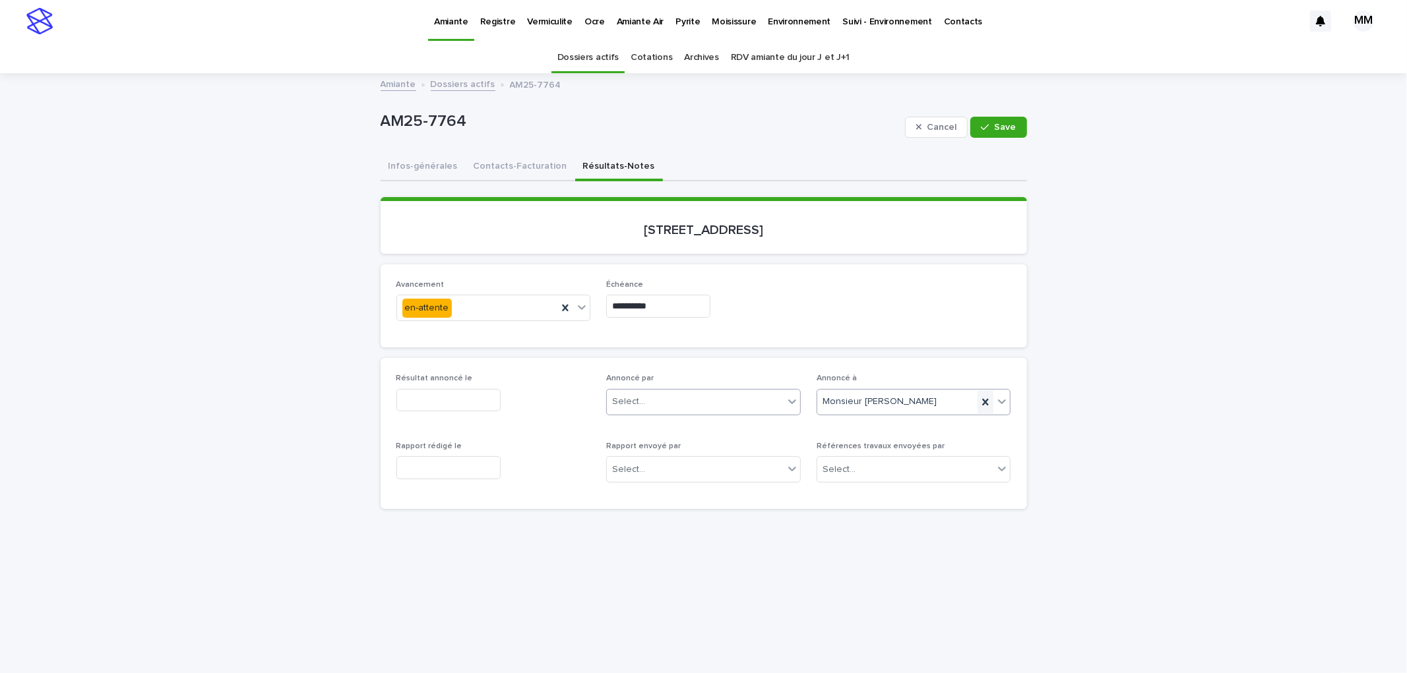
click at [979, 402] on icon at bounding box center [985, 402] width 13 height 13
click at [1007, 128] on span "Save" at bounding box center [1006, 127] width 22 height 9
